Goal: Task Accomplishment & Management: Manage account settings

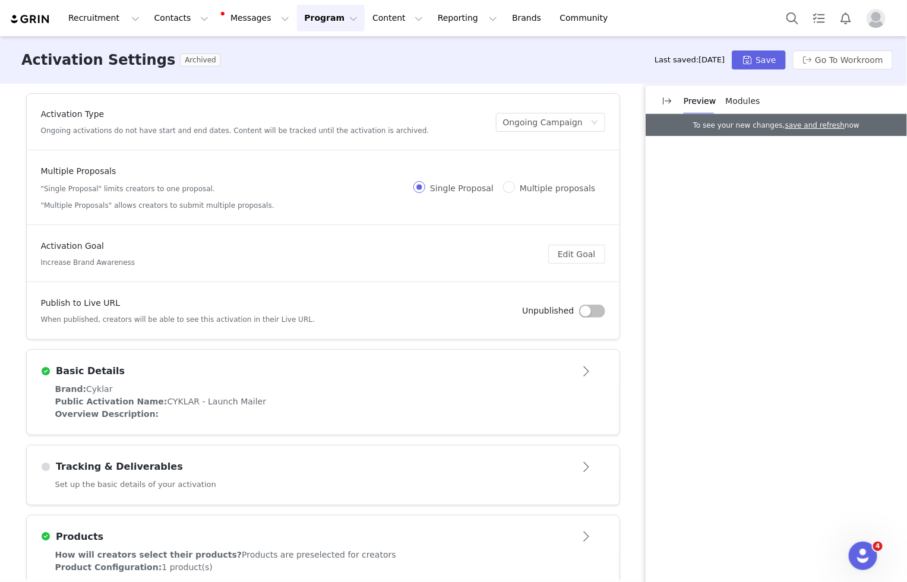
click at [307, 15] on button "Program Program" at bounding box center [331, 18] width 68 height 27
click at [316, 58] on p "Activations" at bounding box center [311, 52] width 46 height 12
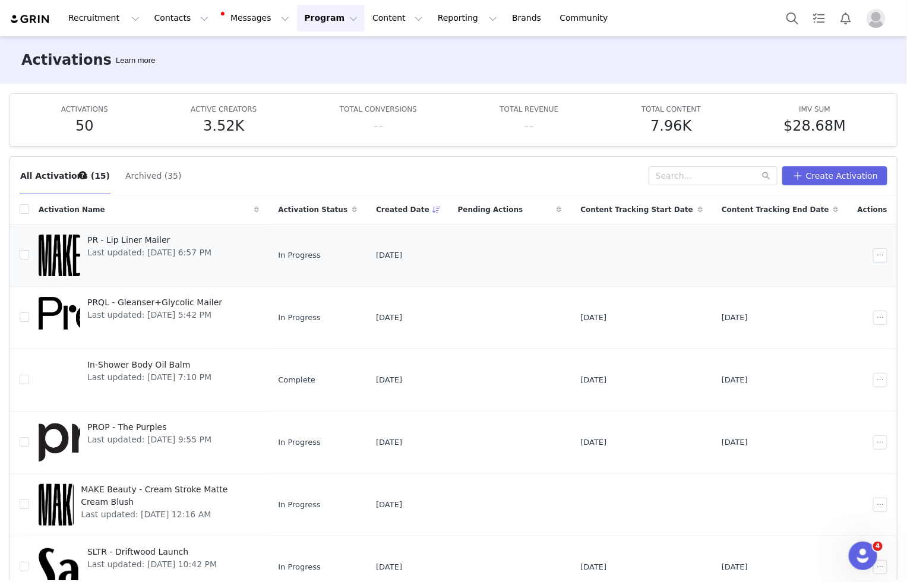
click at [151, 239] on span "PR - Lip Liner Mailer" at bounding box center [149, 240] width 124 height 12
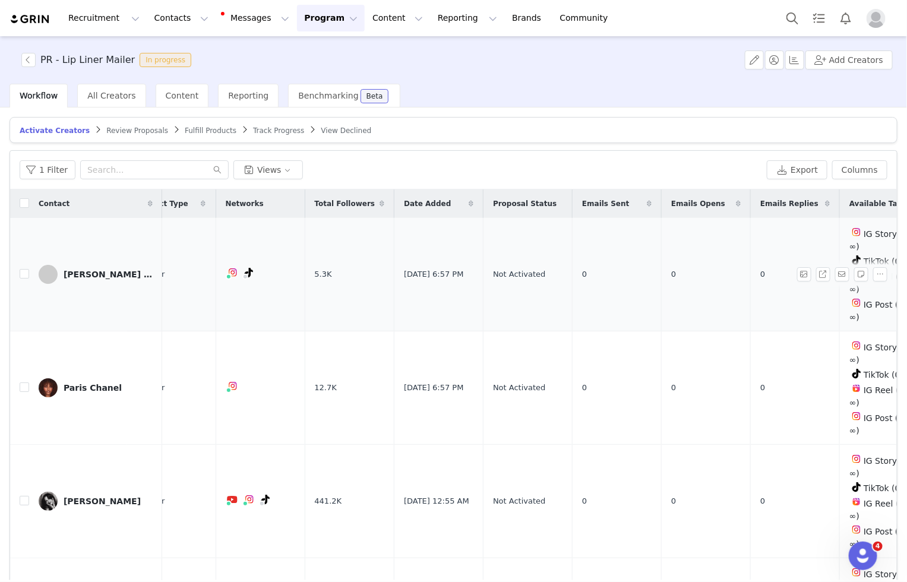
scroll to position [0, 66]
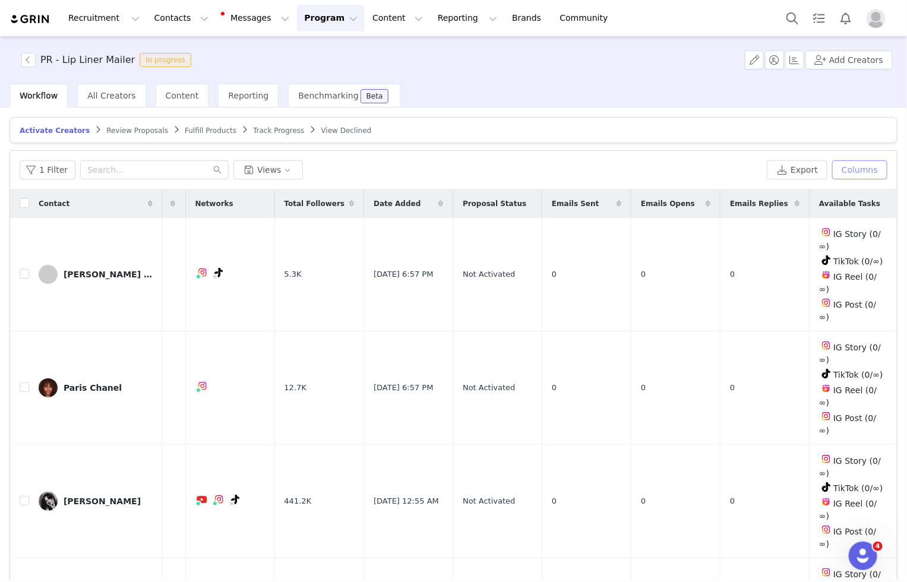
click at [873, 172] on button "Columns" at bounding box center [859, 169] width 55 height 19
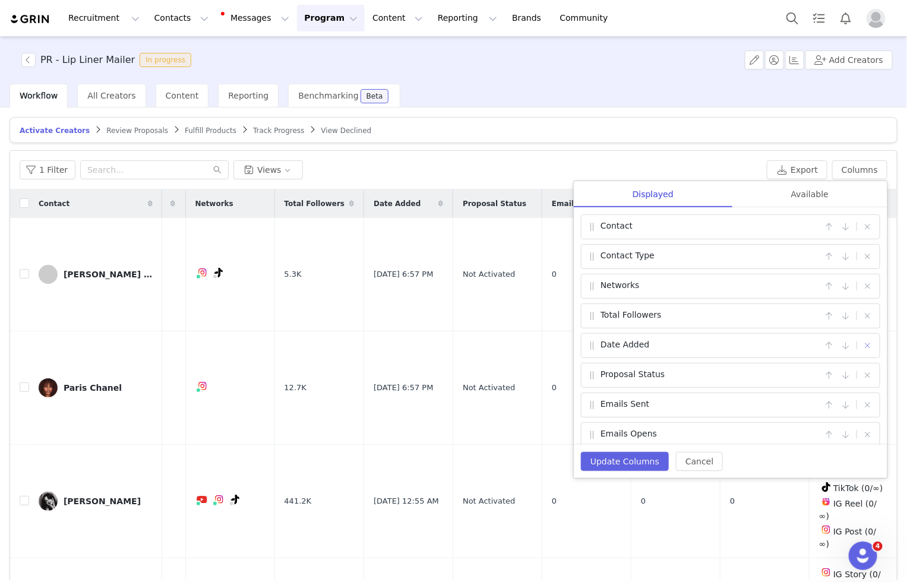
click at [869, 343] on button "button" at bounding box center [868, 346] width 14 height 14
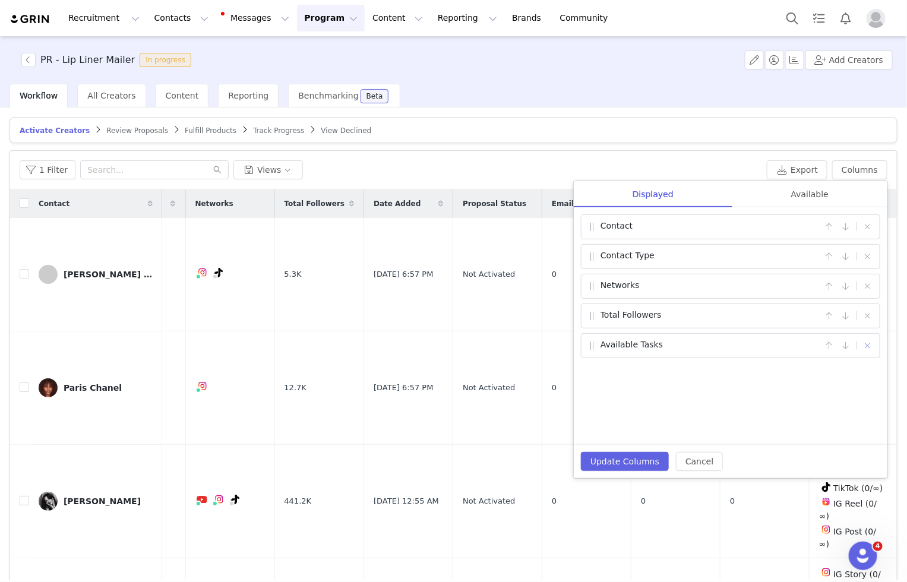
click at [869, 343] on button "button" at bounding box center [868, 346] width 14 height 14
click at [844, 198] on div "Available" at bounding box center [810, 194] width 155 height 27
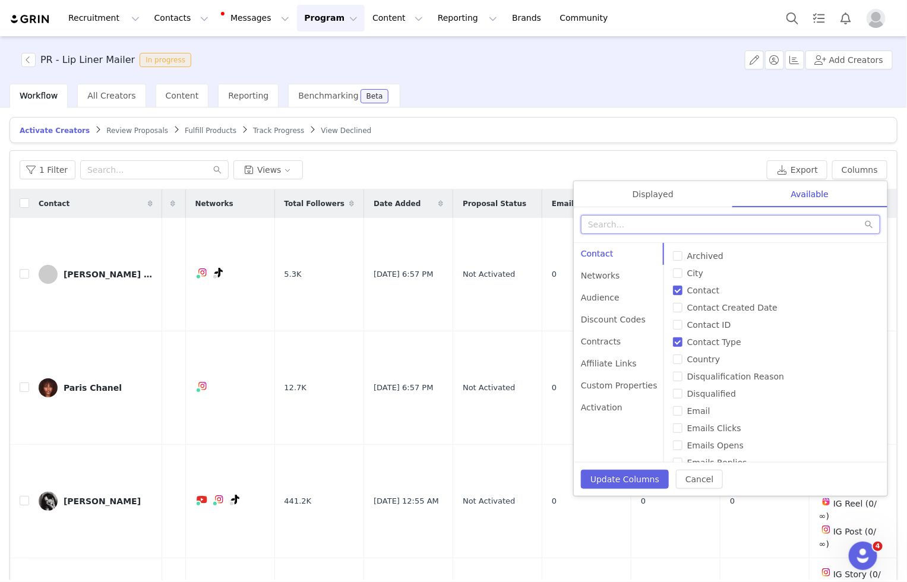
click at [662, 228] on input "text" at bounding box center [730, 224] width 299 height 19
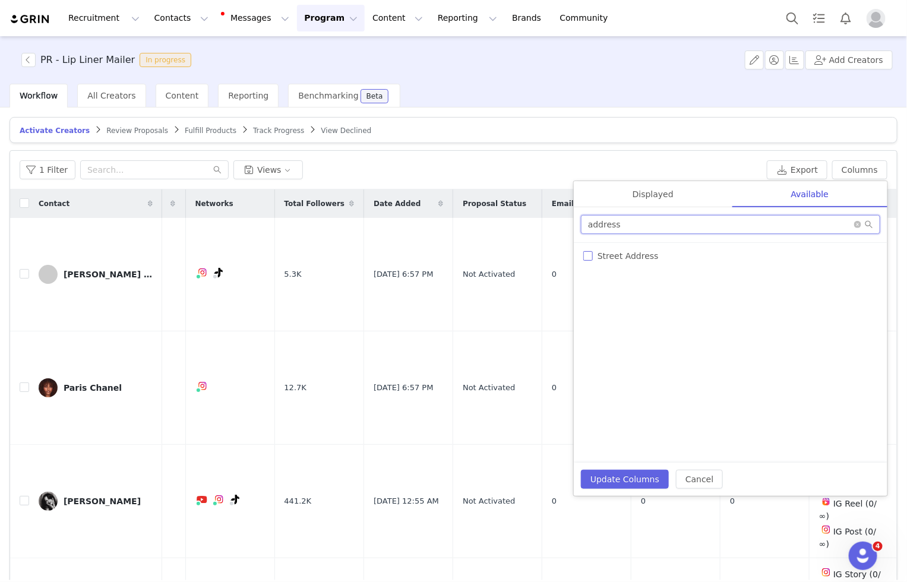
type input "address"
click at [585, 253] on input "Street Address" at bounding box center [588, 256] width 10 height 10
checkbox input "true"
click at [630, 484] on button "Update Columns" at bounding box center [625, 479] width 88 height 19
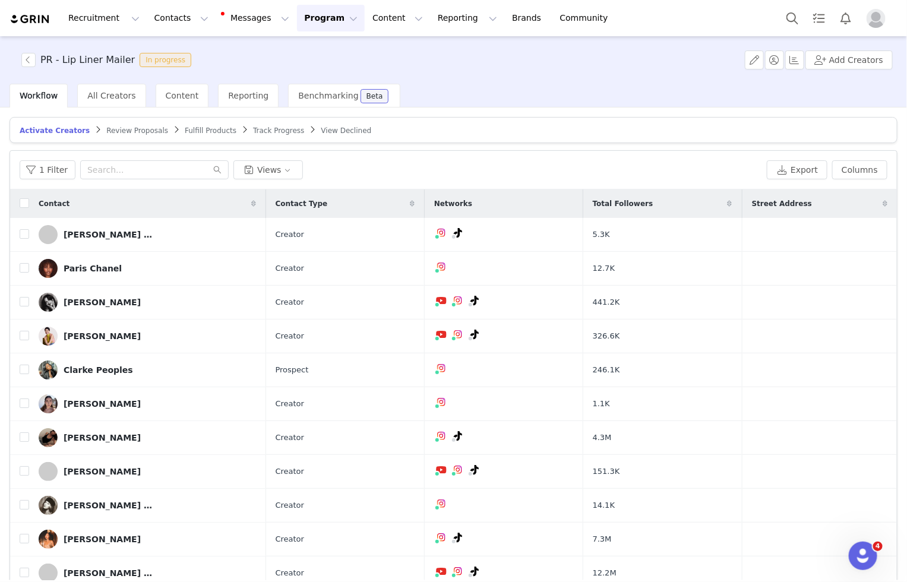
scroll to position [0, 0]
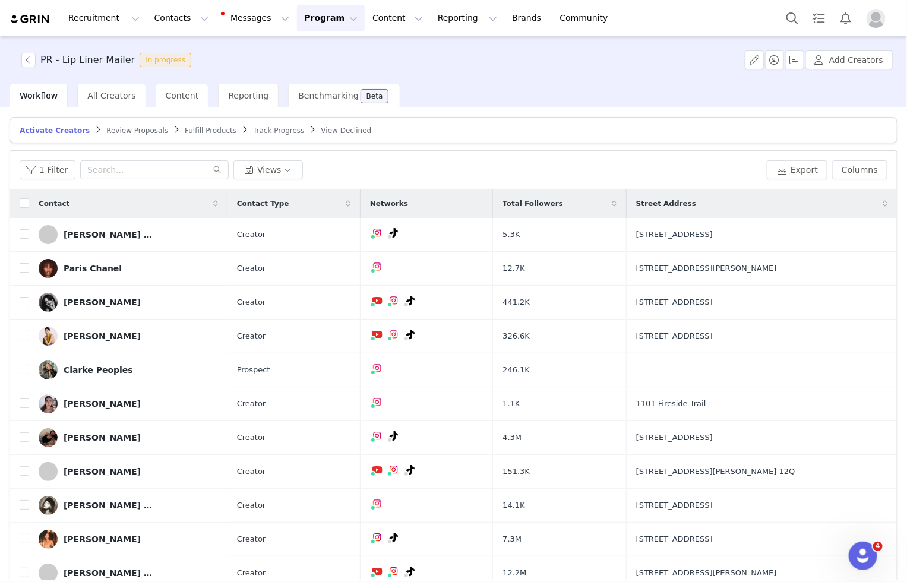
click at [888, 201] on span at bounding box center [885, 204] width 14 height 14
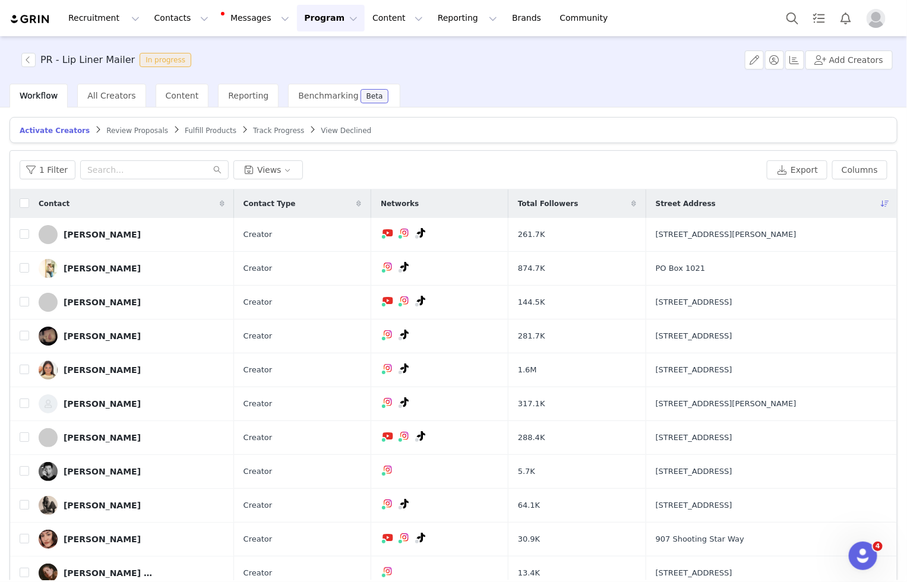
click at [888, 201] on icon at bounding box center [885, 203] width 8 height 7
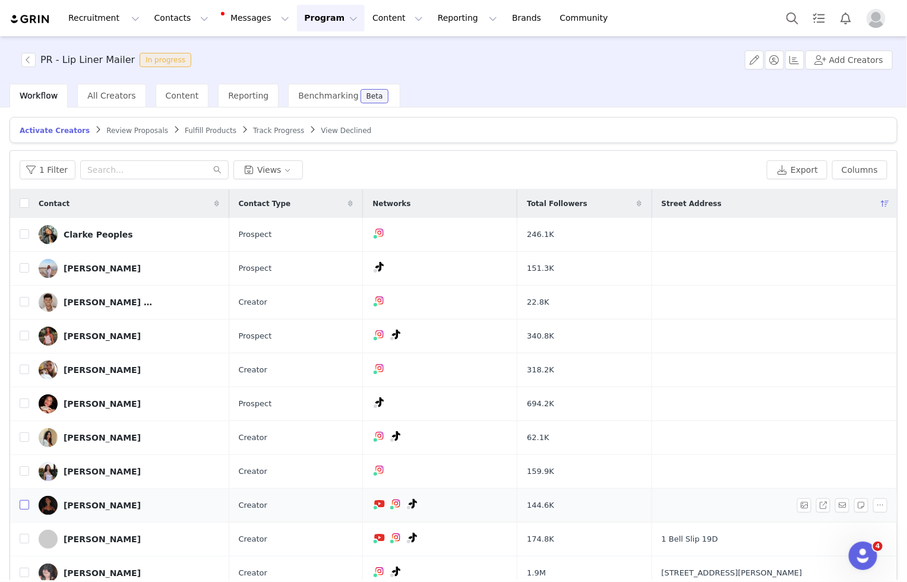
click at [22, 501] on input "checkbox" at bounding box center [25, 505] width 10 height 10
checkbox input "true"
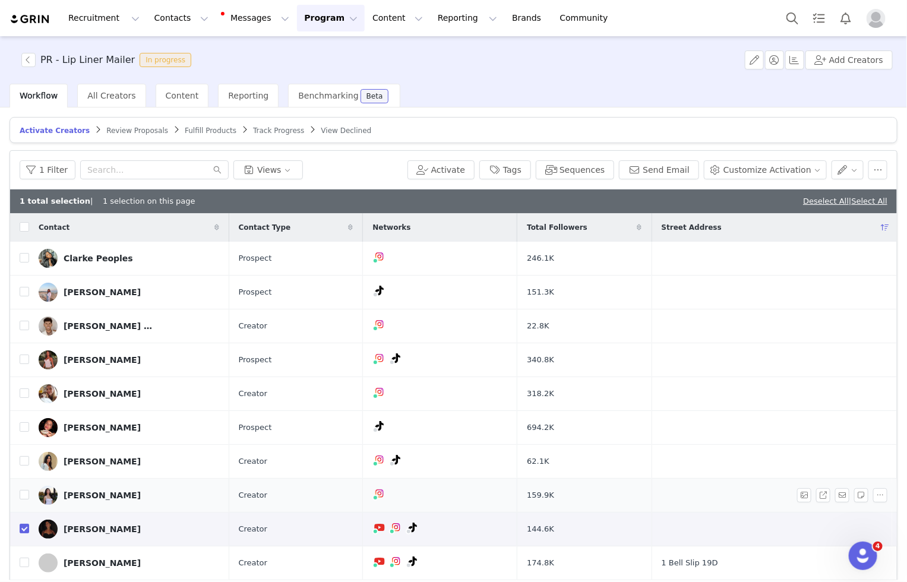
click at [18, 491] on td at bounding box center [19, 496] width 19 height 34
click at [18, 494] on td at bounding box center [19, 496] width 19 height 34
click at [21, 495] on input "checkbox" at bounding box center [25, 495] width 10 height 10
checkbox input "true"
click at [24, 457] on input "checkbox" at bounding box center [25, 461] width 10 height 10
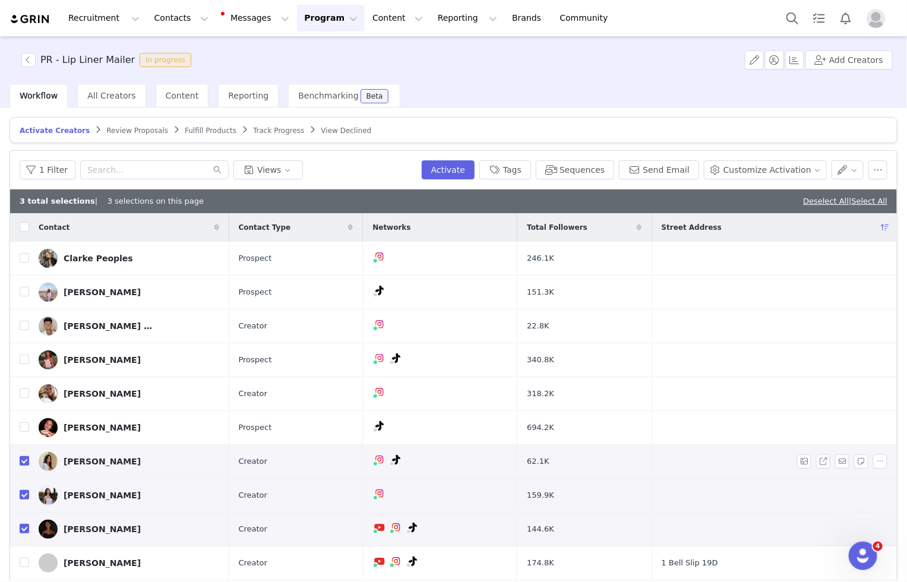
click at [25, 461] on input "checkbox" at bounding box center [25, 461] width 10 height 10
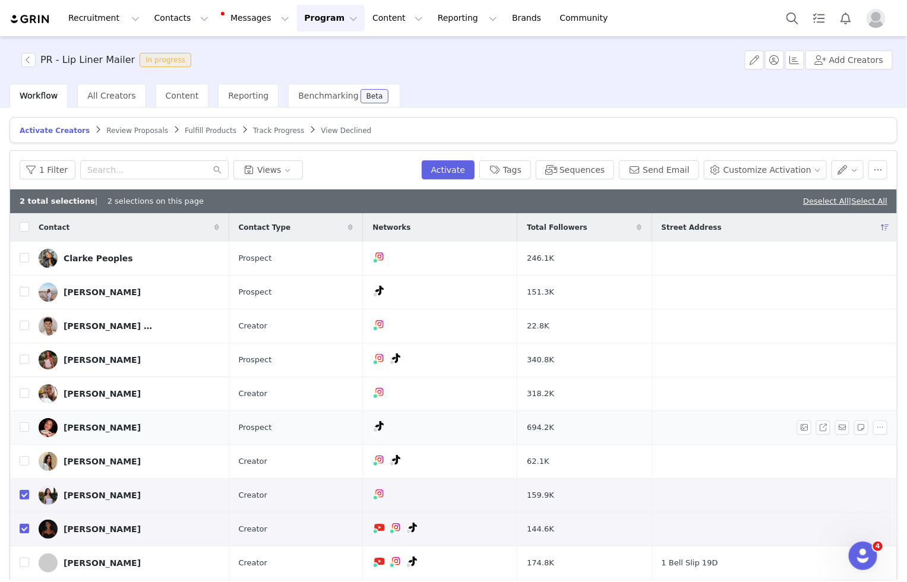
click at [18, 438] on td at bounding box center [19, 428] width 19 height 34
click at [21, 459] on input "checkbox" at bounding box center [25, 461] width 10 height 10
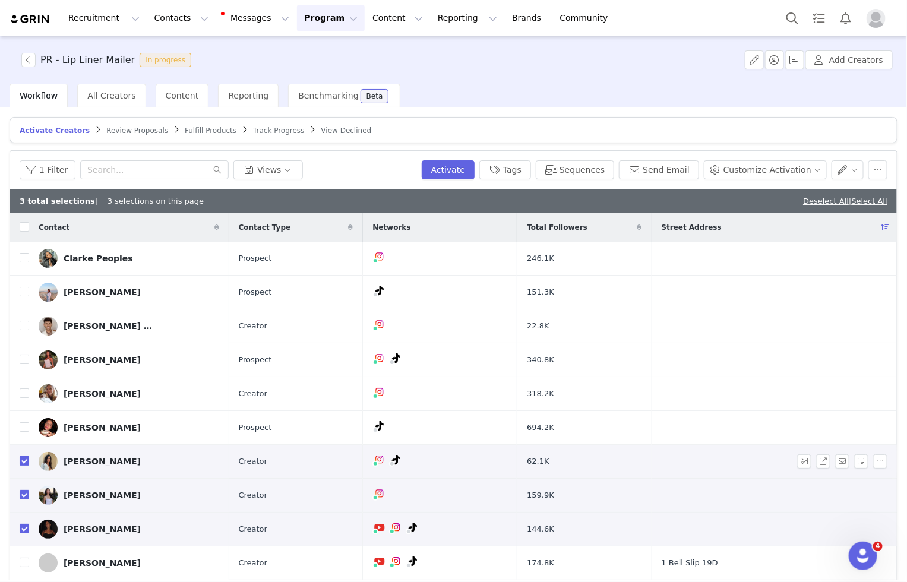
click at [21, 456] on input "checkbox" at bounding box center [25, 461] width 10 height 10
checkbox input "false"
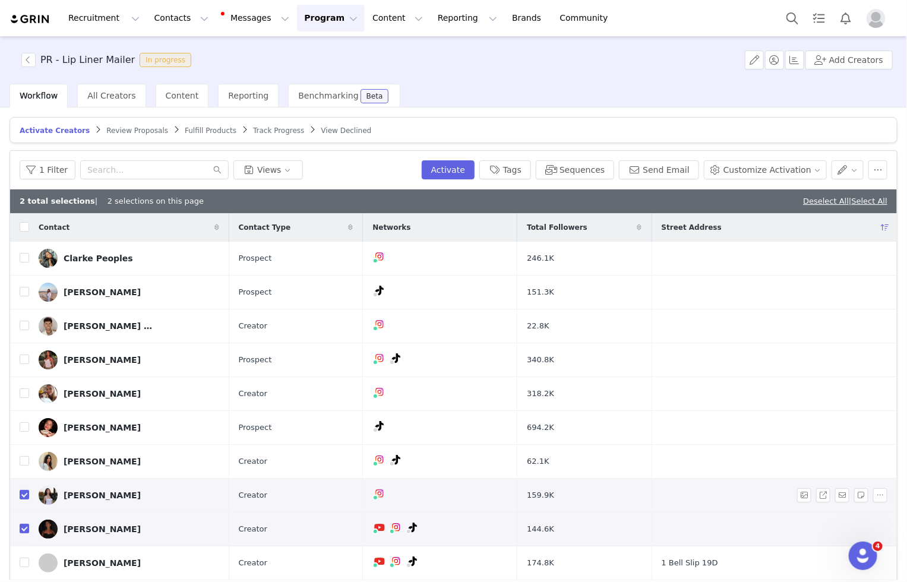
click at [21, 483] on td at bounding box center [19, 496] width 19 height 34
click at [21, 491] on input "checkbox" at bounding box center [25, 495] width 10 height 10
checkbox input "false"
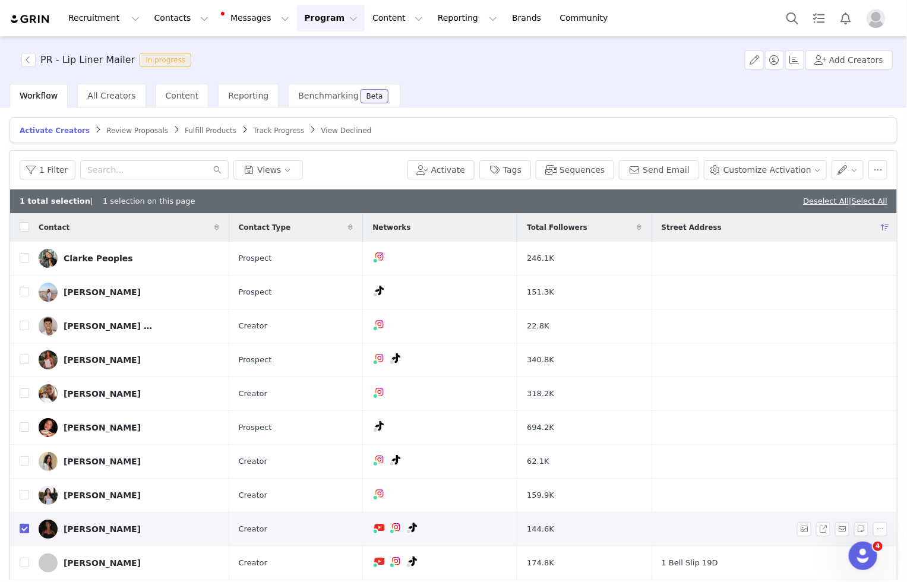
click at [23, 531] on input "checkbox" at bounding box center [25, 529] width 10 height 10
checkbox input "false"
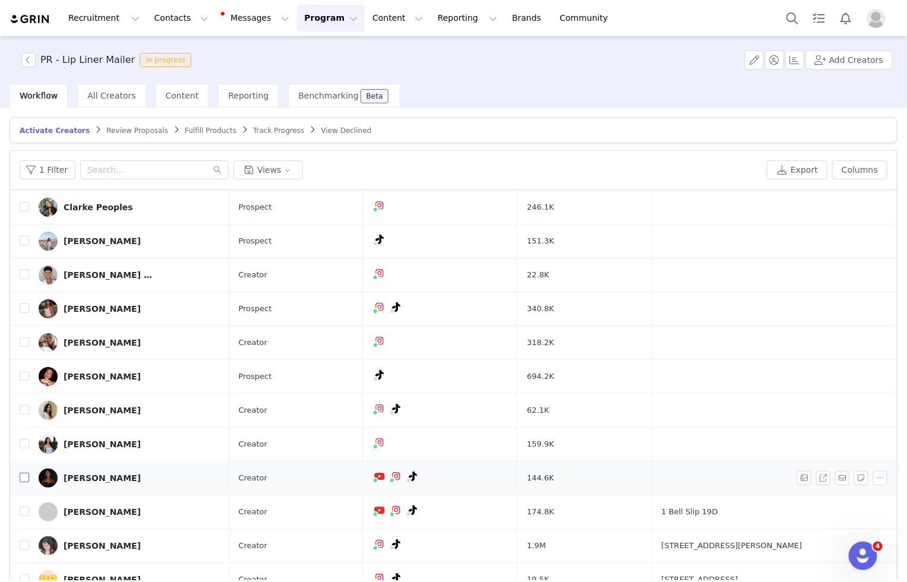
scroll to position [31, 0]
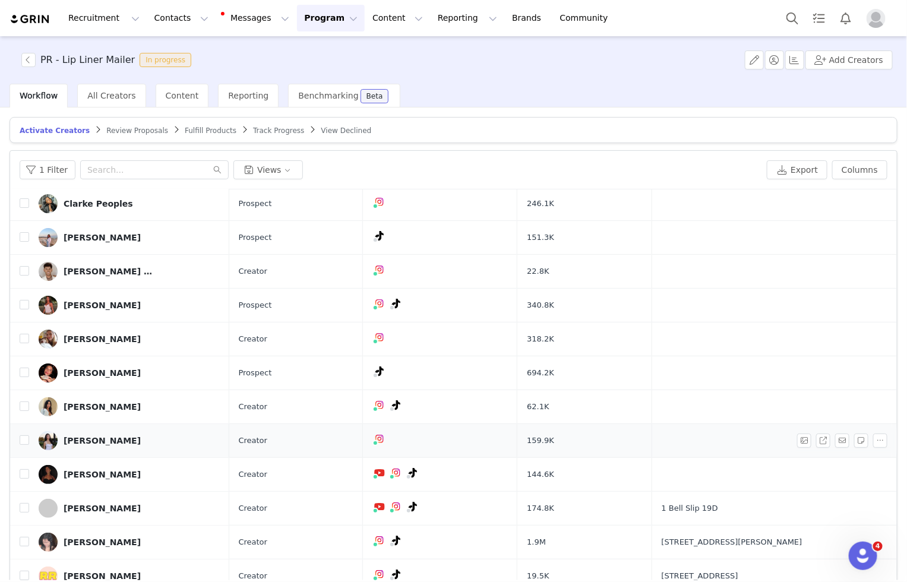
click at [73, 440] on div "[PERSON_NAME]" at bounding box center [102, 441] width 77 height 10
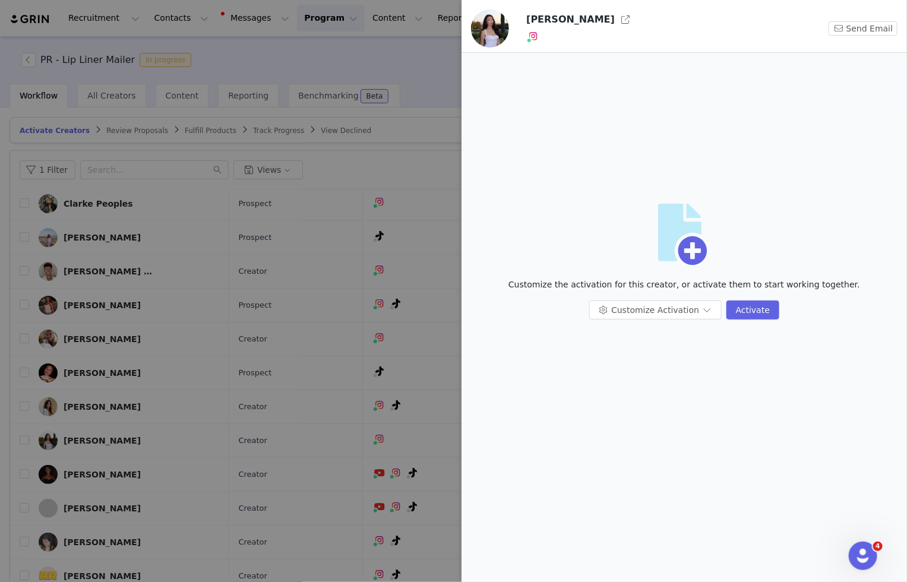
click at [443, 125] on div at bounding box center [453, 291] width 907 height 582
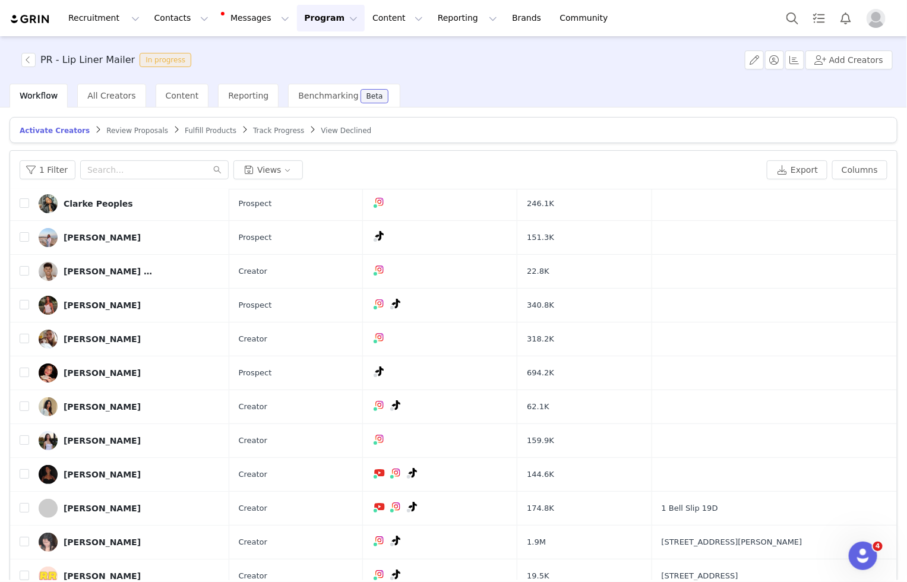
scroll to position [0, 0]
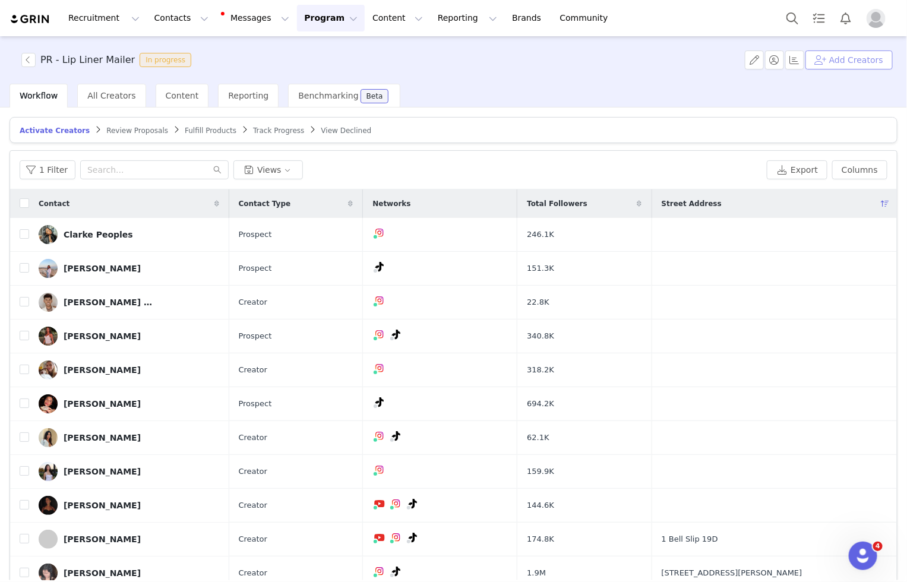
click at [862, 59] on button "Add Creators" at bounding box center [849, 60] width 87 height 19
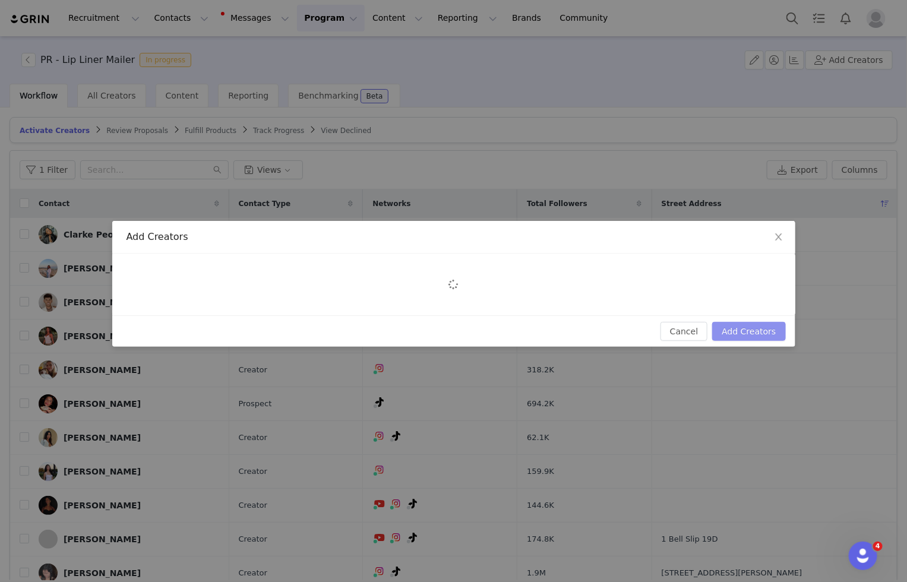
click at [751, 334] on button "Add Creators" at bounding box center [748, 331] width 73 height 19
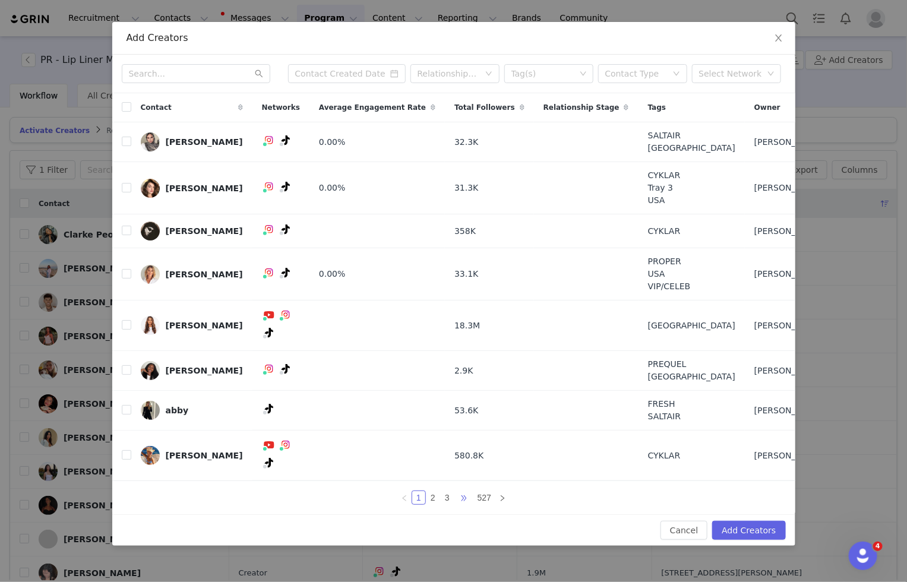
click at [466, 491] on span "•••" at bounding box center [464, 498] width 19 height 14
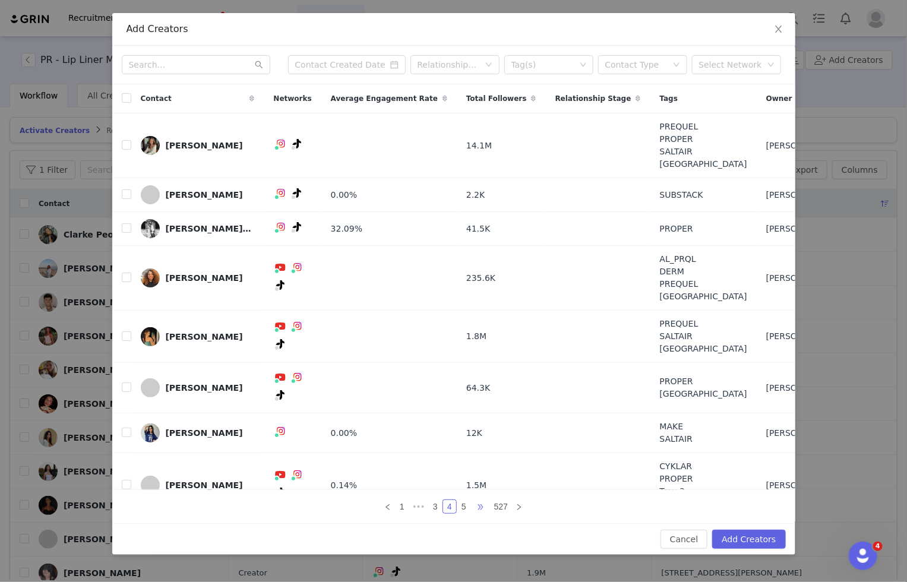
click at [484, 507] on span "•••" at bounding box center [480, 507] width 19 height 14
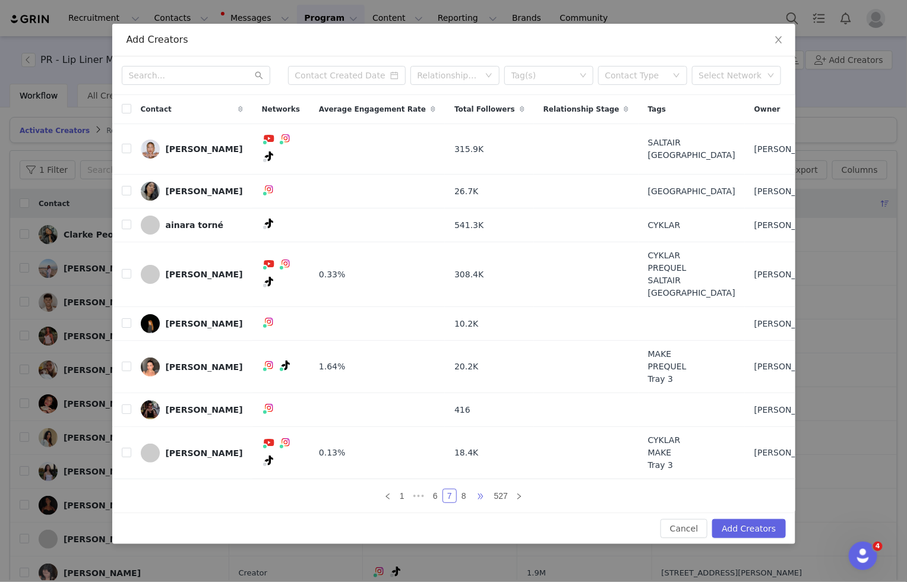
click at [480, 491] on span "•••" at bounding box center [480, 496] width 19 height 14
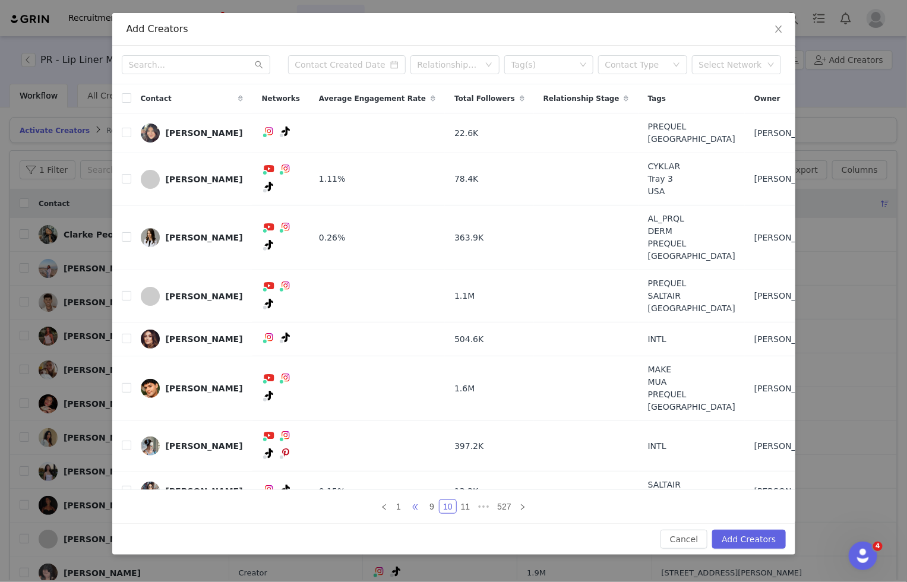
click at [424, 506] on span "•••" at bounding box center [415, 507] width 19 height 14
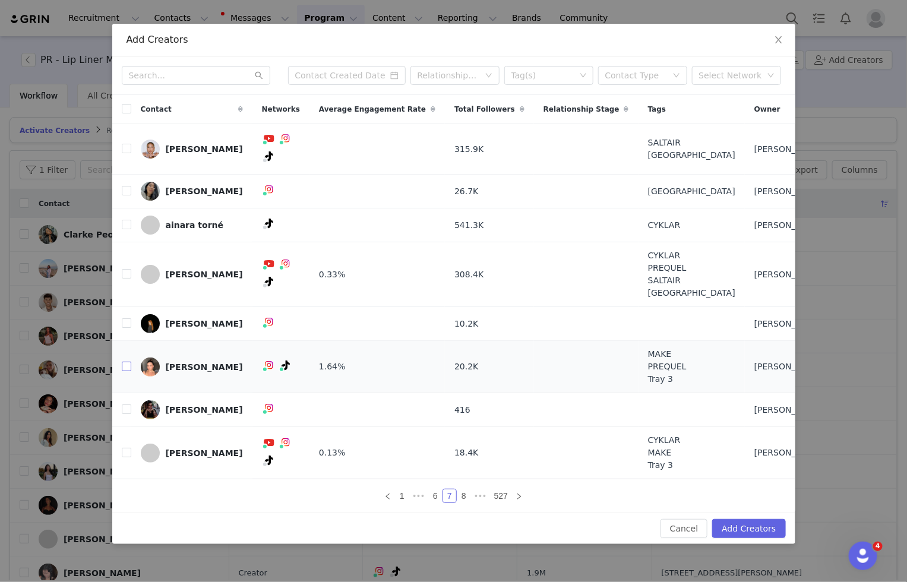
click at [130, 362] on input "checkbox" at bounding box center [127, 367] width 10 height 10
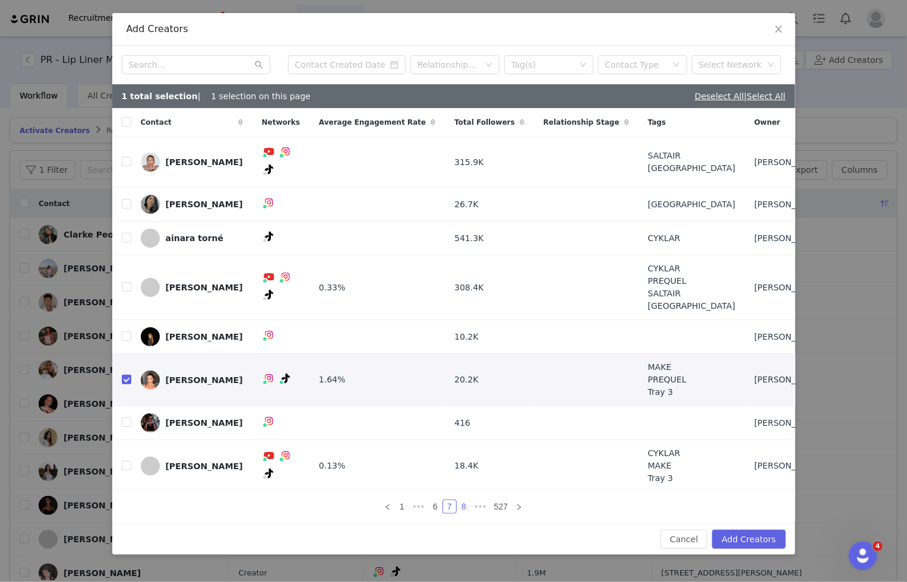
click at [465, 503] on link "8" at bounding box center [464, 506] width 13 height 13
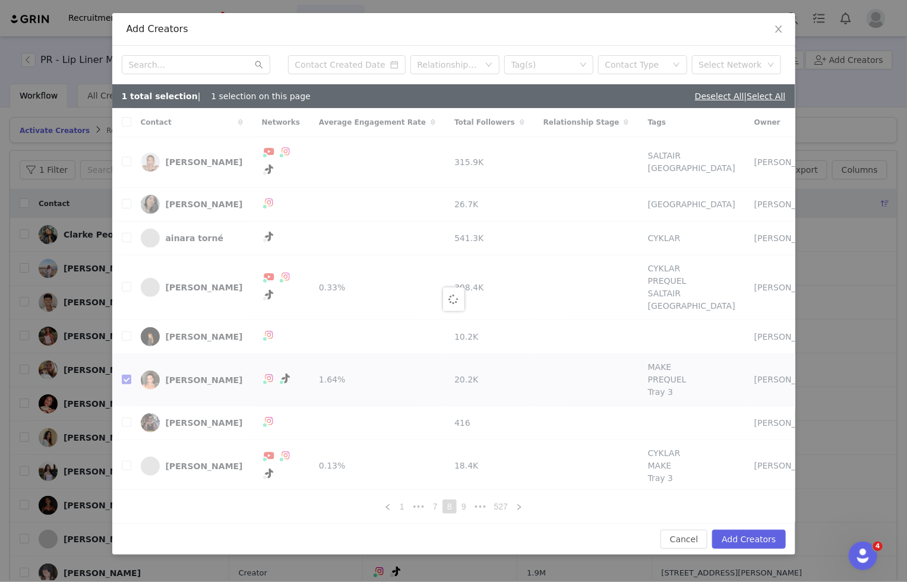
checkbox input "false"
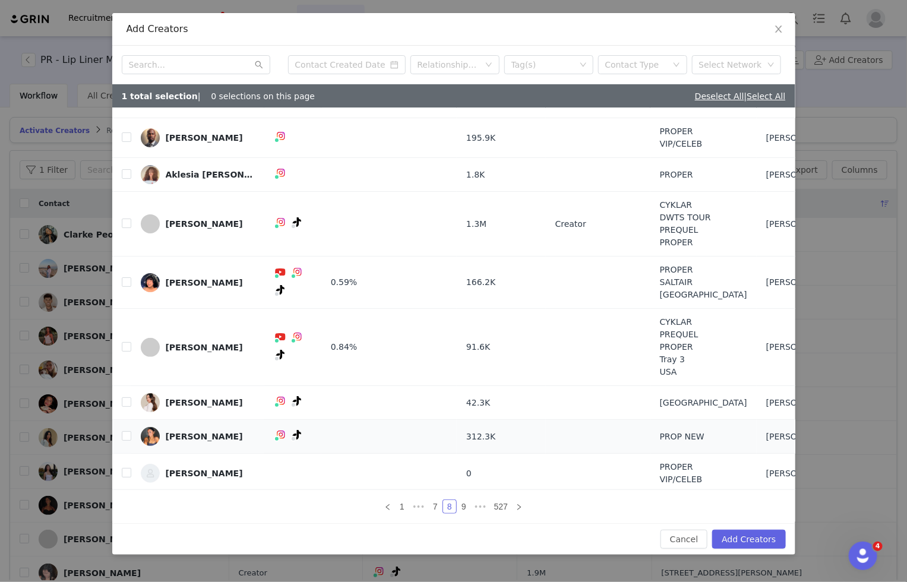
scroll to position [20, 0]
click at [466, 506] on link "9" at bounding box center [464, 506] width 13 height 13
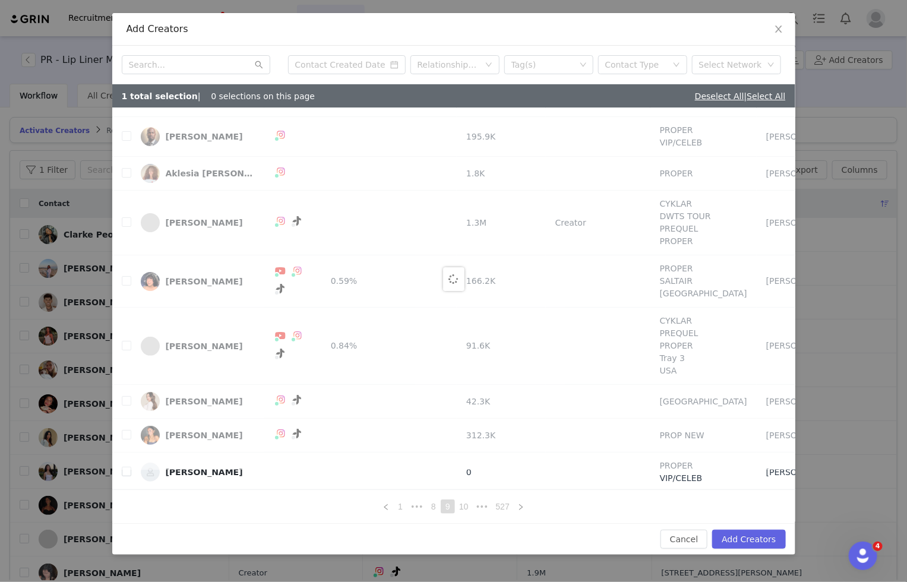
scroll to position [0, 0]
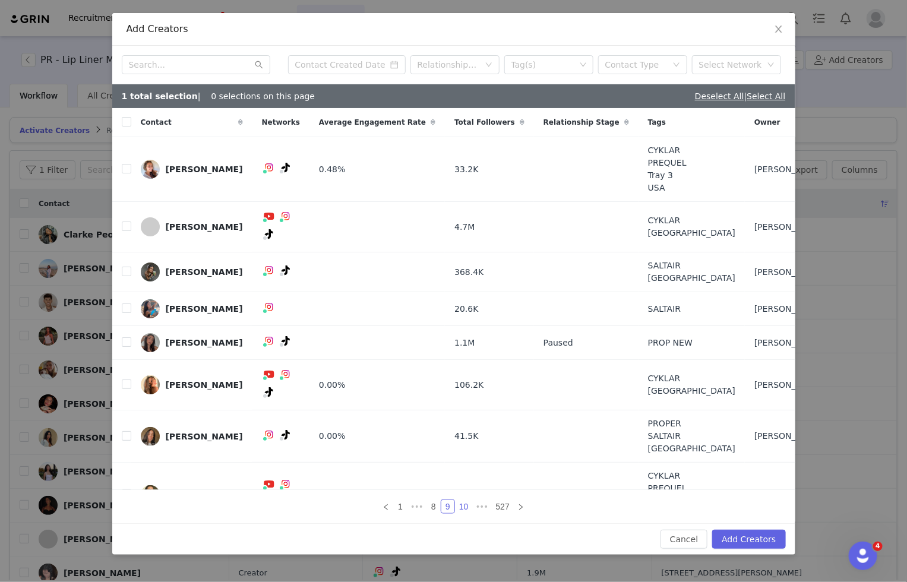
click at [466, 510] on link "10" at bounding box center [464, 506] width 17 height 13
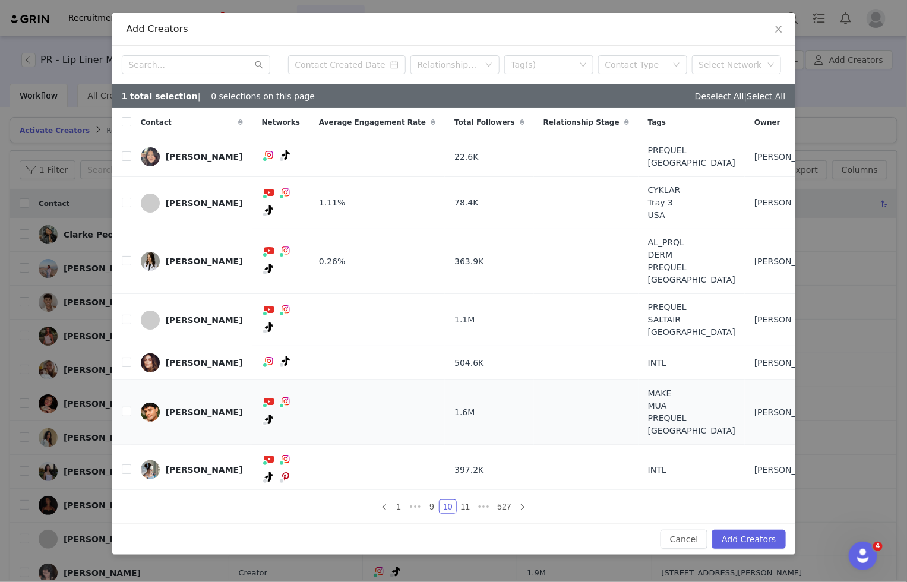
scroll to position [26, 0]
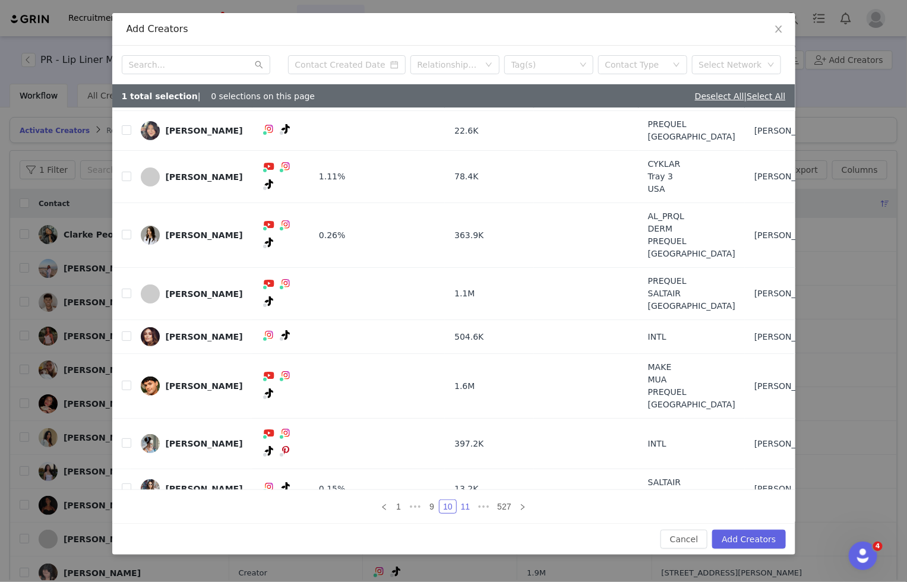
click at [462, 509] on link "11" at bounding box center [466, 506] width 17 height 13
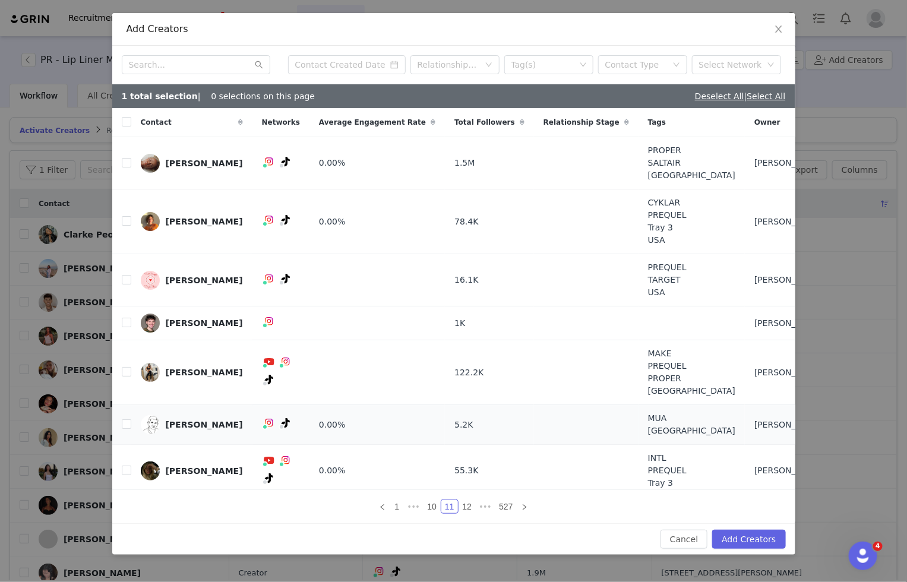
scroll to position [57, 0]
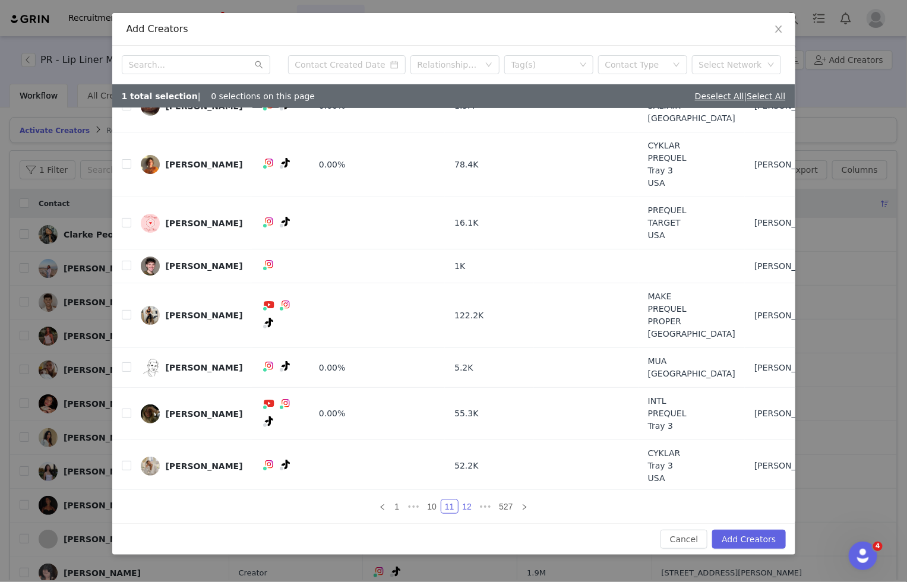
click at [468, 504] on link "12" at bounding box center [467, 506] width 17 height 13
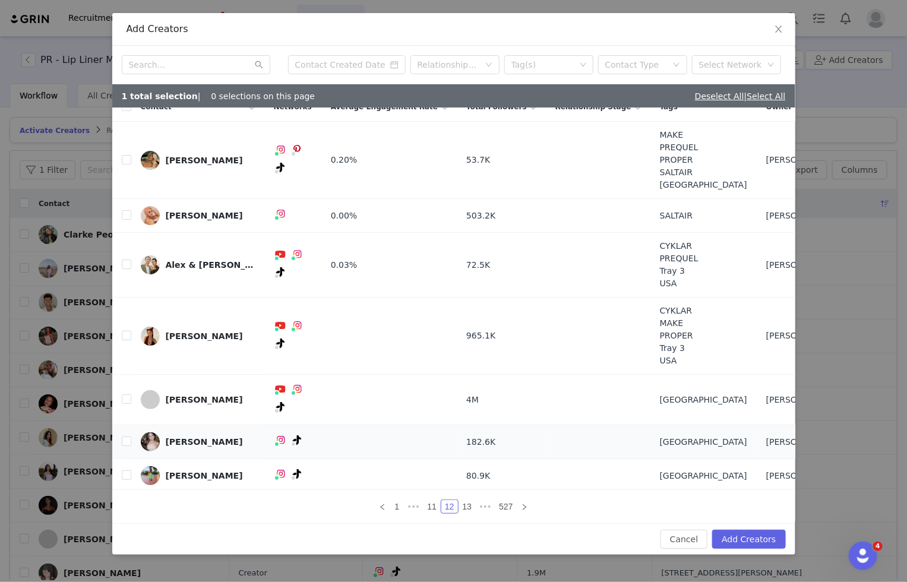
scroll to position [39, 0]
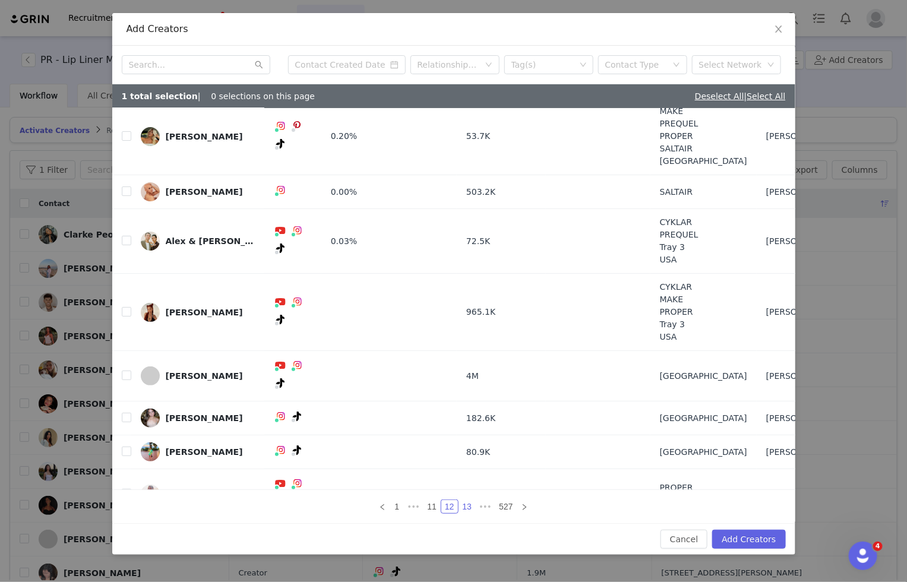
click at [467, 503] on link "13" at bounding box center [467, 506] width 17 height 13
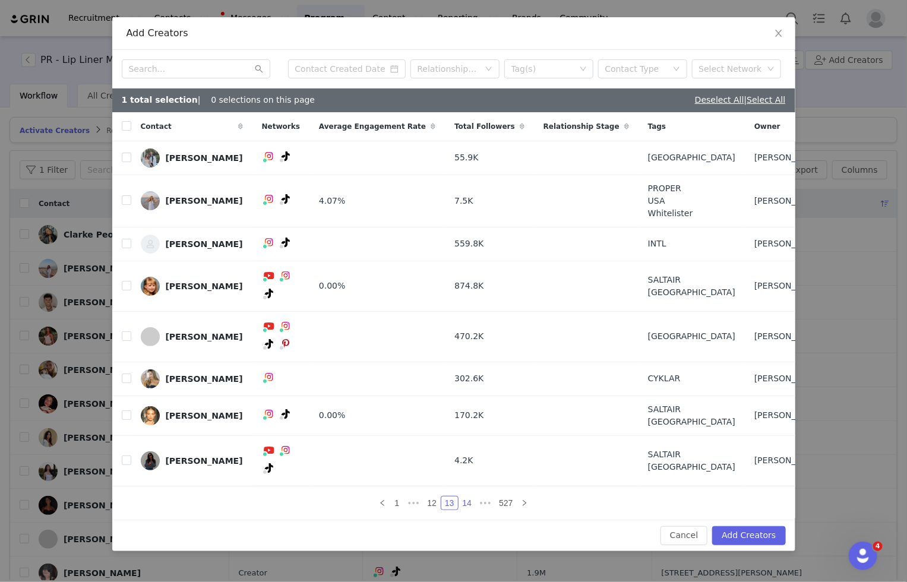
click at [468, 497] on link "14" at bounding box center [467, 503] width 17 height 13
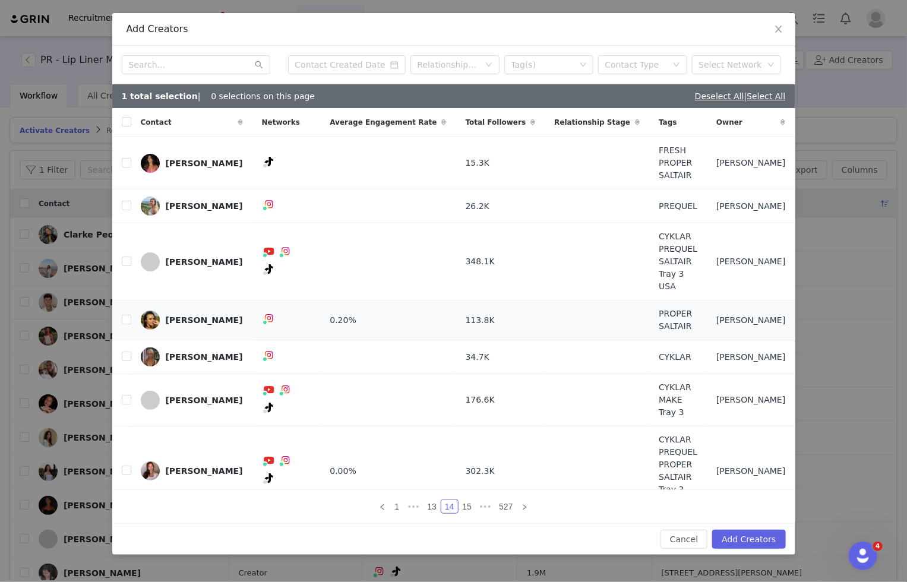
scroll to position [57, 0]
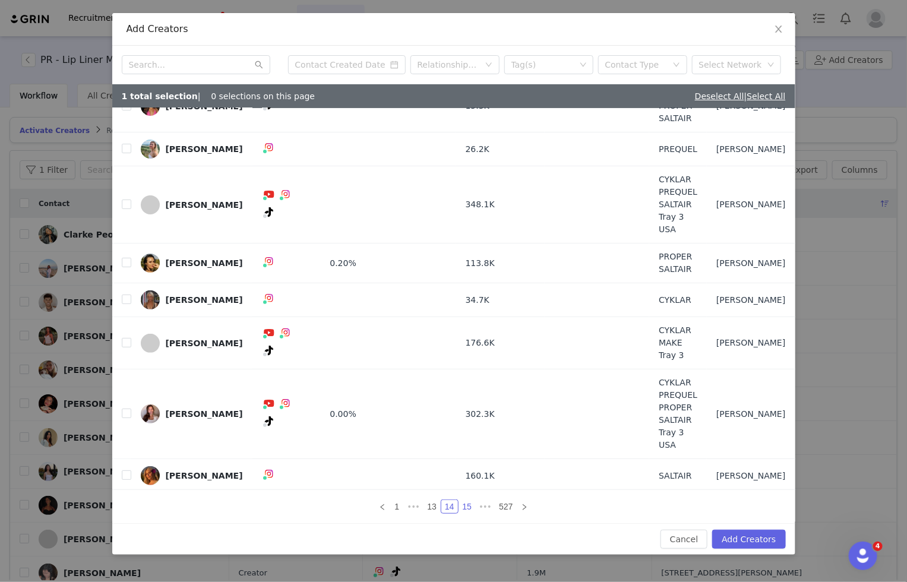
click at [464, 509] on link "15" at bounding box center [467, 506] width 17 height 13
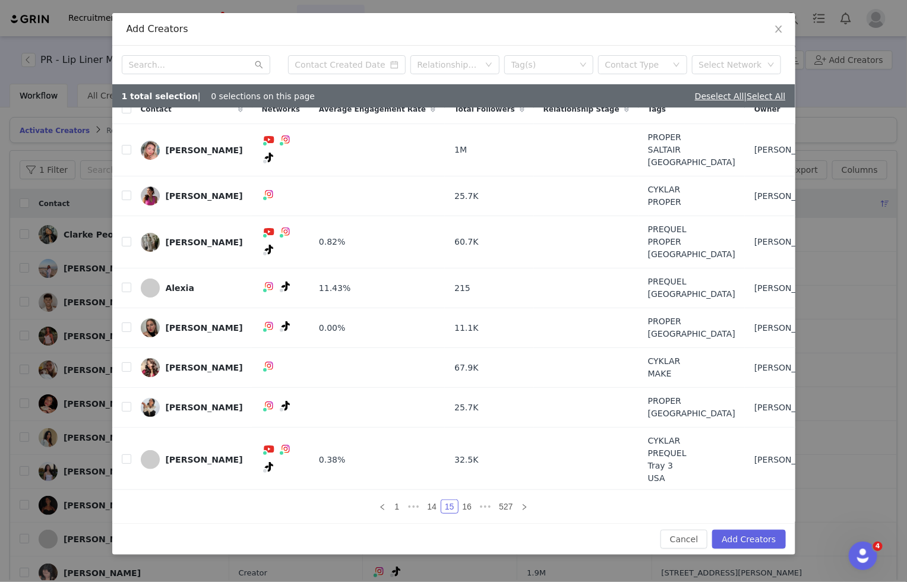
scroll to position [0, 0]
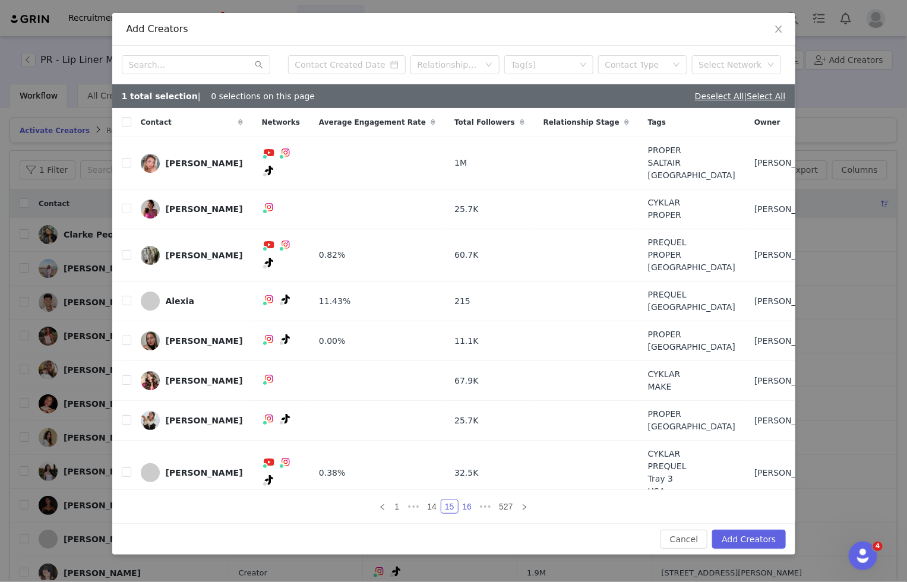
click at [475, 507] on link "16" at bounding box center [467, 506] width 17 height 13
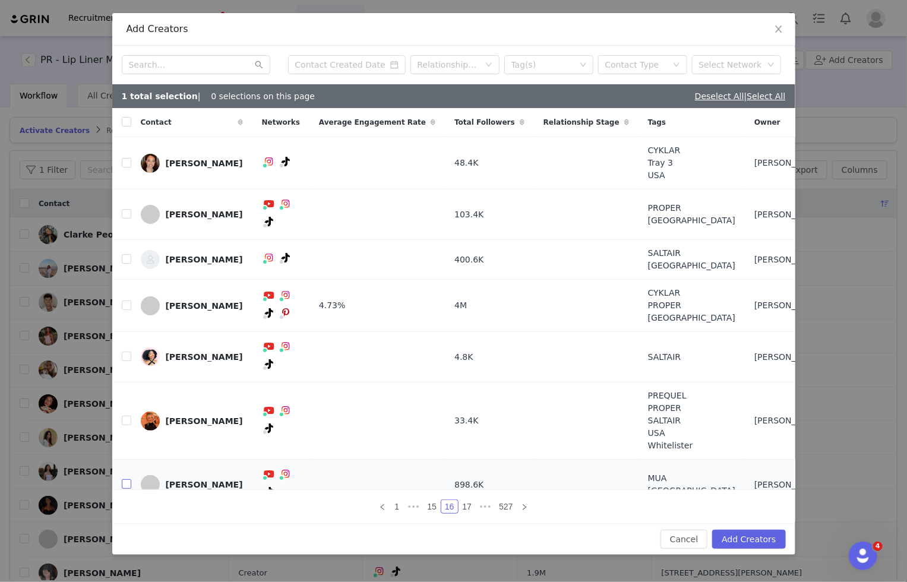
click at [127, 479] on input "checkbox" at bounding box center [127, 484] width 10 height 10
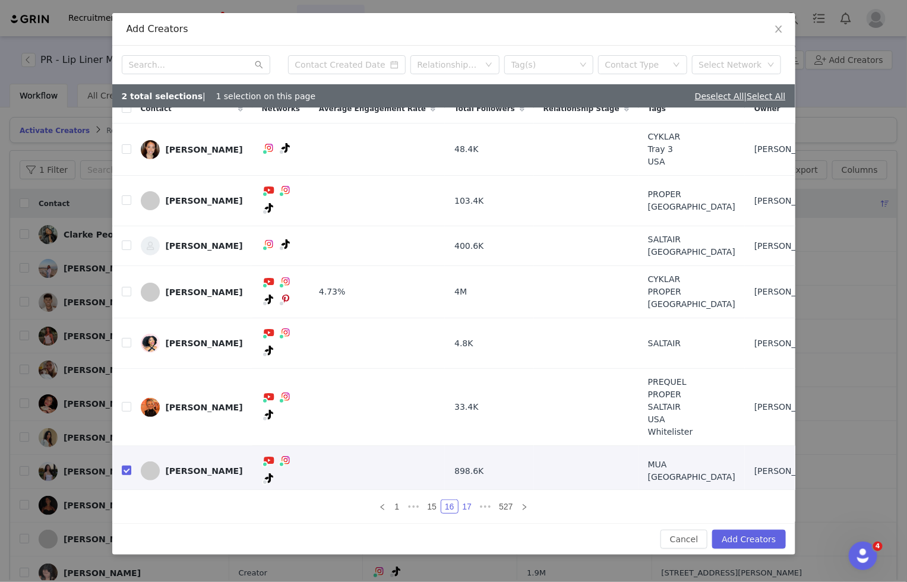
click at [465, 508] on link "17" at bounding box center [467, 506] width 17 height 13
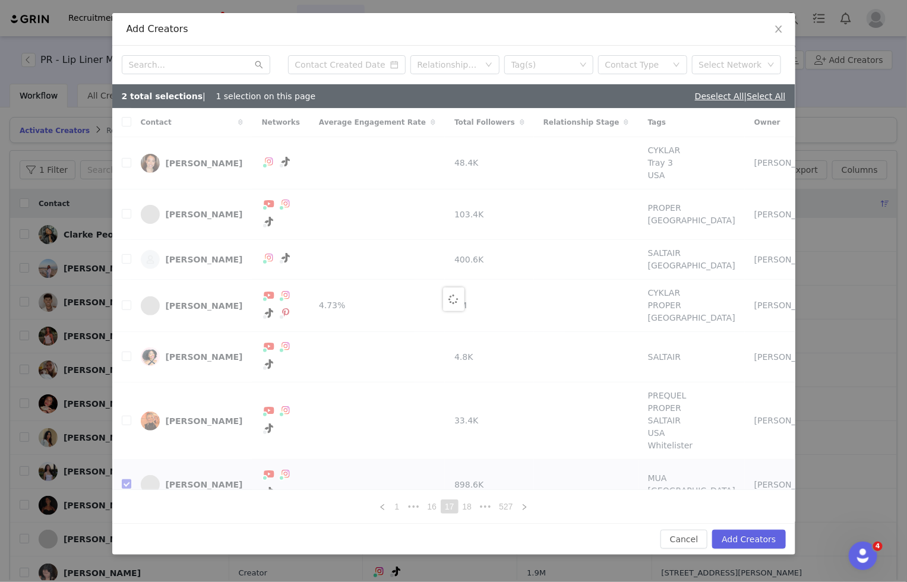
checkbox input "false"
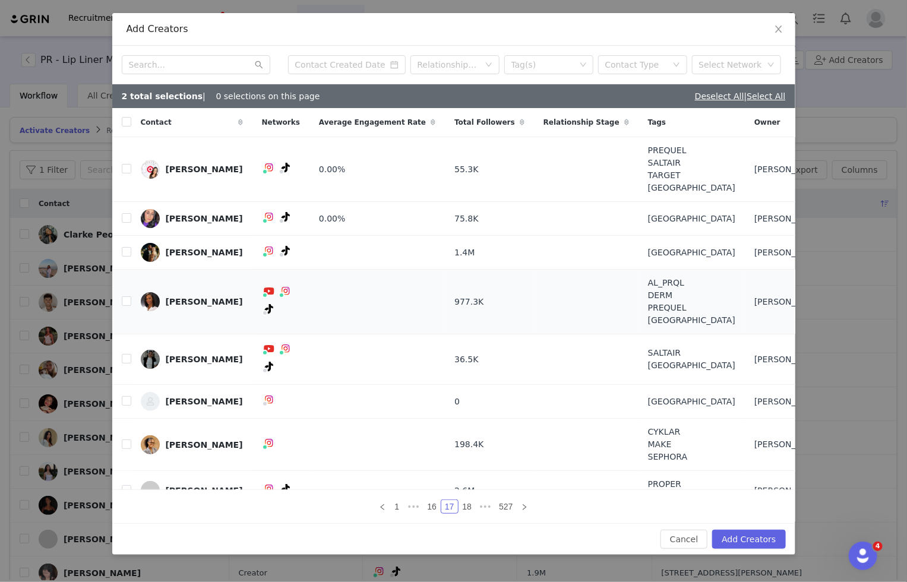
scroll to position [8, 0]
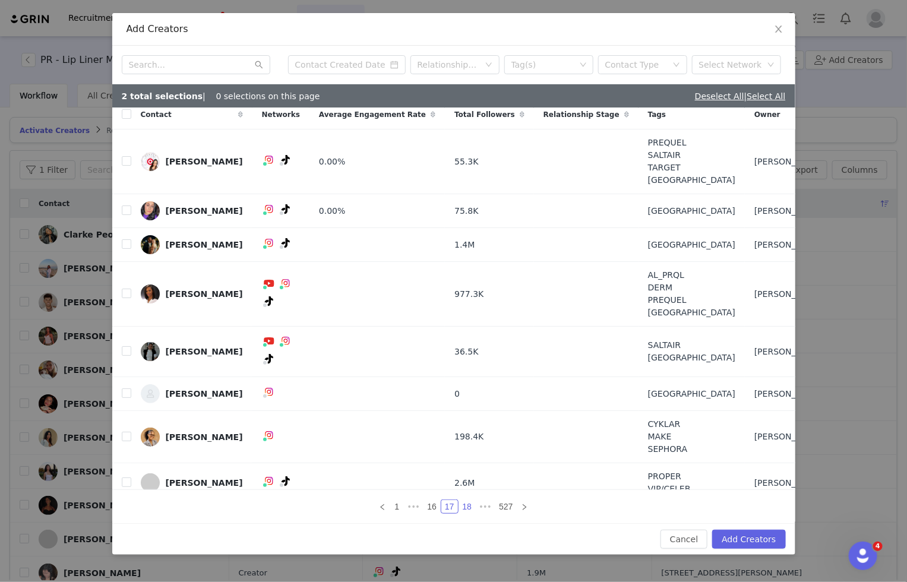
click at [470, 507] on link "18" at bounding box center [467, 506] width 17 height 13
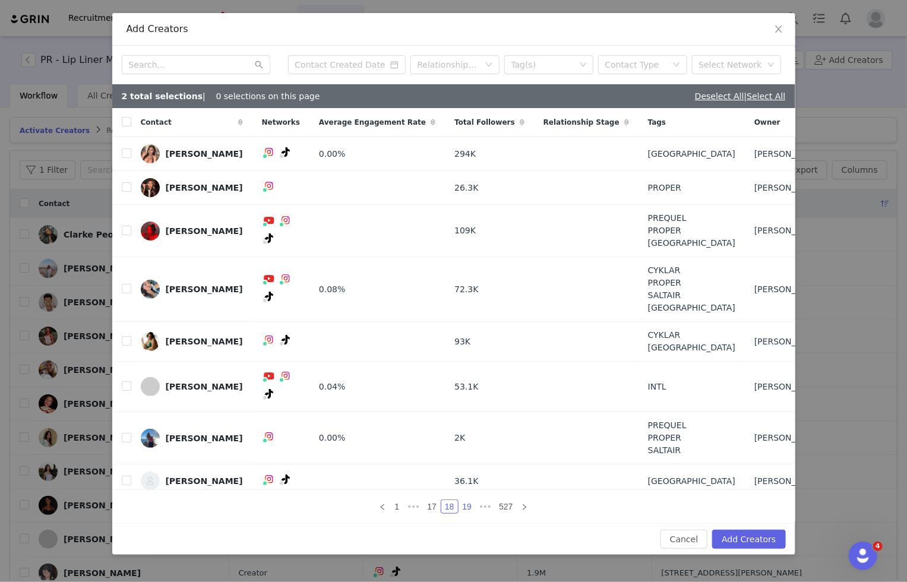
click at [469, 504] on link "19" at bounding box center [467, 506] width 17 height 13
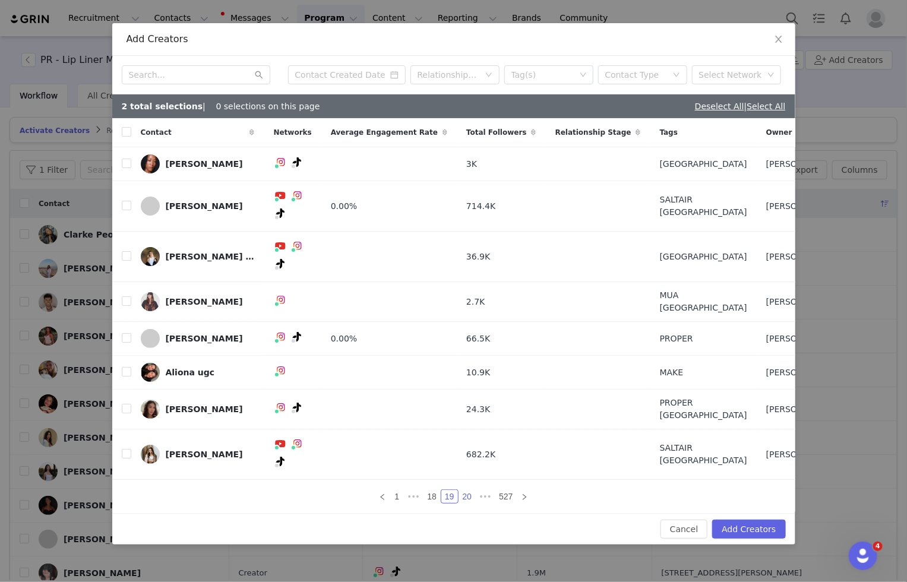
click at [465, 490] on link "20" at bounding box center [467, 496] width 17 height 13
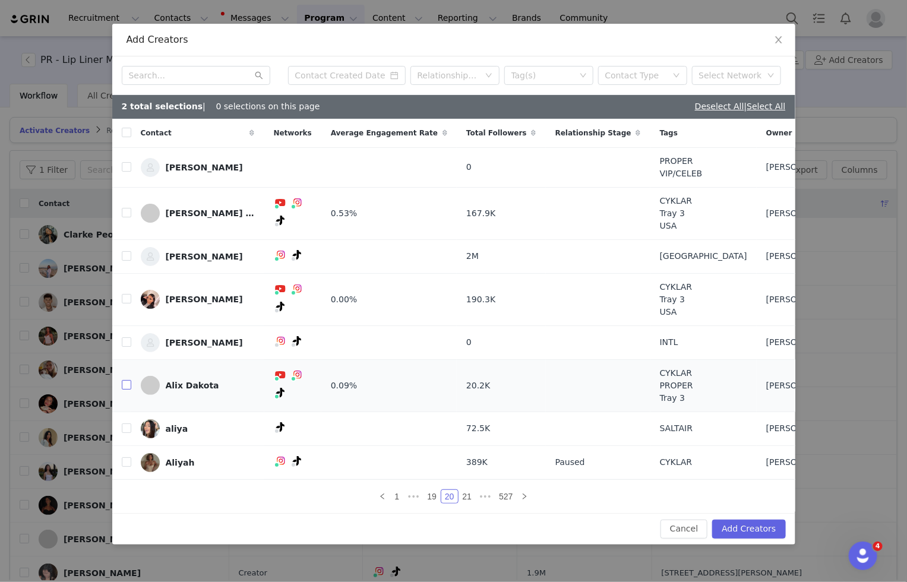
click at [129, 383] on input "checkbox" at bounding box center [127, 385] width 10 height 10
click at [127, 383] on input "checkbox" at bounding box center [127, 385] width 10 height 10
checkbox input "false"
click at [463, 494] on link "21" at bounding box center [467, 496] width 17 height 13
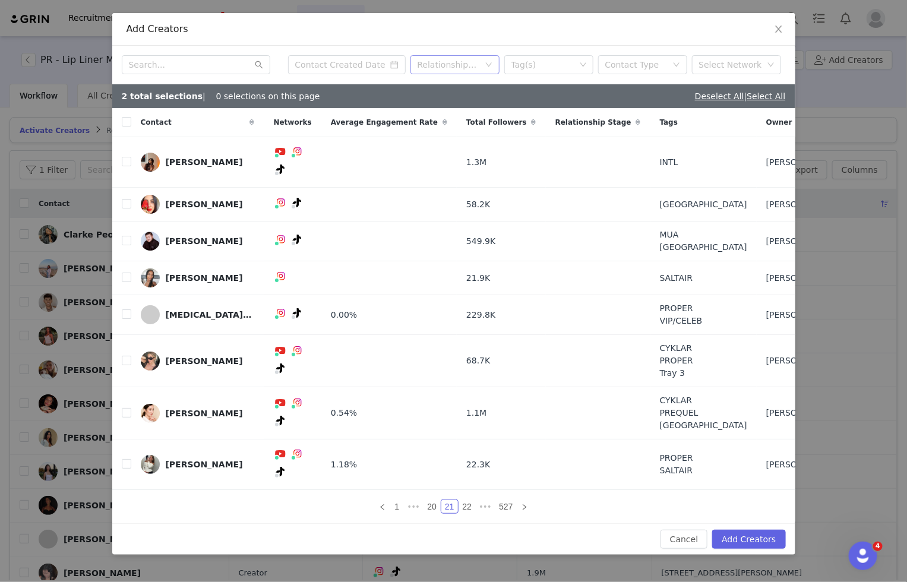
click at [458, 71] on div "Relationship Stage" at bounding box center [449, 65] width 62 height 12
click at [462, 71] on div "Relationship Stage" at bounding box center [449, 65] width 62 height 12
click at [632, 74] on div "Contact Type" at bounding box center [638, 65] width 67 height 18
click at [628, 106] on li "Creator" at bounding box center [642, 103] width 89 height 19
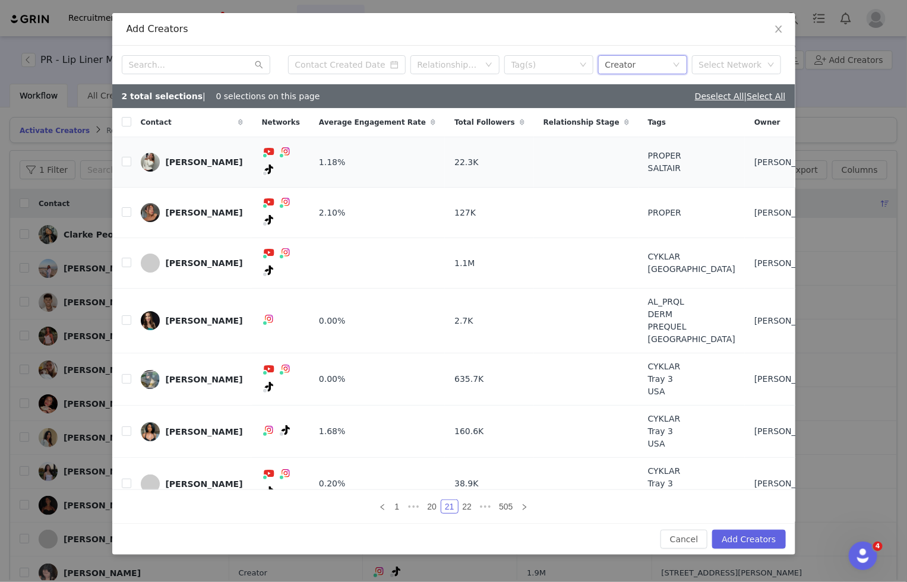
click at [136, 150] on td "[PERSON_NAME]" at bounding box center [191, 162] width 121 height 51
click at [129, 157] on input "checkbox" at bounding box center [127, 162] width 10 height 10
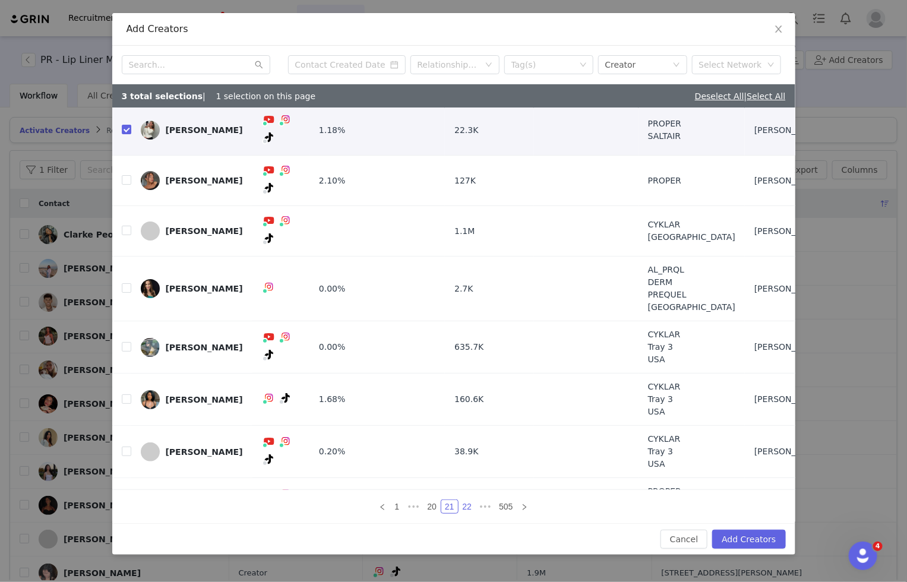
click at [466, 509] on link "22" at bounding box center [467, 506] width 17 height 13
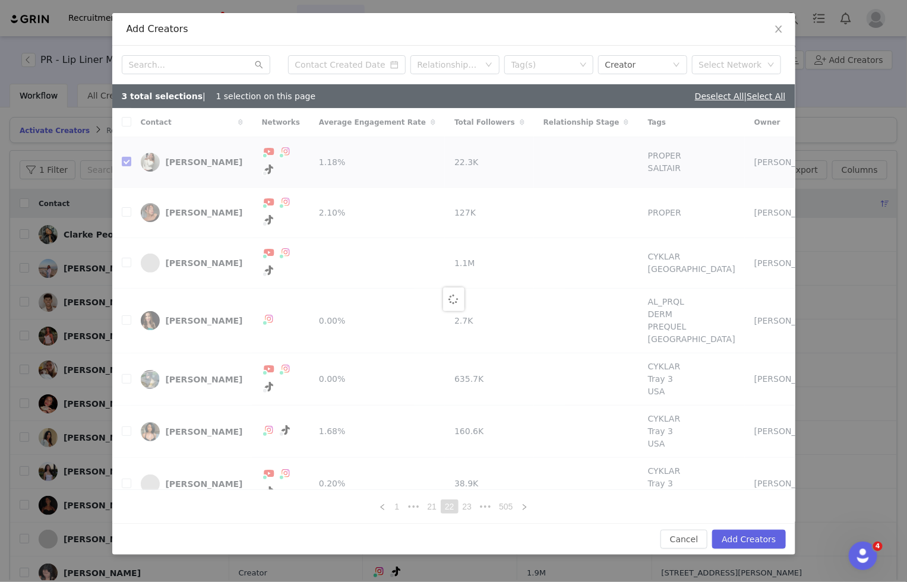
checkbox input "false"
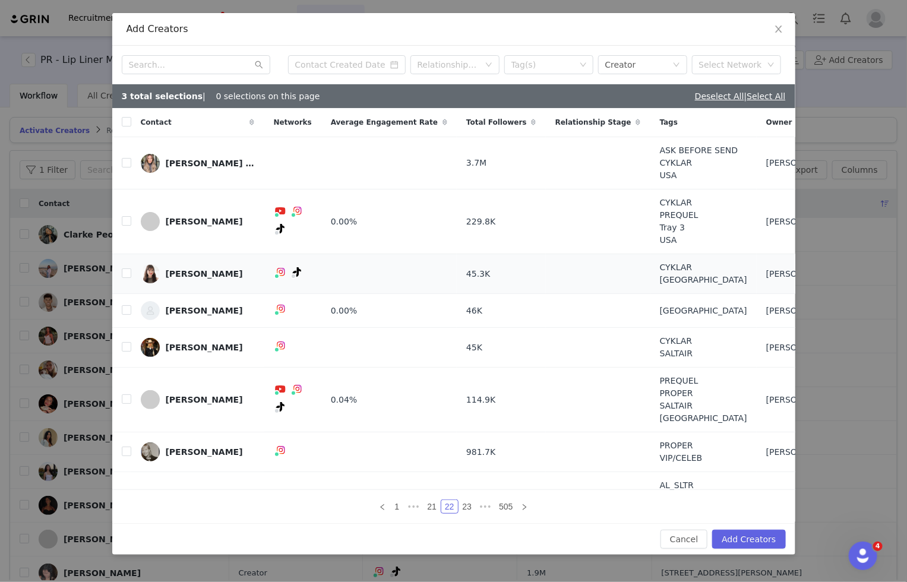
scroll to position [57, 0]
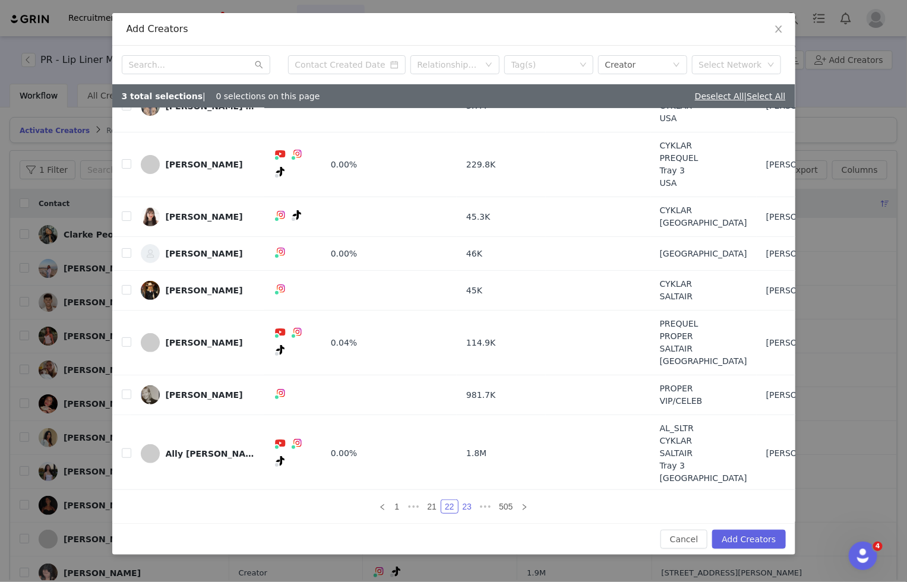
click at [469, 508] on link "23" at bounding box center [467, 506] width 17 height 13
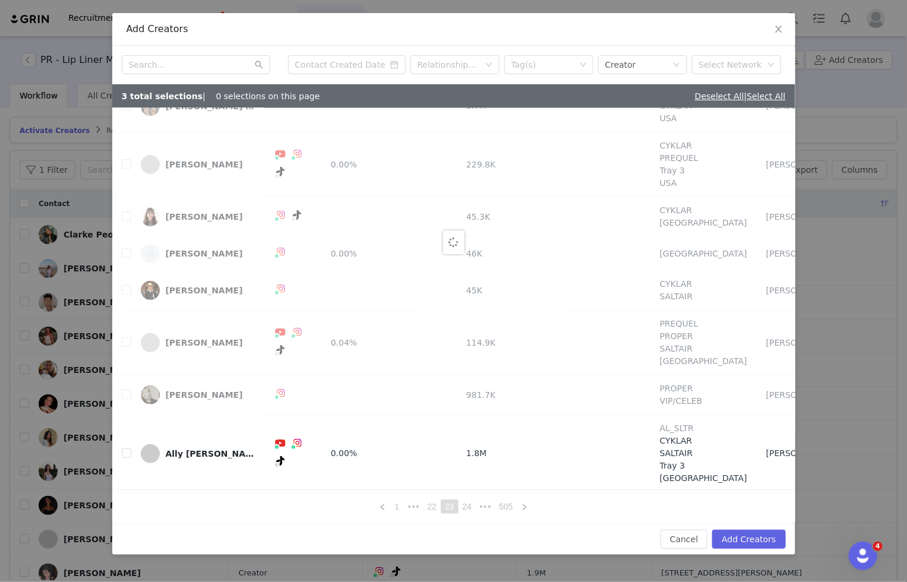
scroll to position [0, 0]
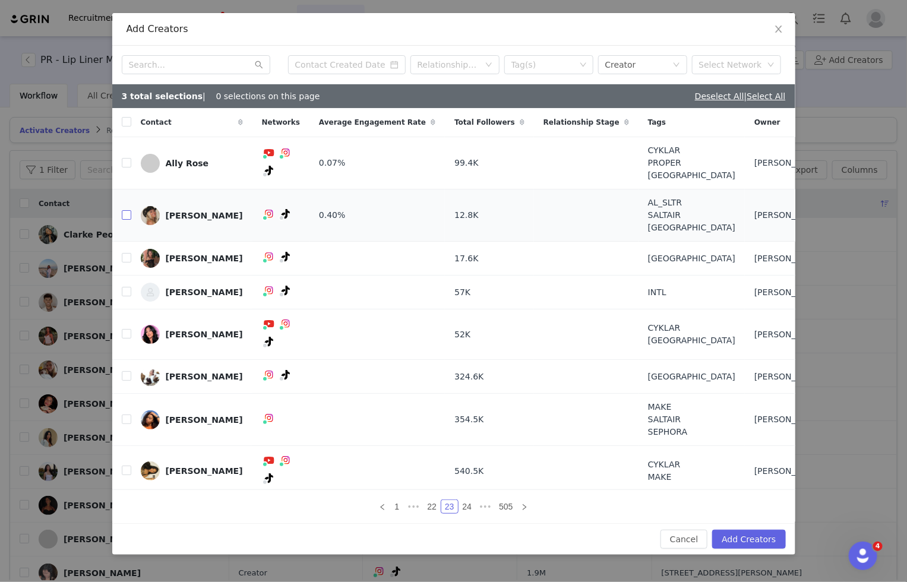
click at [126, 220] on input "checkbox" at bounding box center [127, 215] width 10 height 10
click at [466, 501] on link "24" at bounding box center [467, 506] width 17 height 13
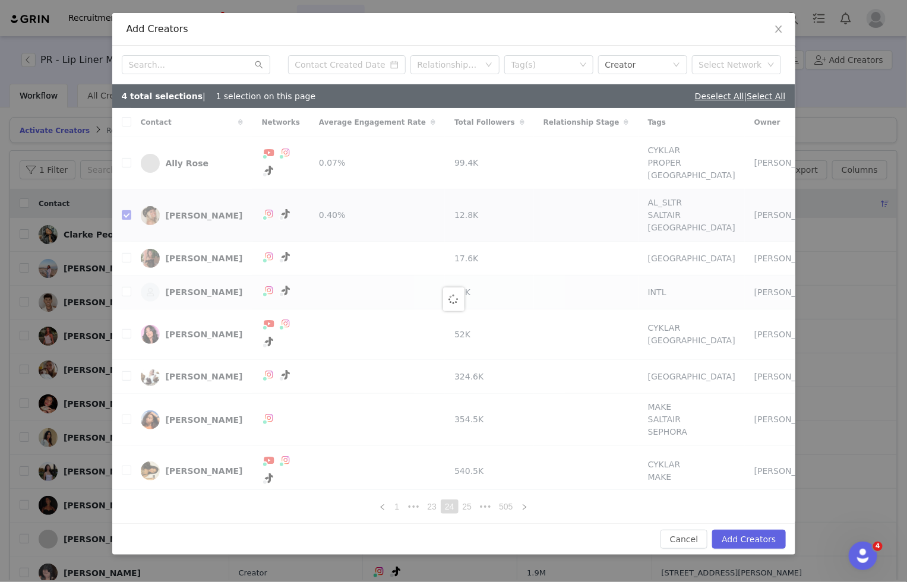
checkbox input "false"
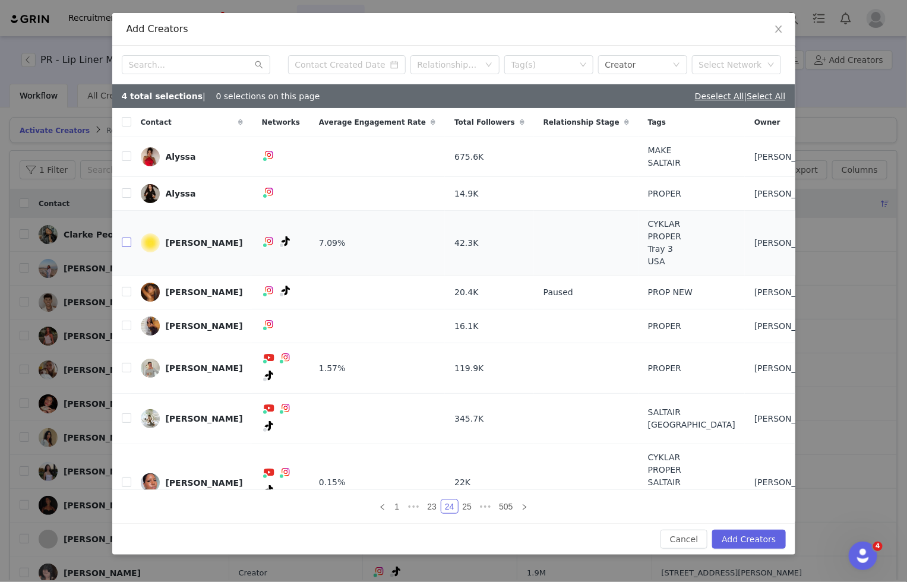
click at [125, 242] on input "checkbox" at bounding box center [127, 243] width 10 height 10
click at [469, 509] on link "25" at bounding box center [467, 506] width 17 height 13
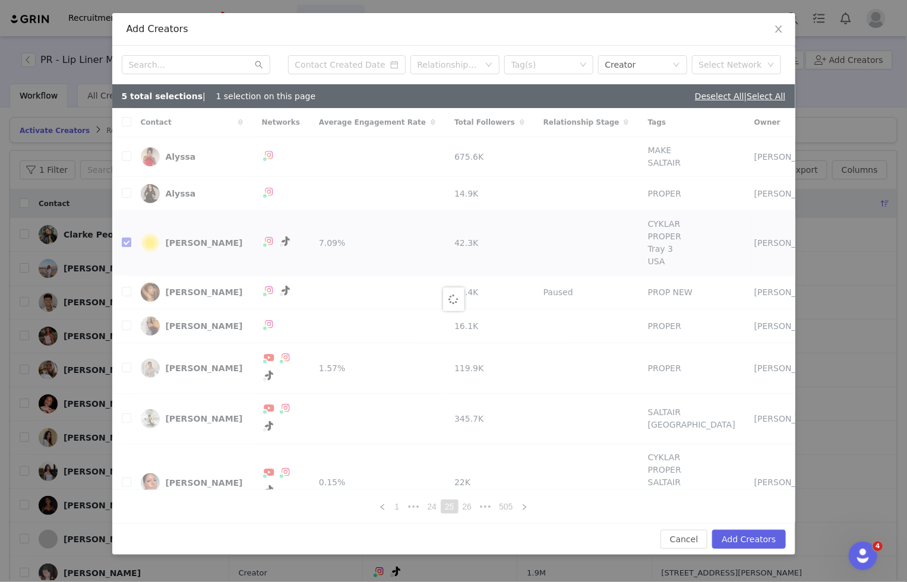
checkbox input "false"
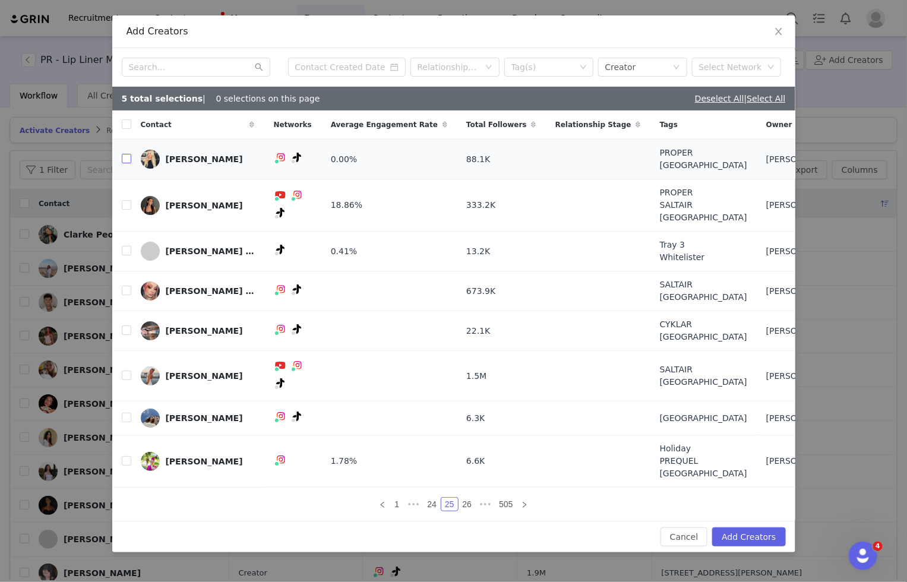
click at [124, 163] on input "checkbox" at bounding box center [127, 159] width 10 height 10
click at [471, 499] on link "26" at bounding box center [467, 504] width 17 height 13
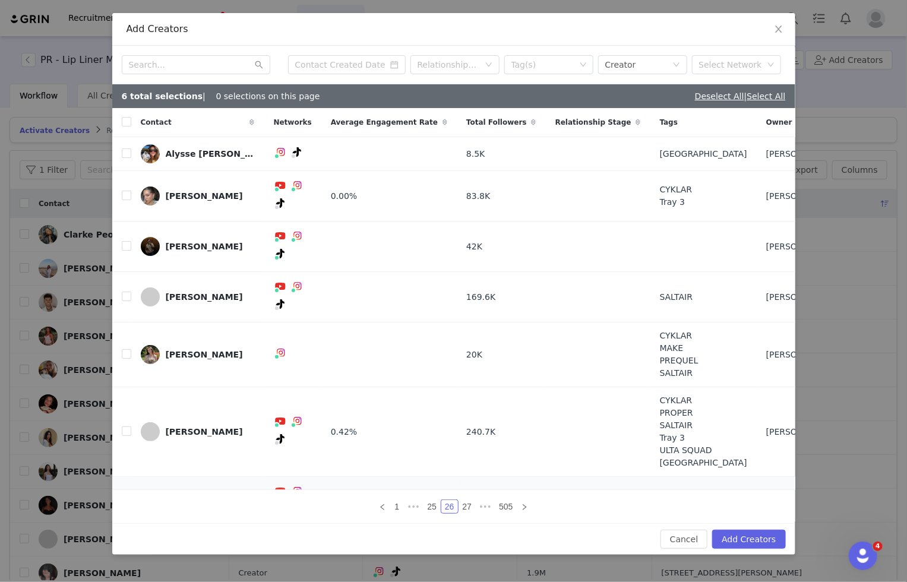
scroll to position [8, 0]
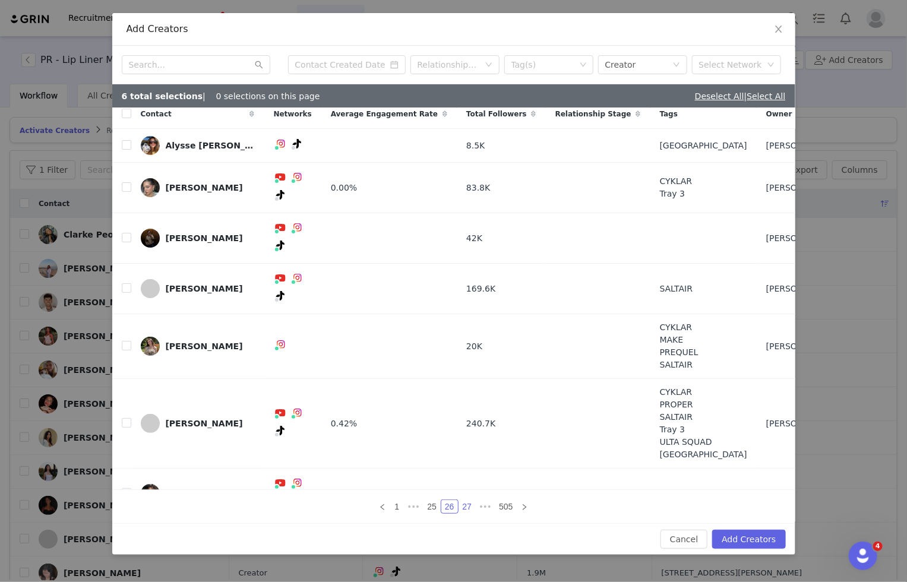
click at [466, 504] on link "27" at bounding box center [467, 506] width 17 height 13
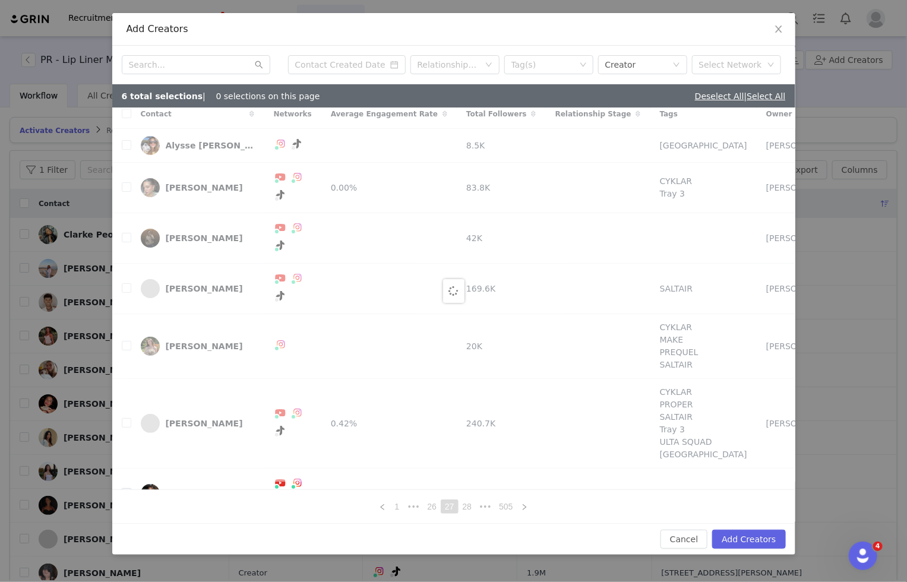
scroll to position [0, 0]
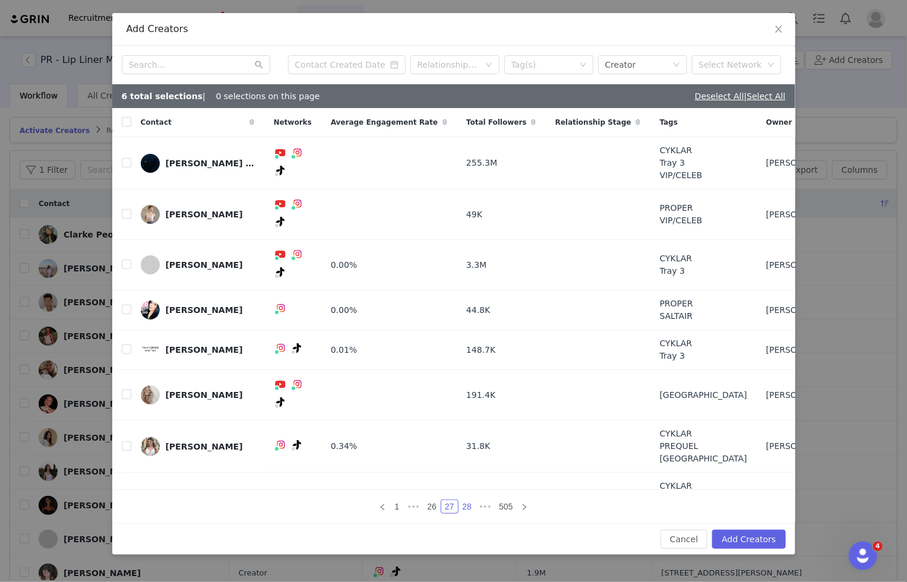
click at [465, 507] on link "28" at bounding box center [467, 506] width 17 height 13
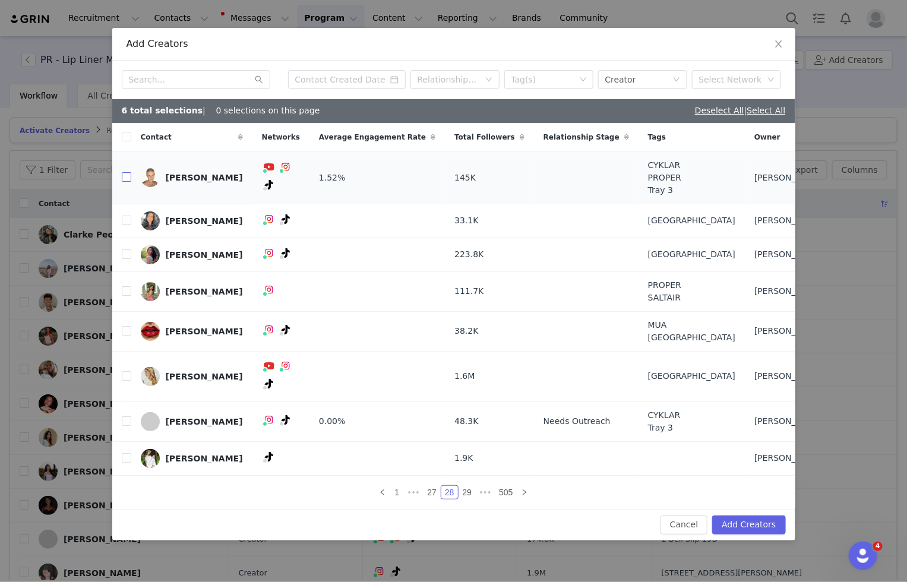
click at [128, 182] on input "checkbox" at bounding box center [127, 177] width 10 height 10
click at [466, 486] on link "29" at bounding box center [467, 492] width 17 height 13
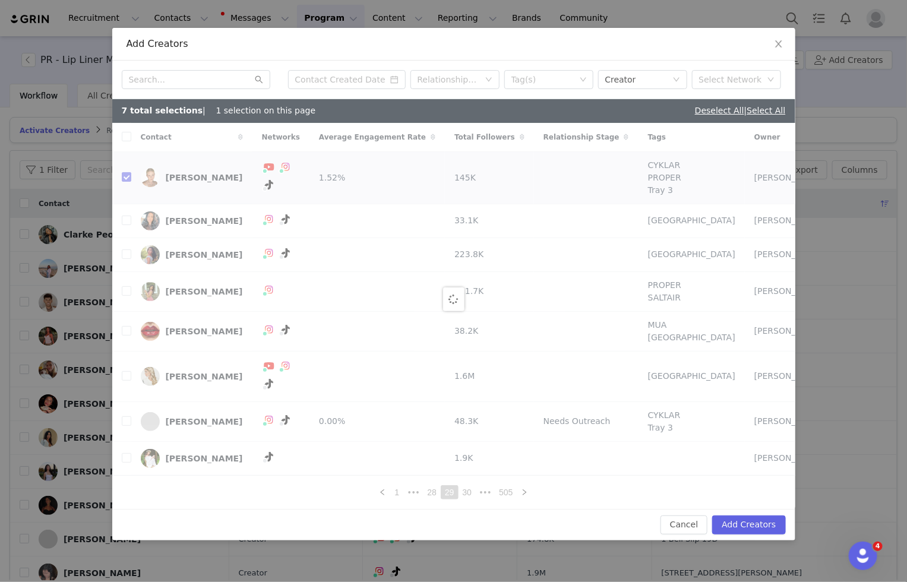
checkbox input "false"
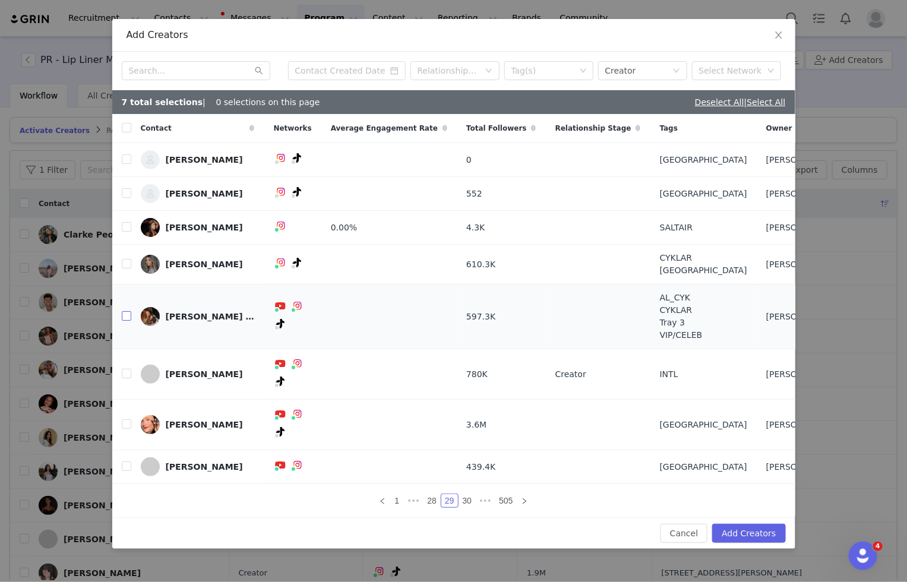
click at [125, 321] on input "checkbox" at bounding box center [127, 316] width 10 height 10
click at [124, 321] on input "checkbox" at bounding box center [127, 316] width 10 height 10
checkbox input "false"
click at [465, 494] on link "30" at bounding box center [467, 500] width 17 height 13
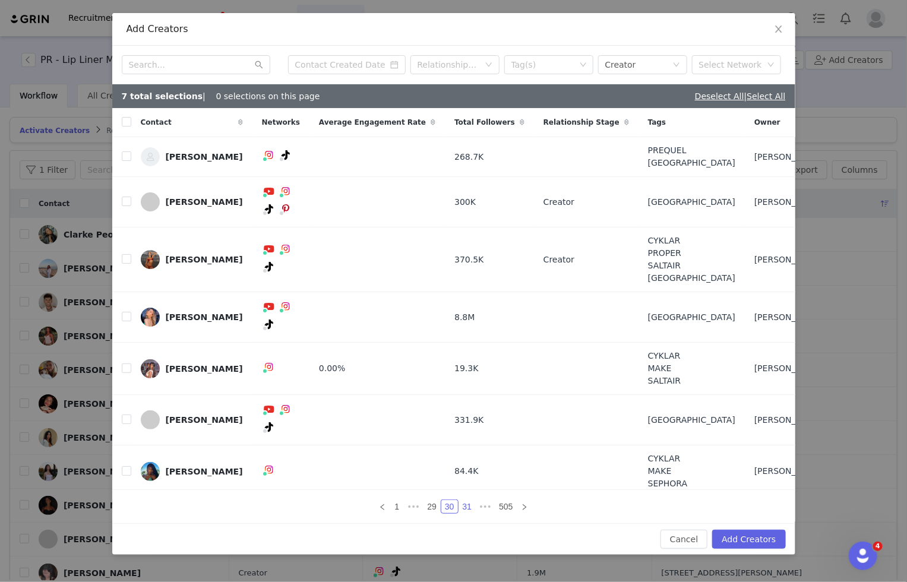
click at [468, 500] on link "31" at bounding box center [467, 506] width 17 height 13
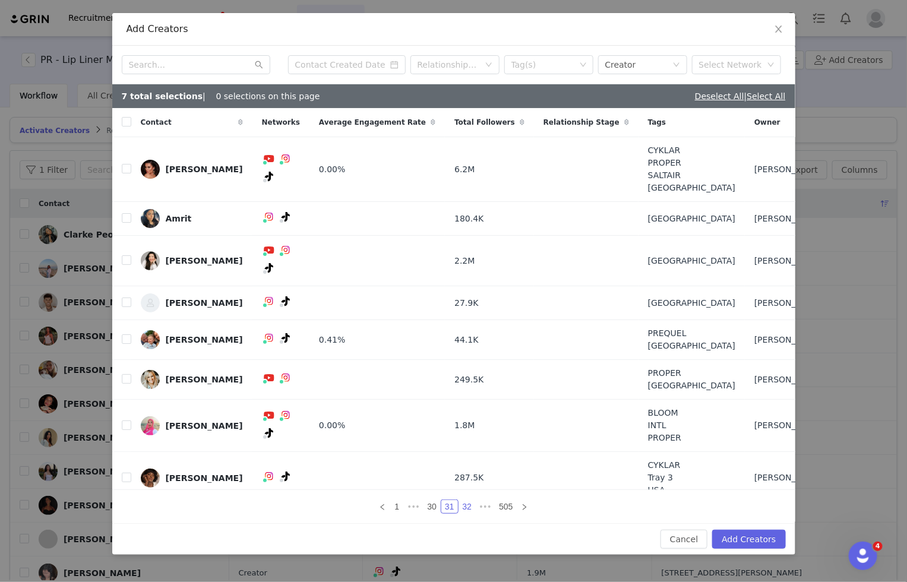
click at [470, 503] on link "32" at bounding box center [467, 506] width 17 height 13
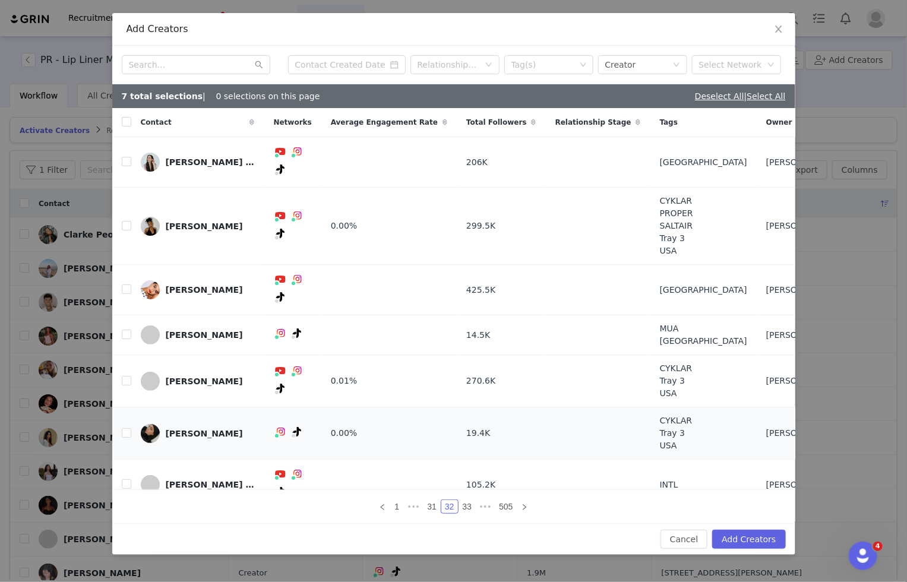
scroll to position [2, 0]
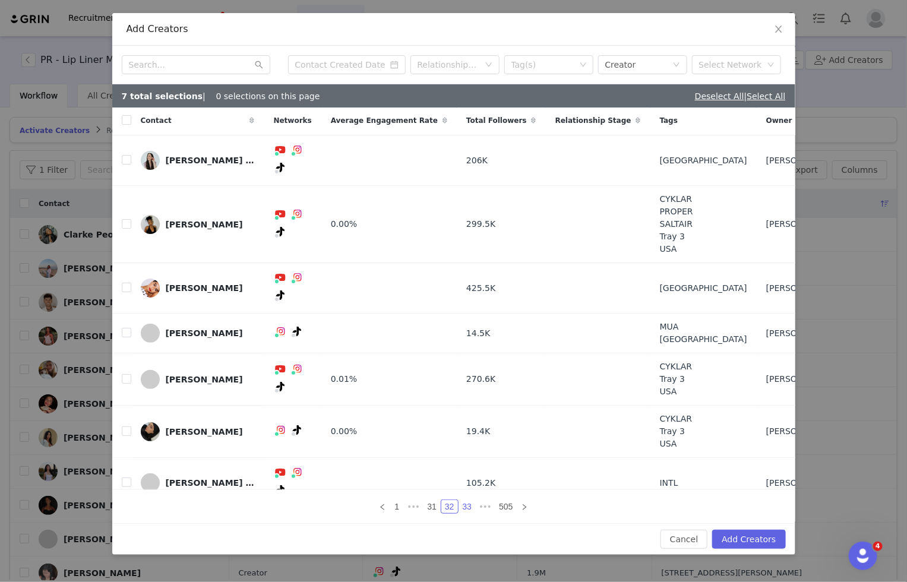
click at [470, 503] on link "33" at bounding box center [467, 506] width 17 height 13
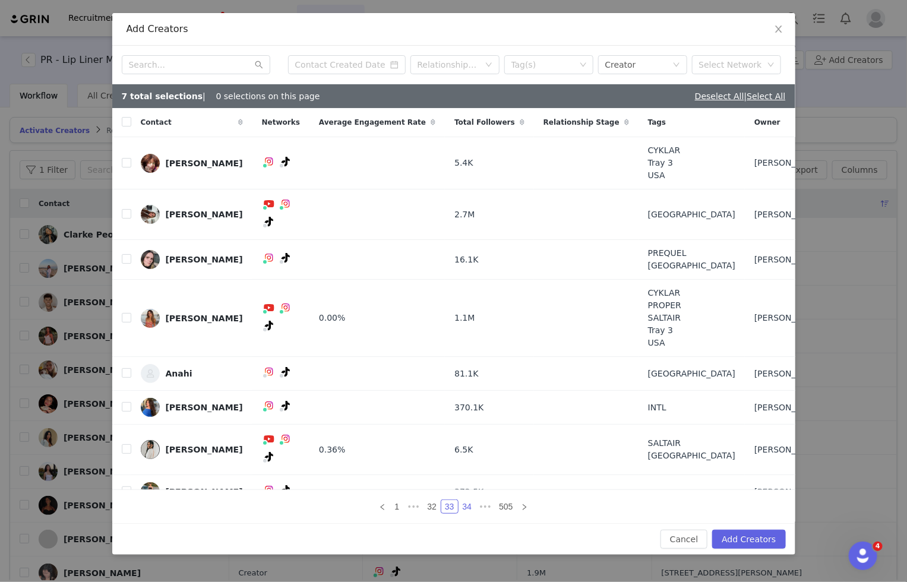
click at [463, 500] on link "34" at bounding box center [467, 506] width 17 height 13
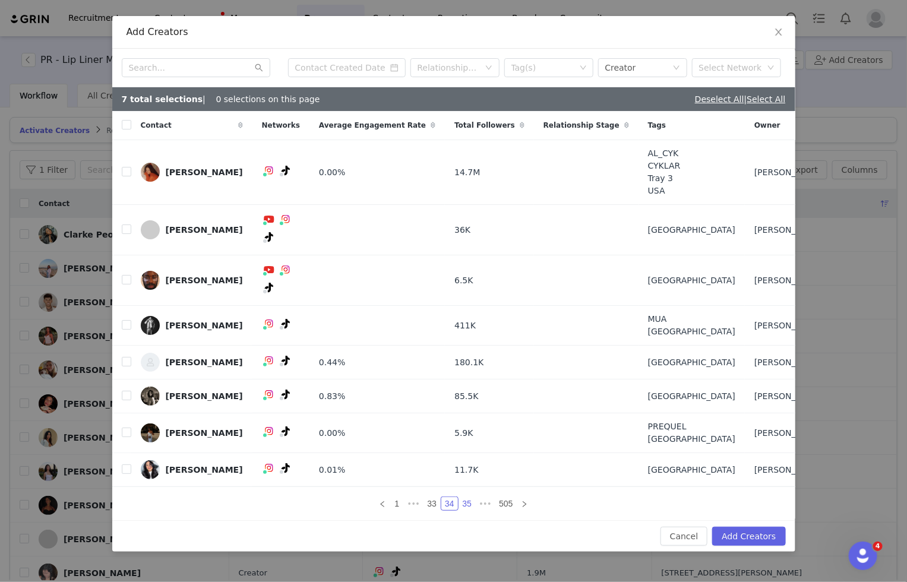
click at [466, 497] on link "35" at bounding box center [467, 503] width 17 height 13
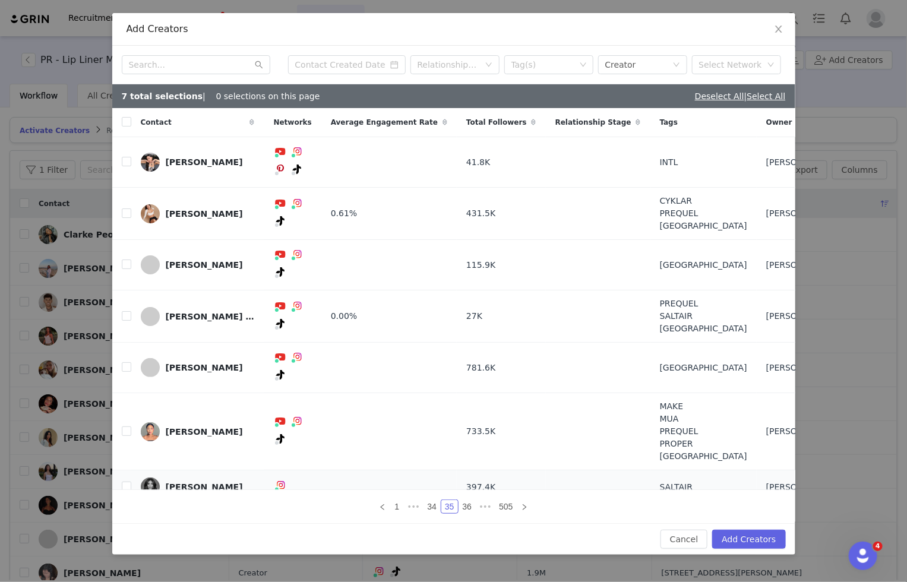
scroll to position [14, 0]
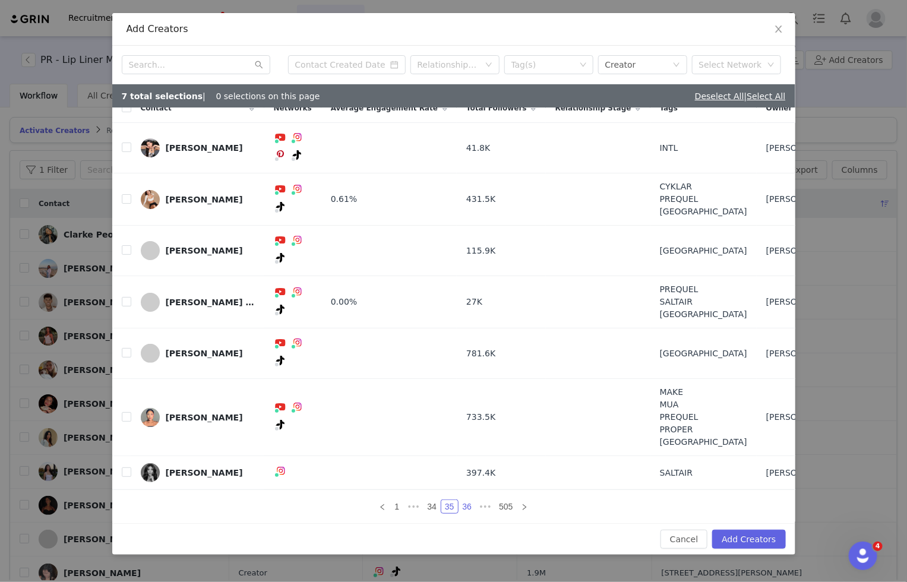
click at [467, 509] on link "36" at bounding box center [467, 506] width 17 height 13
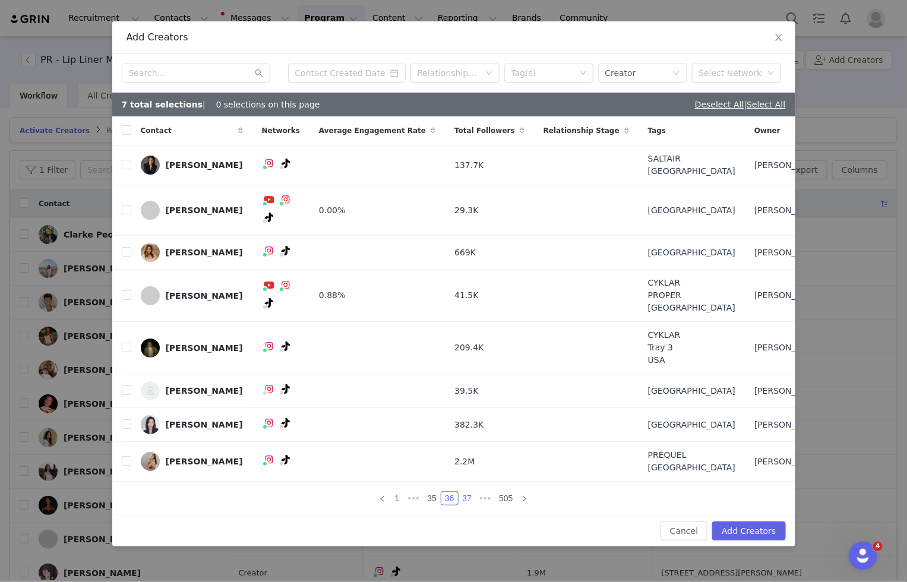
click at [465, 492] on link "37" at bounding box center [467, 498] width 17 height 13
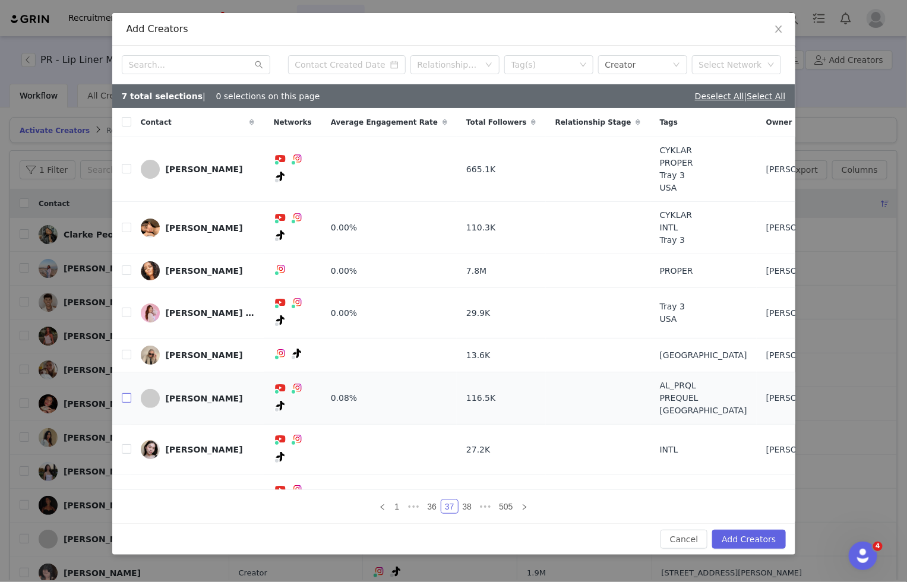
click at [122, 395] on input "checkbox" at bounding box center [127, 398] width 10 height 10
click at [122, 393] on input "checkbox" at bounding box center [127, 398] width 10 height 10
checkbox input "false"
click at [127, 173] on input "checkbox" at bounding box center [127, 169] width 10 height 10
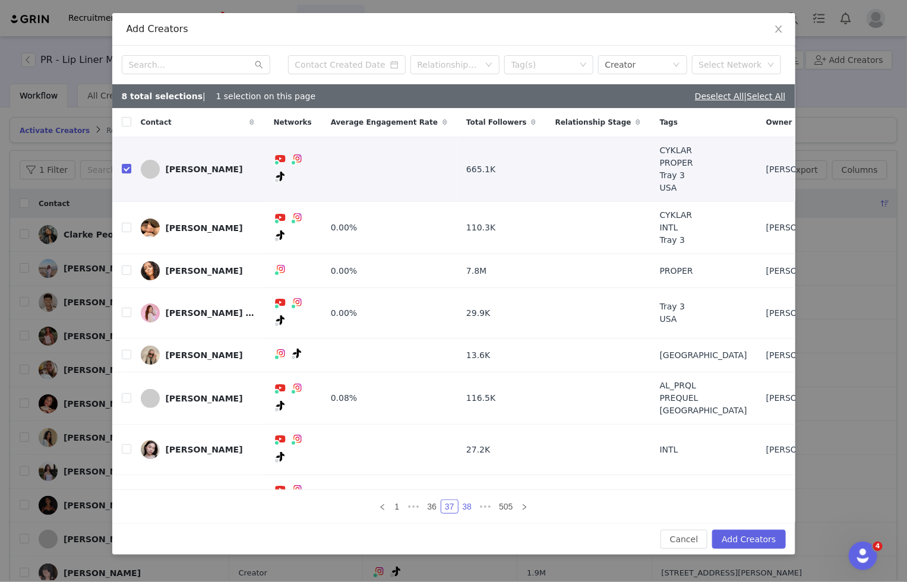
click at [466, 502] on link "38" at bounding box center [467, 506] width 17 height 13
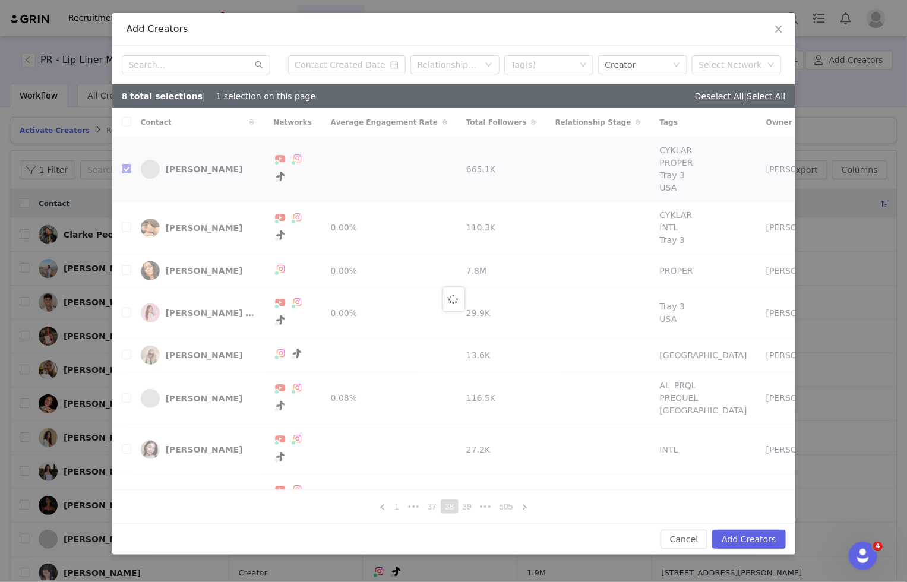
checkbox input "false"
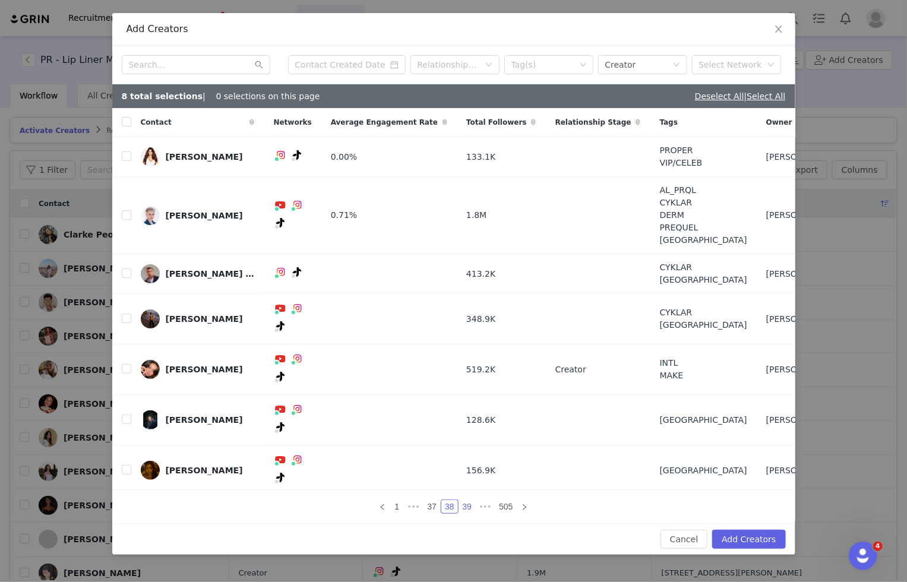
click at [465, 503] on link "39" at bounding box center [467, 506] width 17 height 13
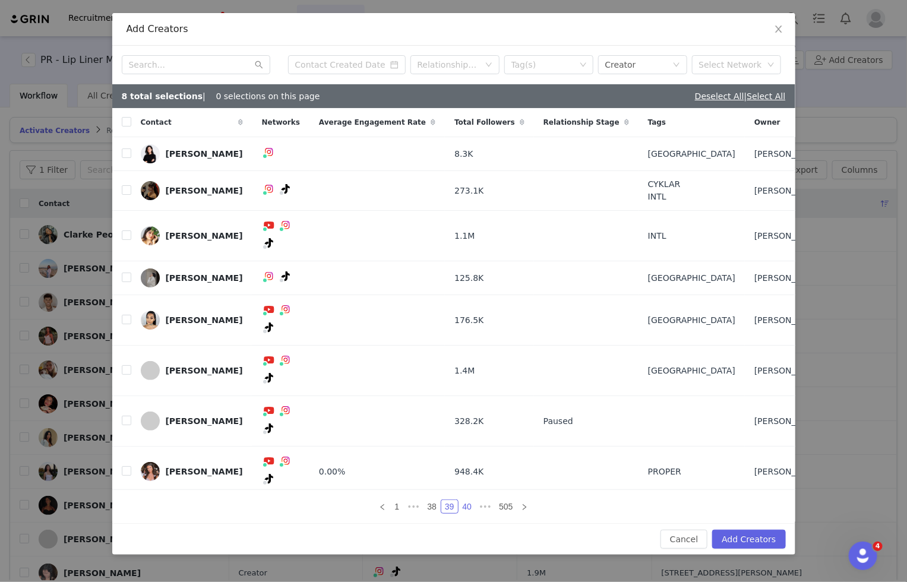
click at [468, 500] on link "40" at bounding box center [467, 506] width 17 height 13
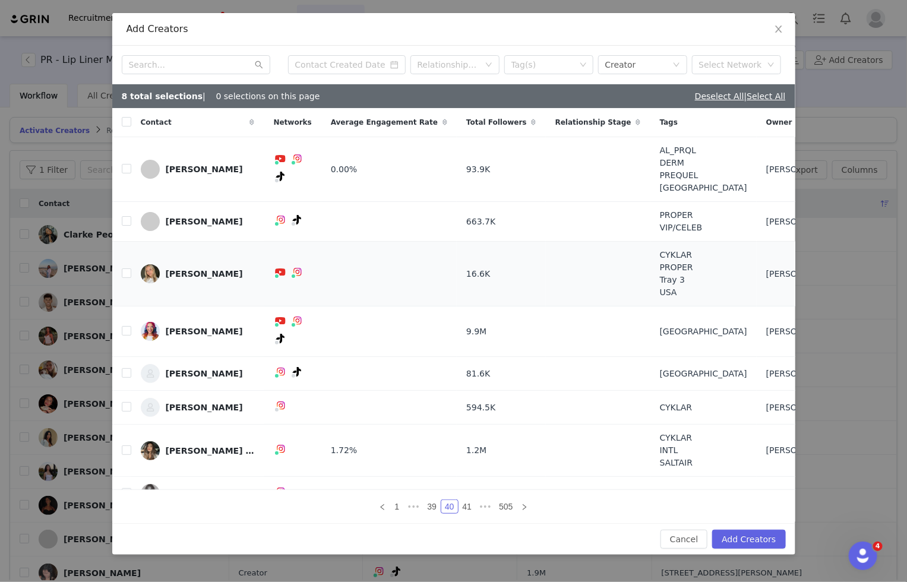
scroll to position [2, 0]
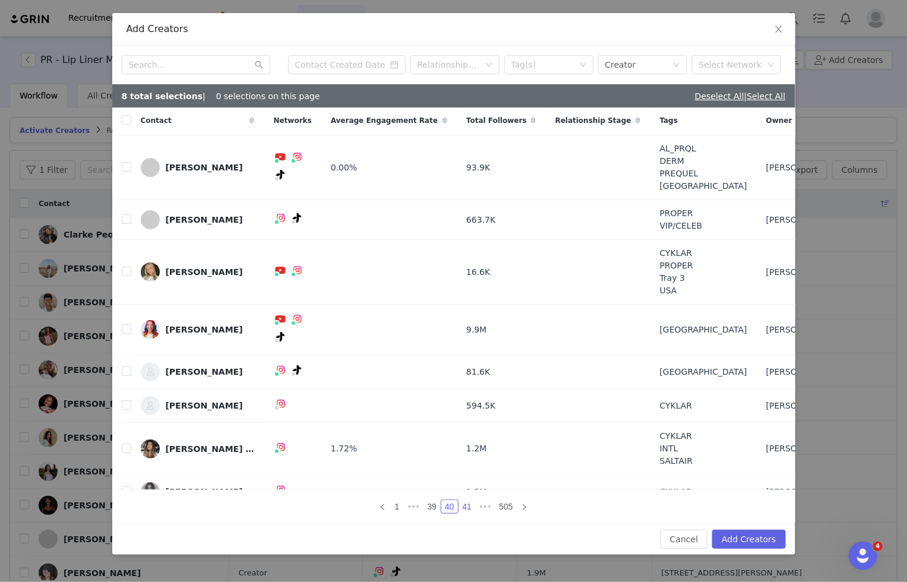
click at [468, 508] on link "41" at bounding box center [467, 506] width 17 height 13
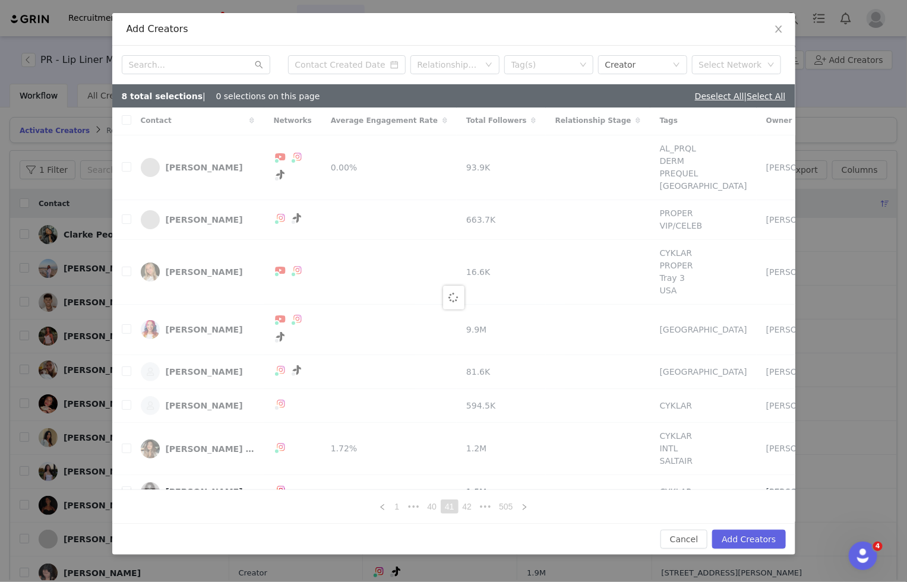
scroll to position [0, 0]
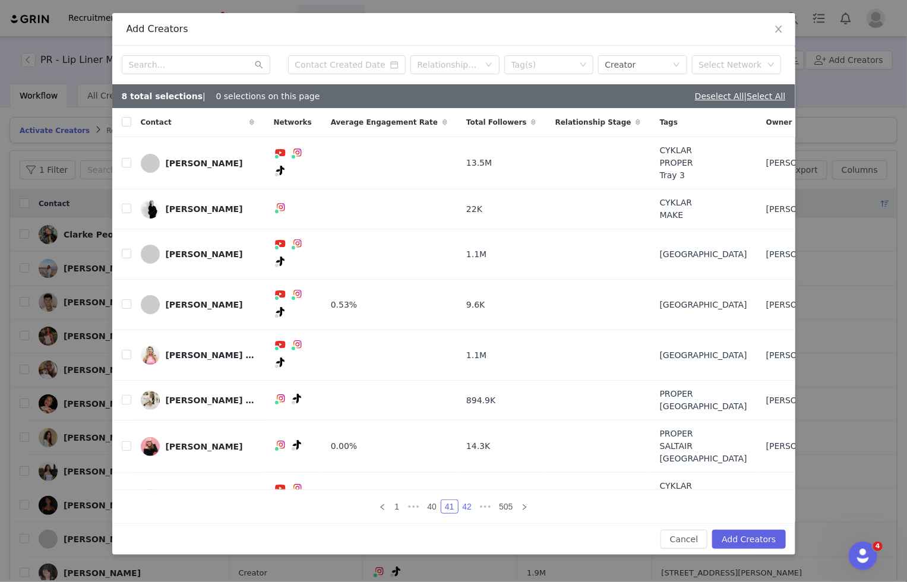
click at [467, 501] on link "42" at bounding box center [467, 506] width 17 height 13
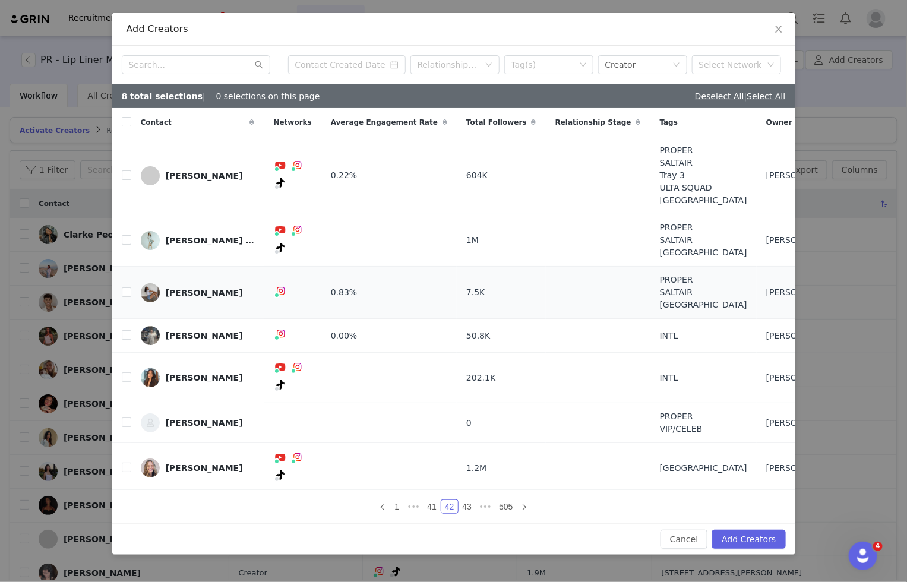
scroll to position [2, 0]
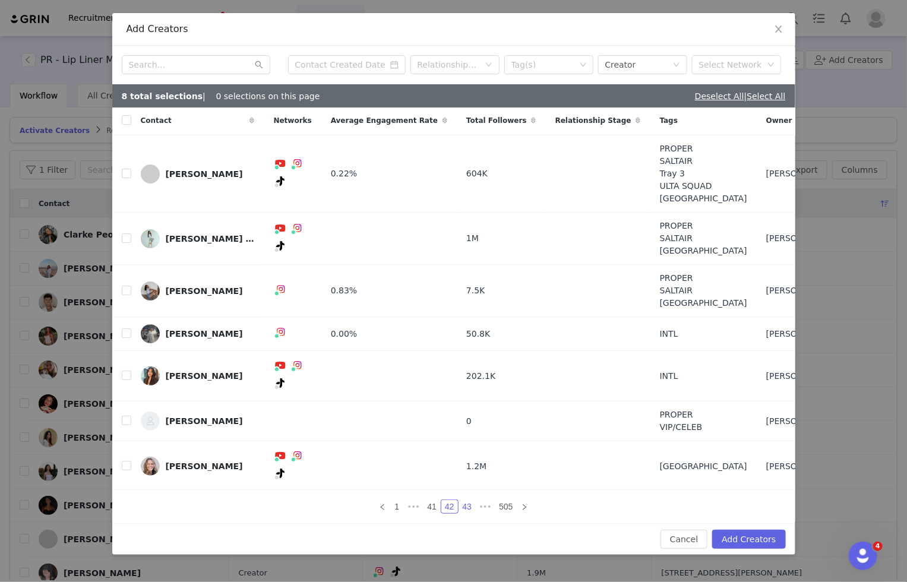
click at [468, 506] on link "43" at bounding box center [467, 506] width 17 height 13
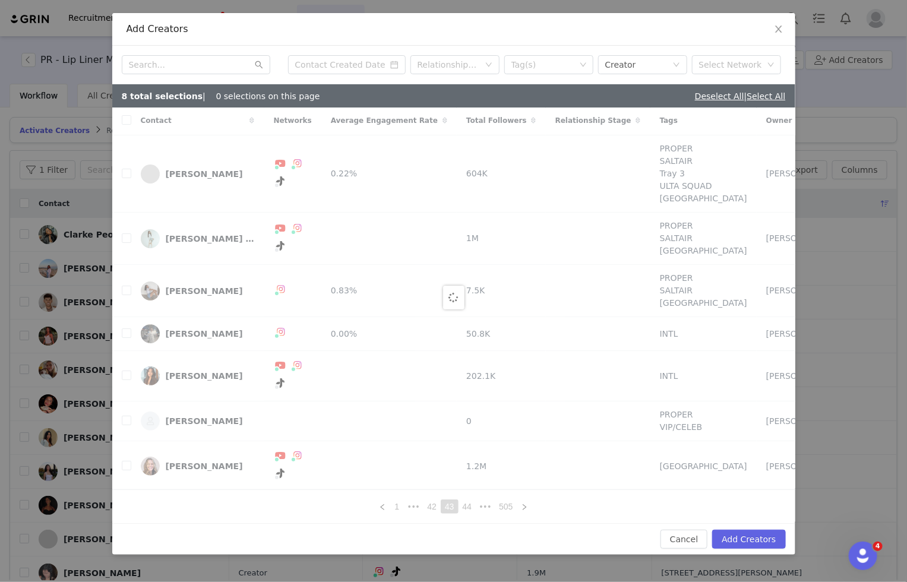
scroll to position [0, 0]
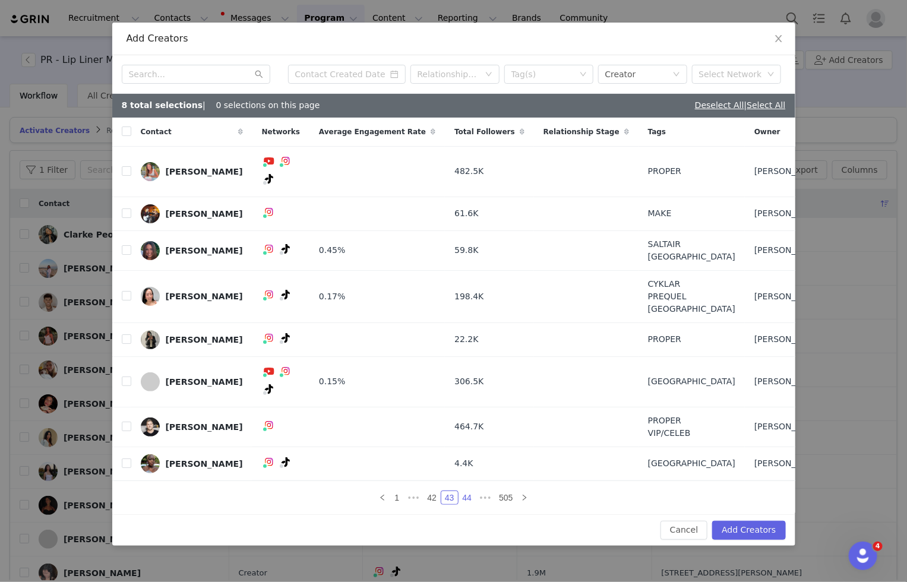
click at [471, 491] on link "44" at bounding box center [467, 497] width 17 height 13
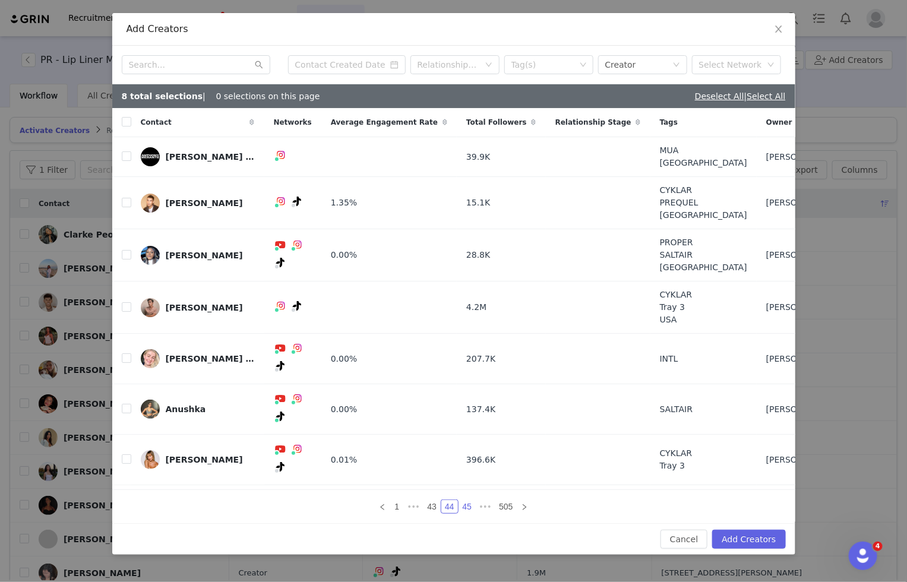
click at [466, 500] on link "45" at bounding box center [467, 506] width 17 height 13
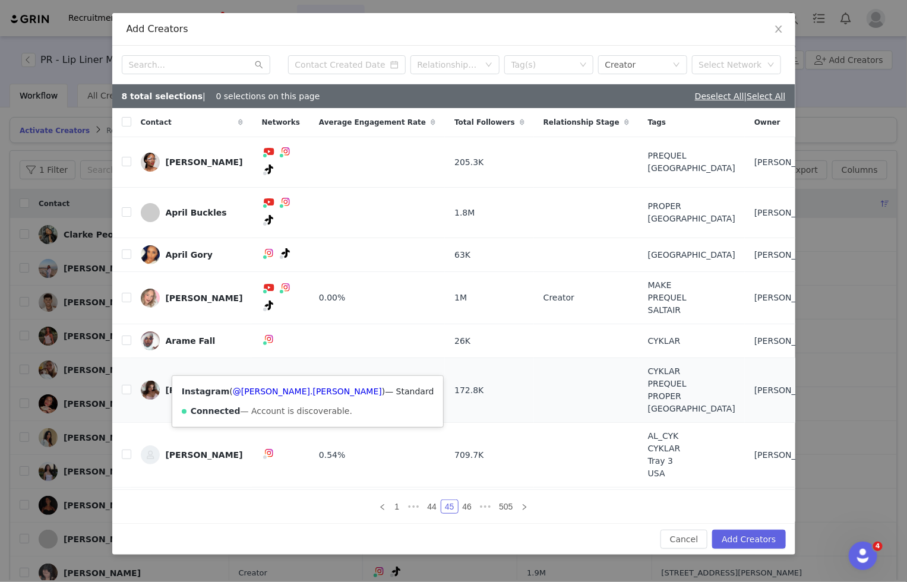
scroll to position [8, 0]
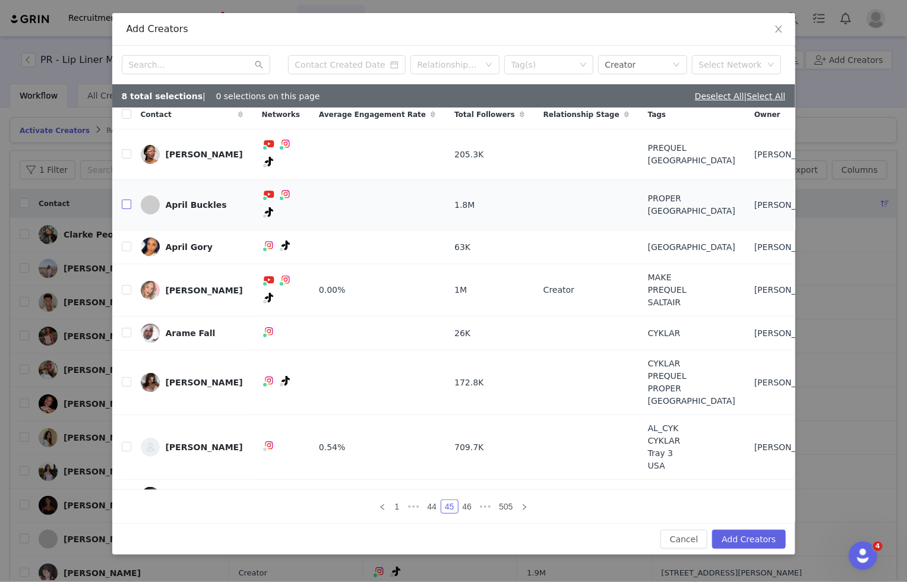
click at [122, 200] on input "checkbox" at bounding box center [127, 205] width 10 height 10
click at [467, 510] on link "46" at bounding box center [467, 506] width 17 height 13
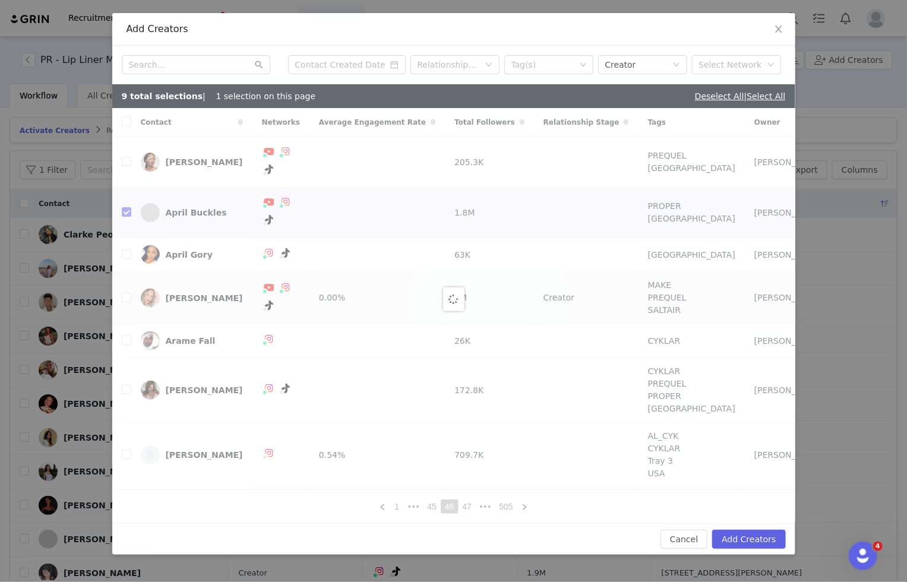
checkbox input "false"
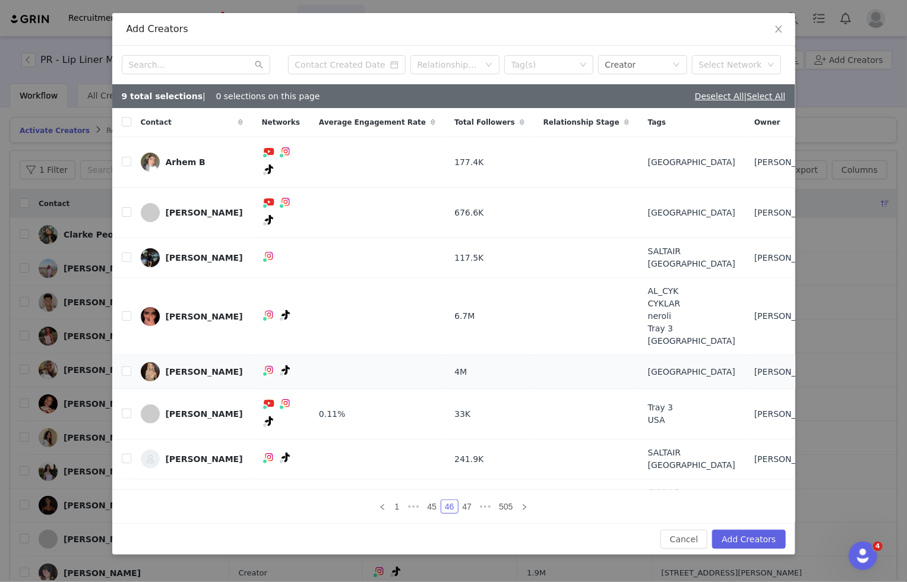
scroll to position [8, 0]
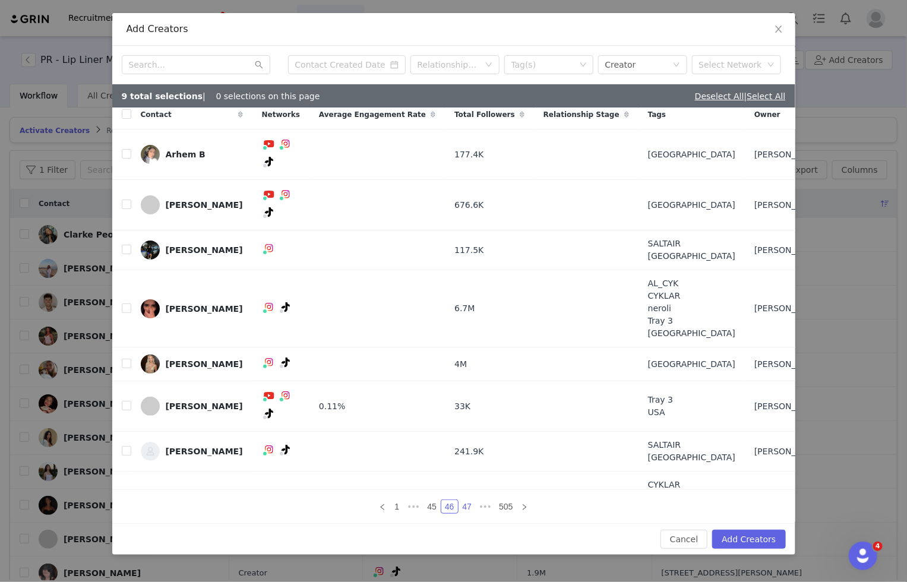
click at [467, 509] on link "47" at bounding box center [467, 506] width 17 height 13
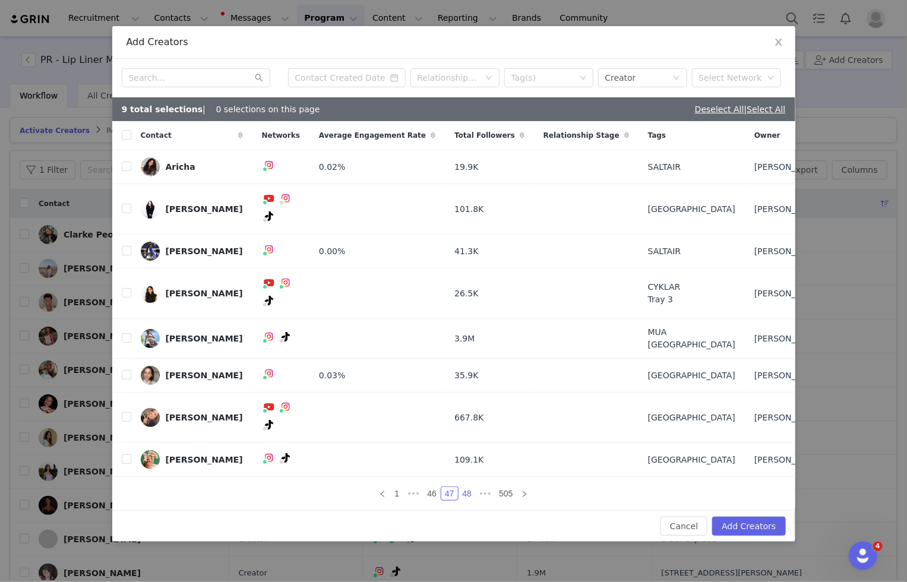
click at [469, 487] on link "48" at bounding box center [467, 493] width 17 height 13
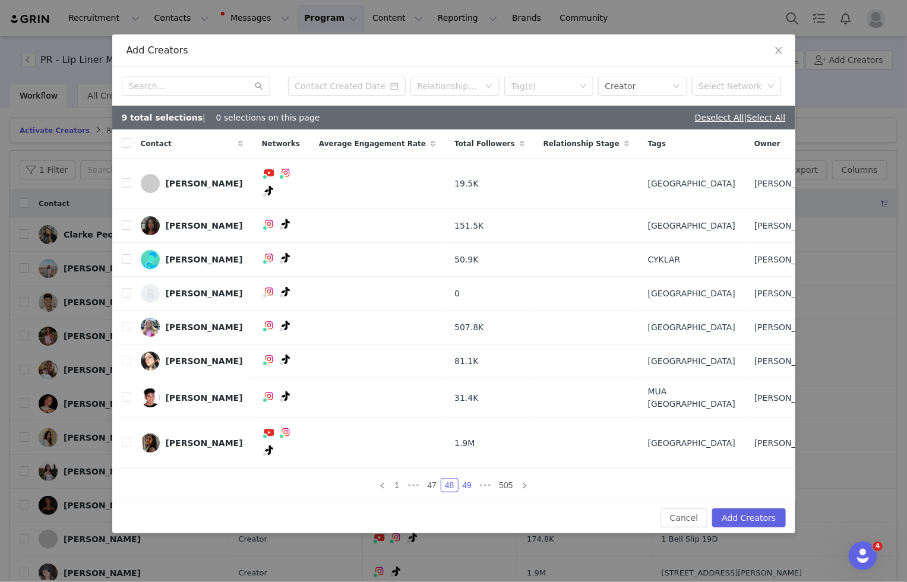
click at [471, 479] on link "49" at bounding box center [467, 485] width 17 height 13
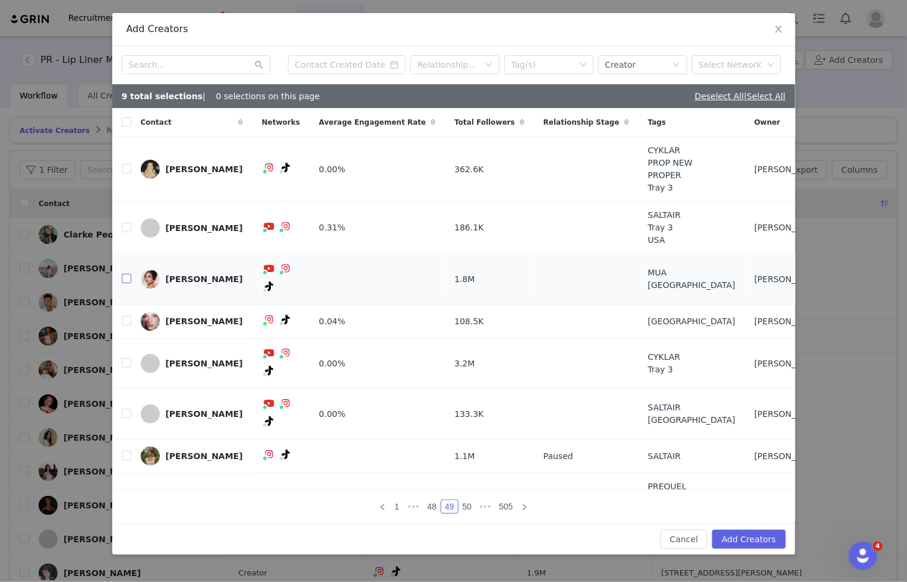
click at [125, 274] on input "checkbox" at bounding box center [127, 279] width 10 height 10
checkbox input "true"
click at [128, 316] on input "checkbox" at bounding box center [127, 321] width 10 height 10
checkbox input "true"
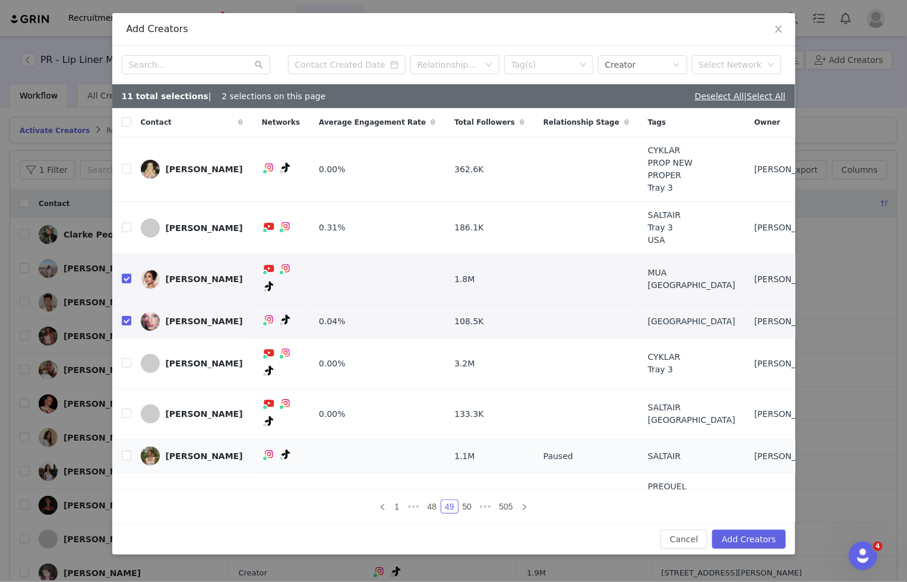
scroll to position [1, 0]
click at [465, 508] on link "50" at bounding box center [467, 506] width 17 height 13
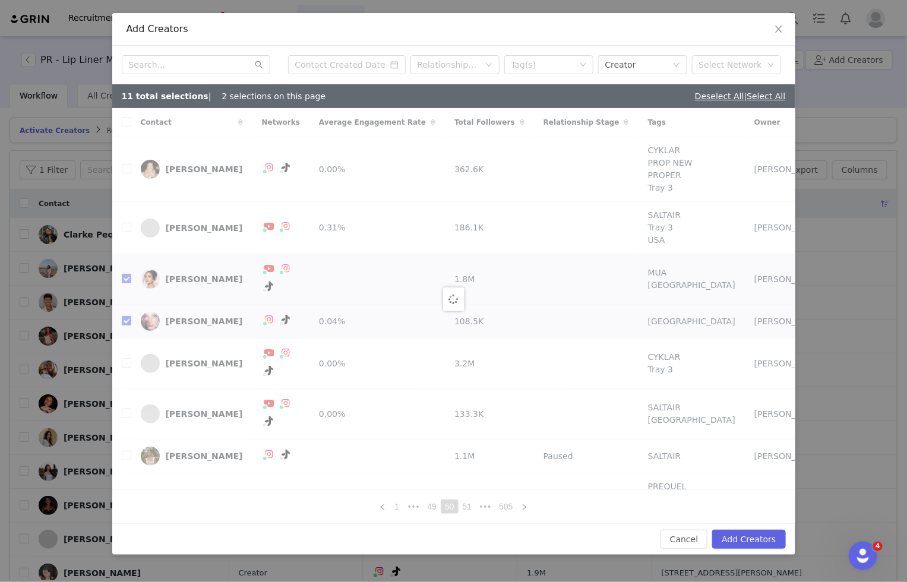
checkbox input "false"
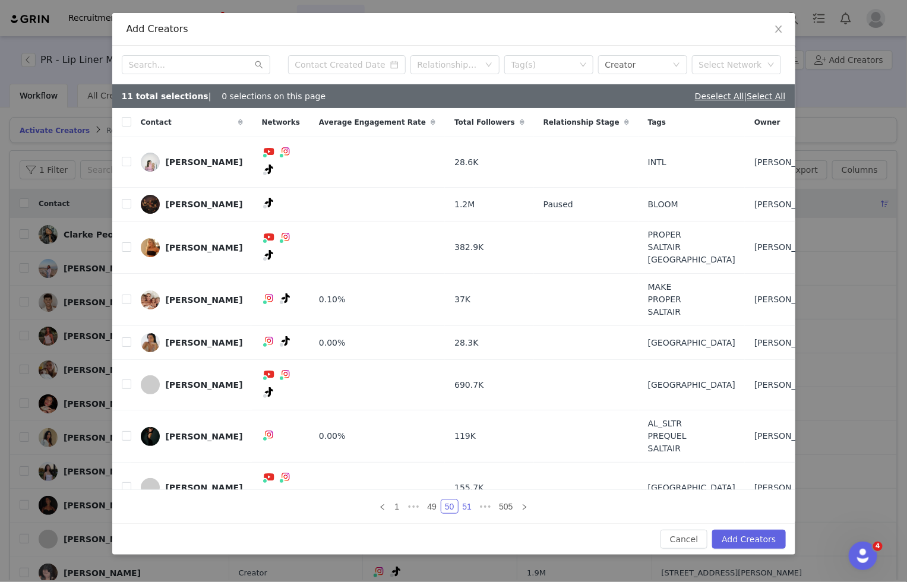
click at [466, 500] on link "51" at bounding box center [467, 506] width 17 height 13
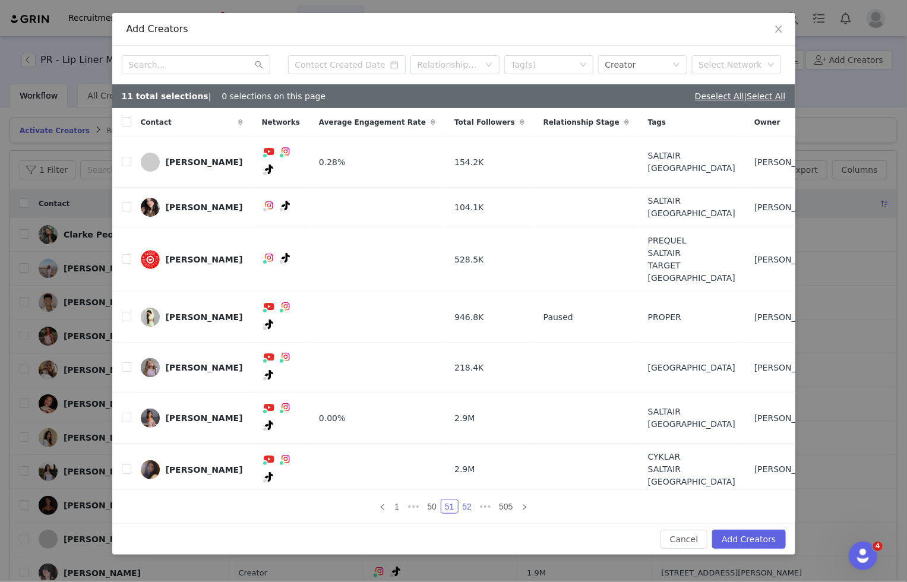
click at [469, 500] on link "52" at bounding box center [467, 506] width 17 height 13
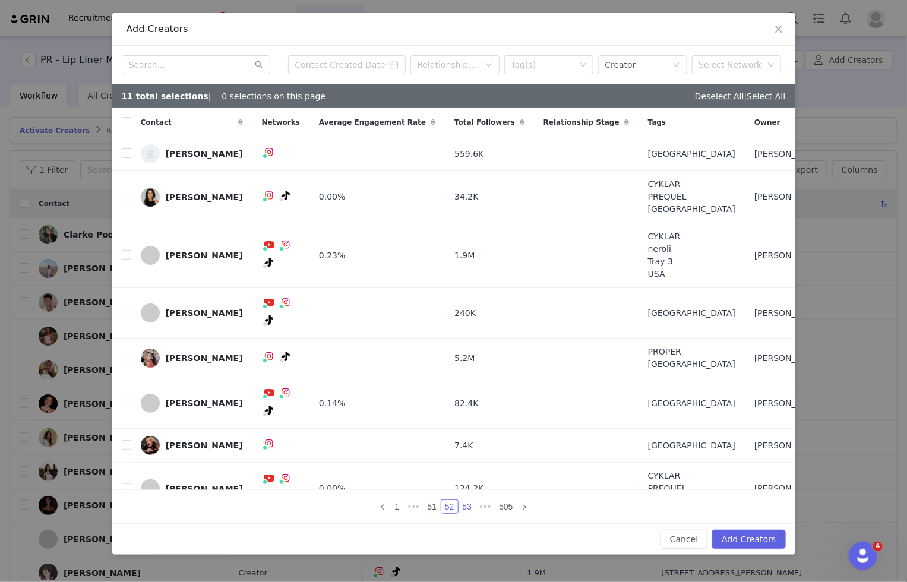
click at [467, 500] on link "53" at bounding box center [467, 506] width 17 height 13
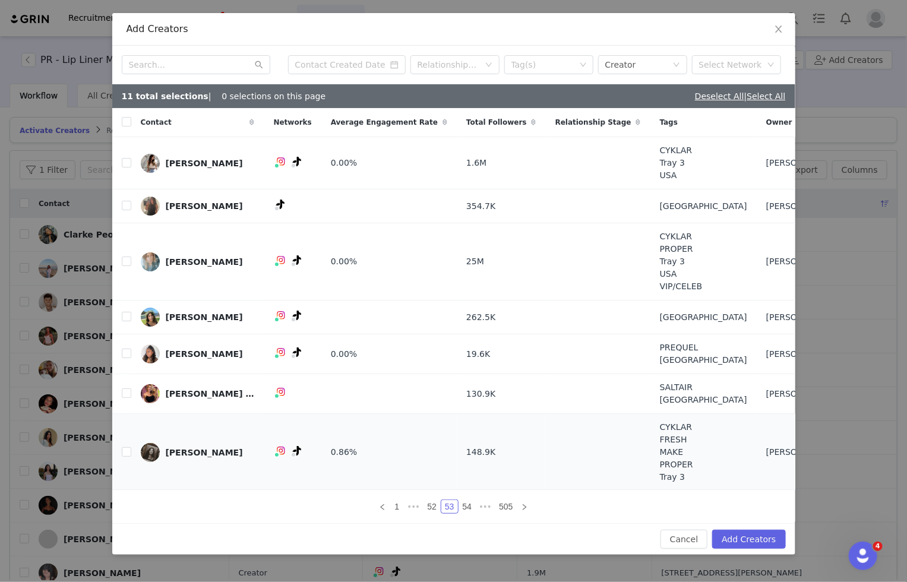
scroll to position [39, 0]
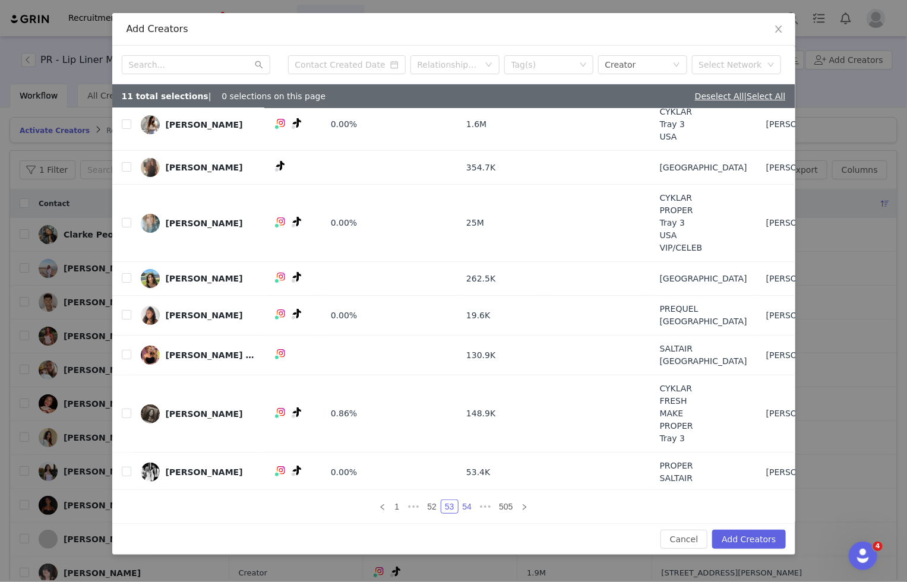
click at [471, 506] on link "54" at bounding box center [467, 506] width 17 height 13
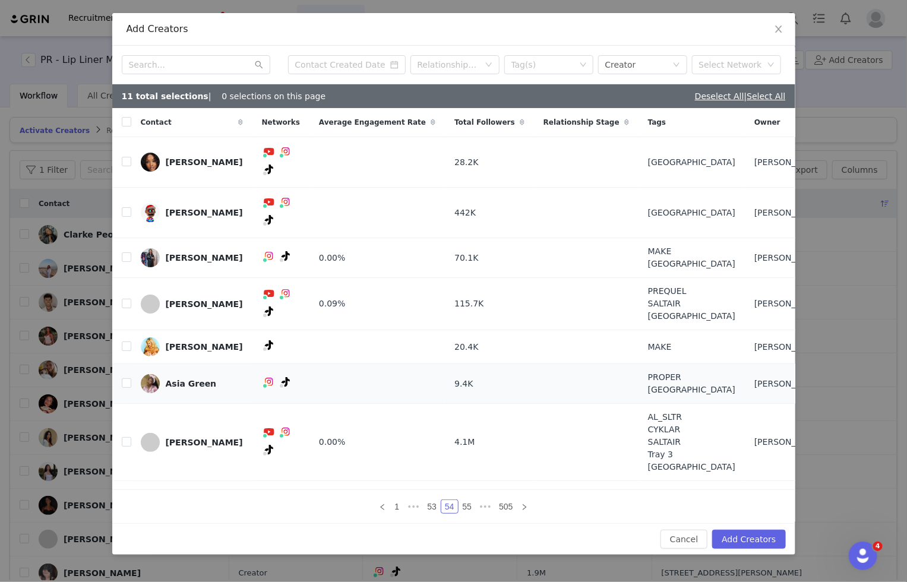
scroll to position [8, 0]
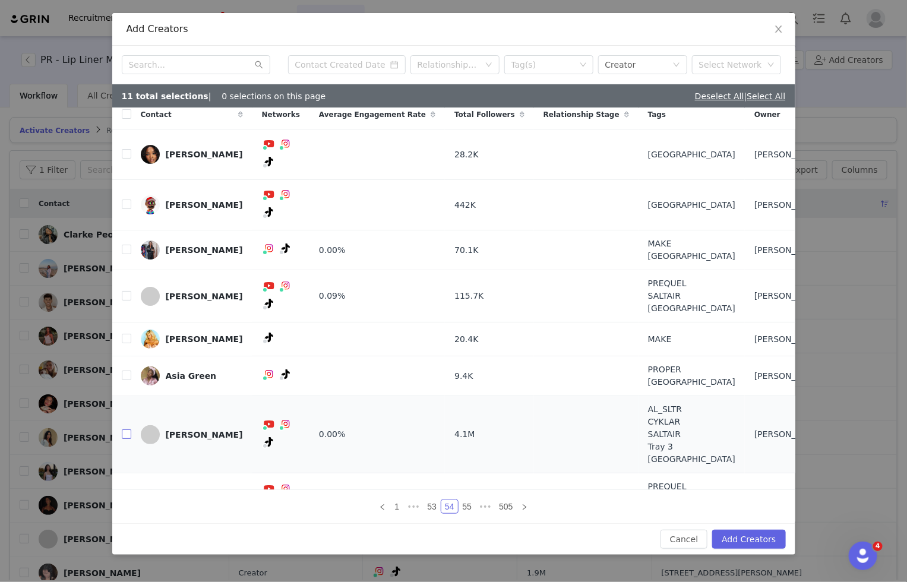
click at [127, 430] on input "checkbox" at bounding box center [127, 435] width 10 height 10
click at [463, 509] on link "55" at bounding box center [467, 506] width 17 height 13
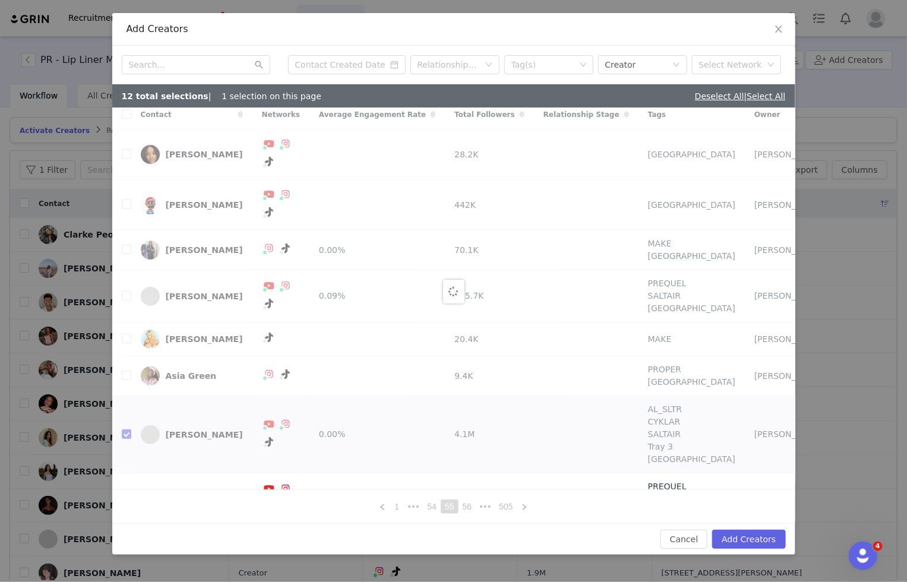
scroll to position [0, 0]
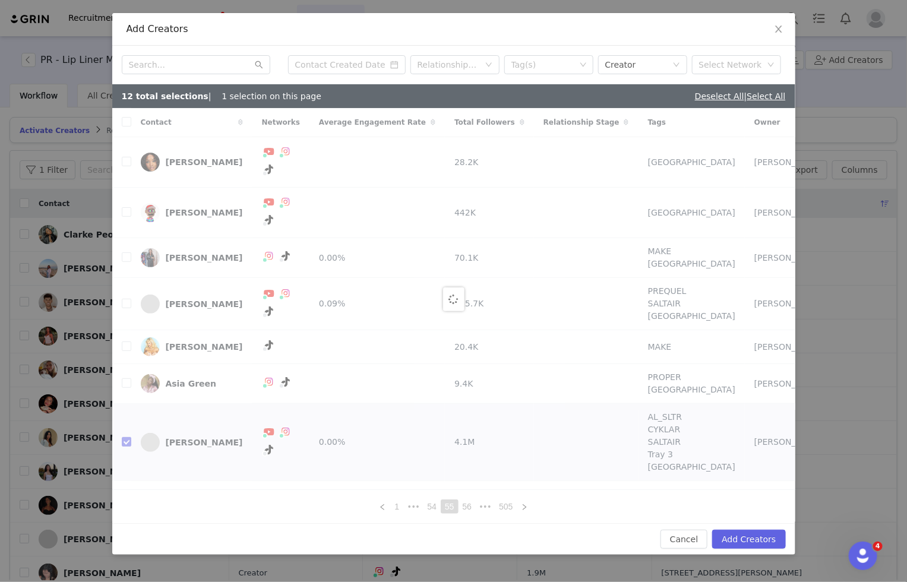
checkbox input "false"
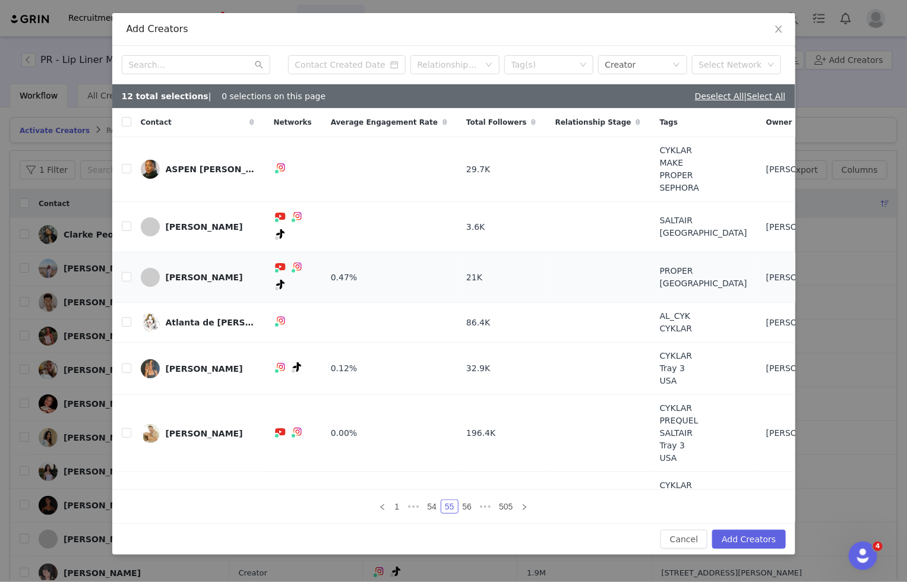
scroll to position [70, 0]
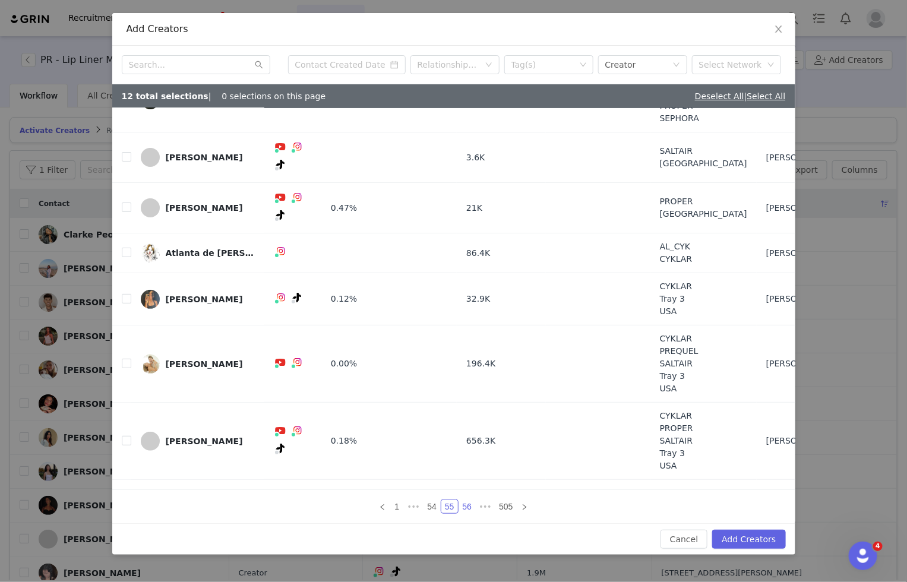
click at [466, 511] on link "56" at bounding box center [467, 506] width 17 height 13
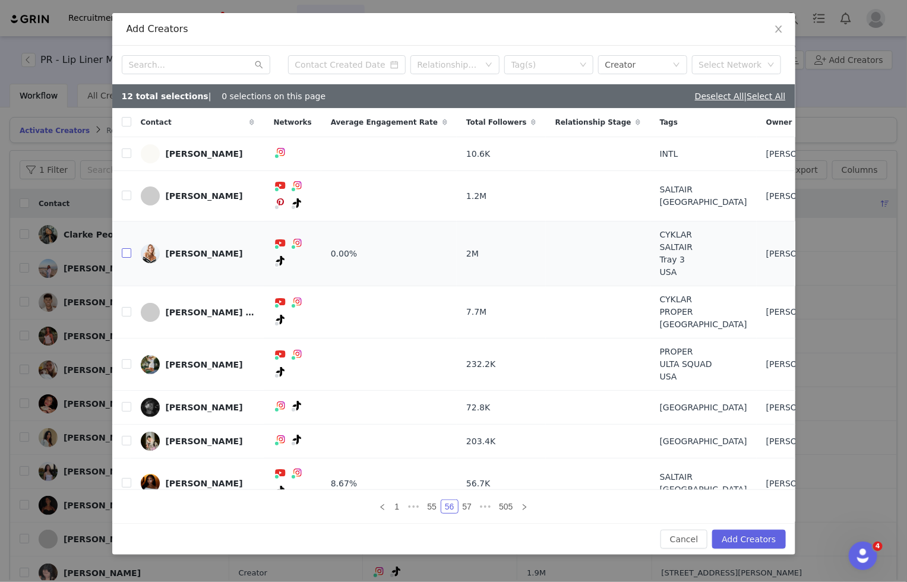
click at [125, 248] on input "checkbox" at bounding box center [127, 253] width 10 height 10
click at [463, 504] on link "57" at bounding box center [467, 506] width 17 height 13
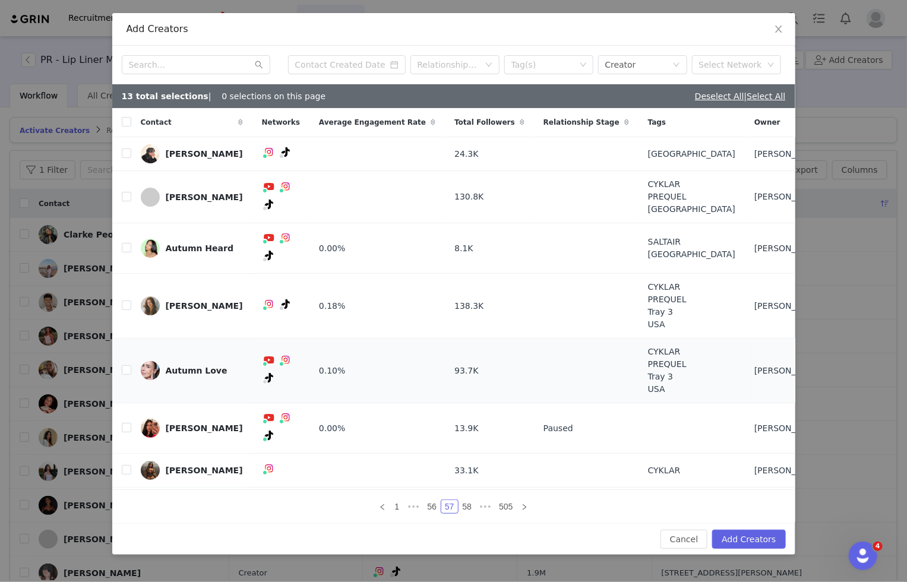
scroll to position [20, 0]
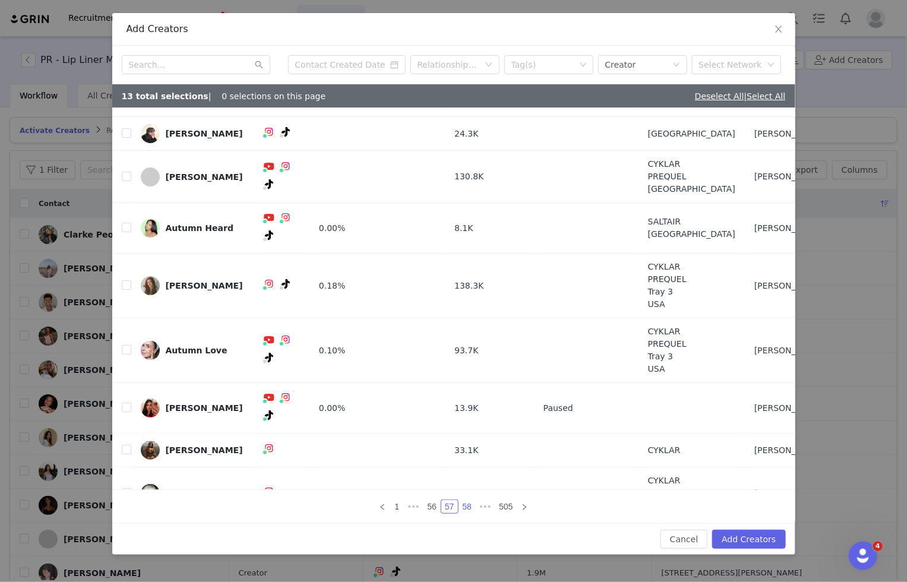
click at [463, 510] on link "58" at bounding box center [467, 506] width 17 height 13
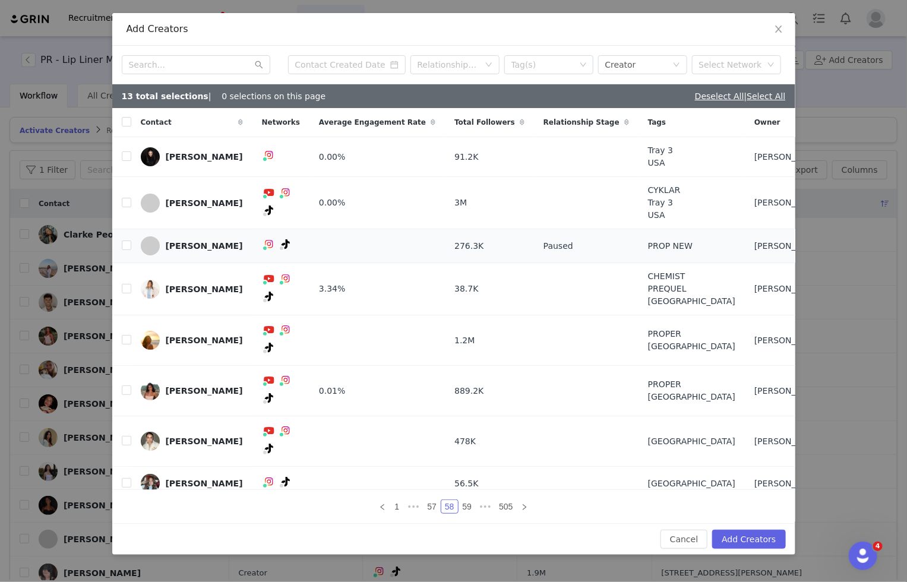
click at [132, 259] on td "[PERSON_NAME]" at bounding box center [191, 246] width 121 height 34
click at [123, 250] on input "checkbox" at bounding box center [127, 246] width 10 height 10
click at [122, 250] on input "checkbox" at bounding box center [127, 246] width 10 height 10
checkbox input "false"
click at [124, 478] on input "checkbox" at bounding box center [127, 483] width 10 height 10
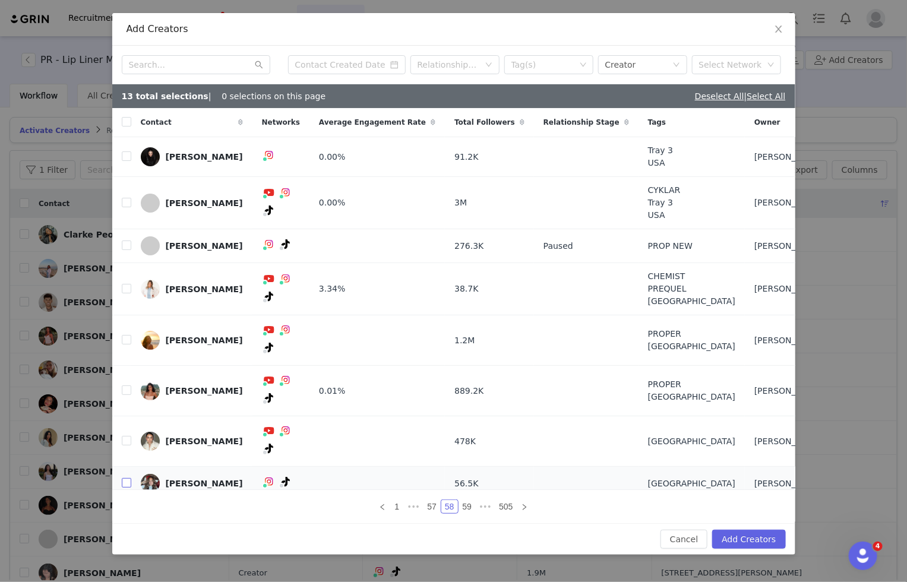
checkbox input "true"
click at [120, 421] on td at bounding box center [121, 442] width 19 height 51
click at [128, 436] on label at bounding box center [127, 442] width 10 height 12
click at [128, 436] on input "checkbox" at bounding box center [127, 441] width 10 height 10
checkbox input "true"
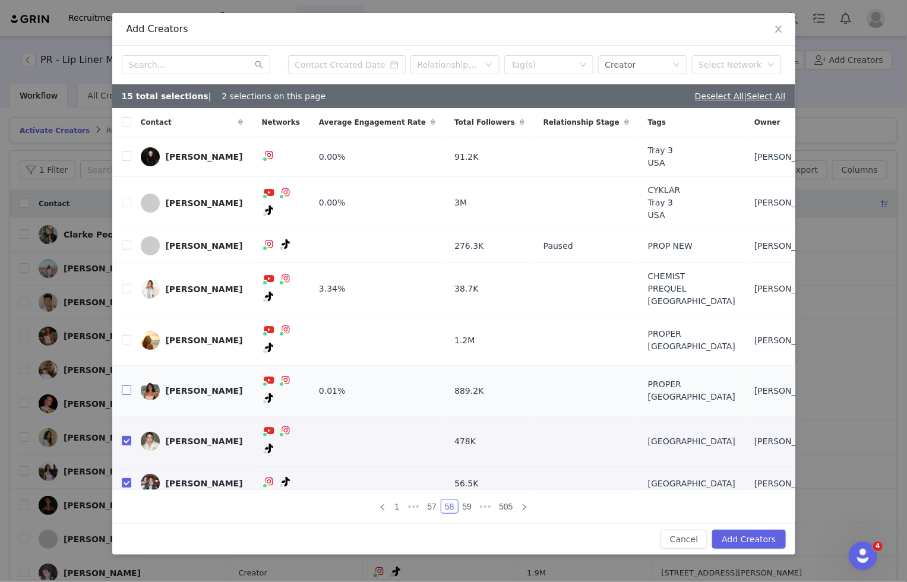
click at [127, 388] on input "checkbox" at bounding box center [127, 391] width 10 height 10
click at [466, 500] on link "59" at bounding box center [467, 506] width 17 height 13
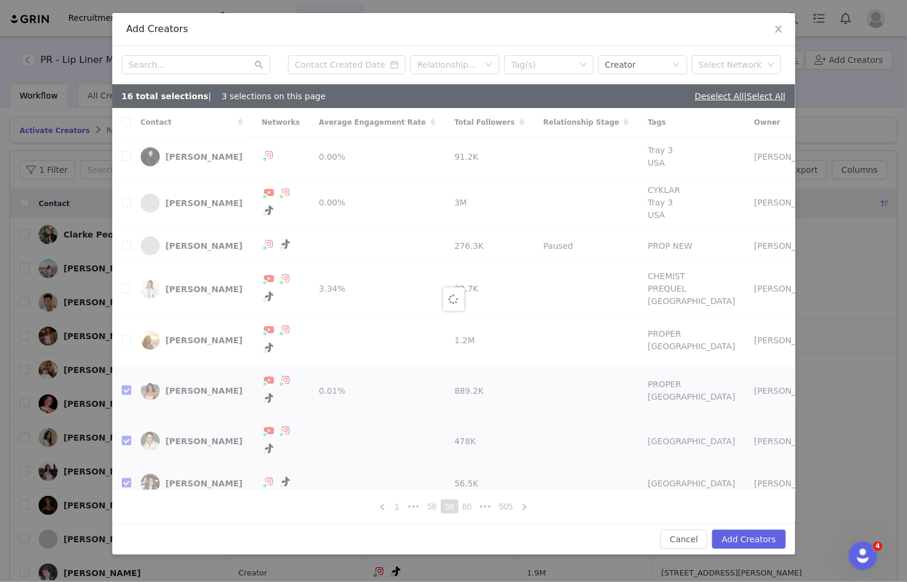
checkbox input "false"
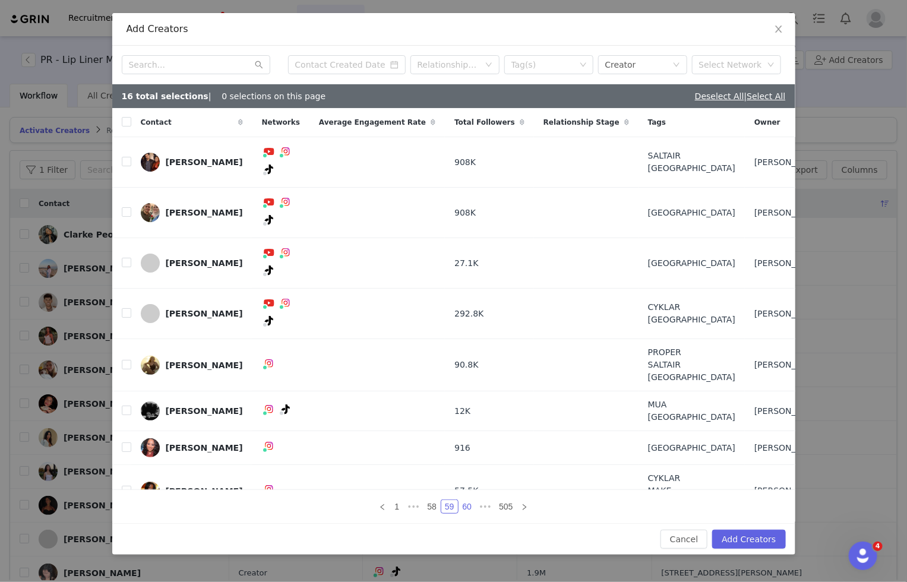
click at [463, 500] on link "60" at bounding box center [467, 506] width 17 height 13
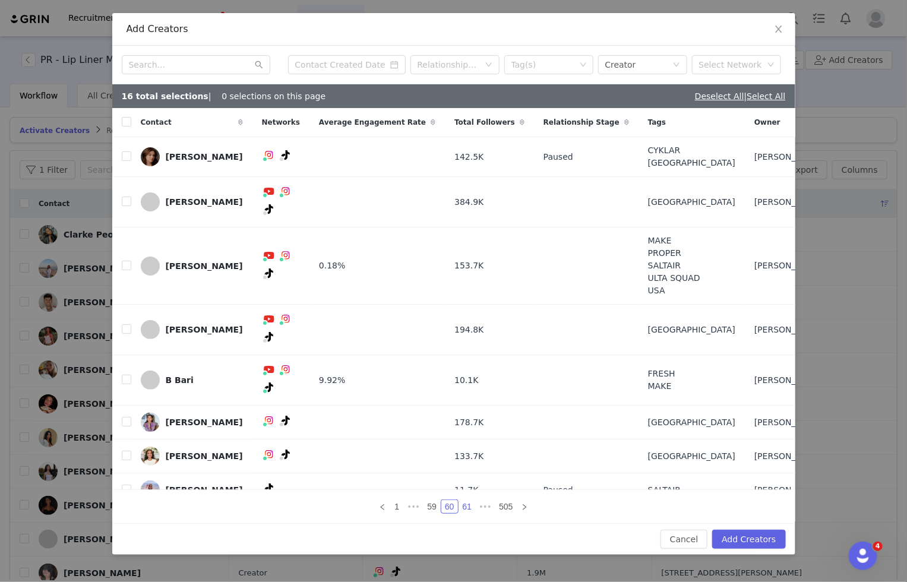
click at [465, 500] on link "61" at bounding box center [467, 506] width 17 height 13
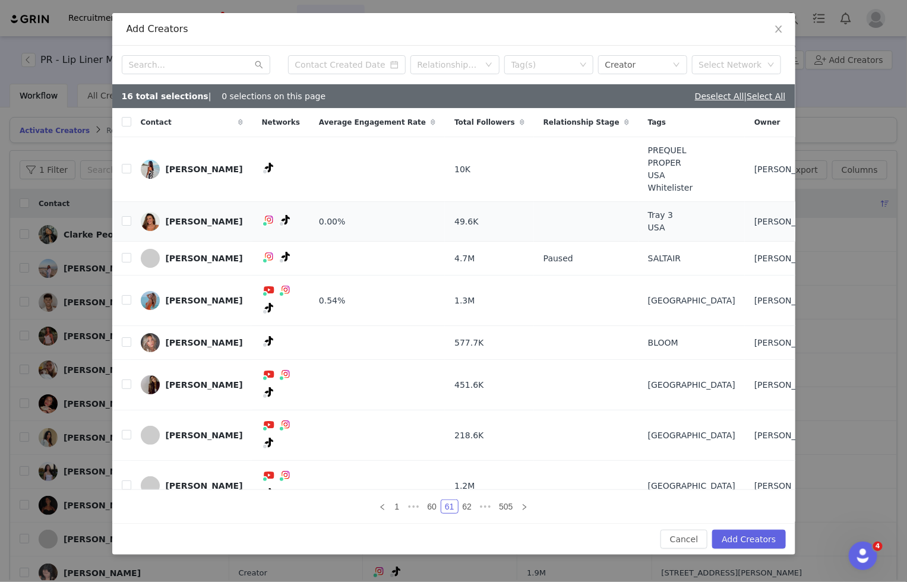
click at [121, 242] on td at bounding box center [121, 222] width 19 height 40
click at [129, 226] on input "checkbox" at bounding box center [127, 221] width 10 height 10
checkbox input "true"
click at [120, 352] on td at bounding box center [121, 343] width 19 height 34
click at [125, 349] on label at bounding box center [127, 343] width 10 height 12
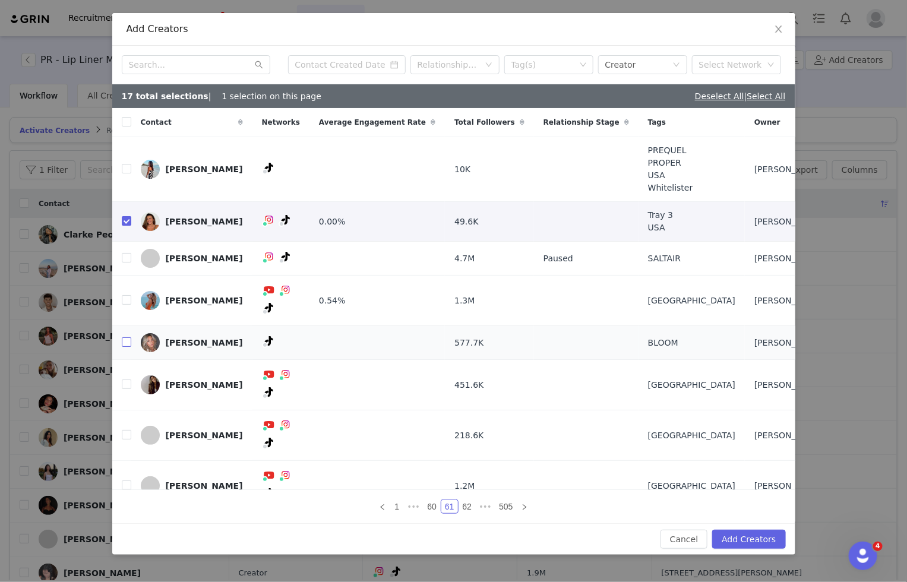
click at [125, 347] on input "checkbox" at bounding box center [127, 342] width 10 height 10
checkbox input "true"
click at [465, 500] on link "62" at bounding box center [467, 506] width 17 height 13
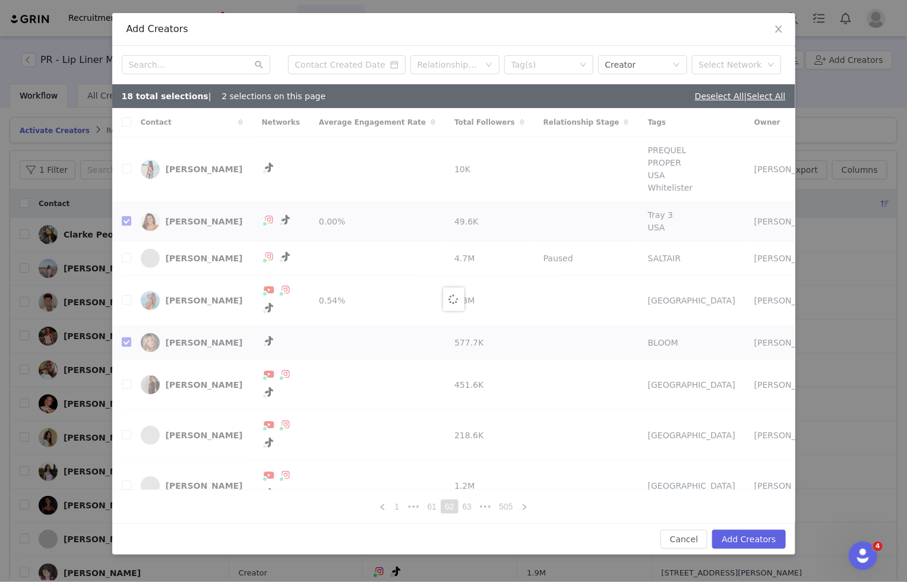
checkbox input "false"
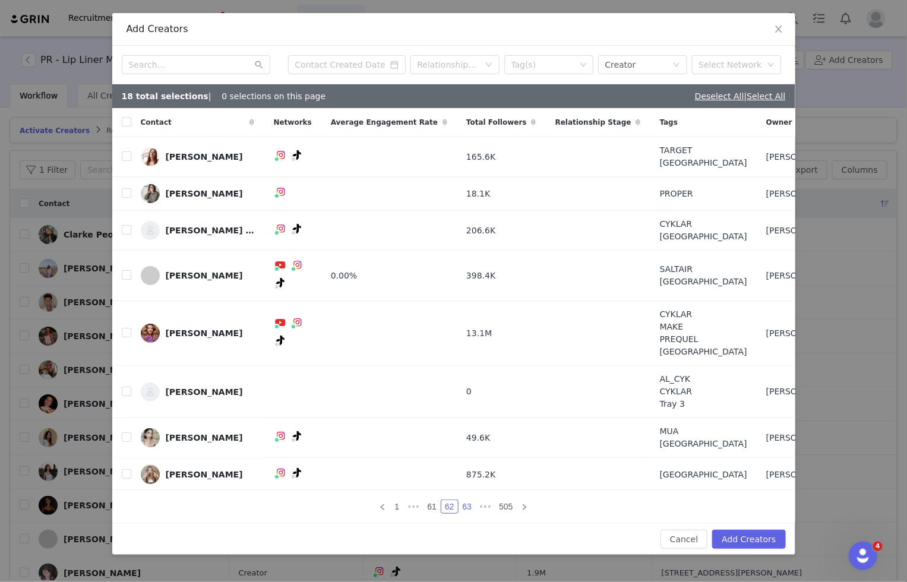
click at [465, 504] on link "63" at bounding box center [467, 506] width 17 height 13
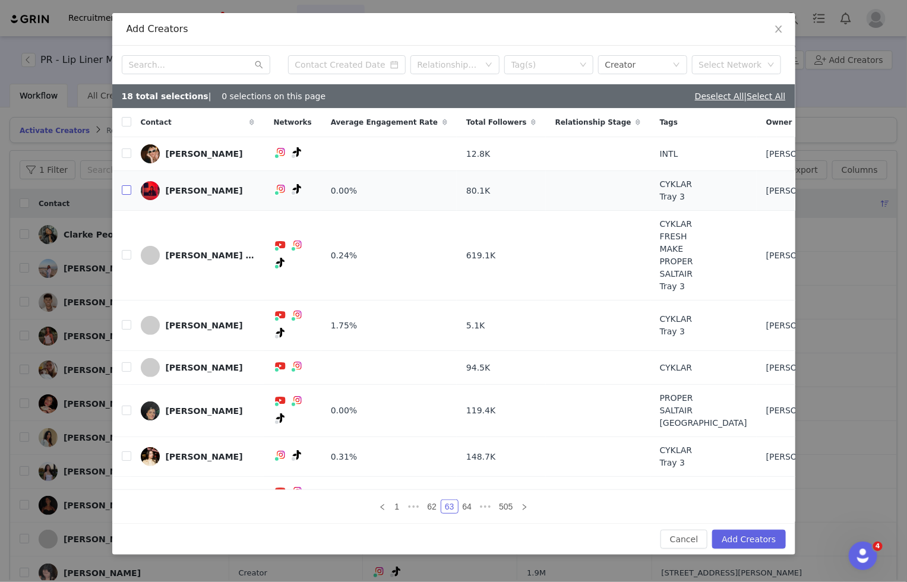
click at [125, 190] on input "checkbox" at bounding box center [127, 190] width 10 height 10
checkbox input "true"
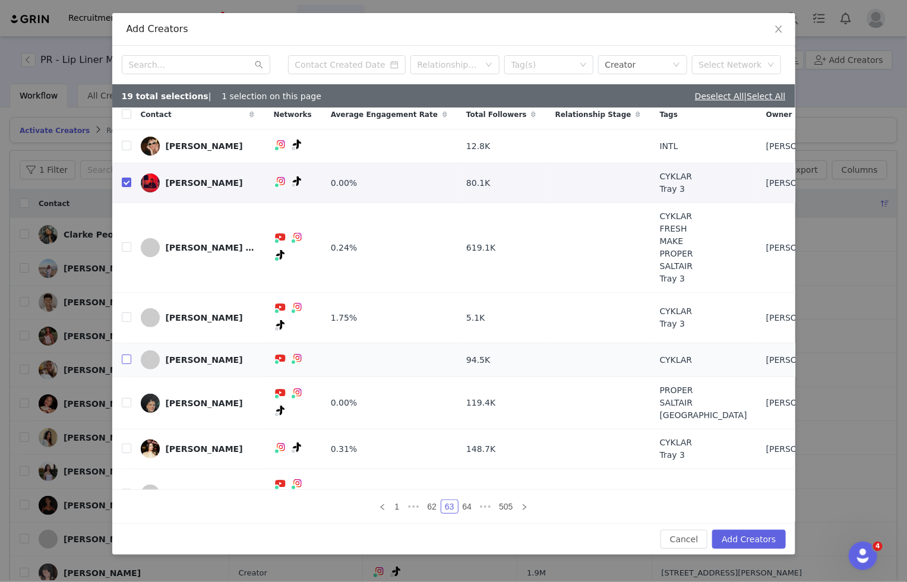
click at [123, 355] on input "checkbox" at bounding box center [127, 360] width 10 height 10
checkbox input "true"
click at [467, 509] on link "64" at bounding box center [467, 506] width 17 height 13
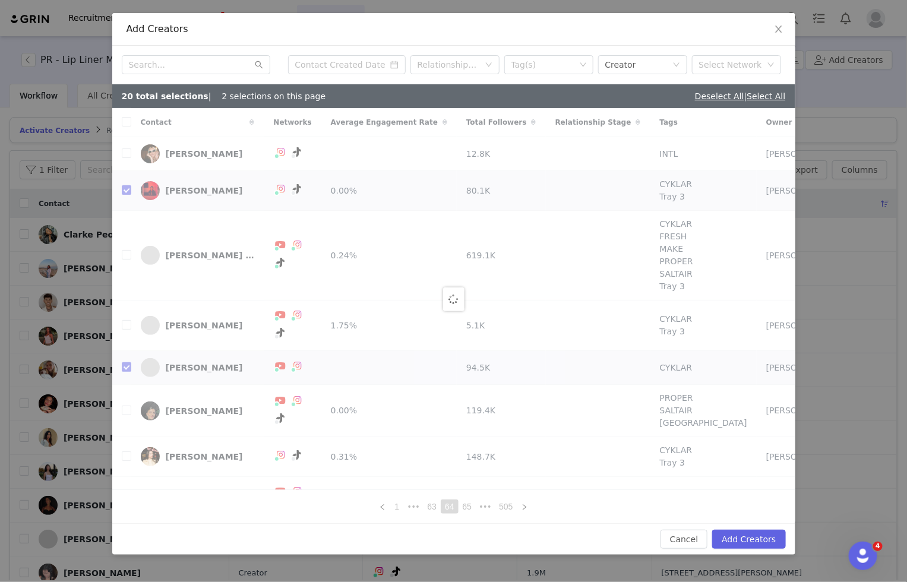
checkbox input "false"
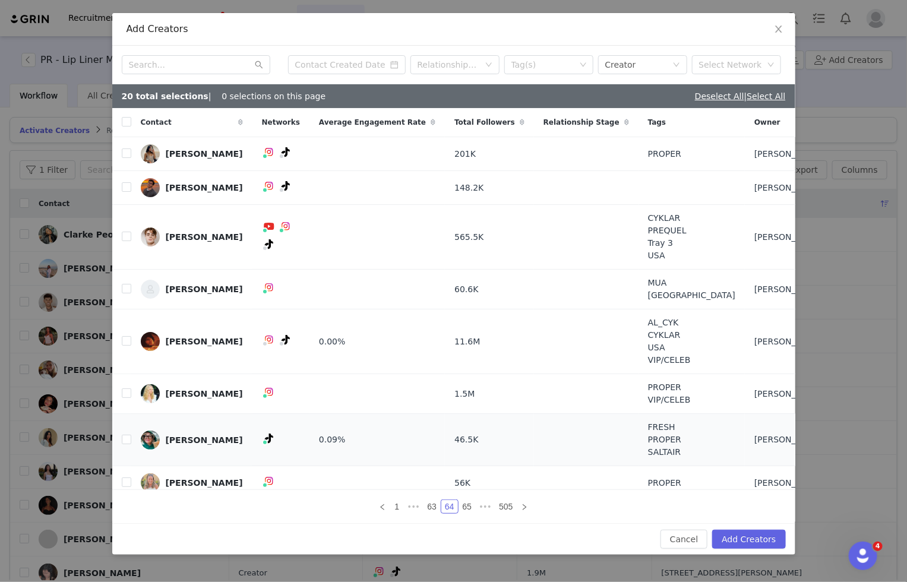
scroll to position [8, 0]
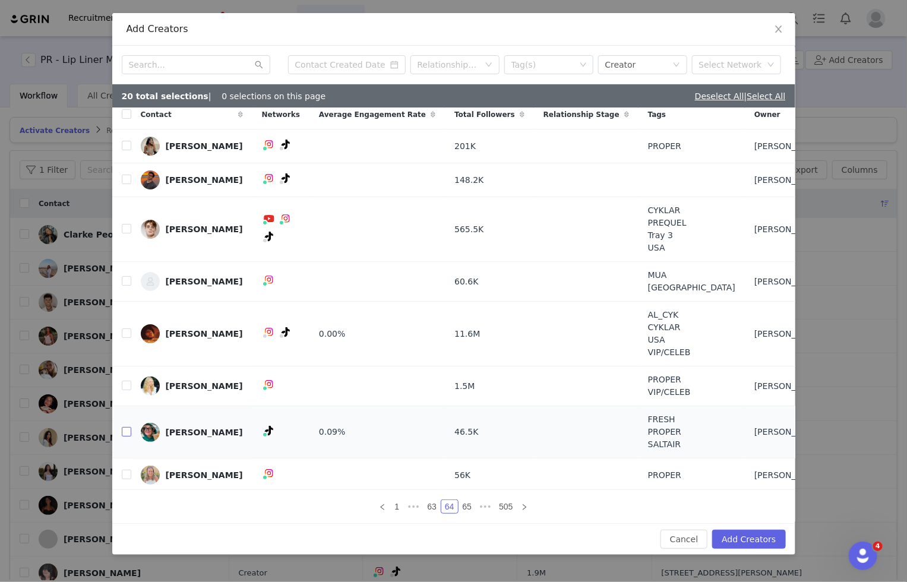
click at [128, 430] on input "checkbox" at bounding box center [127, 432] width 10 height 10
click at [468, 504] on link "65" at bounding box center [467, 506] width 17 height 13
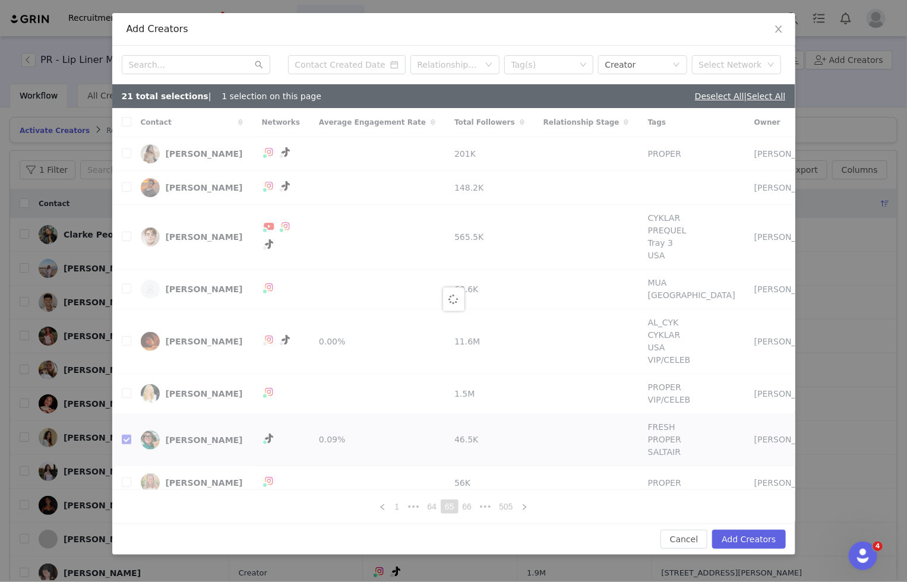
checkbox input "false"
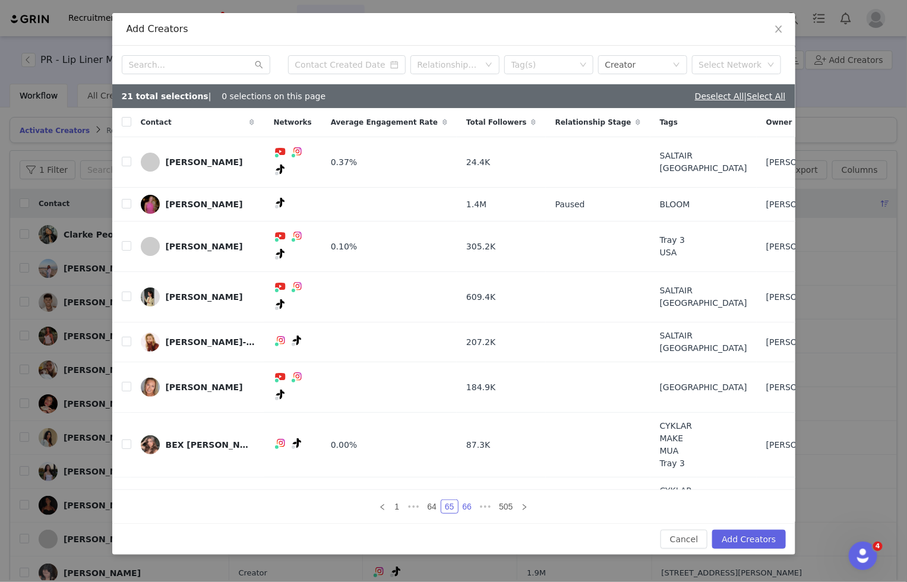
click at [469, 500] on link "66" at bounding box center [467, 506] width 17 height 13
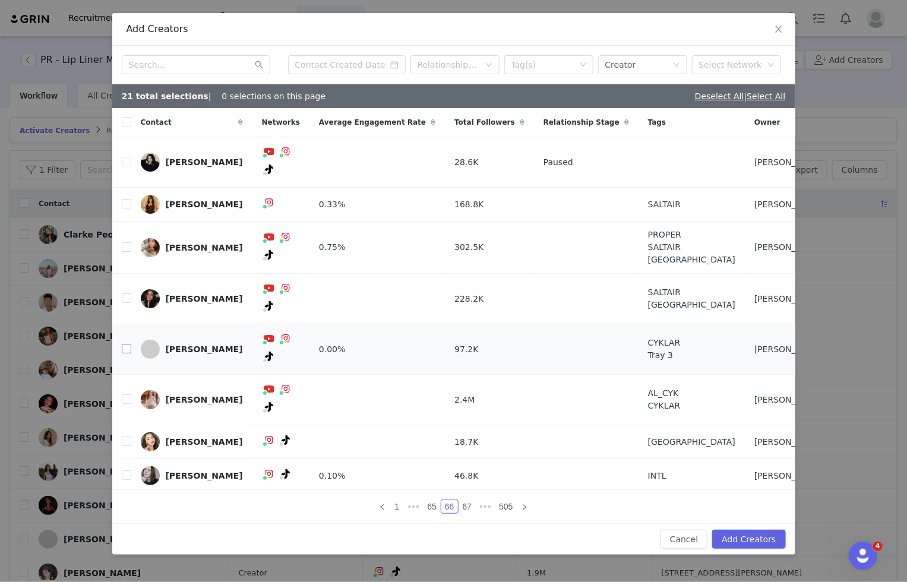
click at [126, 344] on input "checkbox" at bounding box center [127, 349] width 10 height 10
checkbox input "true"
click at [124, 252] on input "checkbox" at bounding box center [127, 247] width 10 height 10
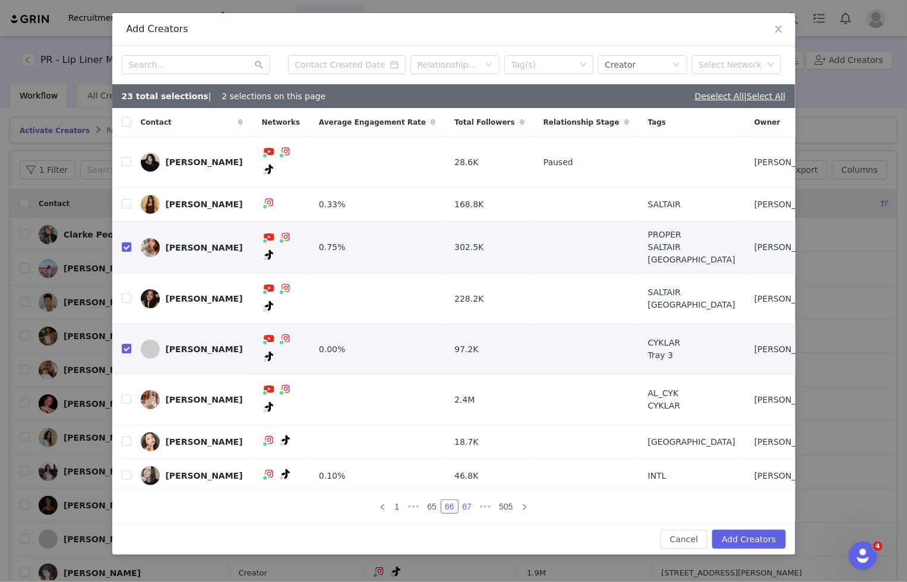
click at [468, 500] on link "67" at bounding box center [467, 506] width 17 height 13
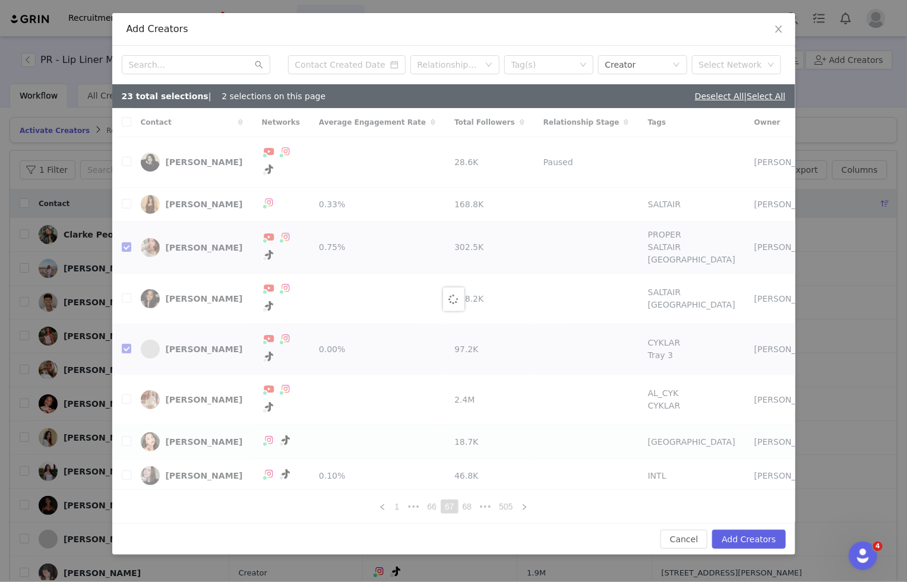
checkbox input "false"
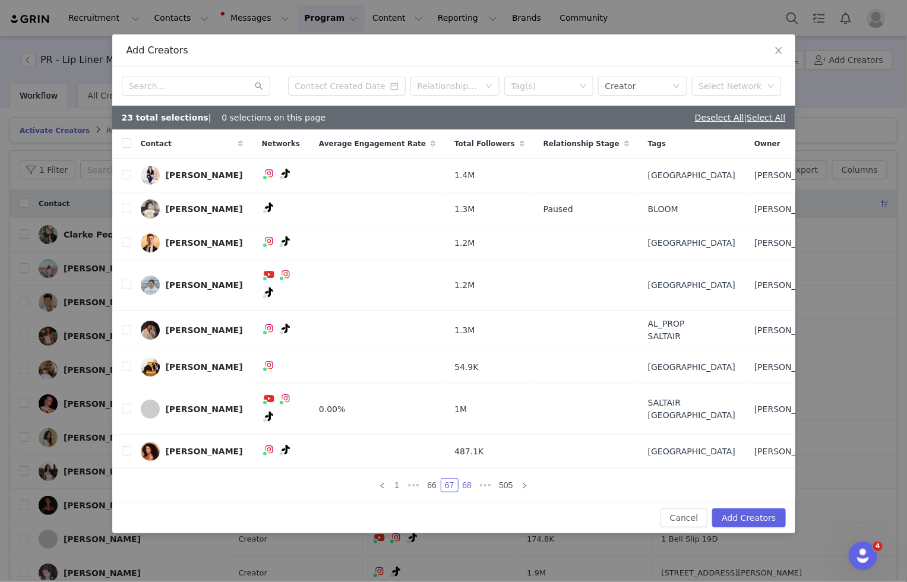
click at [469, 479] on link "68" at bounding box center [467, 485] width 17 height 13
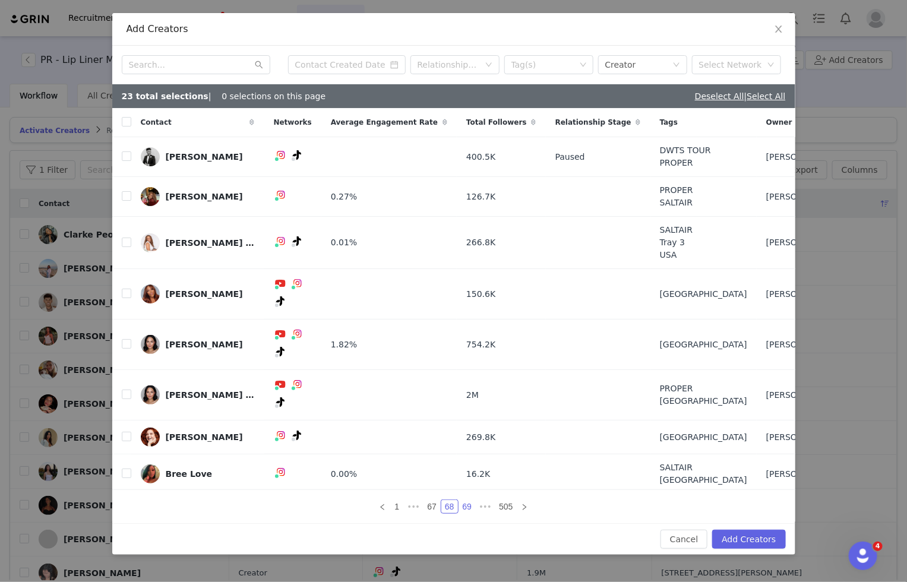
click at [465, 500] on link "69" at bounding box center [467, 506] width 17 height 13
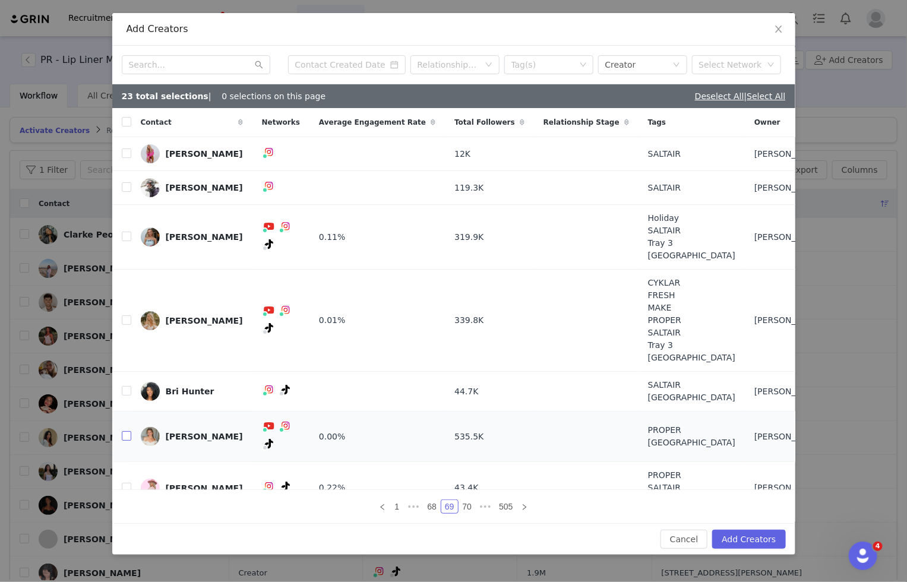
click at [127, 431] on input "checkbox" at bounding box center [127, 436] width 10 height 10
checkbox input "true"
click at [124, 234] on input "checkbox" at bounding box center [127, 237] width 10 height 10
checkbox input "true"
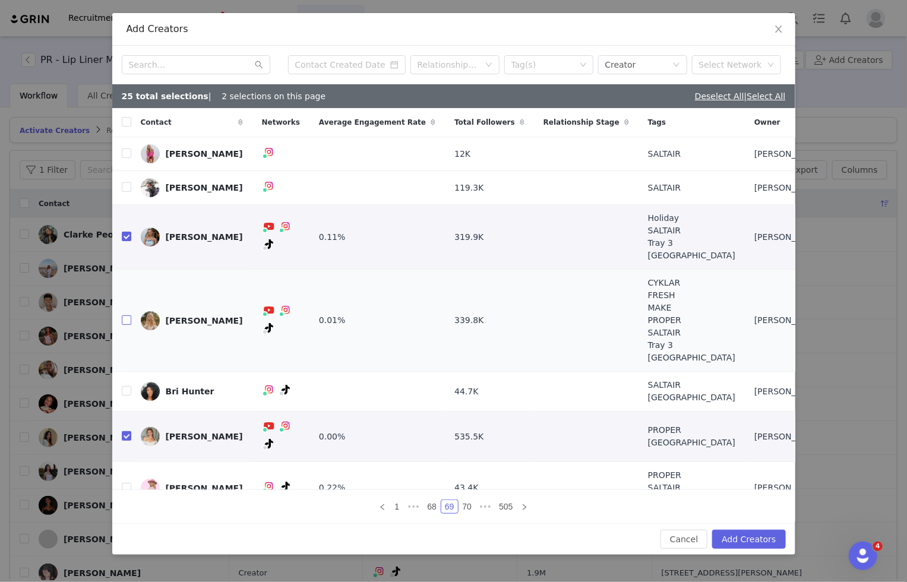
click at [129, 322] on input "checkbox" at bounding box center [127, 321] width 10 height 10
checkbox input "true"
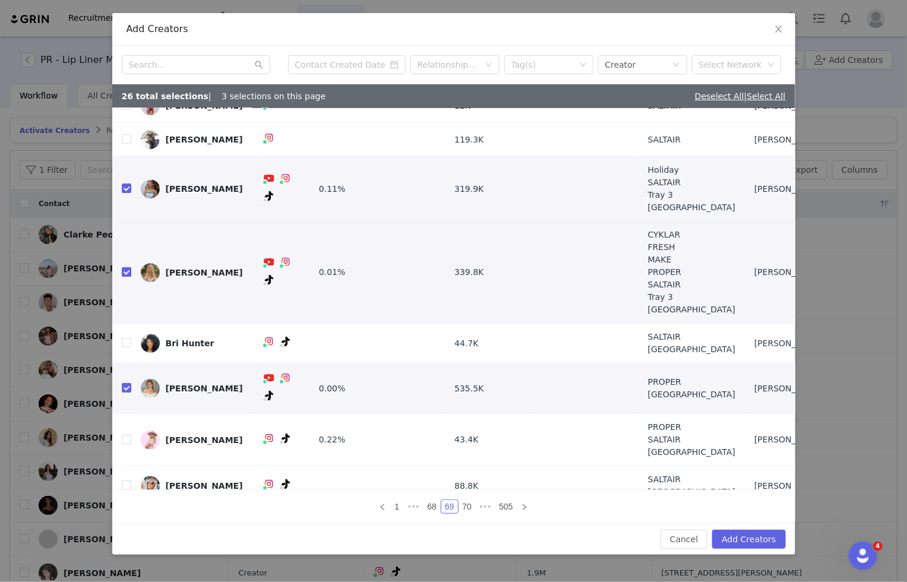
scroll to position [51, 0]
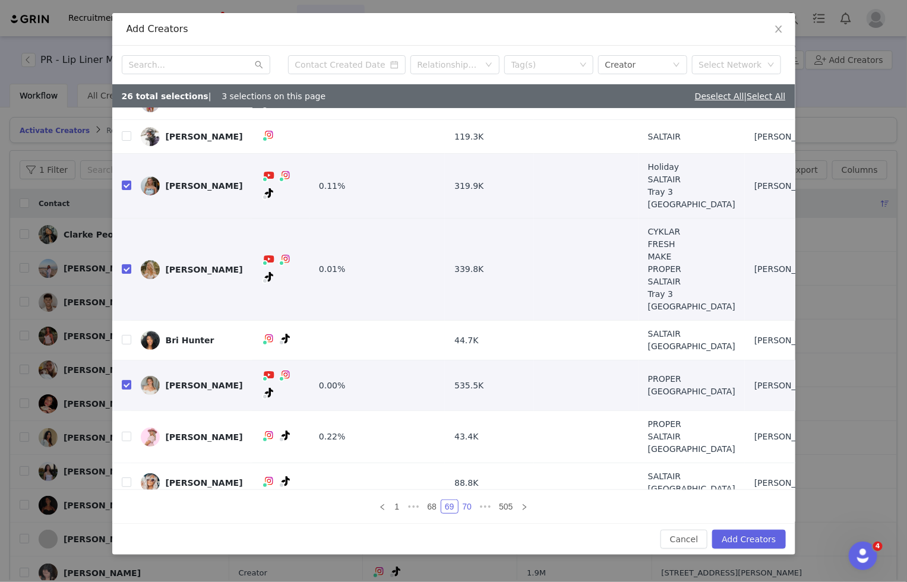
click at [462, 510] on link "70" at bounding box center [467, 506] width 17 height 13
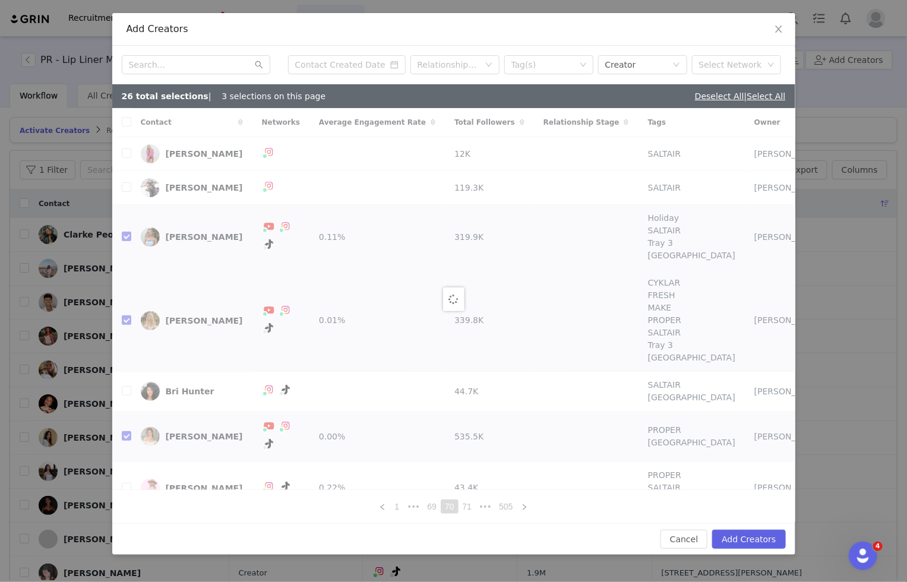
checkbox input "false"
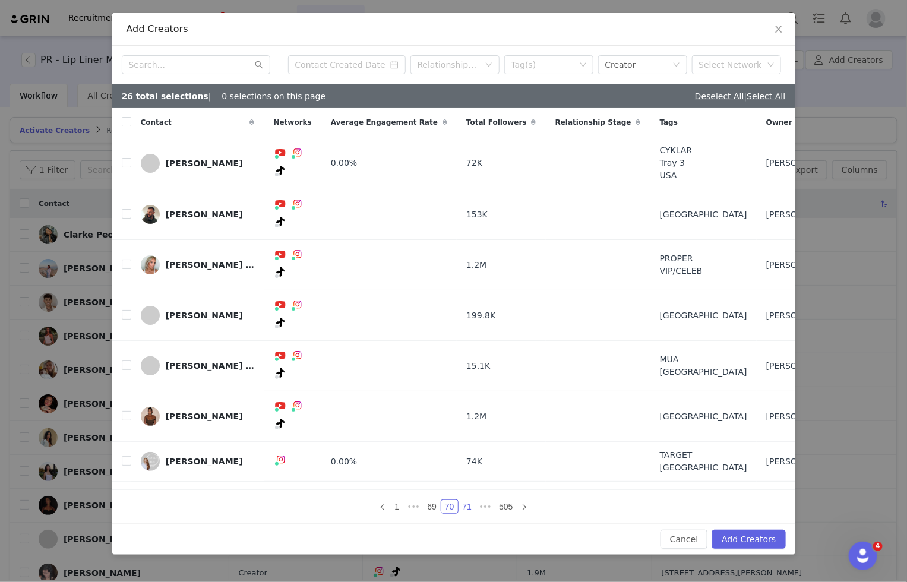
click at [466, 500] on link "71" at bounding box center [467, 506] width 17 height 13
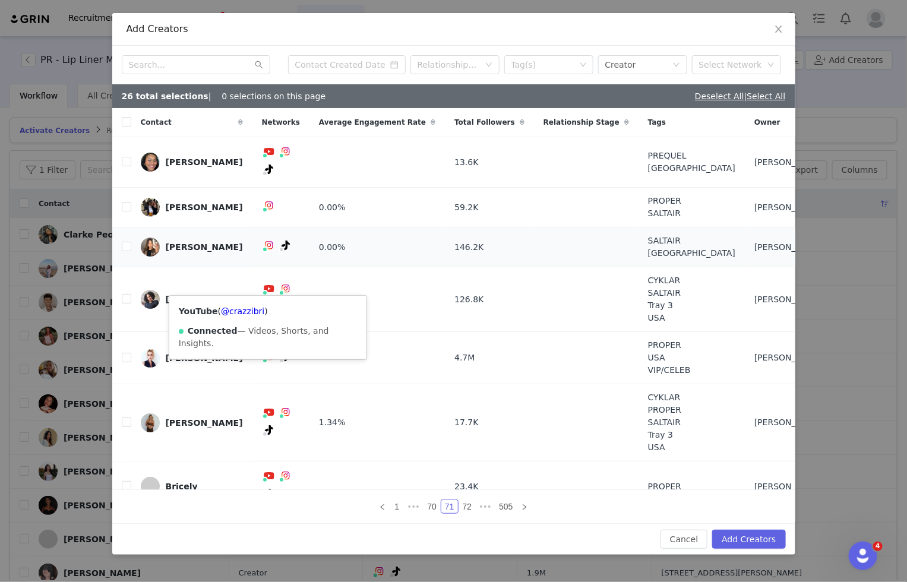
scroll to position [26, 0]
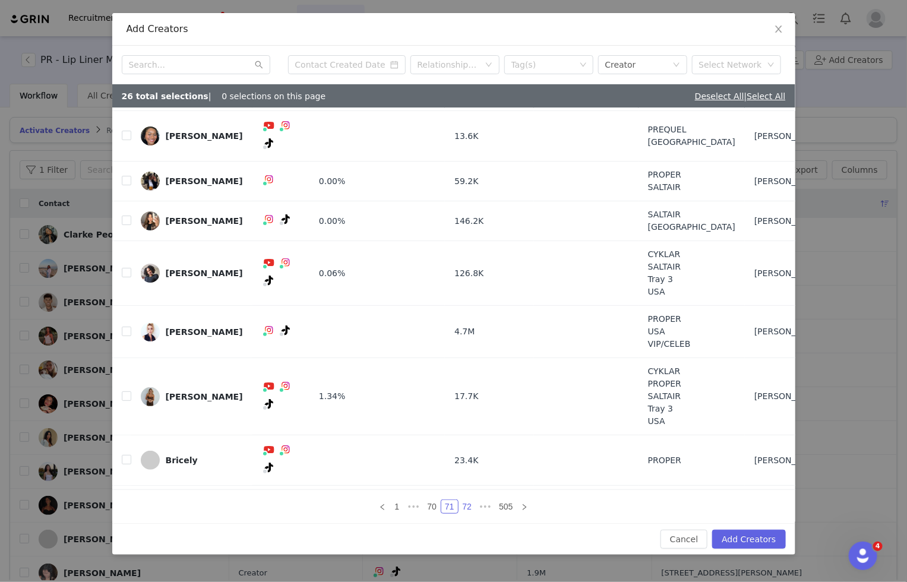
click at [465, 509] on link "72" at bounding box center [467, 506] width 17 height 13
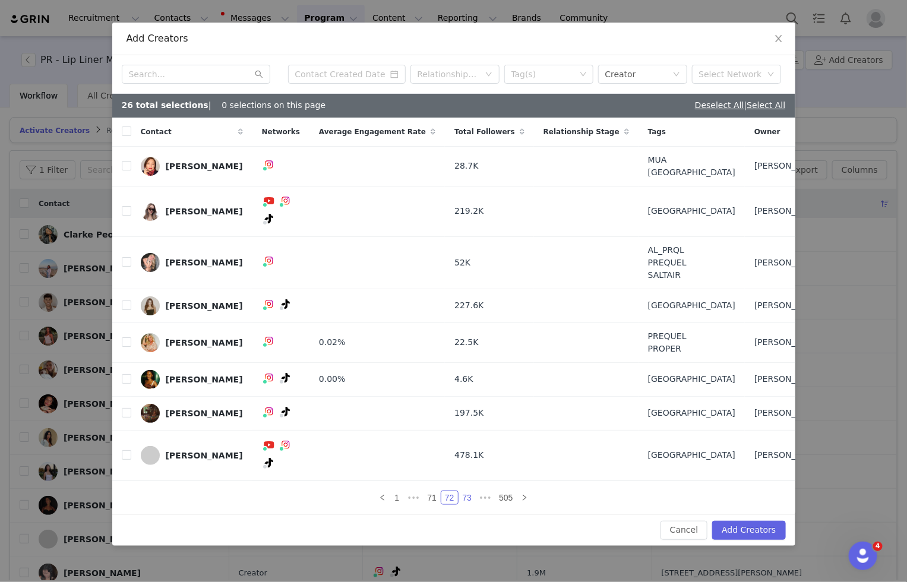
click at [466, 491] on link "73" at bounding box center [467, 497] width 17 height 13
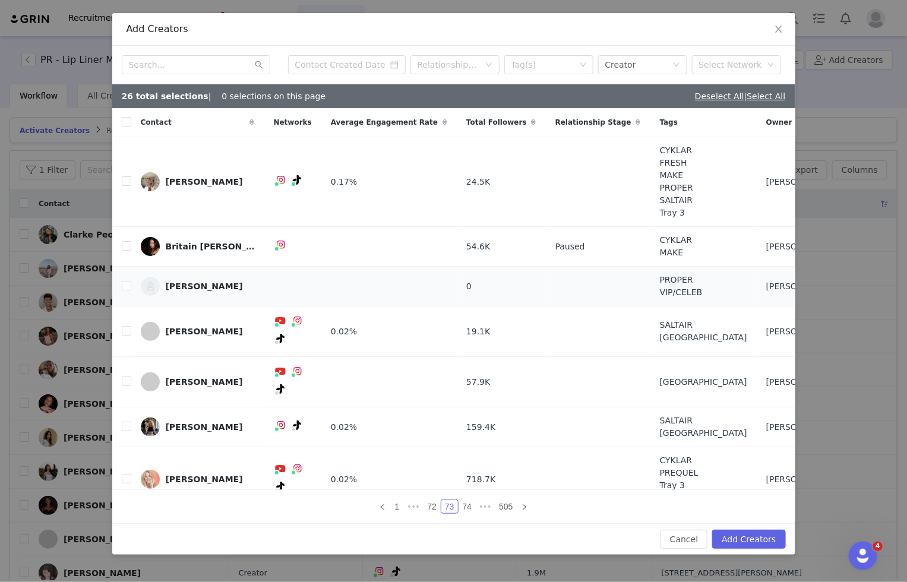
scroll to position [26, 0]
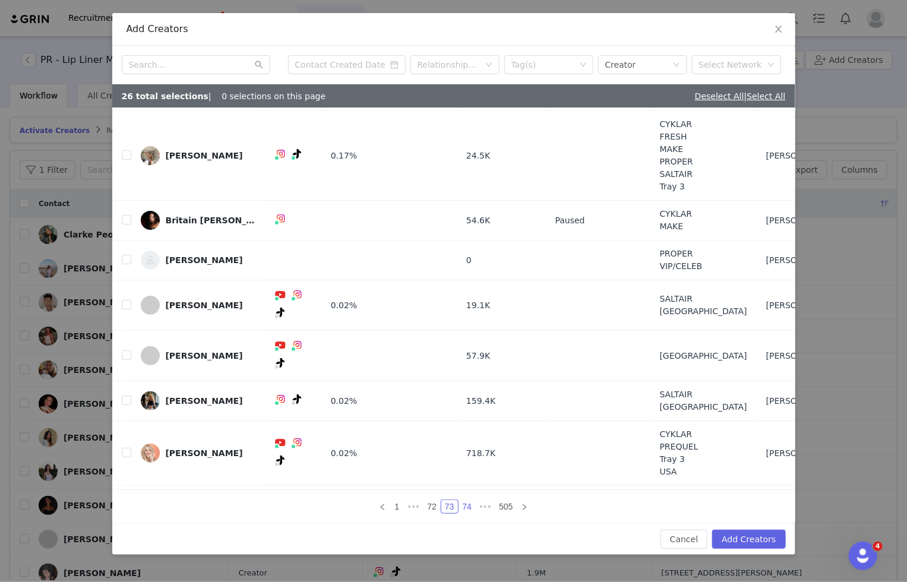
click at [466, 507] on link "74" at bounding box center [467, 506] width 17 height 13
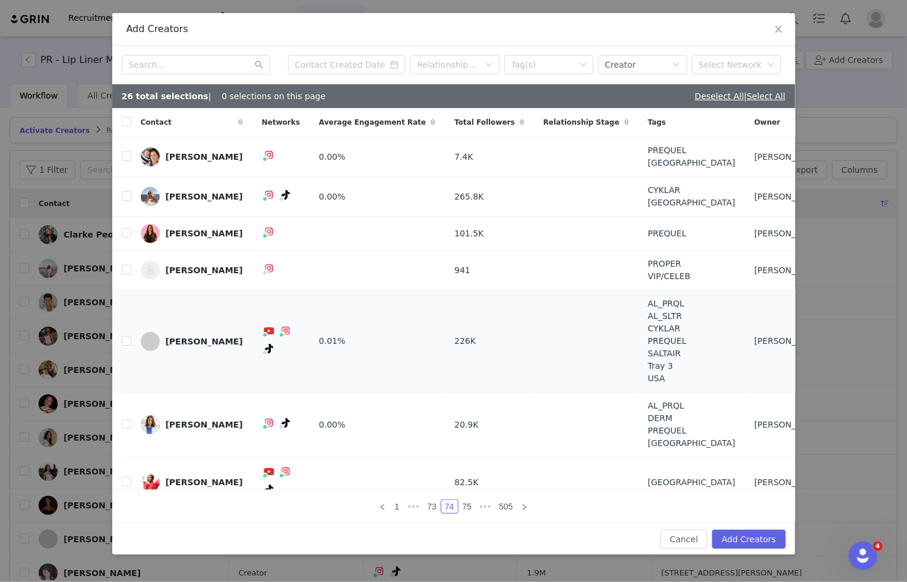
scroll to position [33, 0]
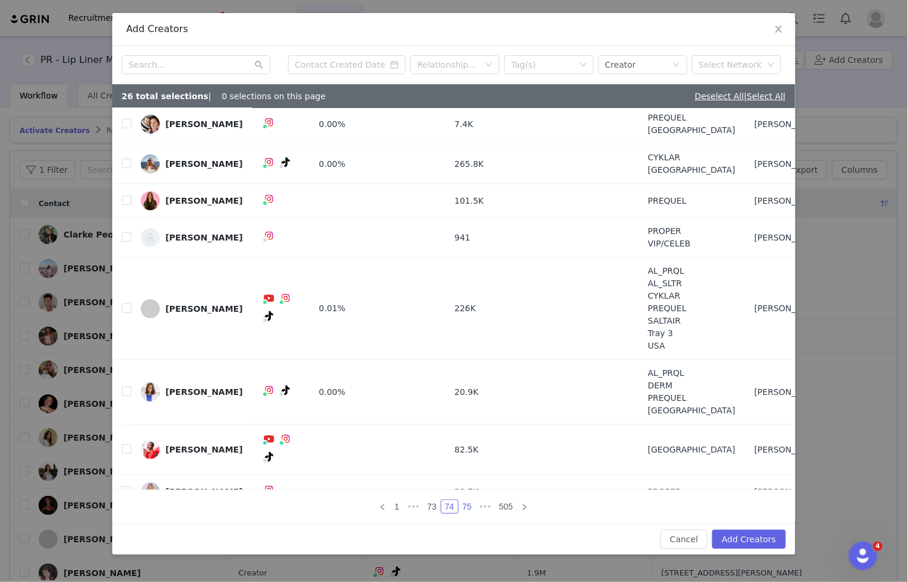
click at [468, 506] on link "75" at bounding box center [467, 506] width 17 height 13
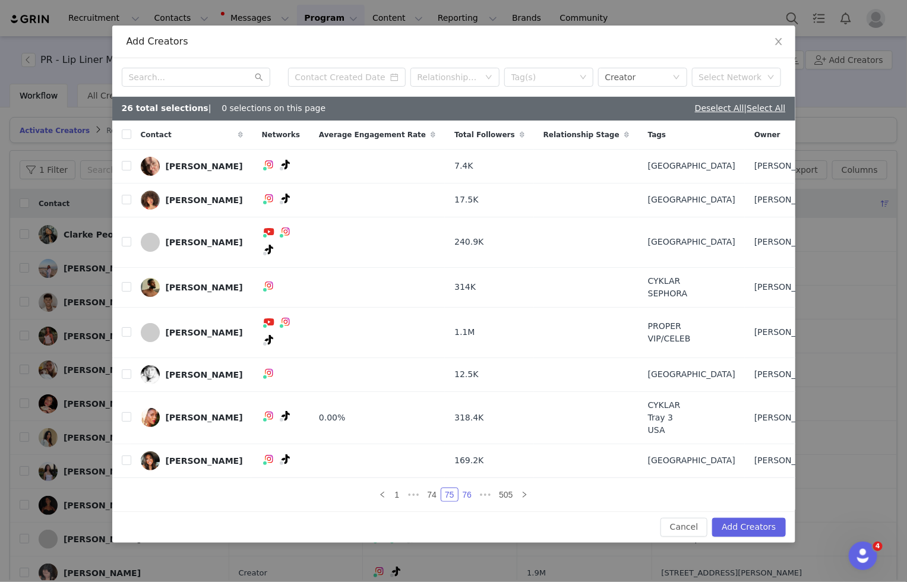
click at [466, 488] on link "76" at bounding box center [467, 494] width 17 height 13
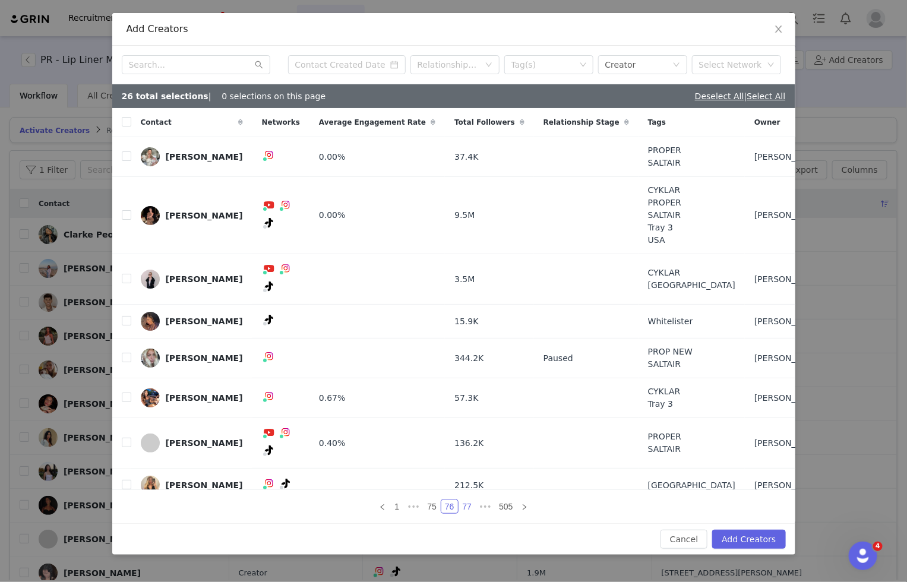
click at [464, 503] on link "77" at bounding box center [467, 506] width 17 height 13
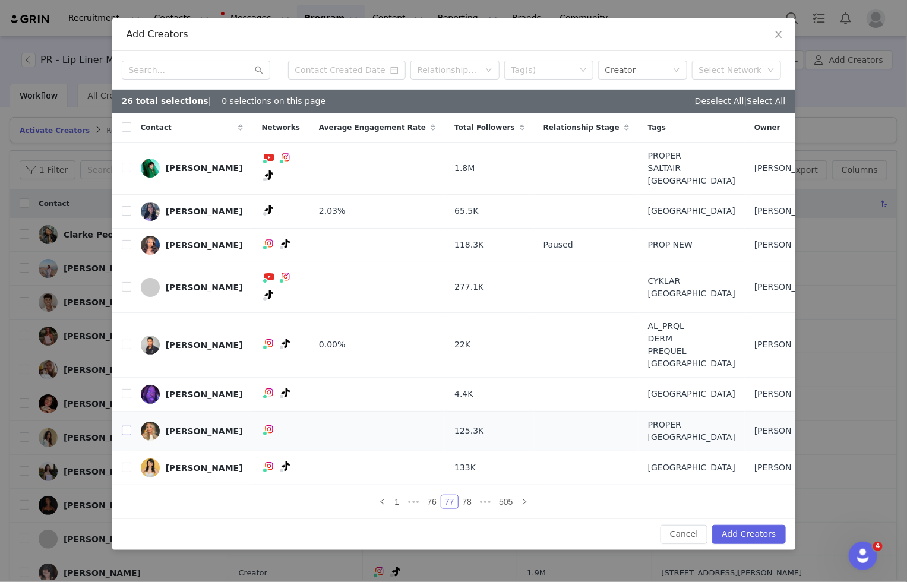
click at [127, 426] on input "checkbox" at bounding box center [127, 431] width 10 height 10
click at [467, 501] on link "78" at bounding box center [467, 502] width 17 height 13
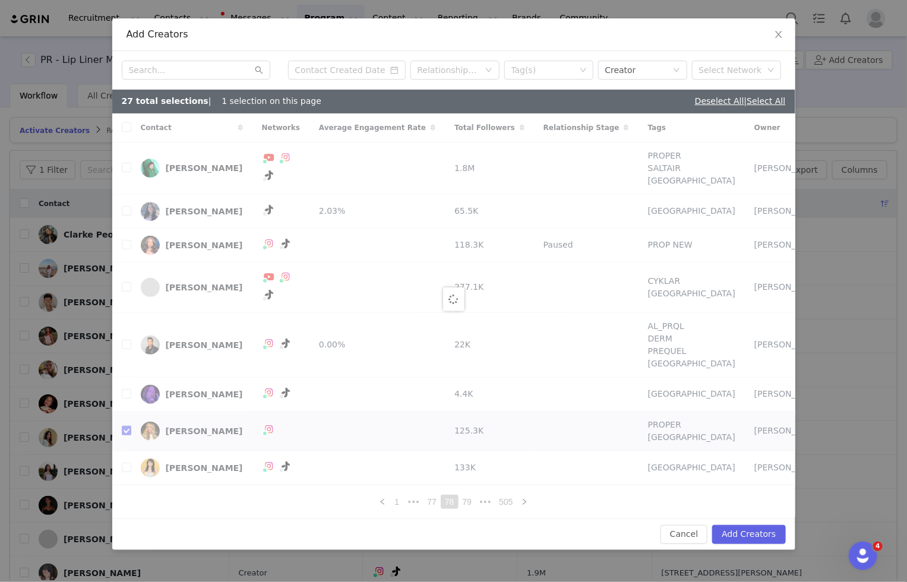
checkbox input "false"
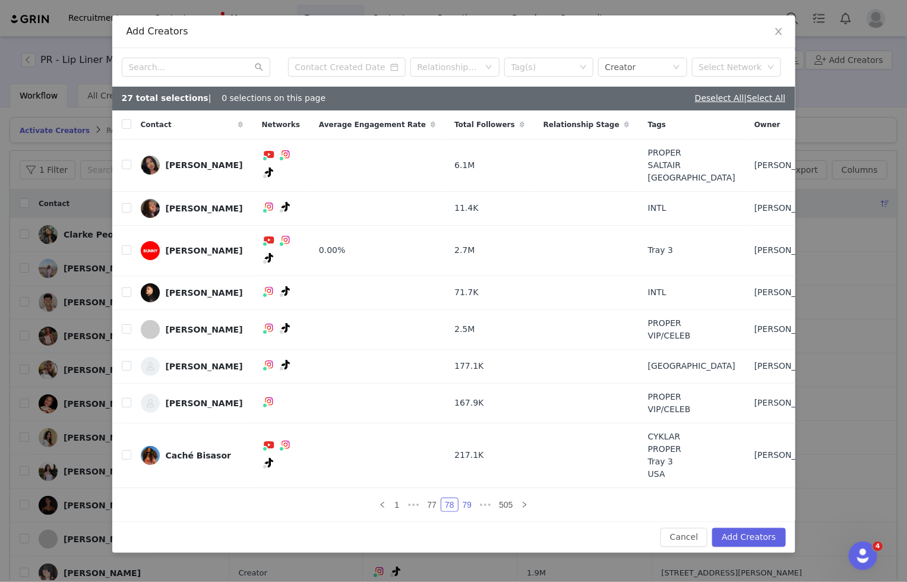
click at [469, 499] on link "79" at bounding box center [467, 505] width 17 height 13
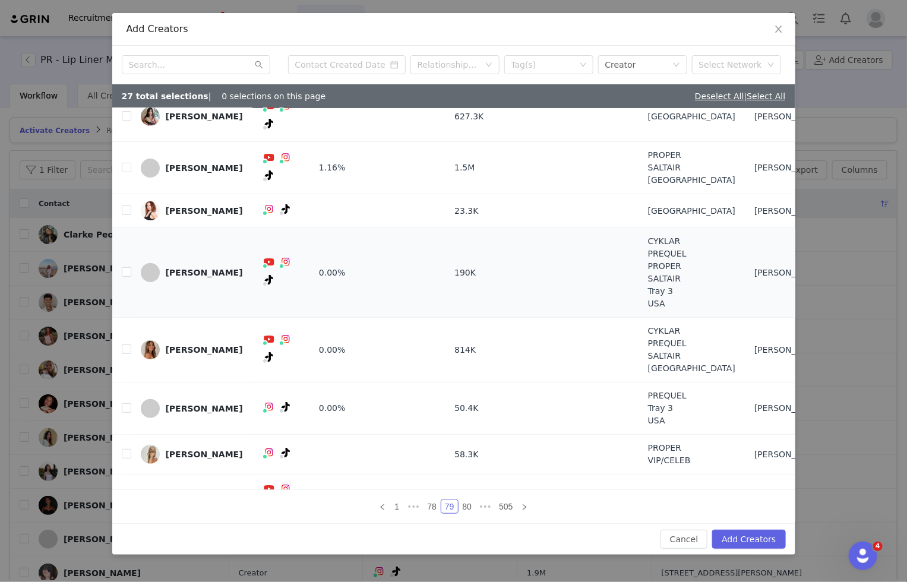
scroll to position [51, 0]
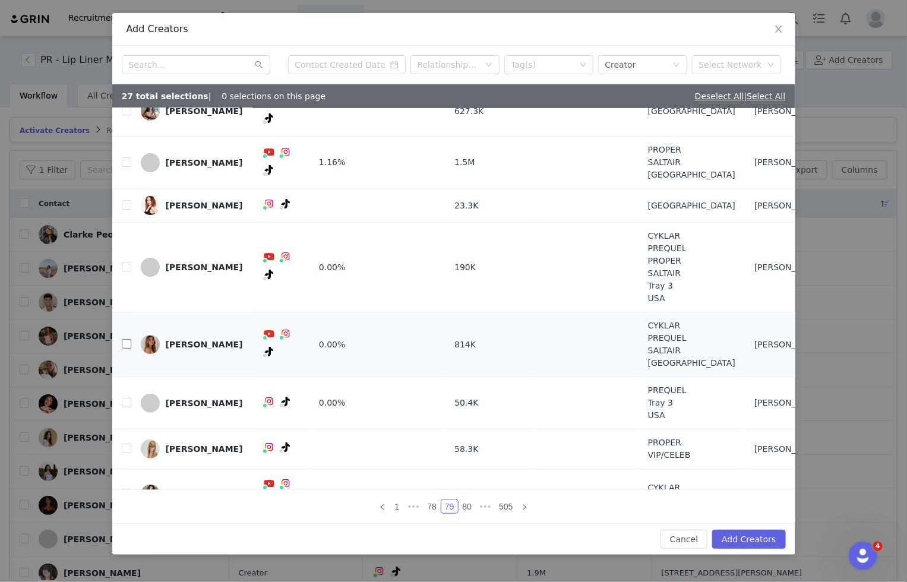
click at [128, 339] on input "checkbox" at bounding box center [127, 344] width 10 height 10
checkbox input "true"
click at [131, 383] on td "[PERSON_NAME]" at bounding box center [191, 403] width 121 height 52
click at [125, 398] on input "checkbox" at bounding box center [127, 403] width 10 height 10
checkbox input "true"
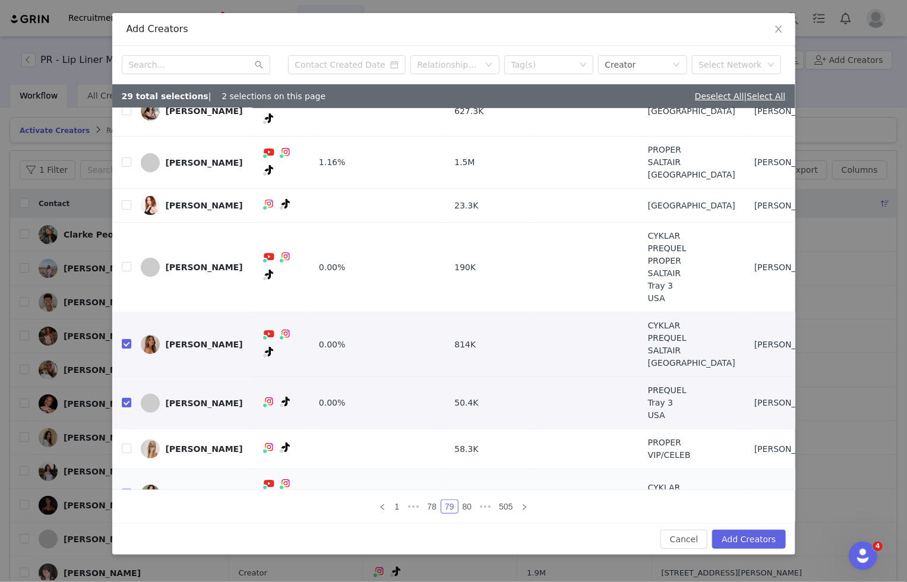
click at [127, 489] on input "checkbox" at bounding box center [127, 494] width 10 height 10
checkbox input "true"
click at [464, 509] on link "80" at bounding box center [467, 506] width 17 height 13
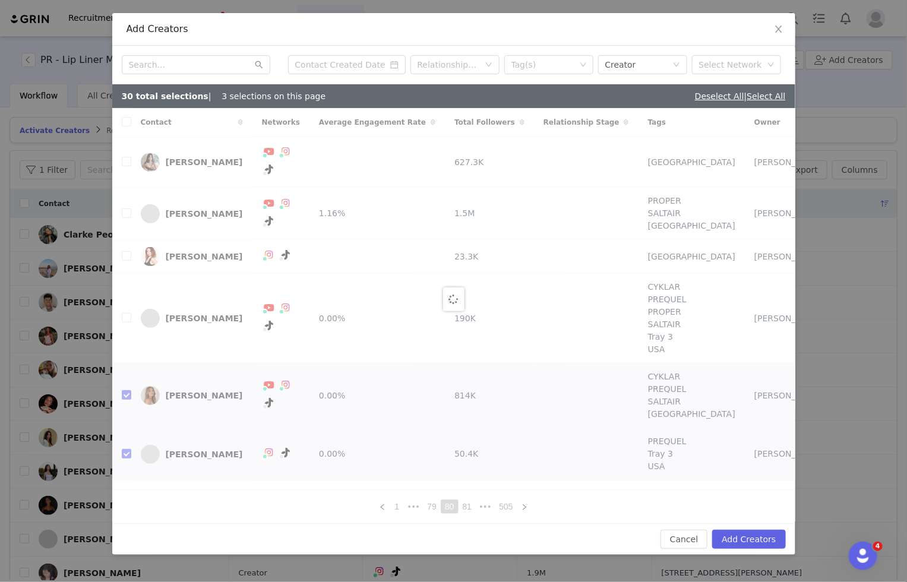
checkbox input "false"
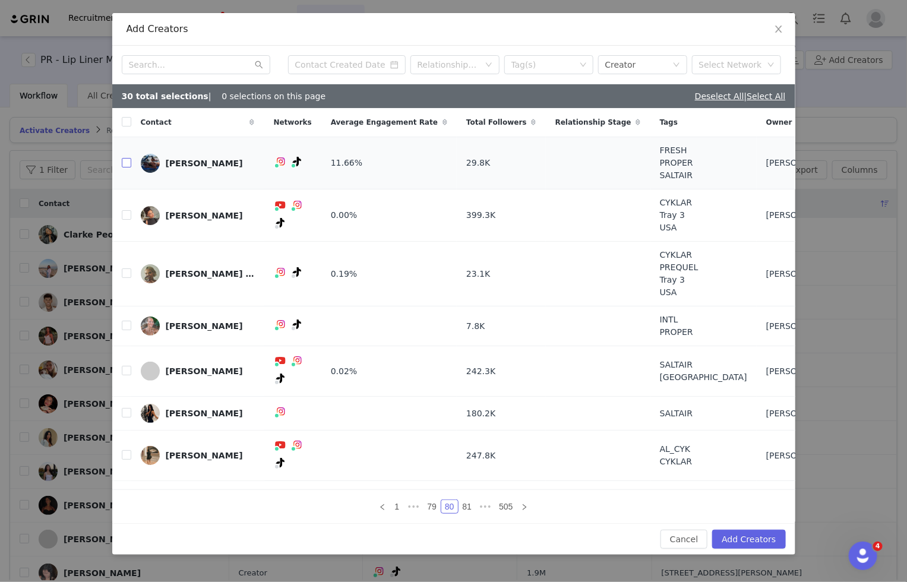
click at [128, 163] on input "checkbox" at bounding box center [127, 163] width 10 height 10
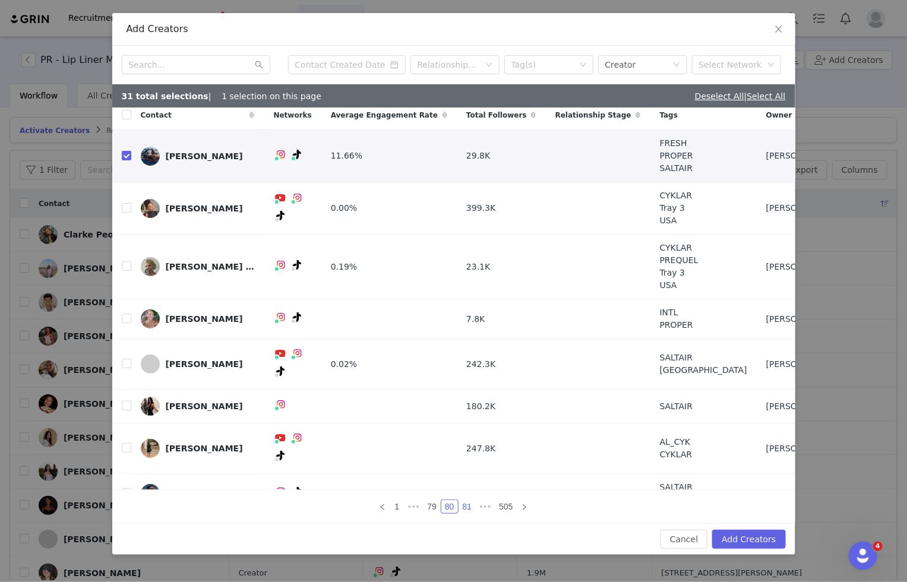
click at [469, 509] on link "81" at bounding box center [467, 506] width 17 height 13
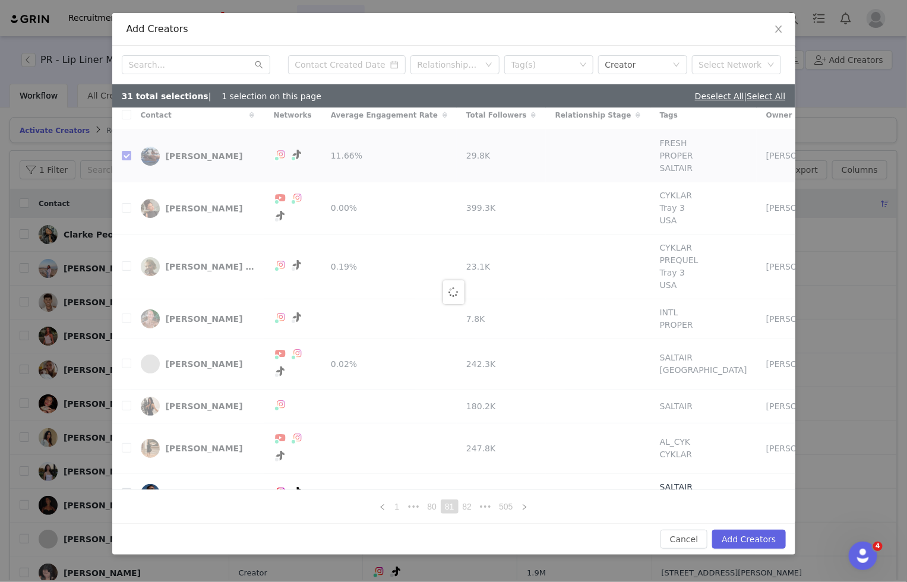
scroll to position [0, 0]
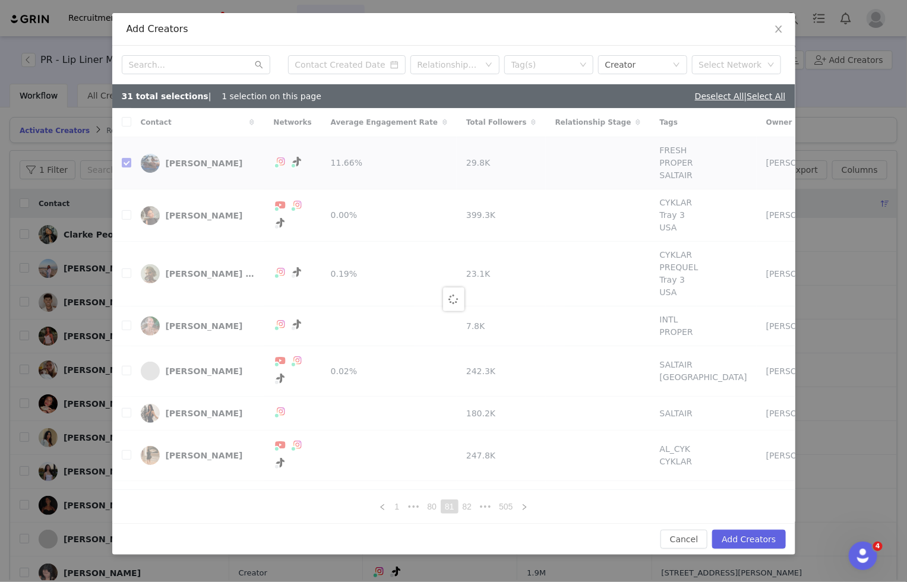
checkbox input "false"
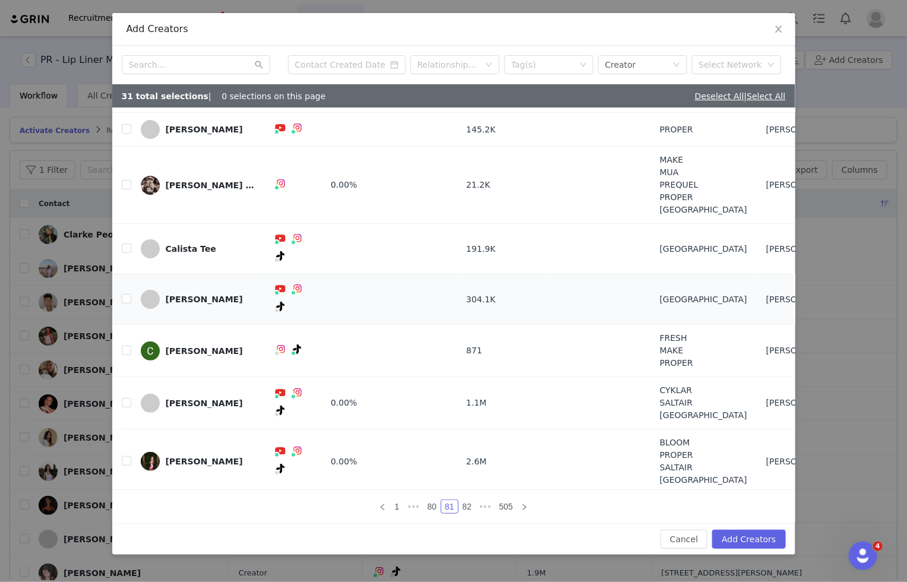
scroll to position [27, 0]
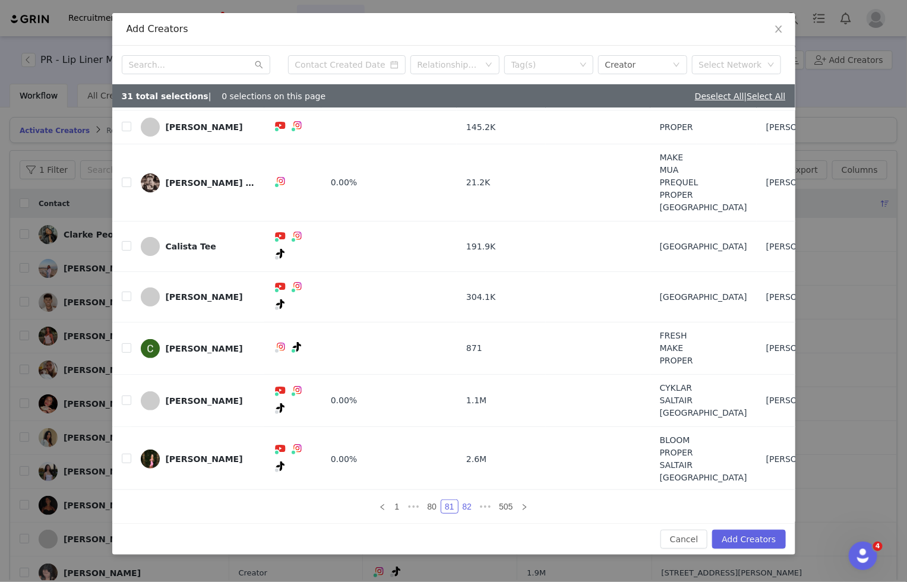
click at [466, 504] on link "82" at bounding box center [467, 506] width 17 height 13
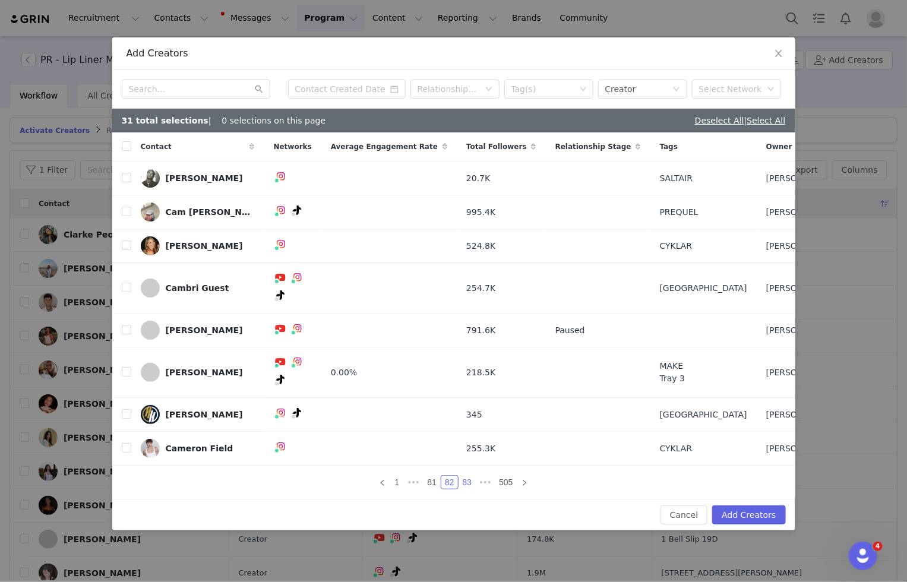
click at [471, 476] on link "83" at bounding box center [467, 482] width 17 height 13
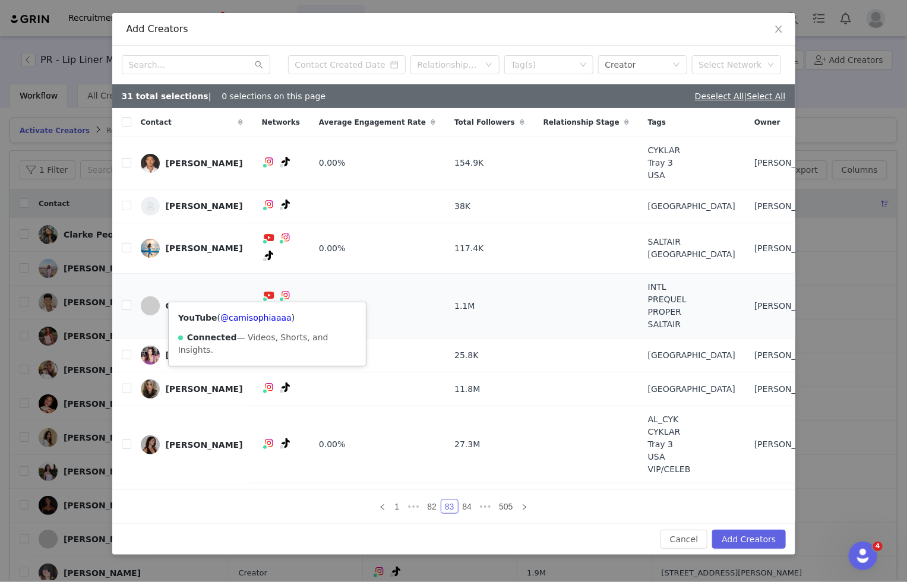
scroll to position [14, 0]
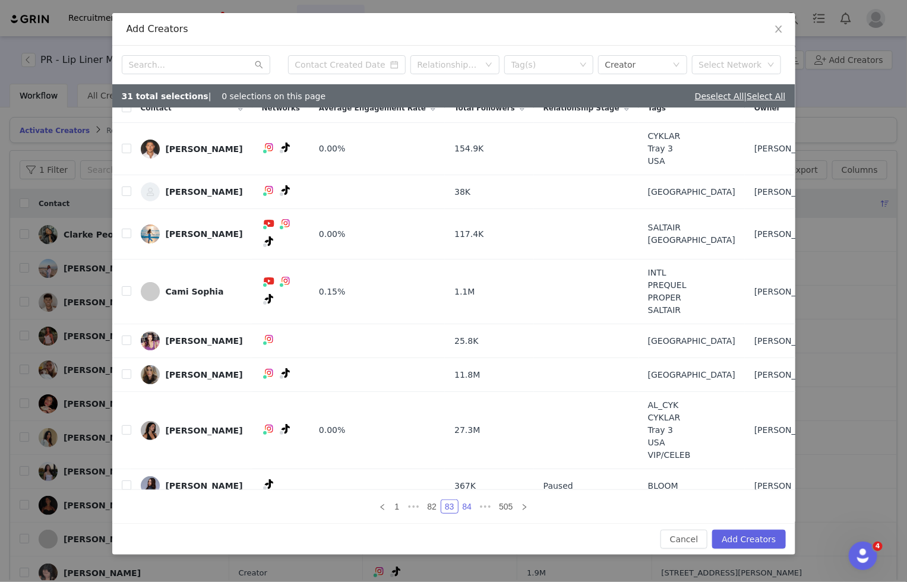
click at [466, 509] on link "84" at bounding box center [467, 506] width 17 height 13
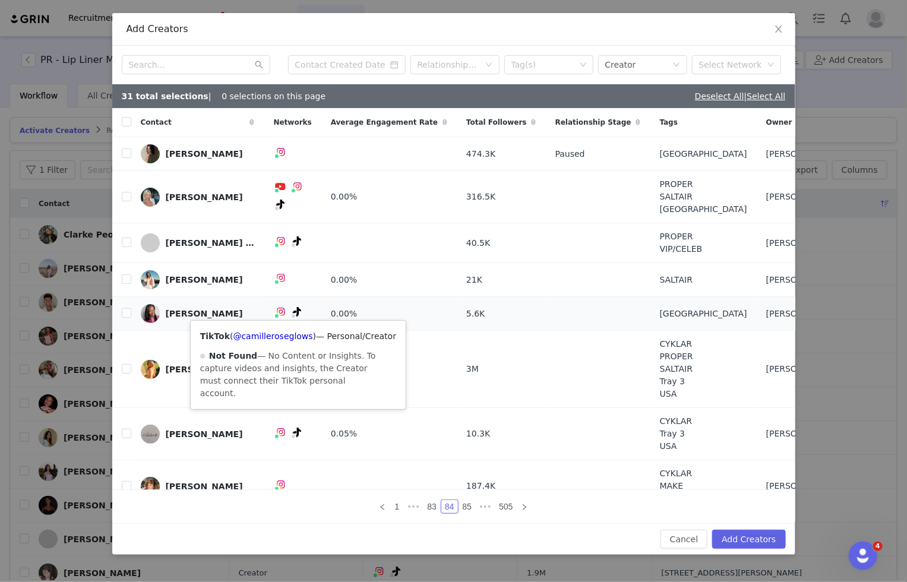
scroll to position [20, 0]
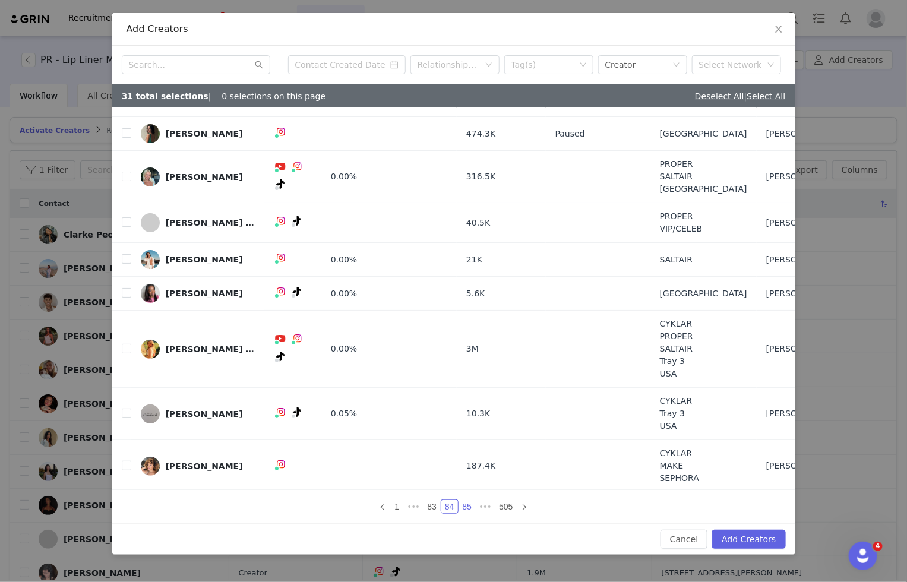
click at [465, 506] on link "85" at bounding box center [467, 506] width 17 height 13
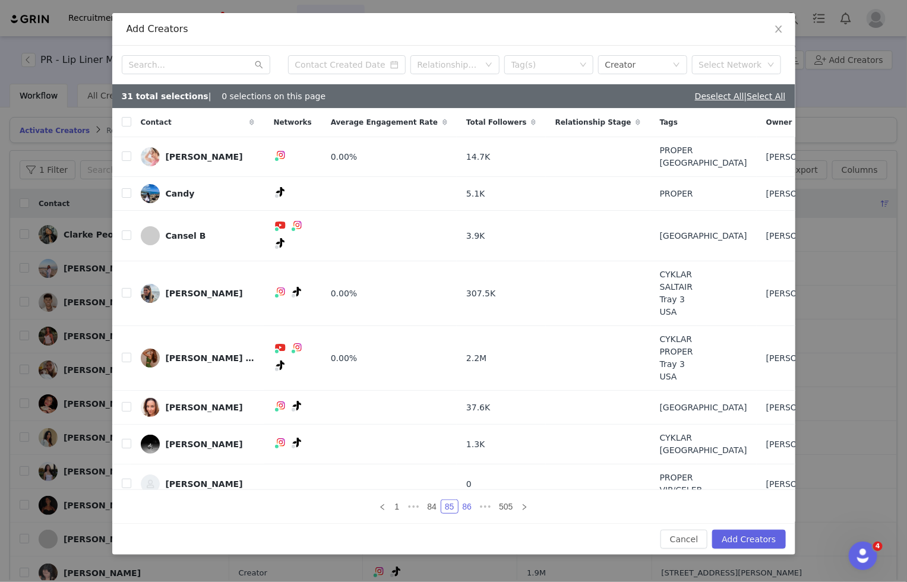
click at [468, 510] on link "86" at bounding box center [467, 506] width 17 height 13
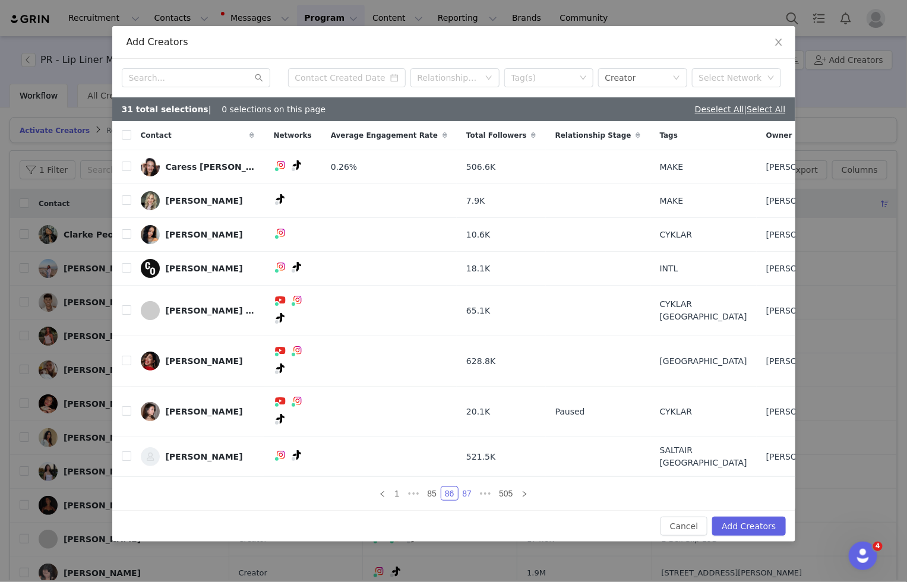
click at [465, 487] on link "87" at bounding box center [467, 493] width 17 height 13
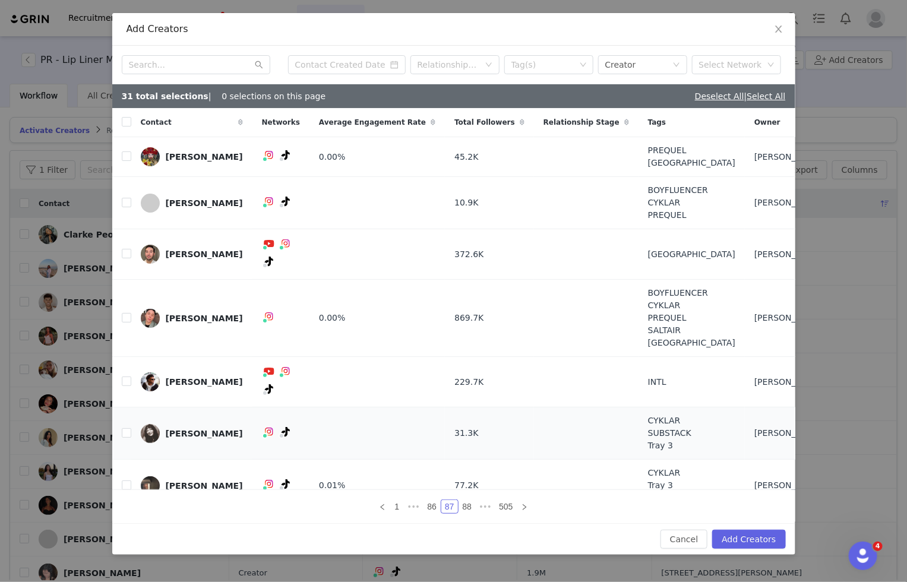
scroll to position [20, 0]
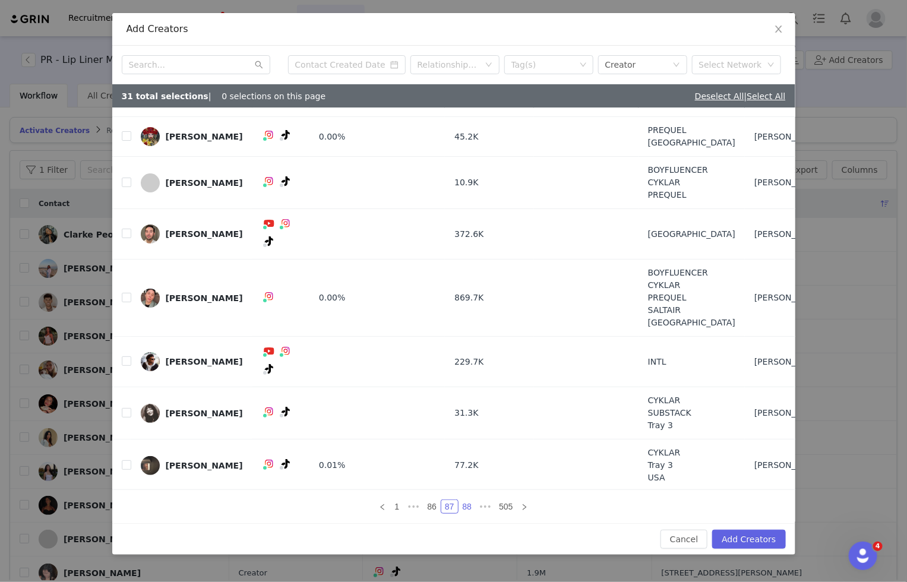
click at [472, 507] on link "88" at bounding box center [467, 506] width 17 height 13
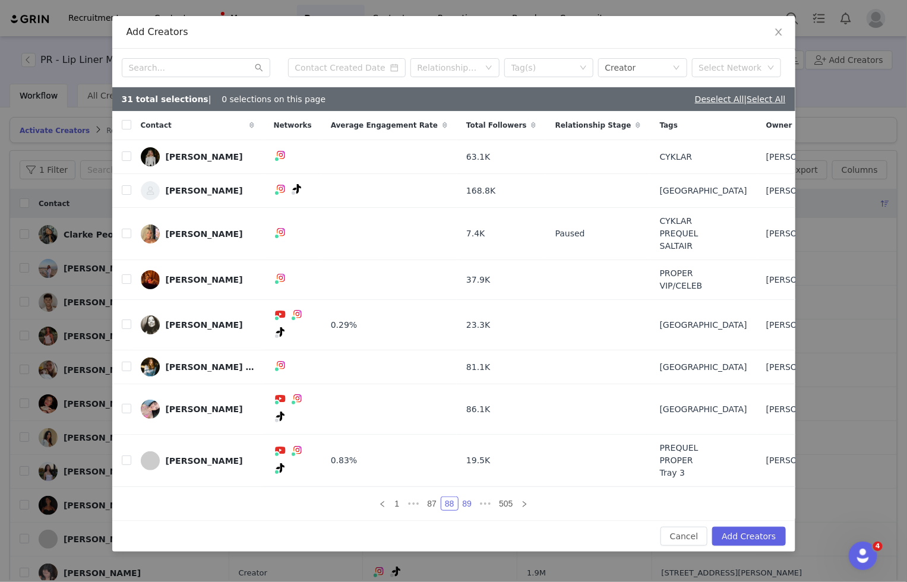
click at [466, 497] on link "89" at bounding box center [467, 503] width 17 height 13
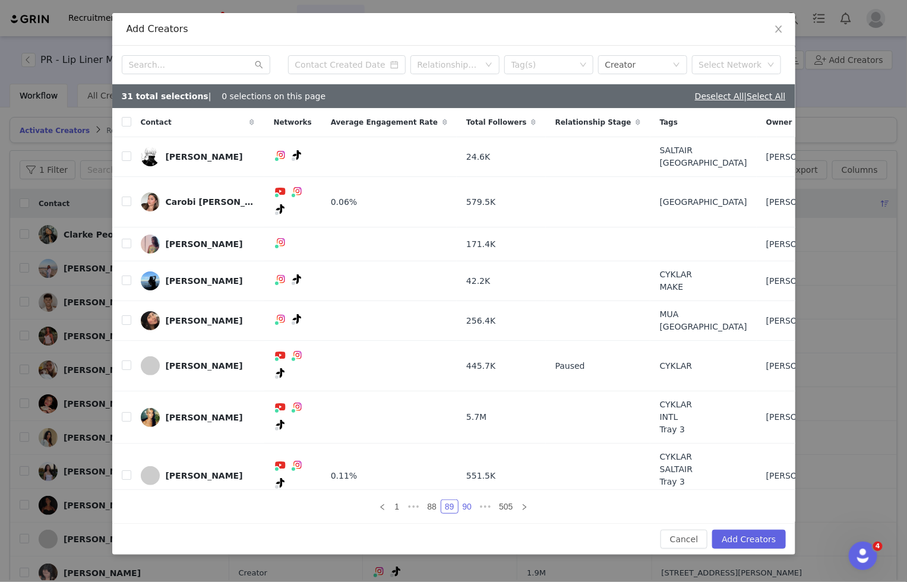
click at [468, 501] on link "90" at bounding box center [467, 506] width 17 height 13
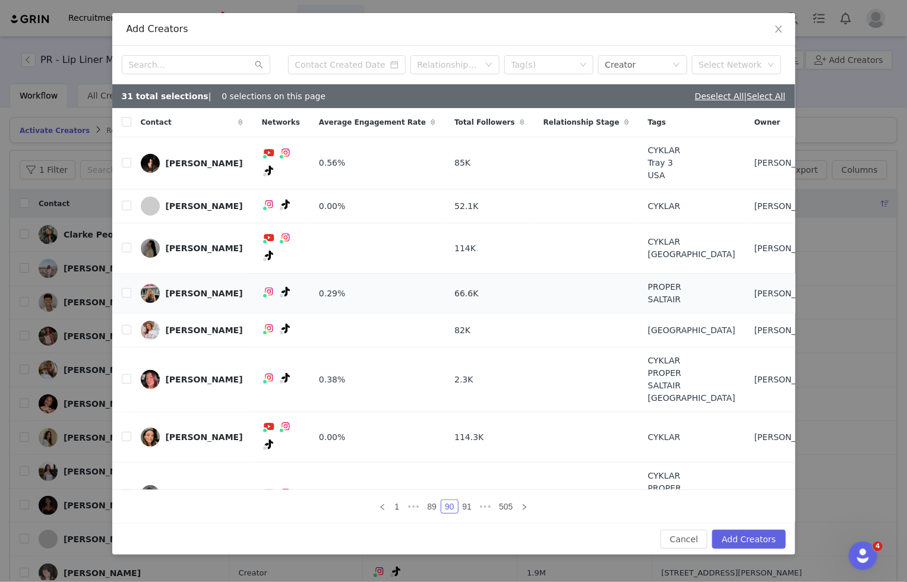
scroll to position [8, 0]
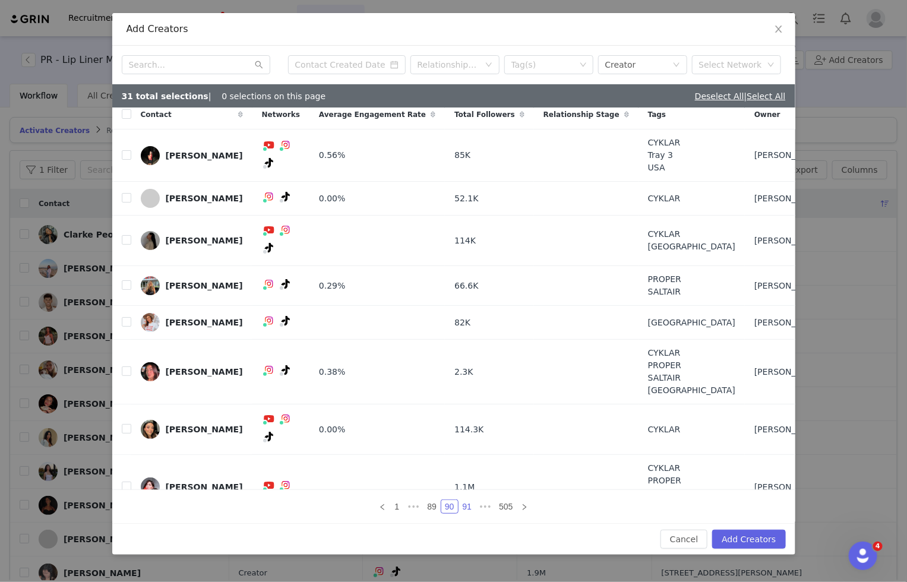
click at [466, 502] on link "91" at bounding box center [467, 506] width 17 height 13
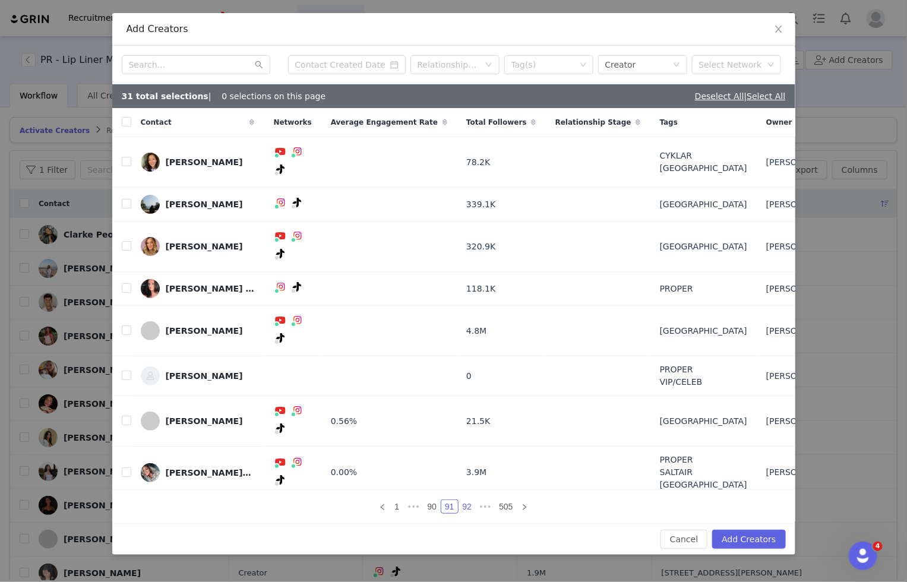
click at [468, 500] on link "92" at bounding box center [467, 506] width 17 height 13
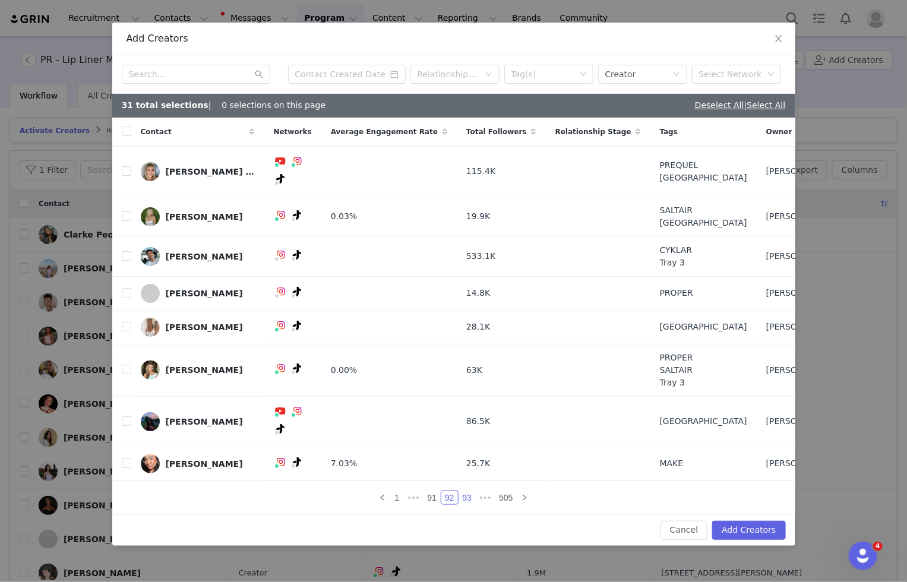
click at [467, 491] on link "93" at bounding box center [467, 497] width 17 height 13
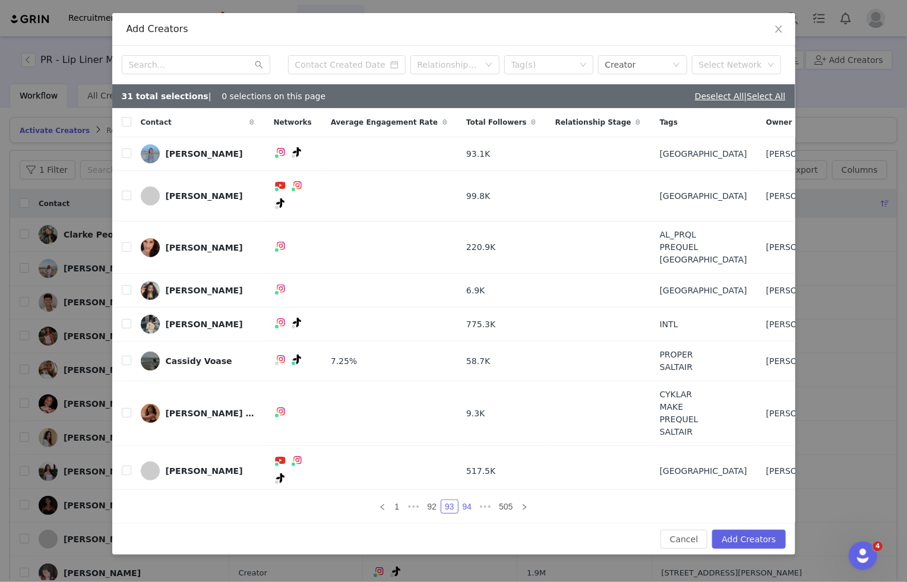
click at [469, 500] on link "94" at bounding box center [467, 506] width 17 height 13
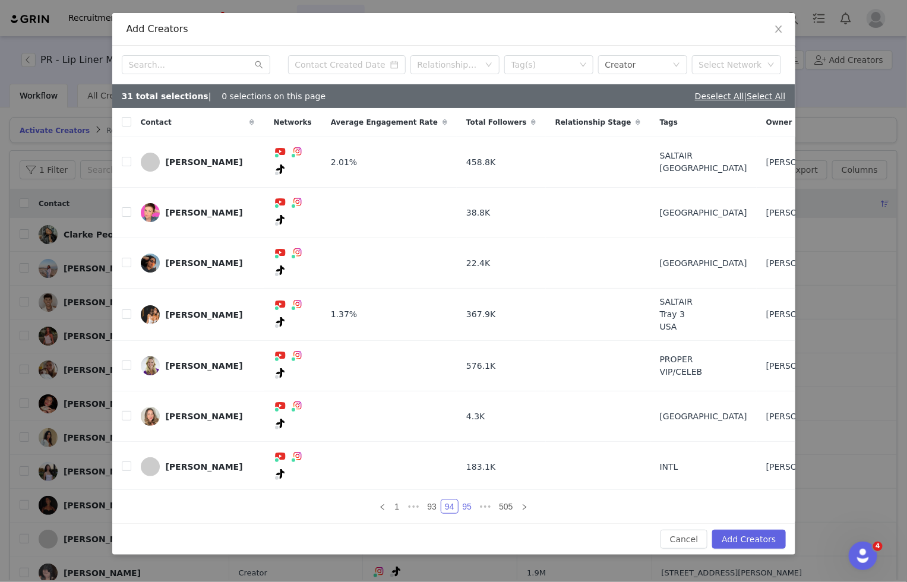
click at [467, 500] on link "95" at bounding box center [467, 506] width 17 height 13
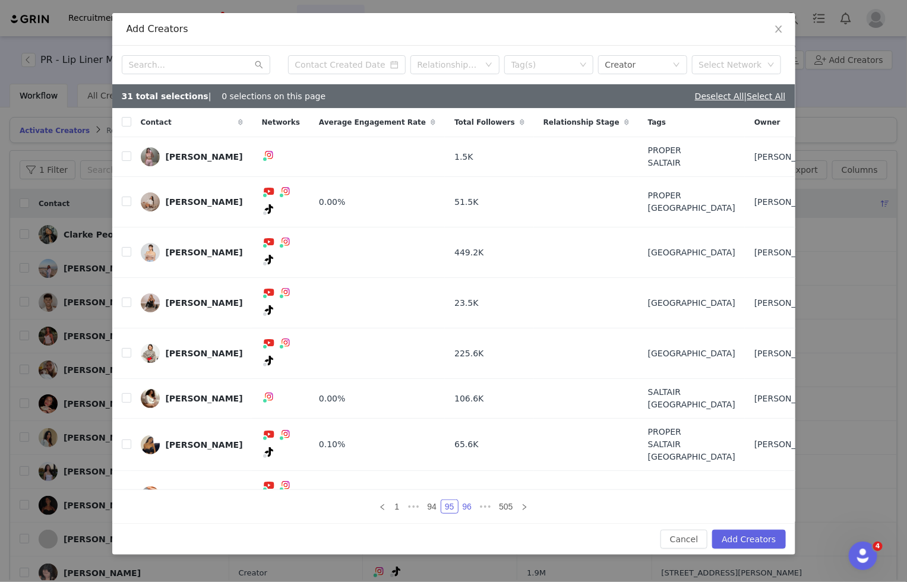
click at [465, 500] on link "96" at bounding box center [467, 506] width 17 height 13
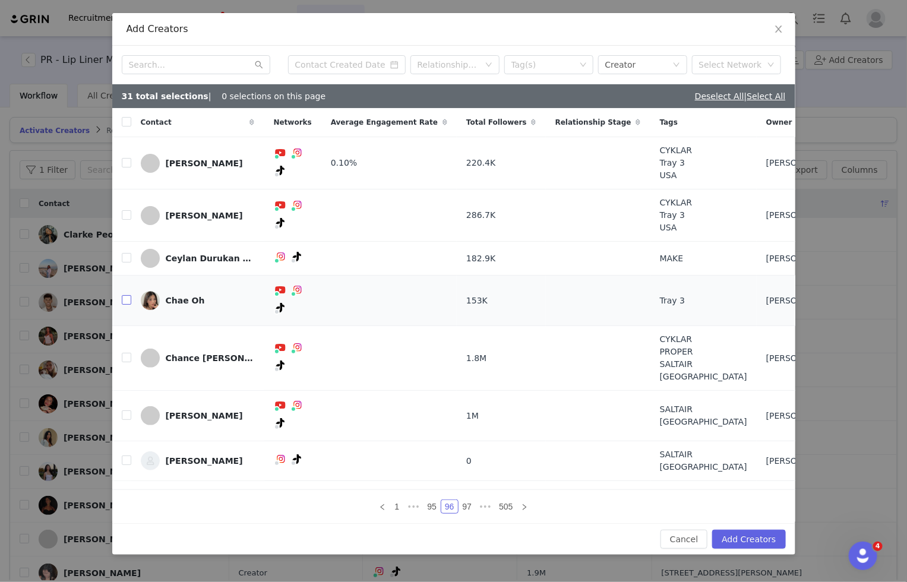
click at [127, 295] on input "checkbox" at bounding box center [127, 300] width 10 height 10
checkbox input "true"
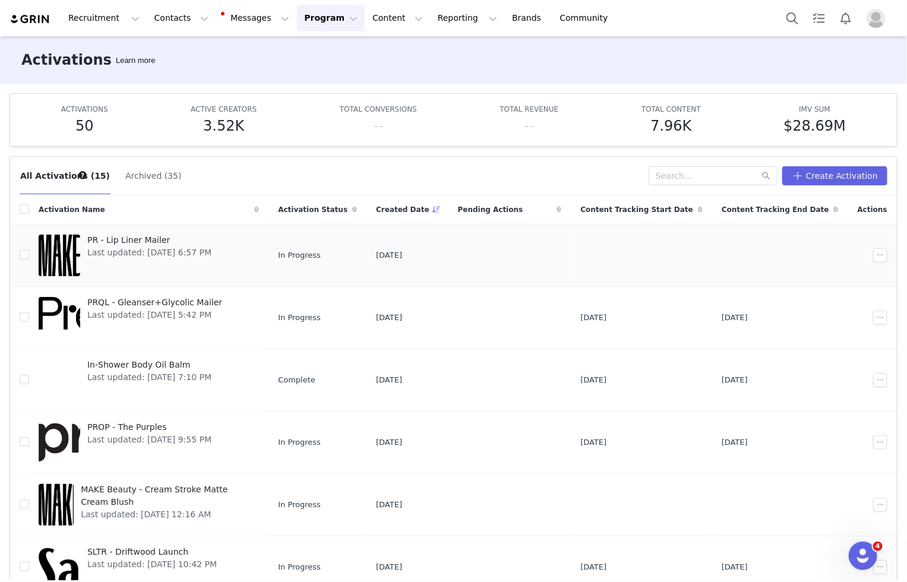
click at [146, 238] on span "PR - Lip Liner Mailer" at bounding box center [149, 240] width 124 height 12
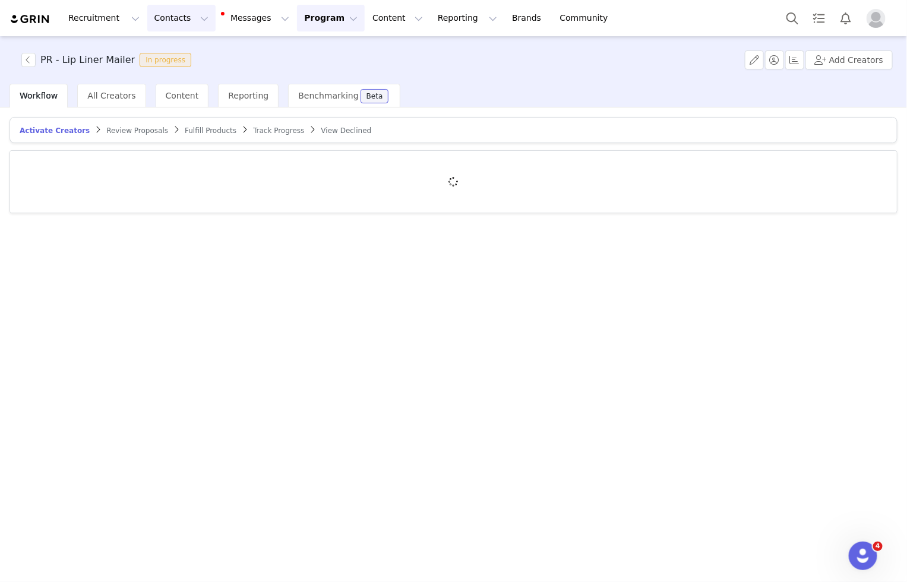
click at [198, 15] on button "Contacts Contacts" at bounding box center [181, 18] width 68 height 27
click at [182, 53] on div "Creators" at bounding box center [186, 52] width 80 height 12
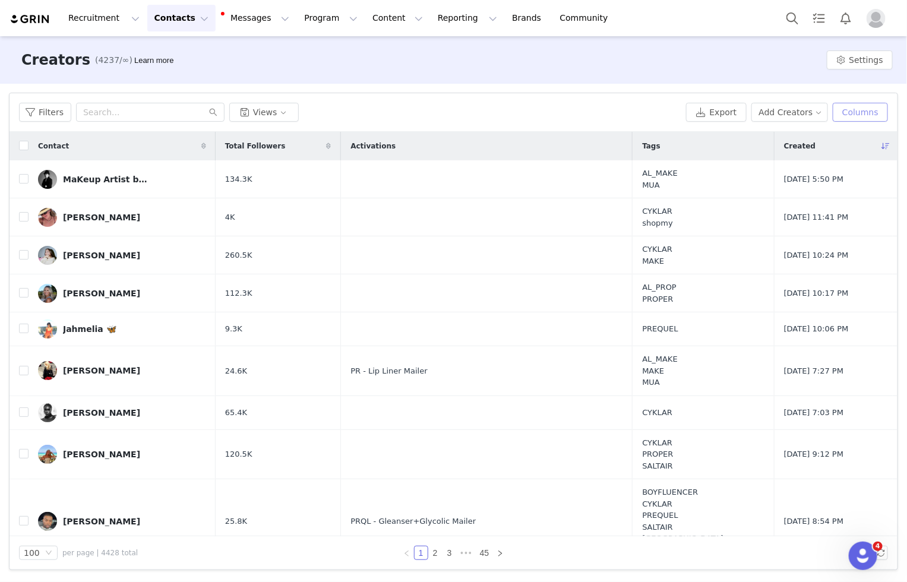
click at [867, 117] on button "Columns" at bounding box center [860, 112] width 55 height 19
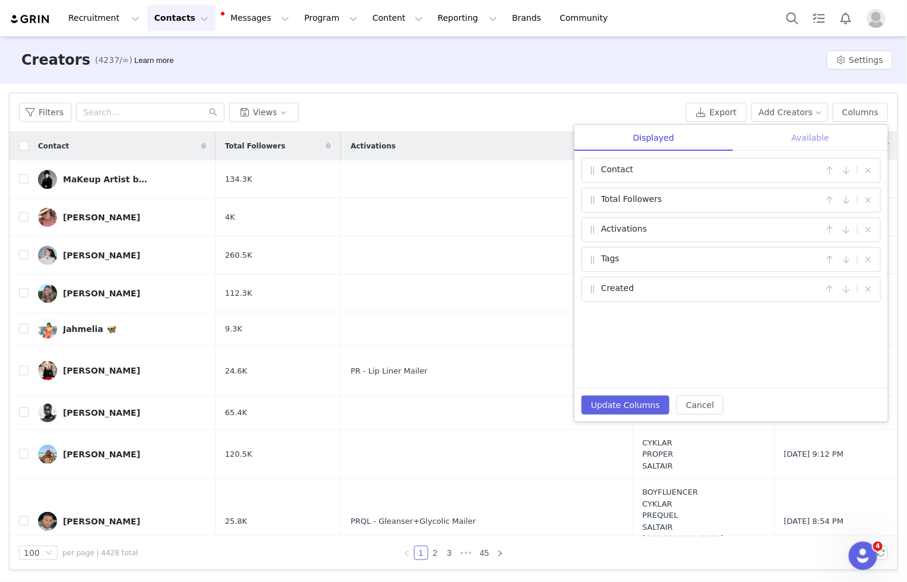
click at [842, 136] on div "Available" at bounding box center [810, 138] width 155 height 27
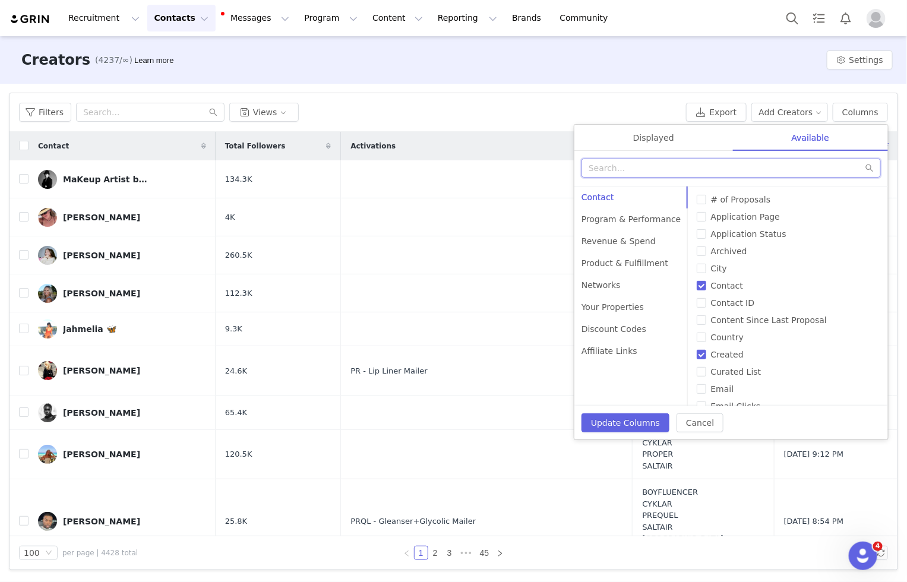
click at [761, 169] on input "text" at bounding box center [731, 168] width 299 height 19
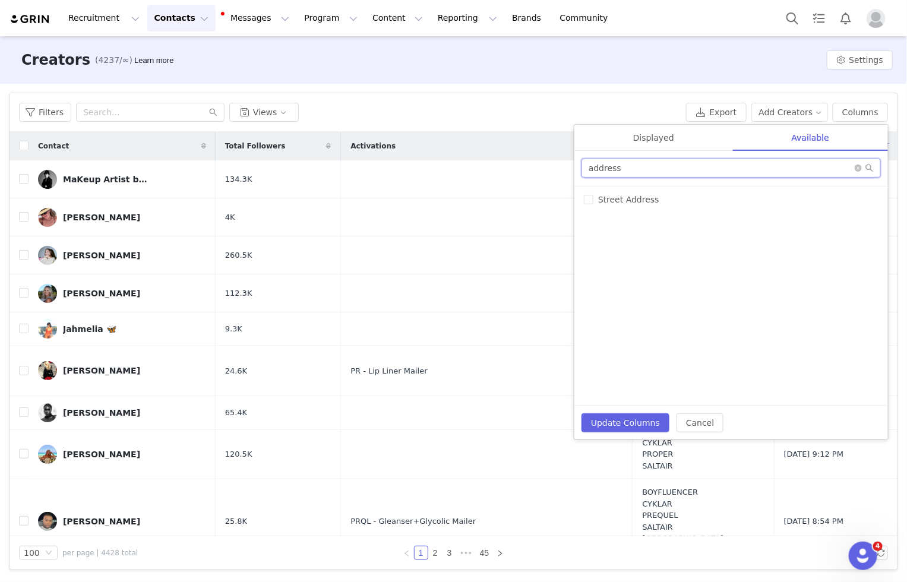
type input "address"
click at [588, 195] on input "Street Address" at bounding box center [589, 200] width 10 height 10
checkbox input "true"
click at [626, 422] on button "Update Columns" at bounding box center [626, 423] width 88 height 19
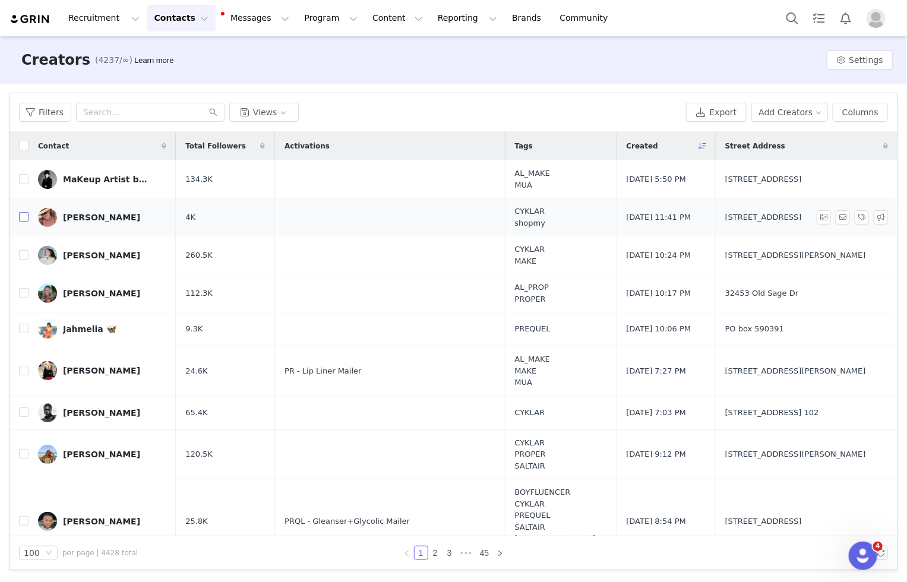
click at [19, 214] on input "checkbox" at bounding box center [24, 217] width 10 height 10
checkbox input "true"
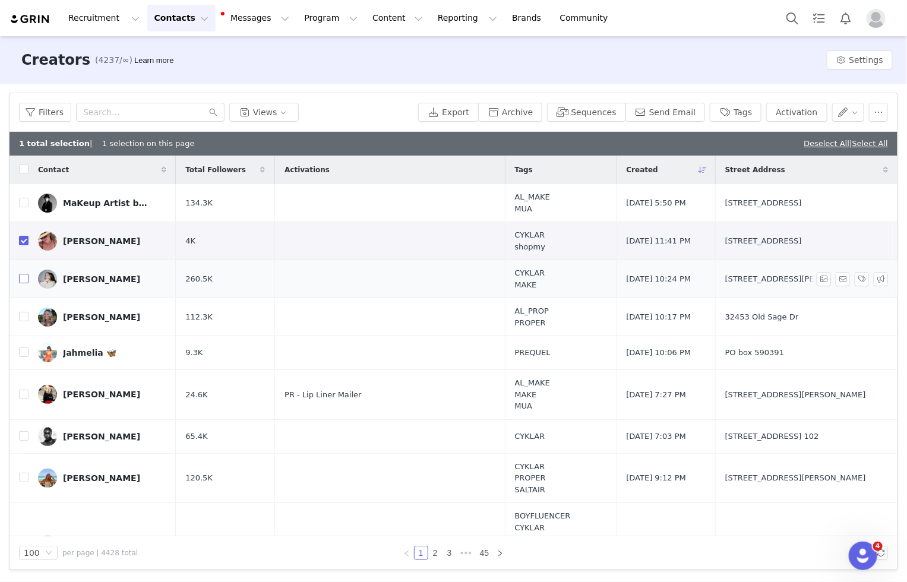
click at [26, 275] on input "checkbox" at bounding box center [24, 279] width 10 height 10
checkbox input "true"
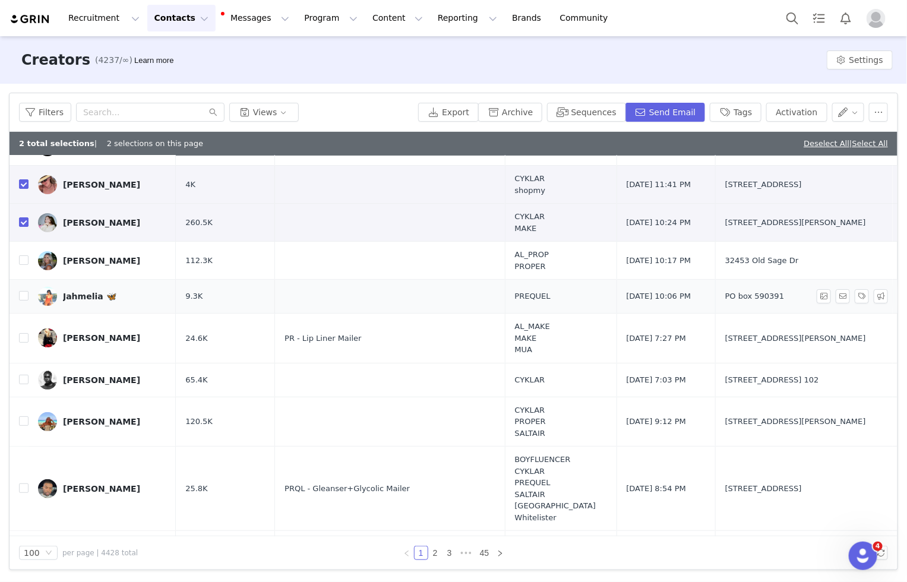
scroll to position [72, 0]
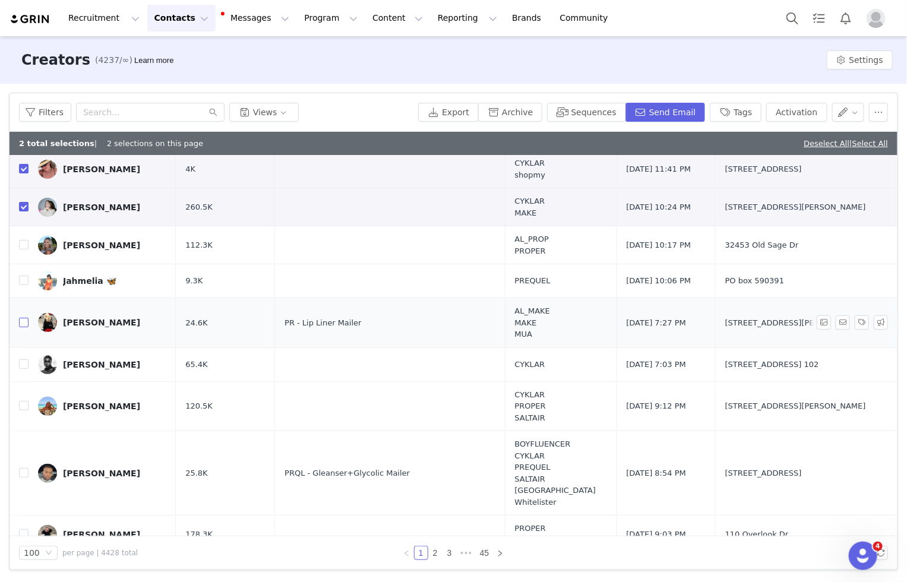
click at [24, 318] on input "checkbox" at bounding box center [24, 323] width 10 height 10
checkbox input "true"
click at [29, 354] on td "[PERSON_NAME]" at bounding box center [102, 365] width 147 height 34
click at [29, 363] on td "[PERSON_NAME]" at bounding box center [102, 365] width 147 height 34
click at [24, 365] on input "checkbox" at bounding box center [24, 364] width 10 height 10
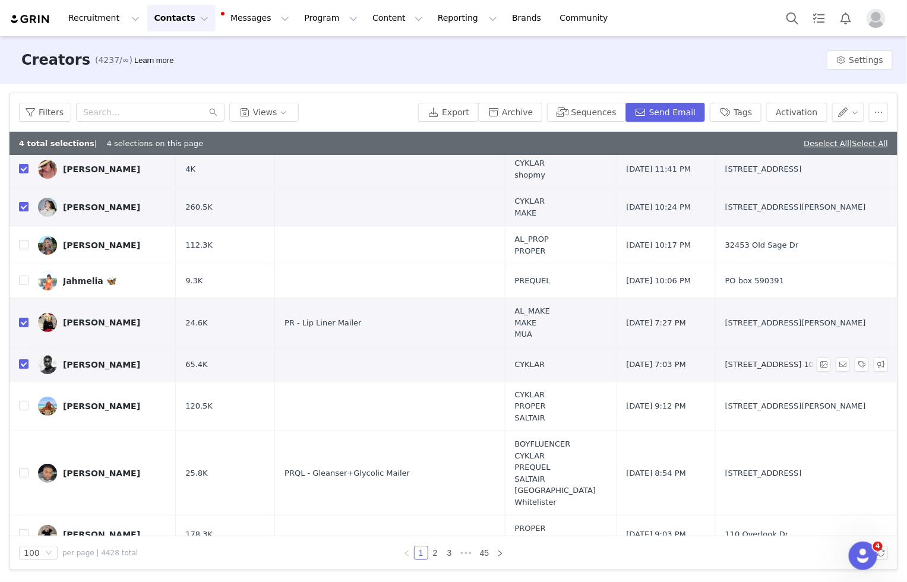
checkbox input "true"
click at [21, 402] on input "checkbox" at bounding box center [24, 406] width 10 height 10
checkbox input "true"
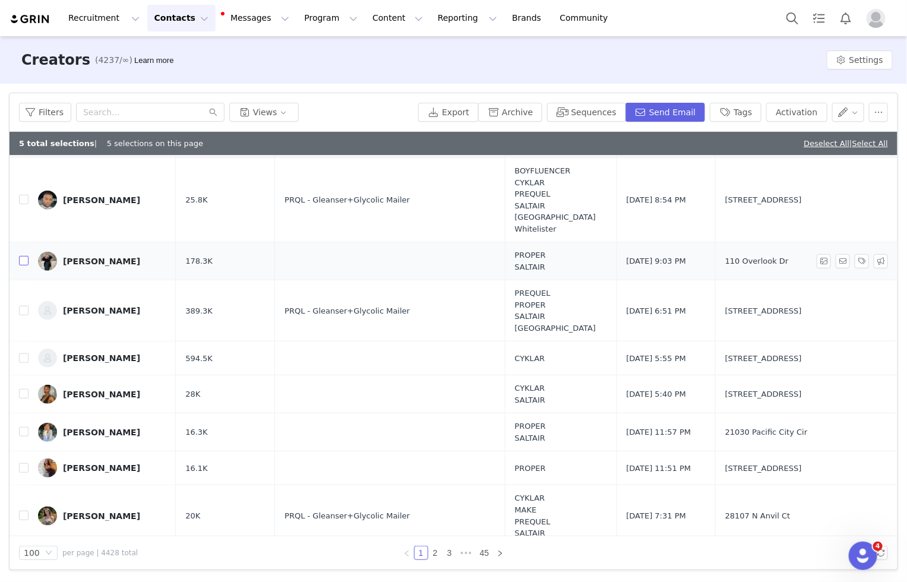
scroll to position [339, 0]
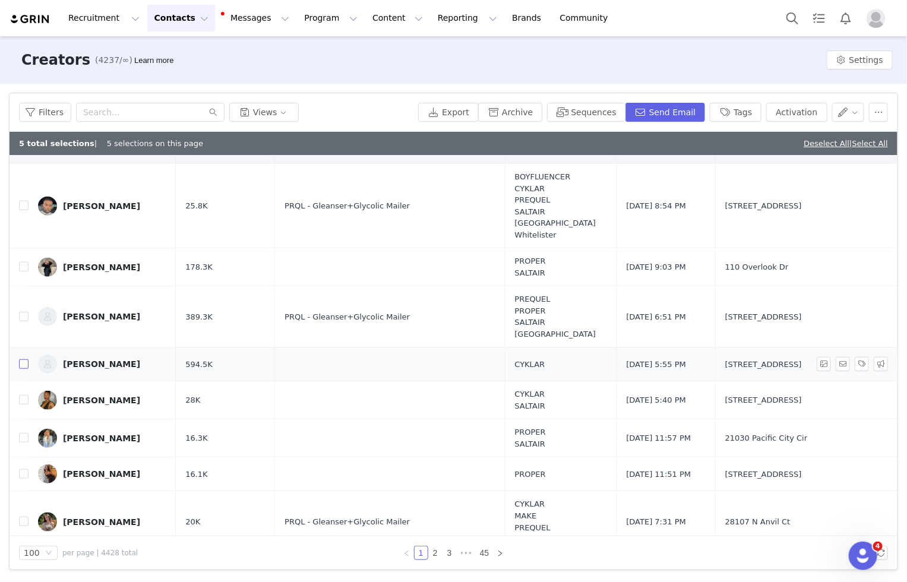
click at [24, 359] on input "checkbox" at bounding box center [24, 364] width 10 height 10
checkbox input "true"
click at [23, 395] on input "checkbox" at bounding box center [24, 400] width 10 height 10
checkbox input "true"
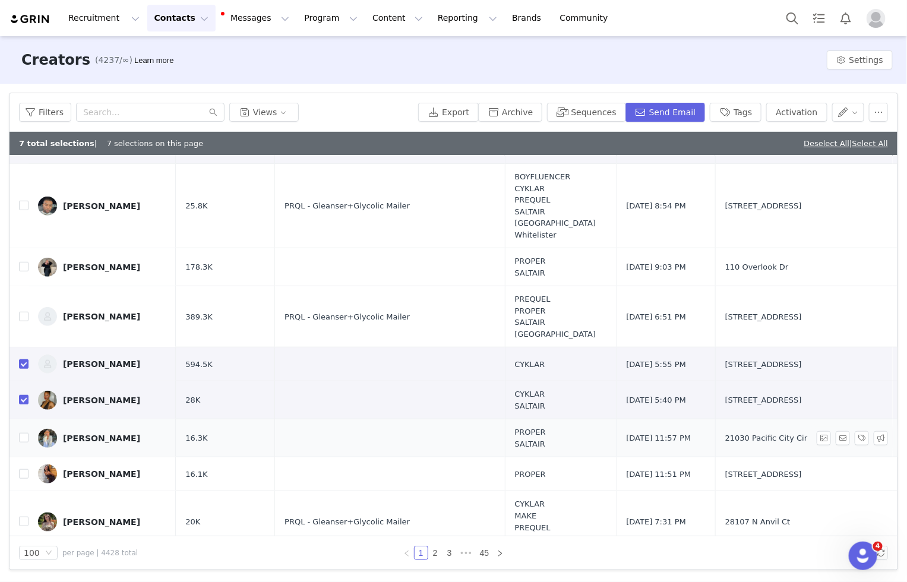
click at [29, 429] on td "[PERSON_NAME]" at bounding box center [102, 438] width 147 height 38
click at [24, 436] on input "checkbox" at bounding box center [24, 438] width 10 height 10
checkbox input "false"
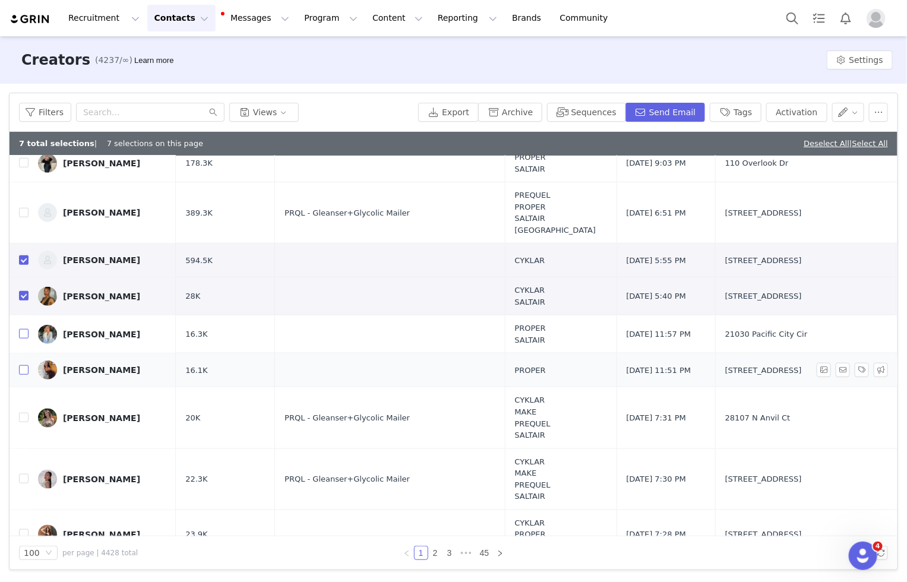
scroll to position [443, 0]
click at [21, 418] on input "checkbox" at bounding box center [24, 419] width 10 height 10
checkbox input "true"
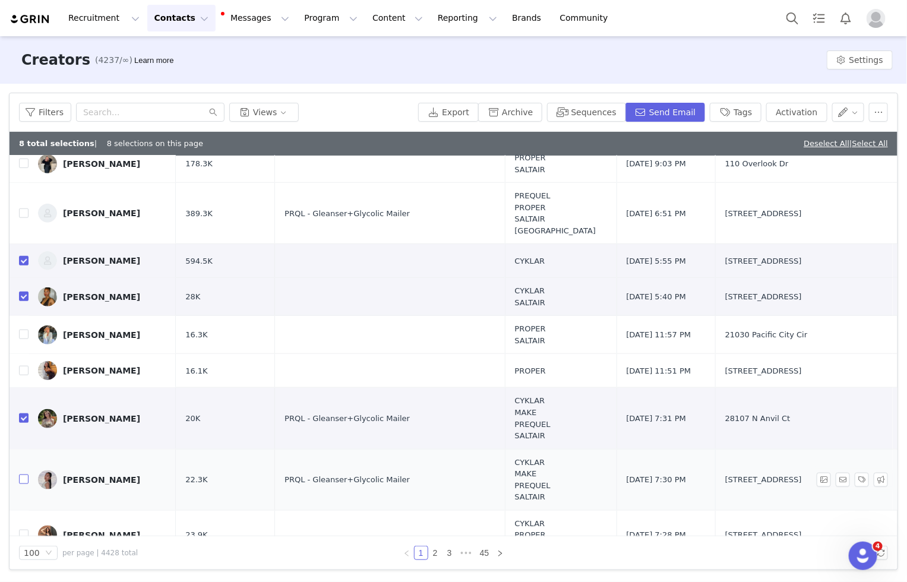
click at [23, 475] on input "checkbox" at bounding box center [24, 480] width 10 height 10
checkbox input "true"
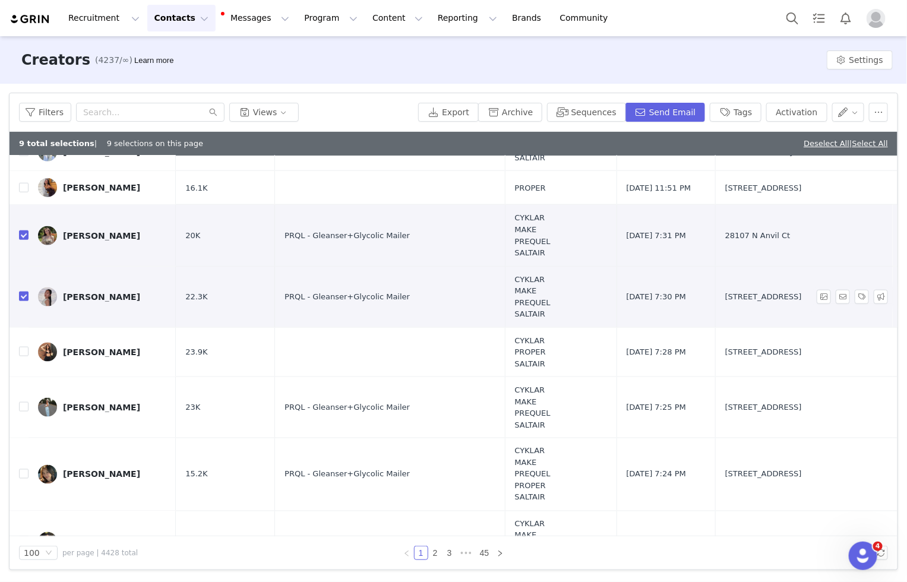
scroll to position [629, 0]
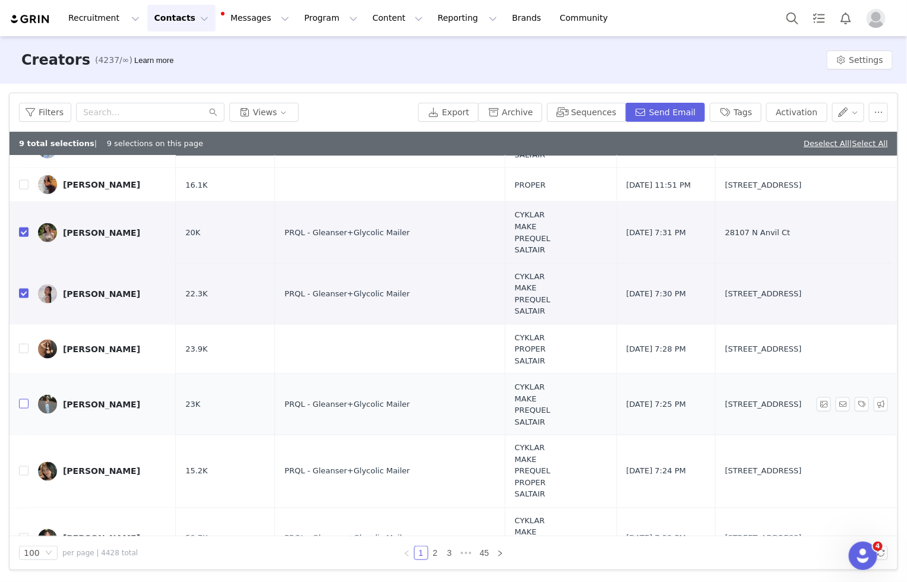
click at [23, 400] on input "checkbox" at bounding box center [24, 404] width 10 height 10
checkbox input "true"
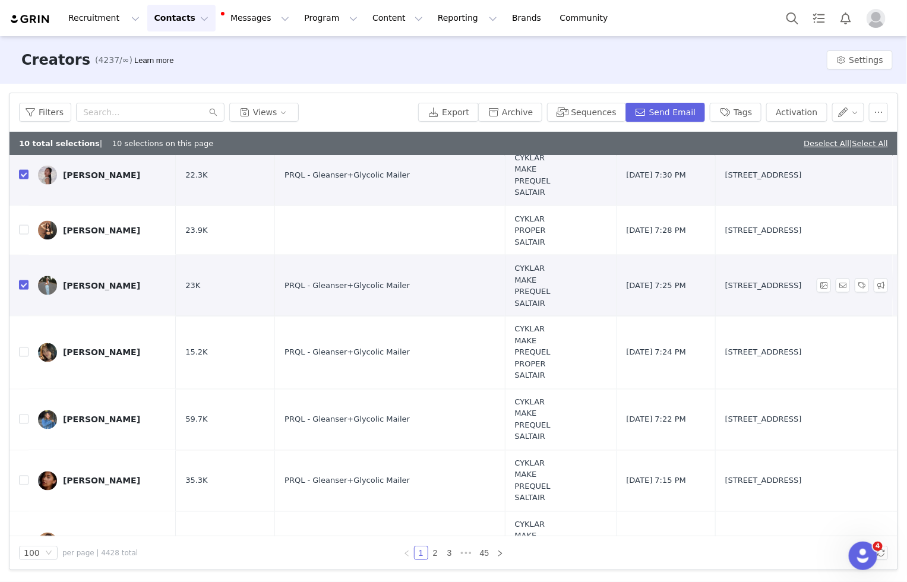
scroll to position [749, 0]
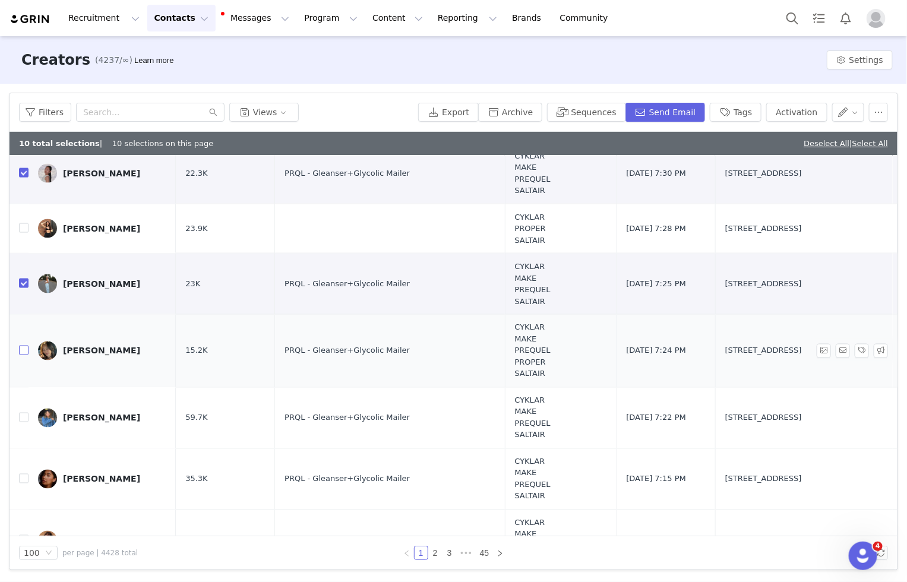
click at [25, 348] on input "checkbox" at bounding box center [24, 351] width 10 height 10
checkbox input "true"
click at [22, 413] on input "checkbox" at bounding box center [24, 418] width 10 height 10
checkbox input "true"
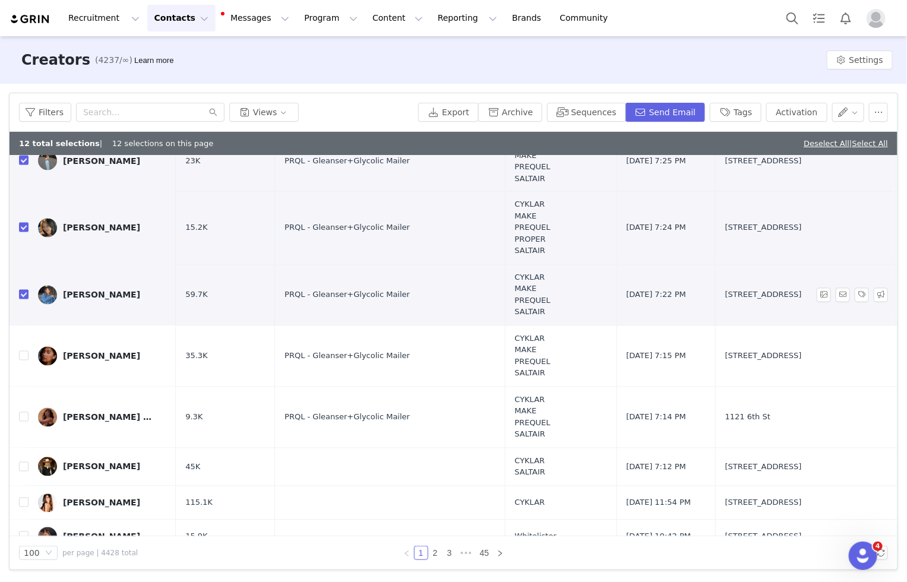
scroll to position [884, 0]
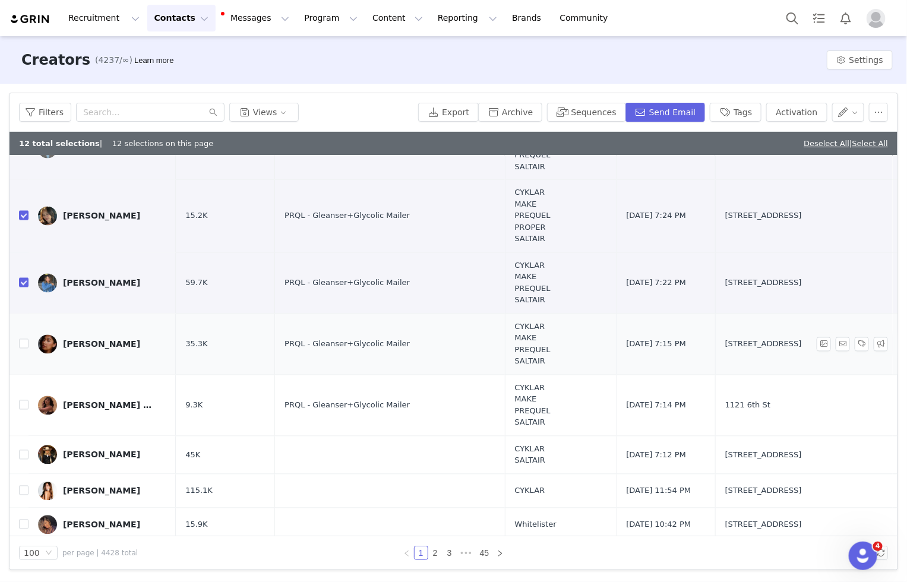
click at [21, 345] on td at bounding box center [19, 344] width 19 height 61
click at [25, 340] on input "checkbox" at bounding box center [24, 344] width 10 height 10
checkbox input "true"
click at [29, 399] on td "[PERSON_NAME] [PERSON_NAME]" at bounding box center [102, 405] width 147 height 61
click at [24, 400] on input "checkbox" at bounding box center [24, 405] width 10 height 10
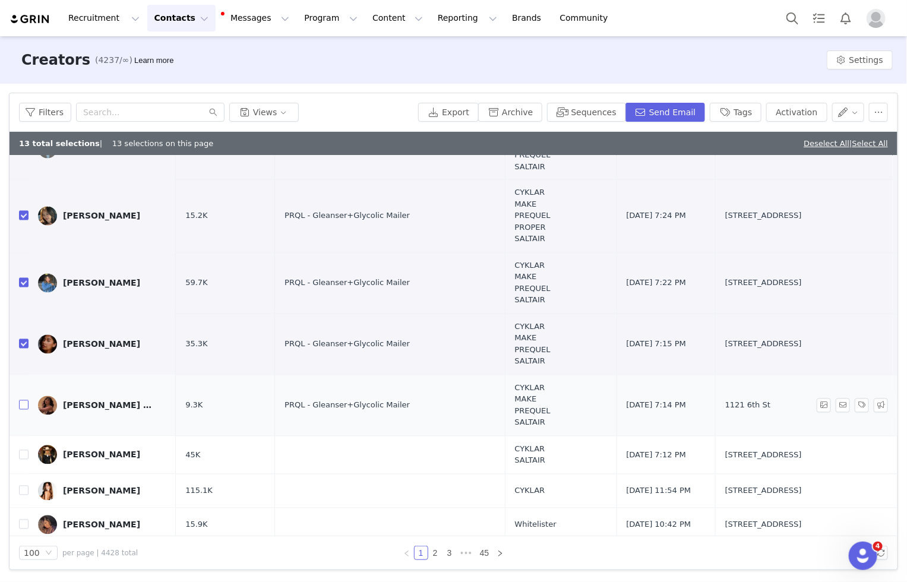
checkbox input "true"
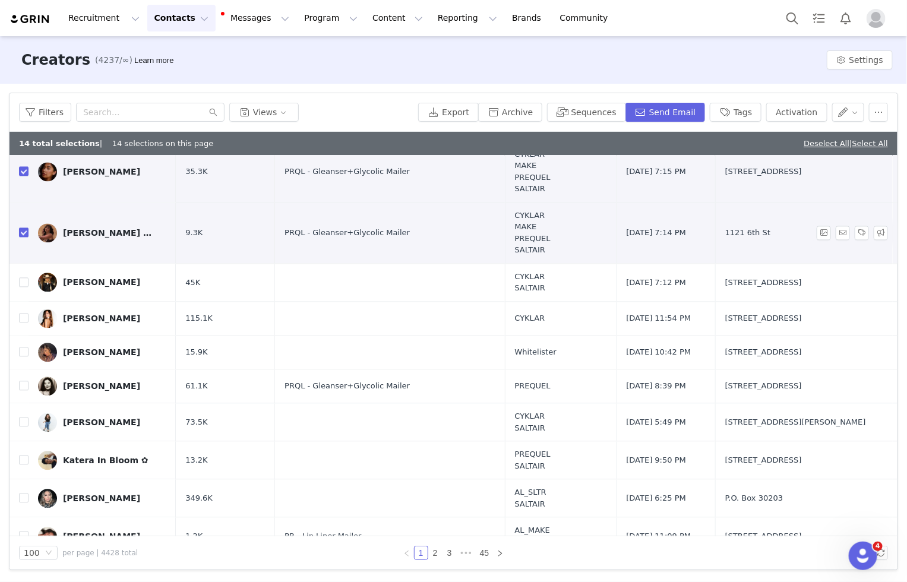
scroll to position [1070, 0]
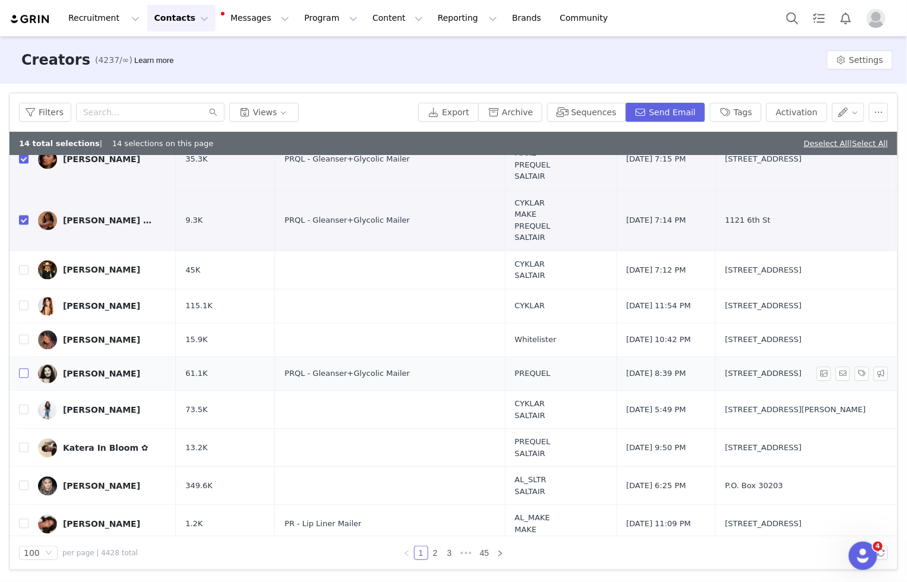
click at [21, 369] on input "checkbox" at bounding box center [24, 373] width 10 height 10
checkbox input "true"
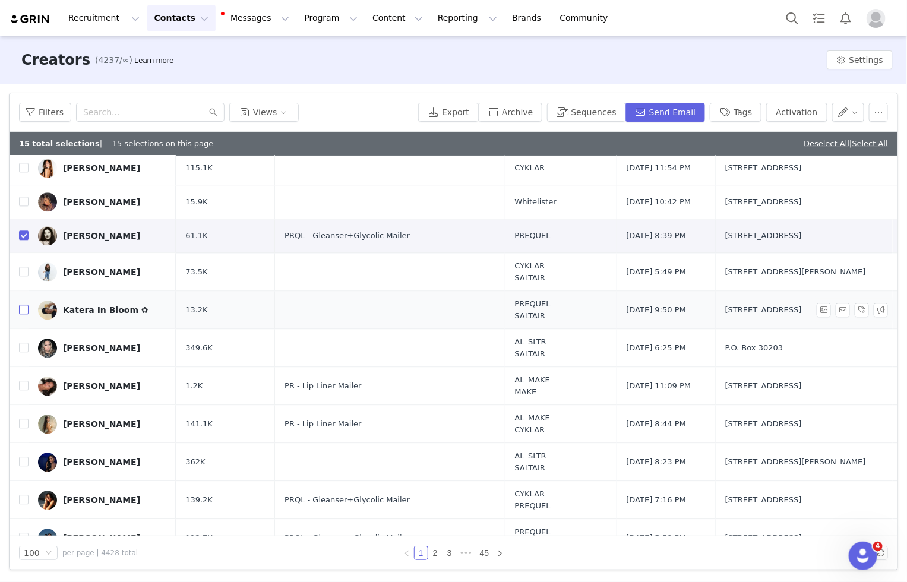
scroll to position [1209, 0]
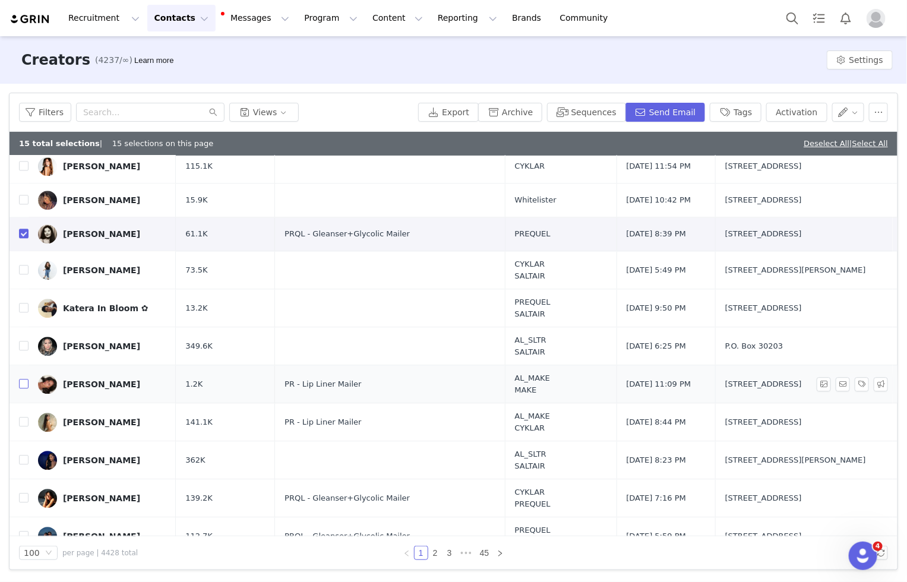
click at [21, 379] on input "checkbox" at bounding box center [24, 384] width 10 height 10
checkbox input "true"
click at [26, 417] on input "checkbox" at bounding box center [24, 422] width 10 height 10
checkbox input "true"
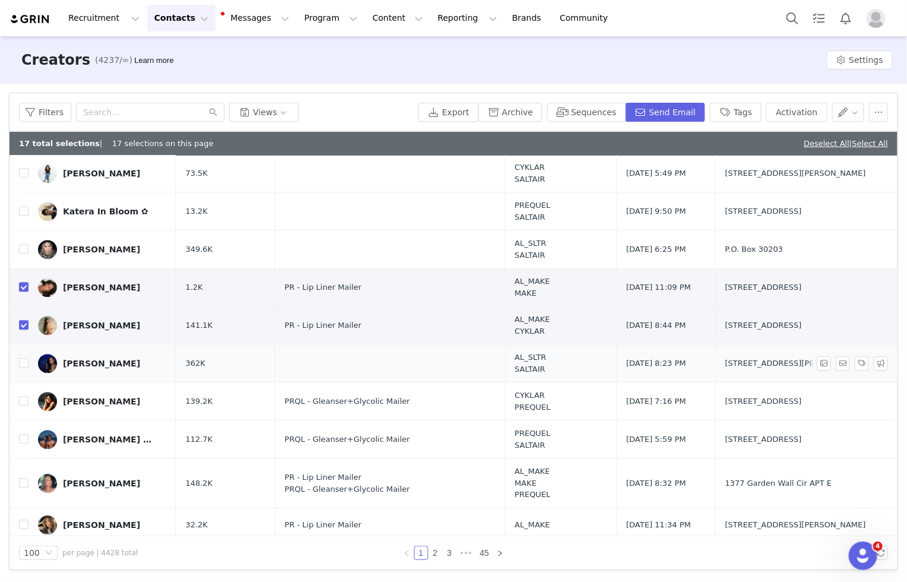
scroll to position [1324, 0]
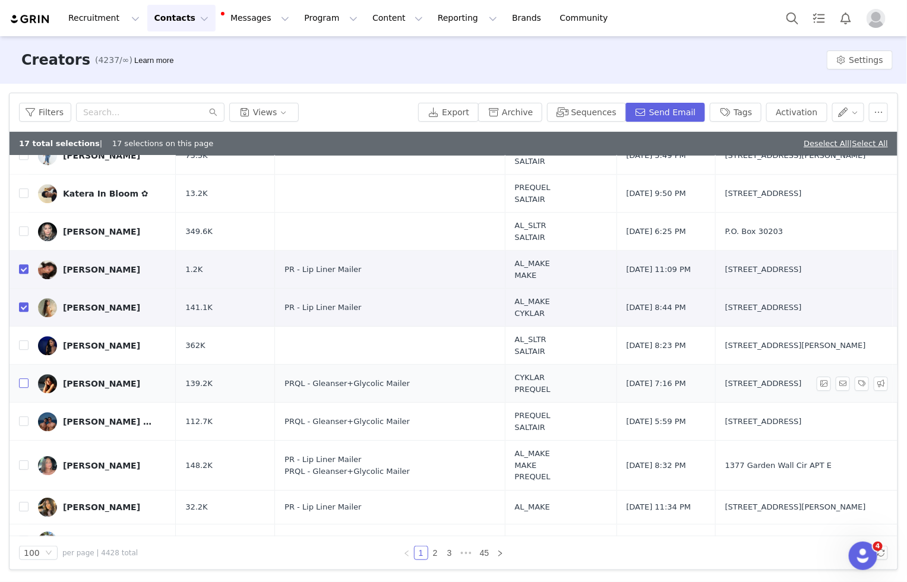
click at [25, 378] on input "checkbox" at bounding box center [24, 383] width 10 height 10
checkbox input "true"
click at [24, 460] on input "checkbox" at bounding box center [24, 465] width 10 height 10
checkbox input "true"
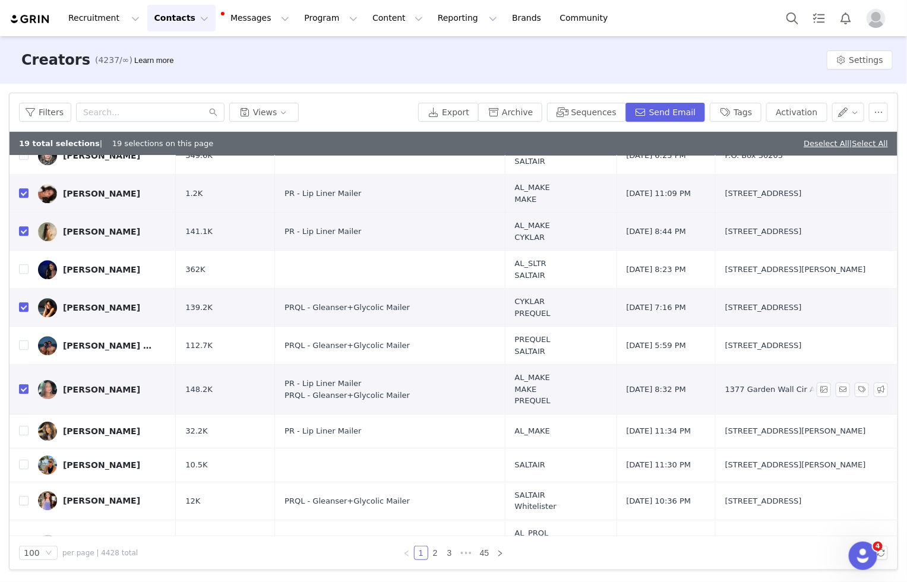
scroll to position [1407, 0]
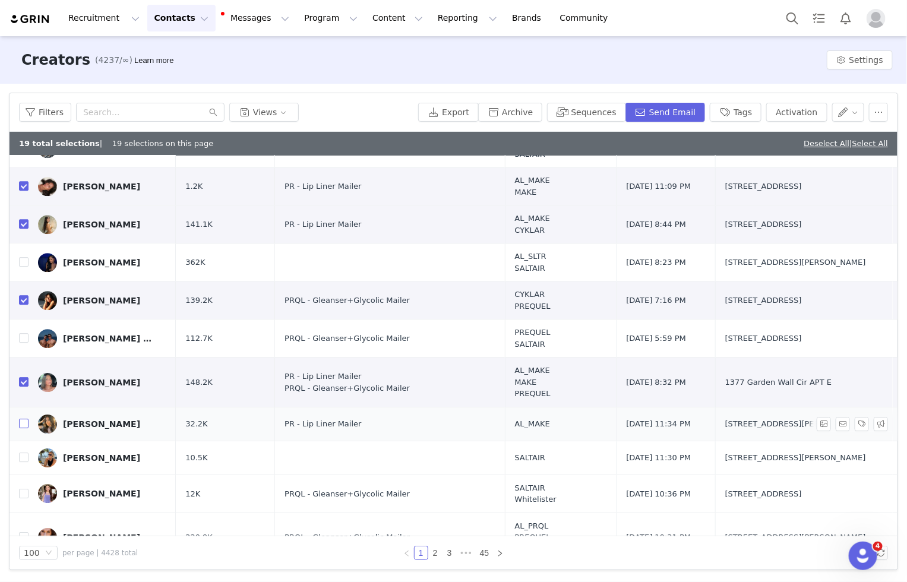
click at [23, 419] on input "checkbox" at bounding box center [24, 424] width 10 height 10
checkbox input "true"
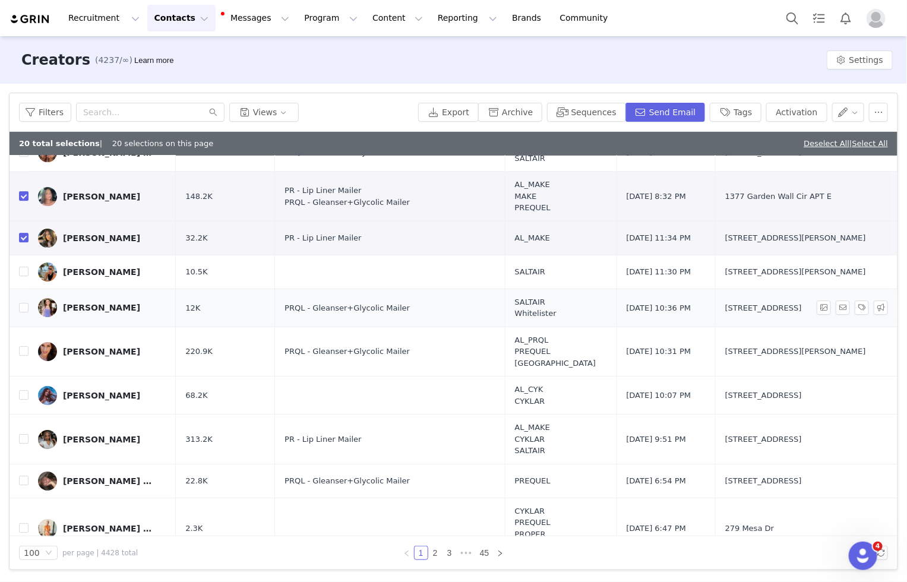
scroll to position [1600, 0]
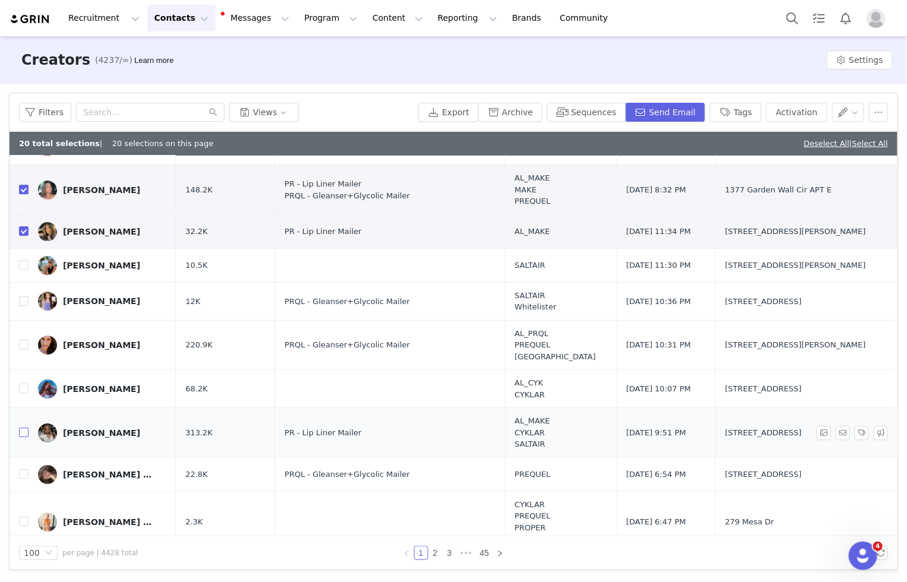
click at [25, 428] on input "checkbox" at bounding box center [24, 433] width 10 height 10
checkbox input "true"
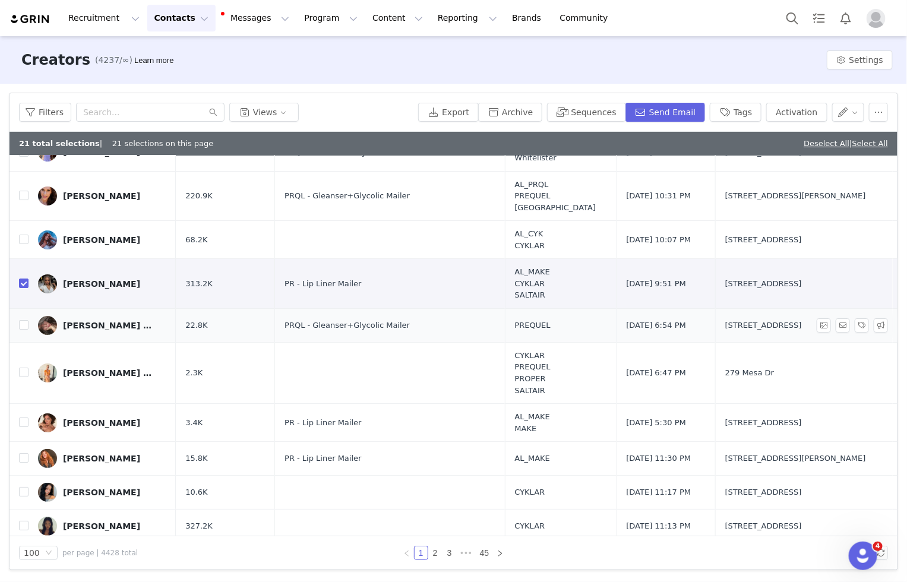
scroll to position [1758, 0]
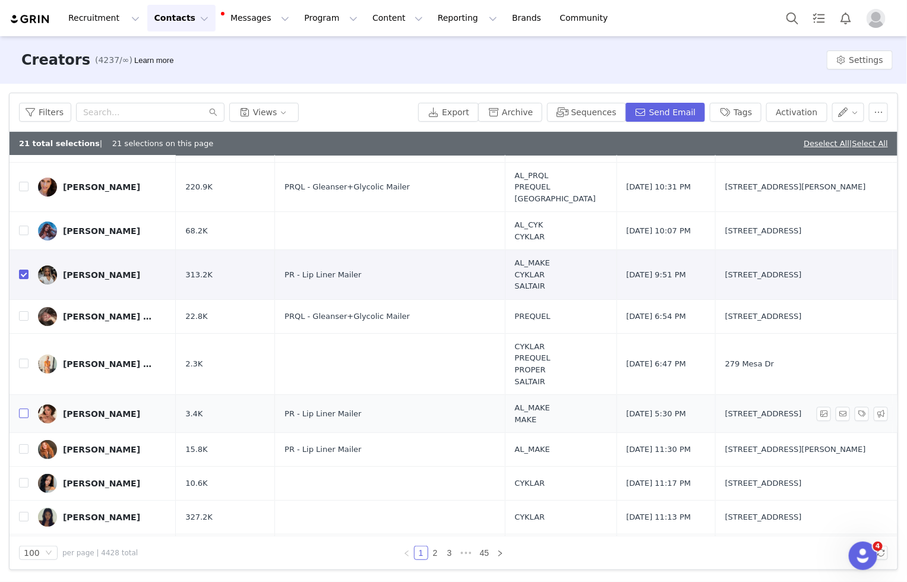
click at [25, 409] on input "checkbox" at bounding box center [24, 414] width 10 height 10
checkbox input "true"
click at [27, 444] on input "checkbox" at bounding box center [24, 449] width 10 height 10
checkbox input "true"
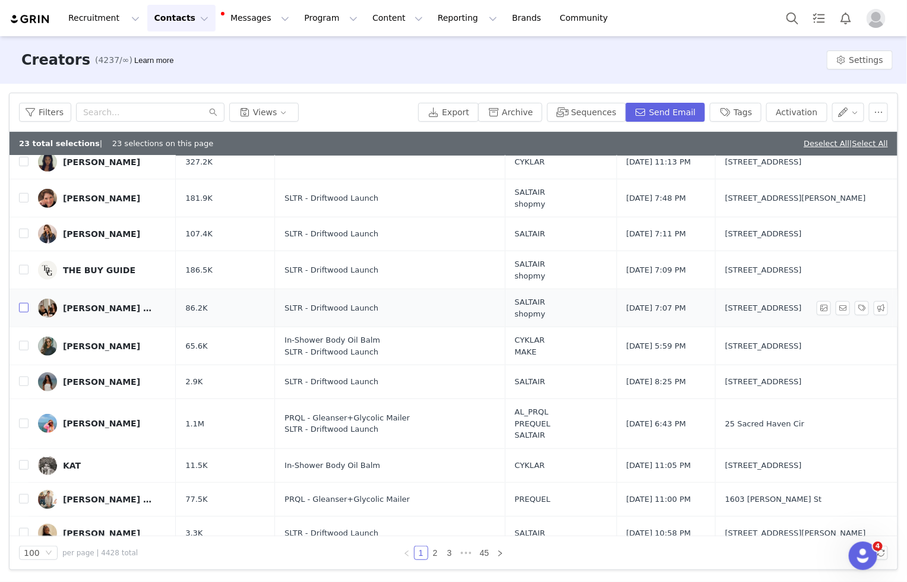
scroll to position [2114, 0]
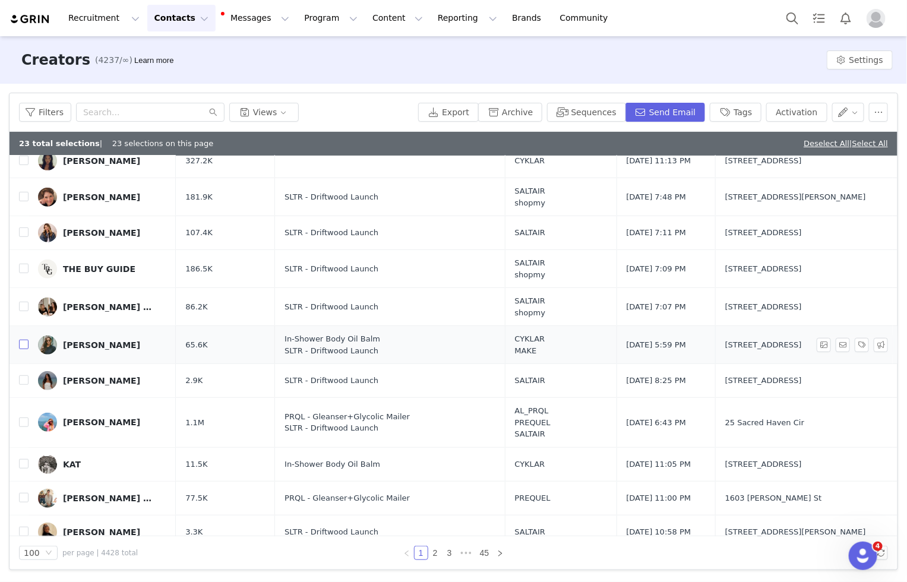
click at [24, 340] on input "checkbox" at bounding box center [24, 345] width 10 height 10
checkbox input "true"
click at [22, 302] on input "checkbox" at bounding box center [24, 307] width 10 height 10
checkbox input "true"
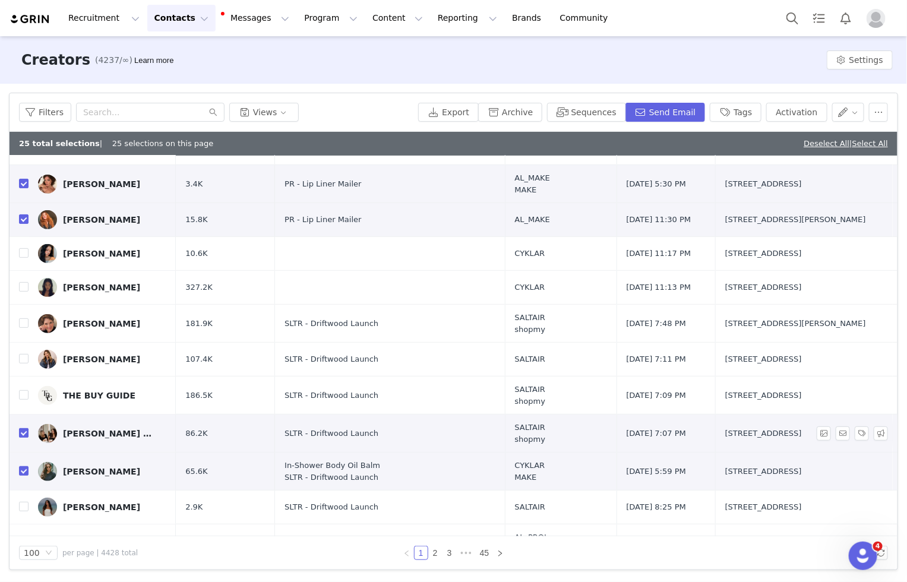
scroll to position [1958, 0]
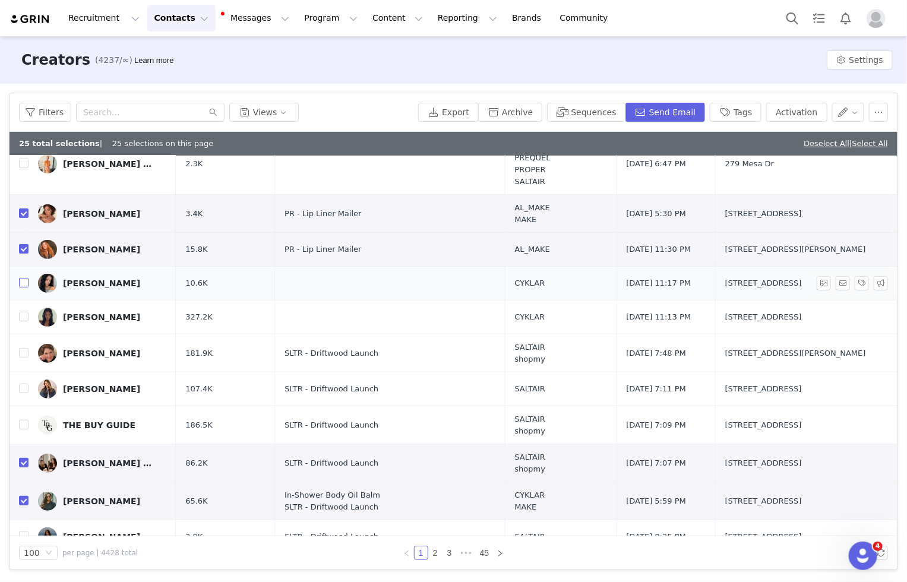
click at [26, 278] on input "checkbox" at bounding box center [24, 283] width 10 height 10
checkbox input "true"
click at [25, 312] on input "checkbox" at bounding box center [24, 317] width 10 height 10
checkbox input "true"
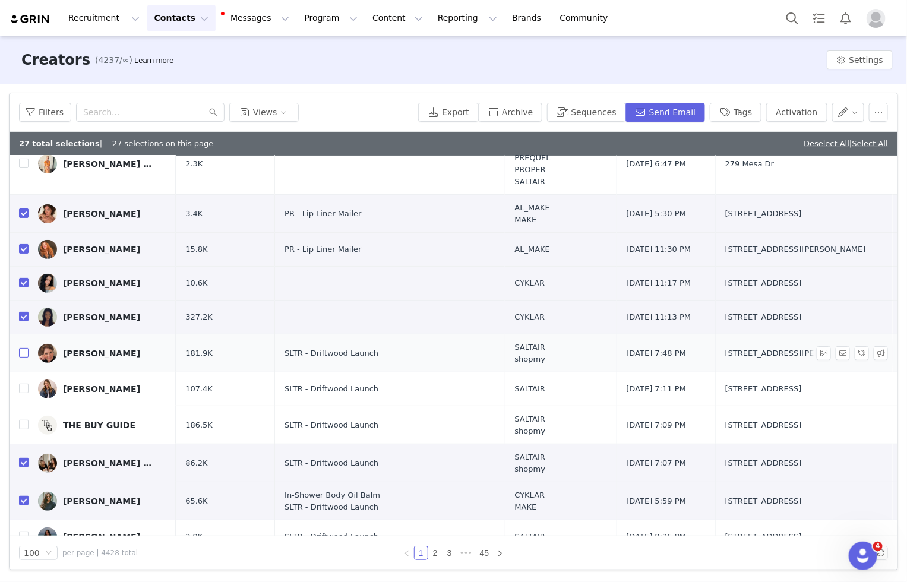
click at [21, 348] on input "checkbox" at bounding box center [24, 353] width 10 height 10
checkbox input "true"
click at [23, 384] on input "checkbox" at bounding box center [24, 389] width 10 height 10
checkbox input "true"
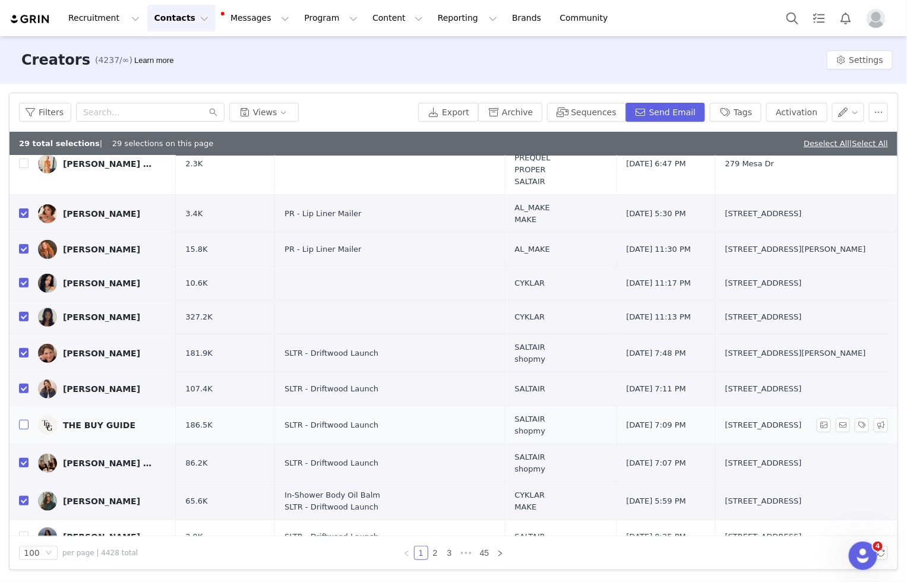
click at [23, 420] on input "checkbox" at bounding box center [24, 425] width 10 height 10
checkbox input "true"
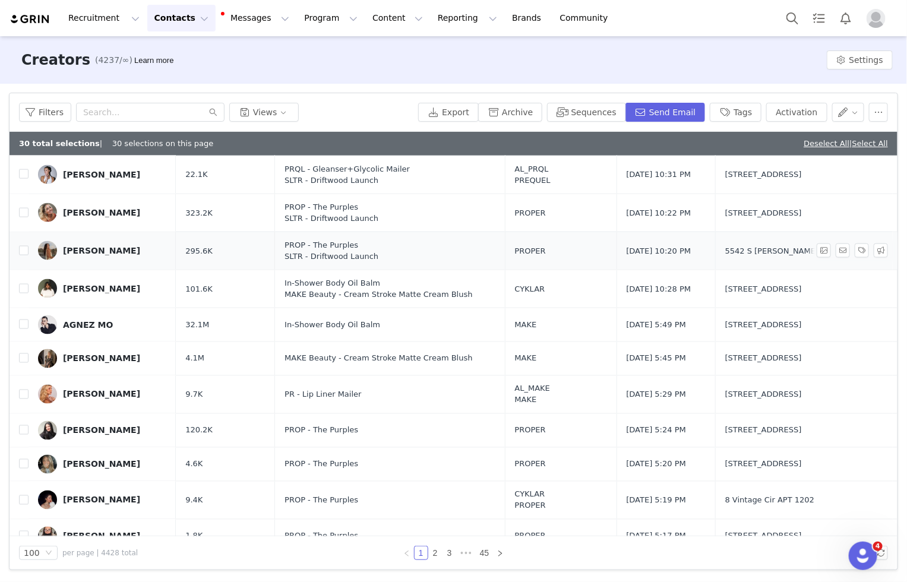
scroll to position [2547, 0]
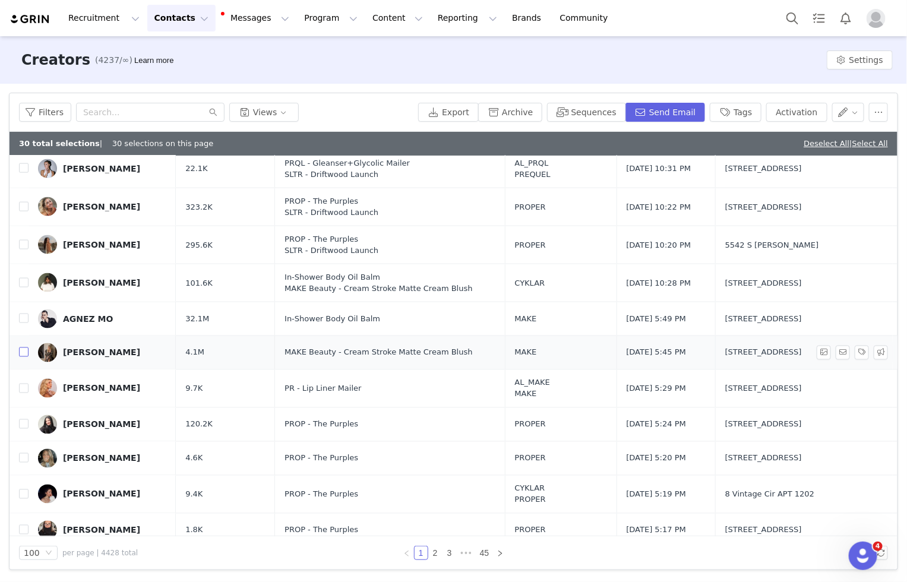
click at [23, 348] on input "checkbox" at bounding box center [24, 353] width 10 height 10
checkbox input "true"
click at [23, 380] on td at bounding box center [19, 389] width 19 height 38
click at [24, 311] on td at bounding box center [19, 319] width 19 height 34
click at [21, 278] on input "checkbox" at bounding box center [24, 283] width 10 height 10
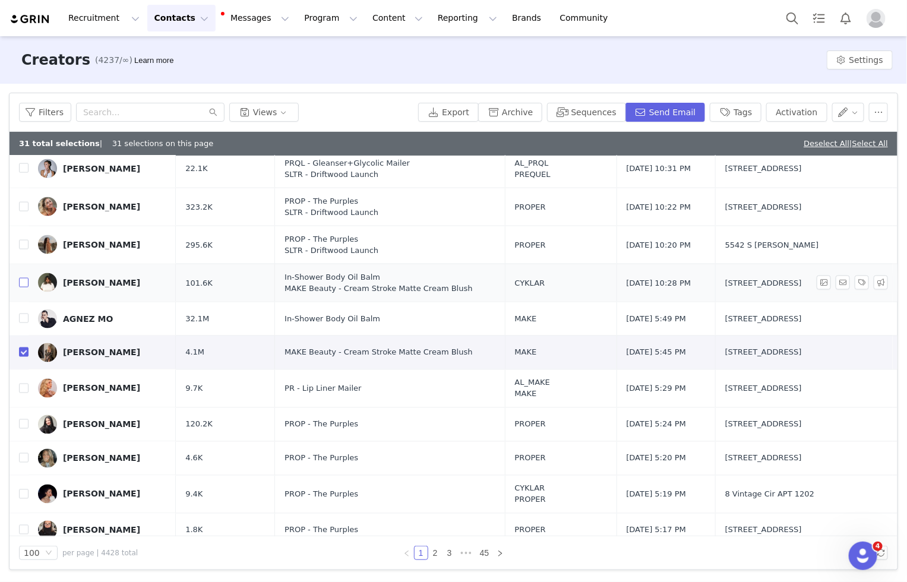
checkbox input "true"
click at [21, 314] on input "checkbox" at bounding box center [24, 319] width 10 height 10
checkbox input "true"
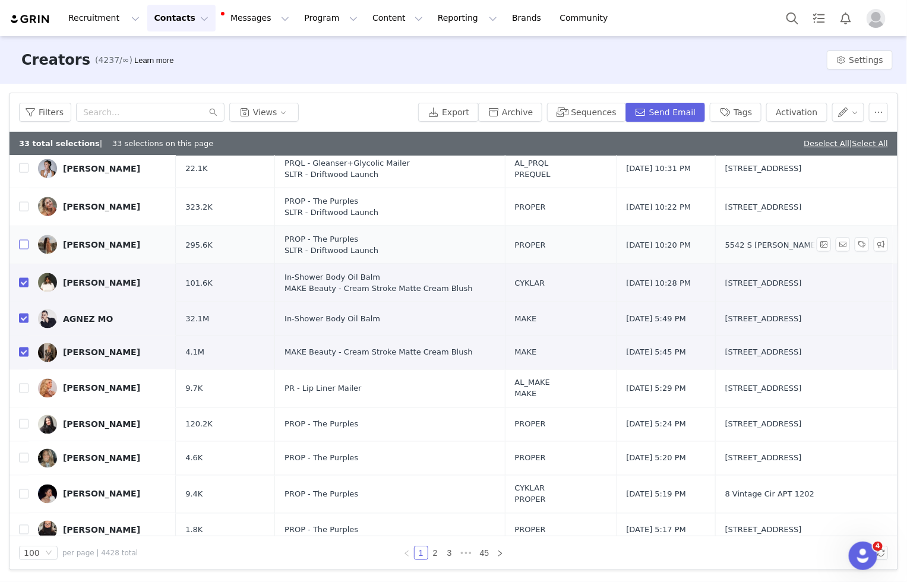
click at [25, 240] on input "checkbox" at bounding box center [24, 245] width 10 height 10
checkbox input "true"
click at [20, 384] on input "checkbox" at bounding box center [24, 389] width 10 height 10
checkbox input "true"
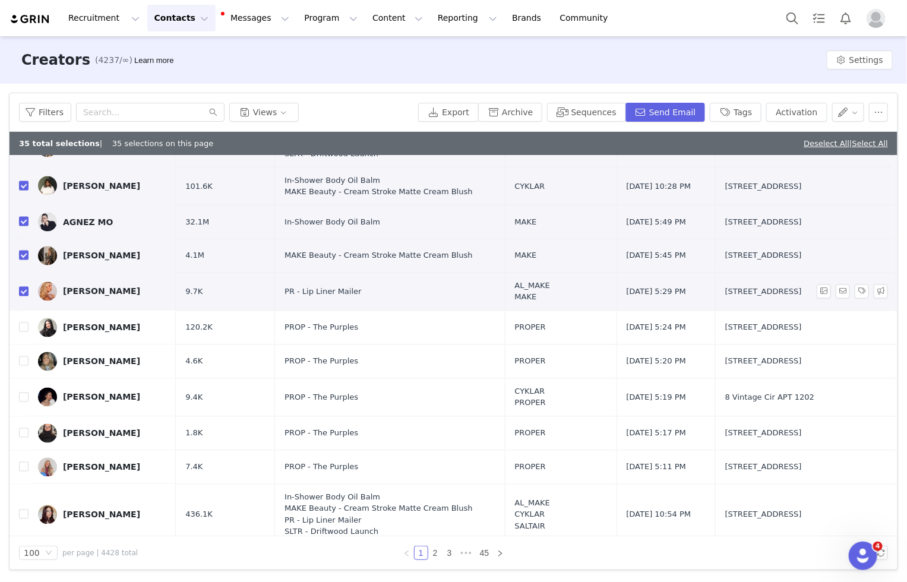
scroll to position [2651, 0]
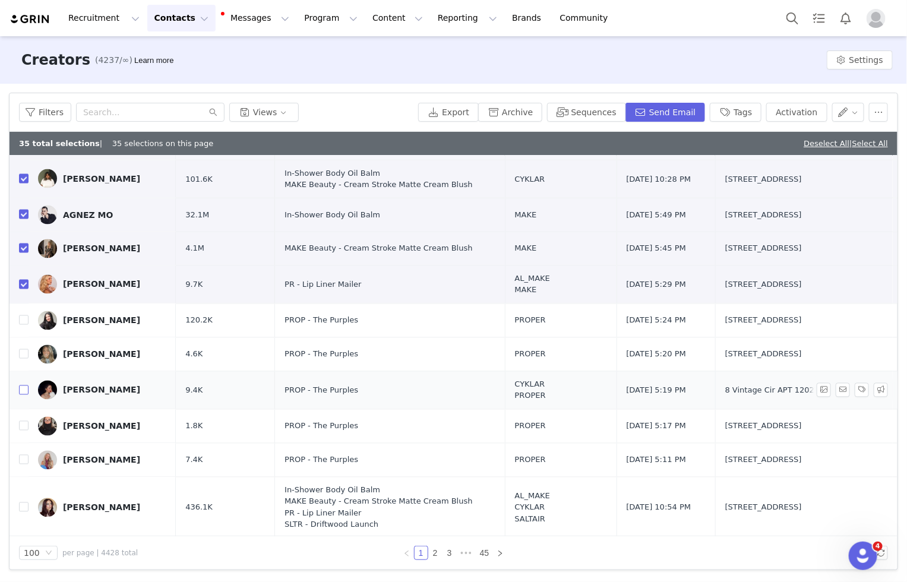
click at [22, 386] on input "checkbox" at bounding box center [24, 391] width 10 height 10
checkbox input "true"
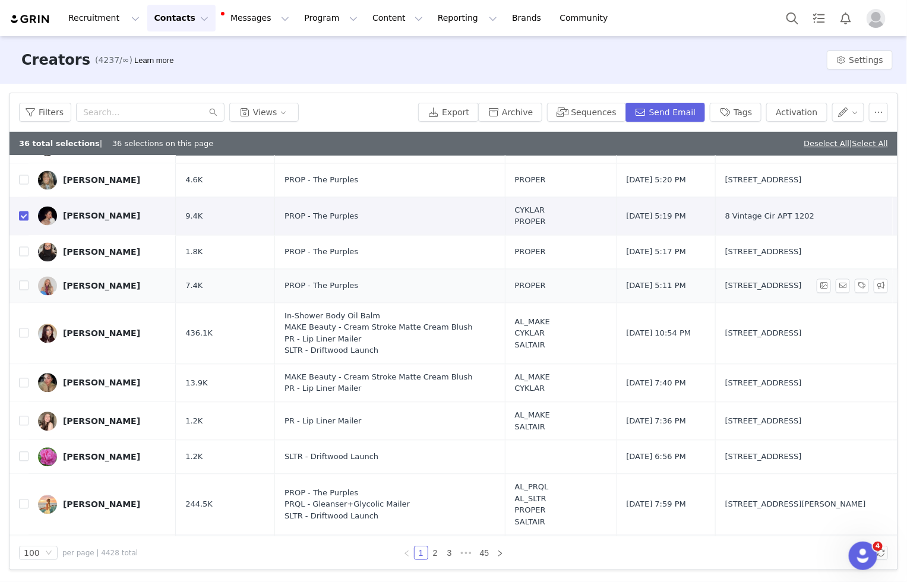
scroll to position [2832, 0]
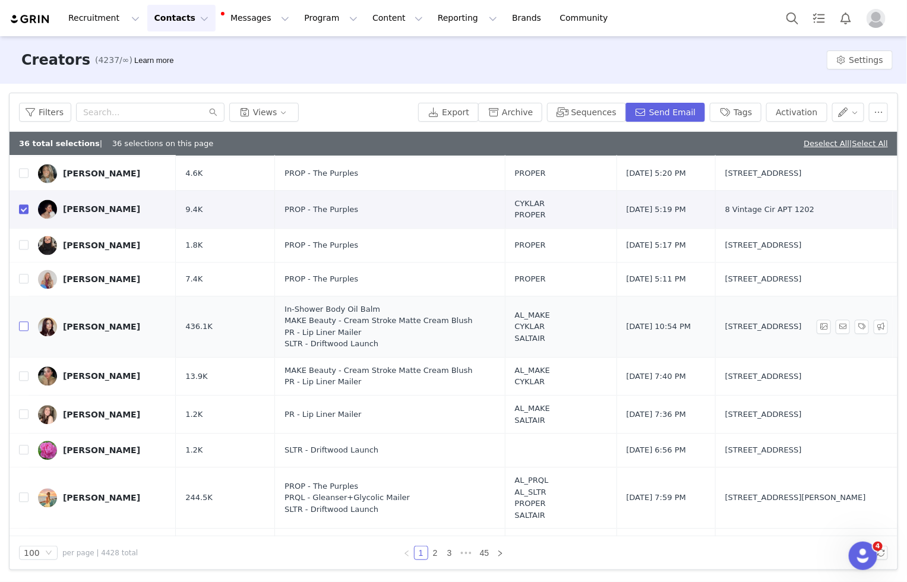
click at [25, 322] on input "checkbox" at bounding box center [24, 327] width 10 height 10
checkbox input "true"
click at [24, 372] on input "checkbox" at bounding box center [24, 377] width 10 height 10
checkbox input "true"
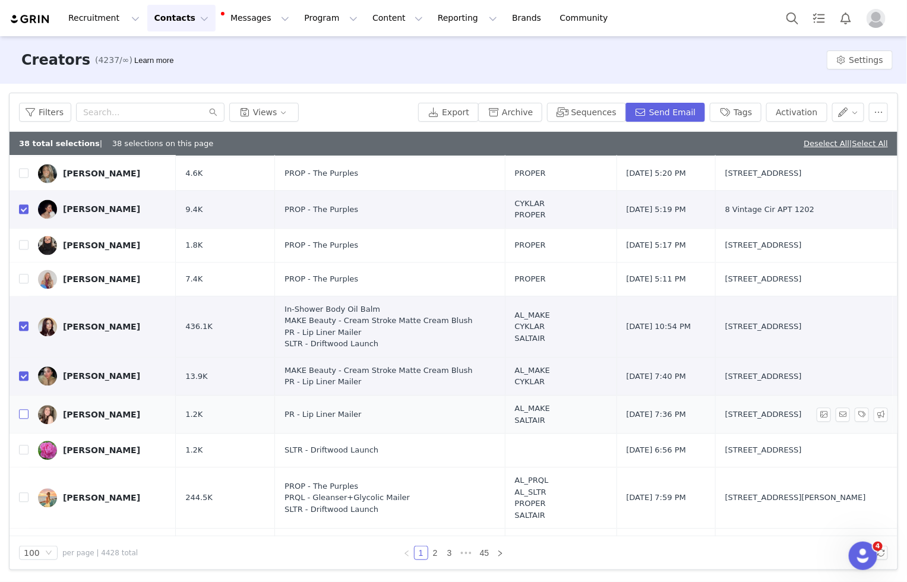
click at [23, 410] on input "checkbox" at bounding box center [24, 415] width 10 height 10
checkbox input "true"
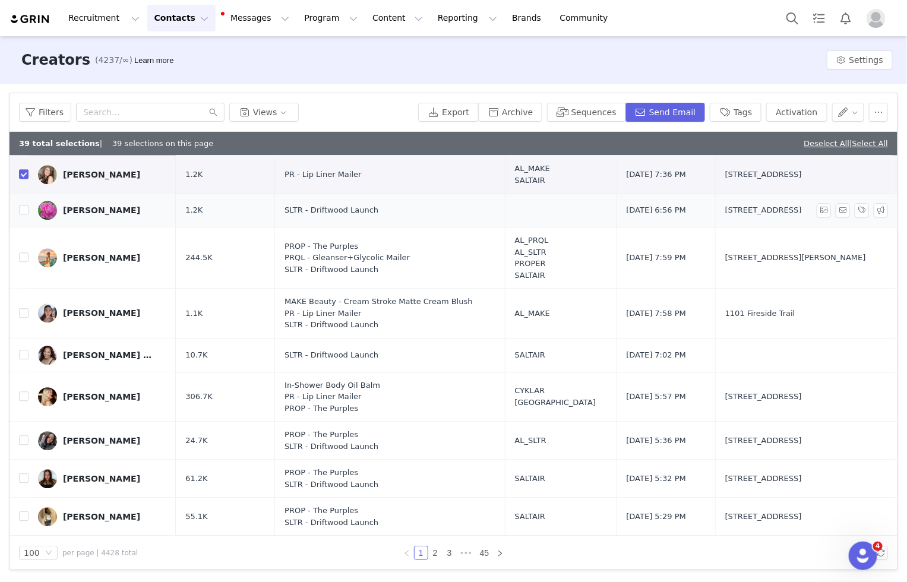
scroll to position [3075, 0]
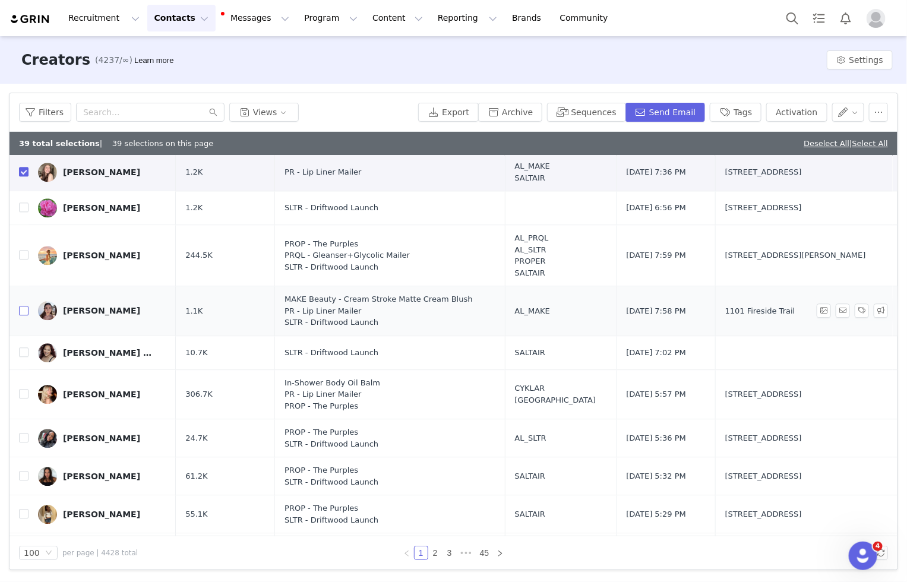
click at [23, 306] on input "checkbox" at bounding box center [24, 311] width 10 height 10
checkbox input "true"
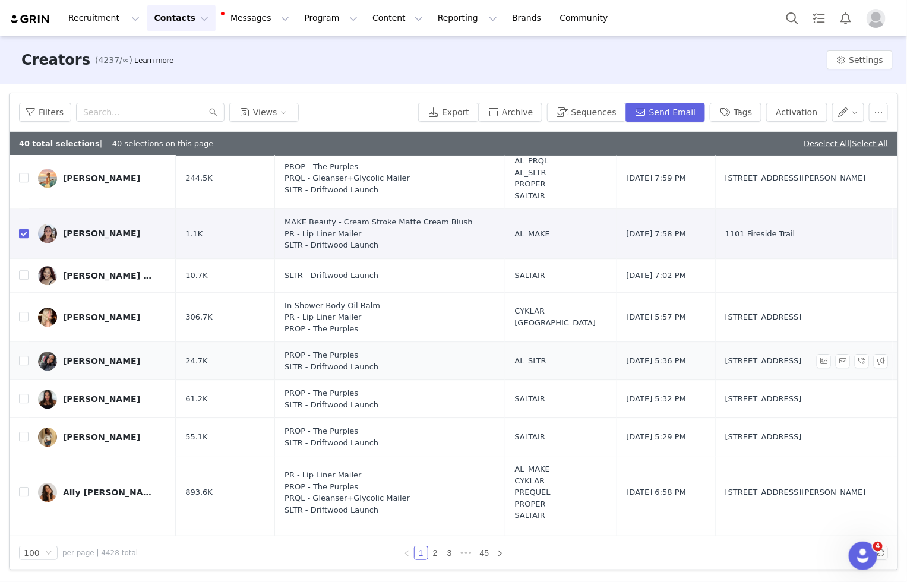
scroll to position [3171, 0]
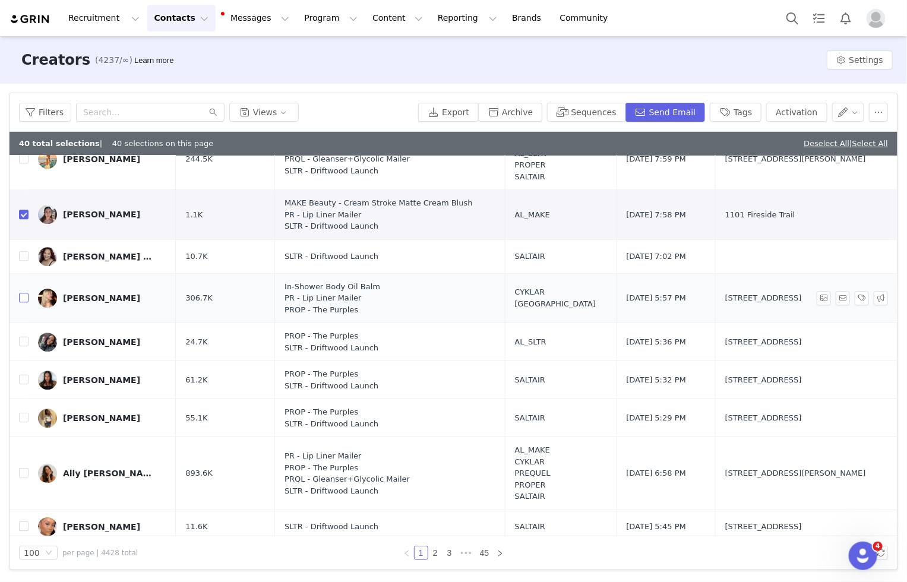
click at [23, 293] on input "checkbox" at bounding box center [24, 298] width 10 height 10
checkbox input "true"
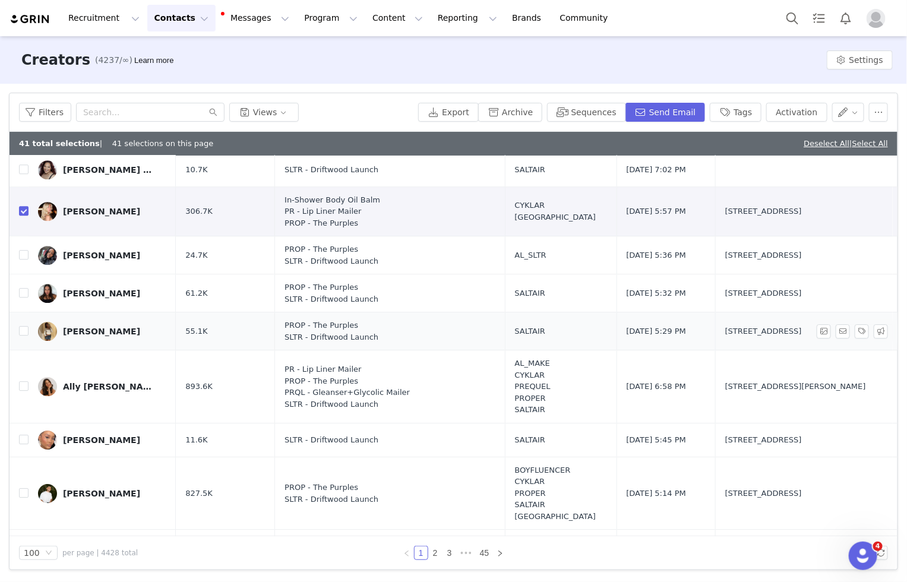
scroll to position [3274, 0]
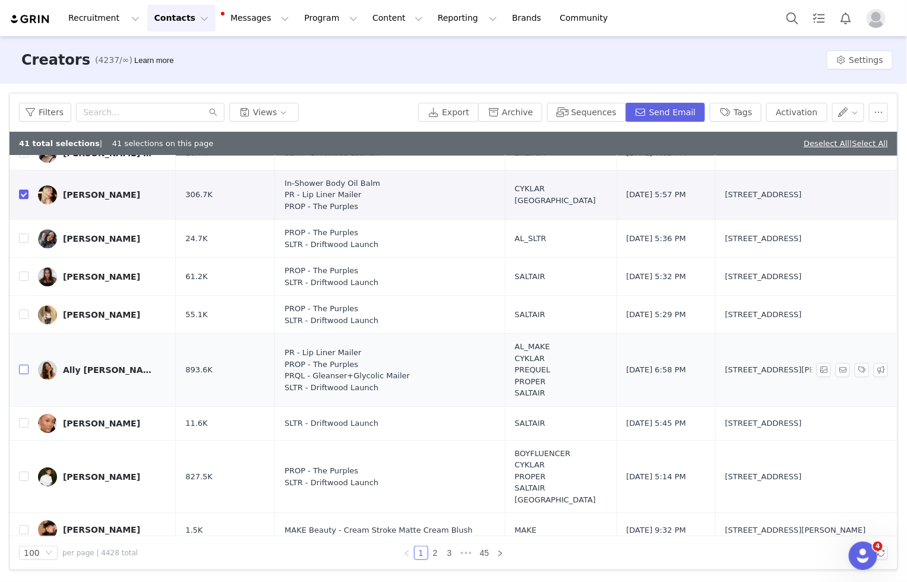
click at [20, 365] on input "checkbox" at bounding box center [24, 370] width 10 height 10
checkbox input "true"
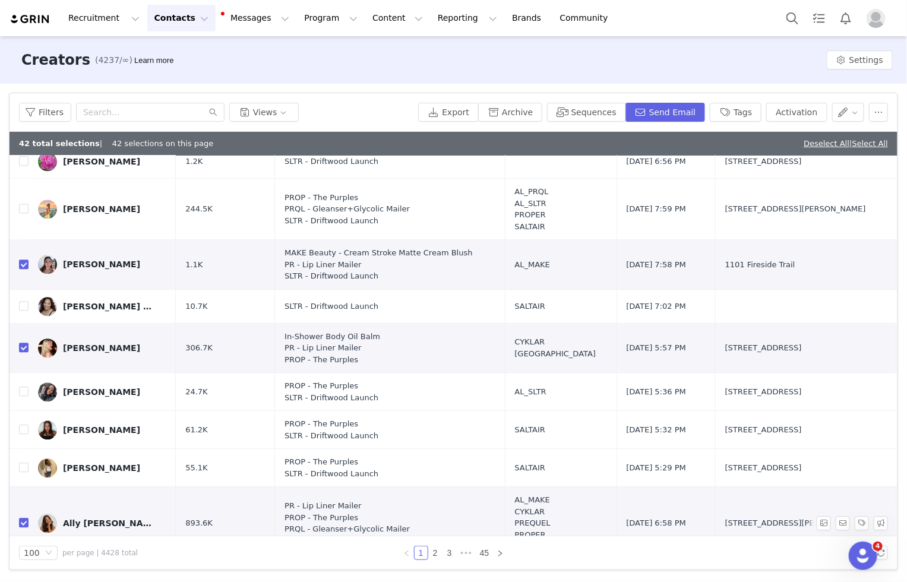
scroll to position [3110, 0]
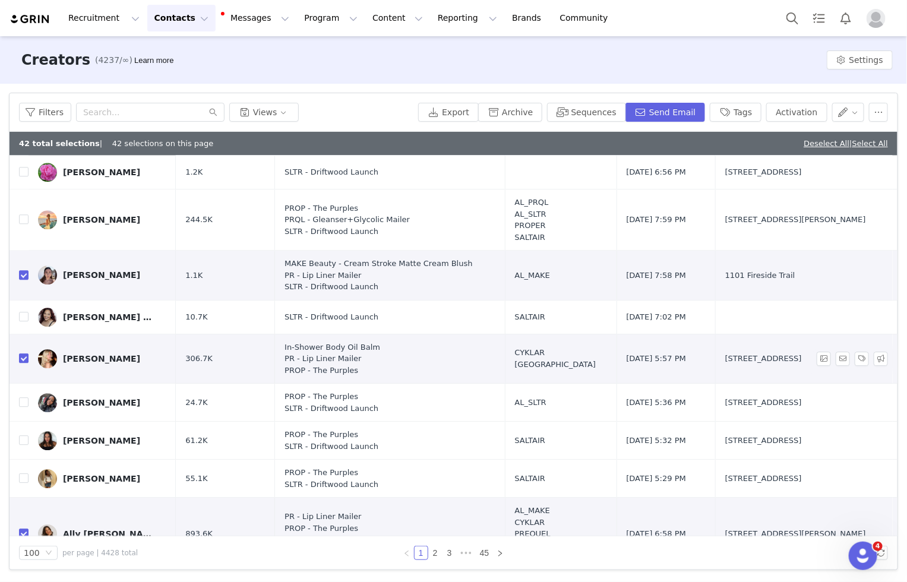
click at [26, 352] on label at bounding box center [24, 358] width 10 height 12
click at [26, 354] on input "checkbox" at bounding box center [24, 359] width 10 height 10
checkbox input "false"
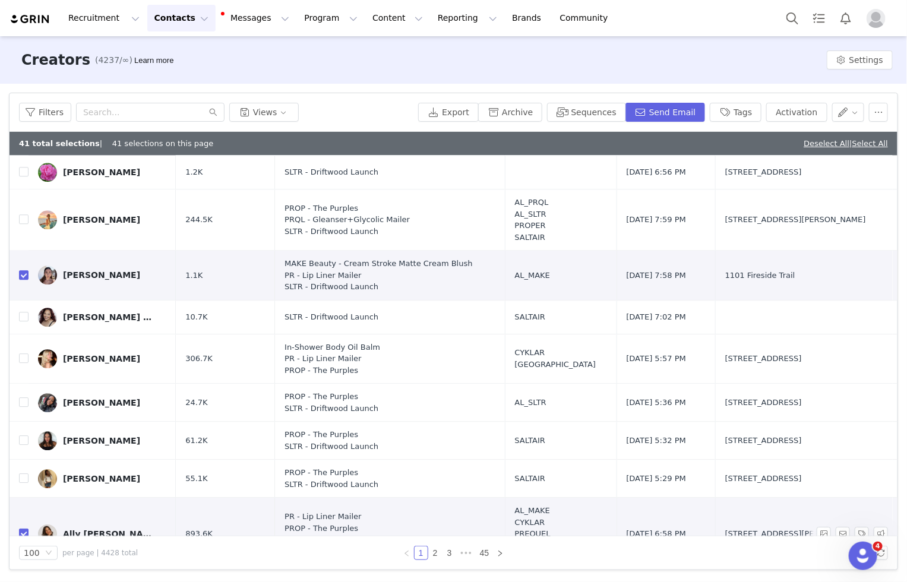
click at [24, 529] on input "checkbox" at bounding box center [24, 534] width 10 height 10
checkbox input "false"
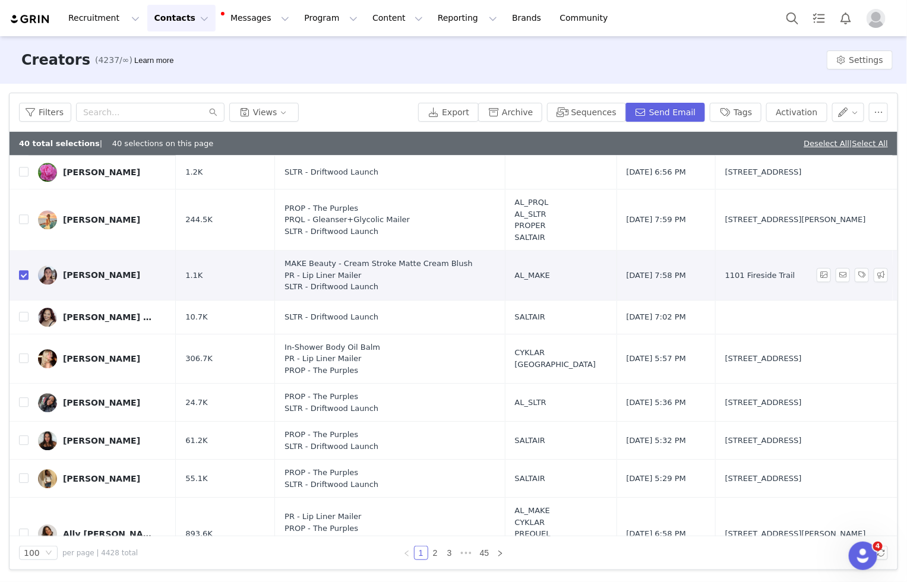
click at [22, 270] on input "checkbox" at bounding box center [24, 275] width 10 height 10
checkbox input "false"
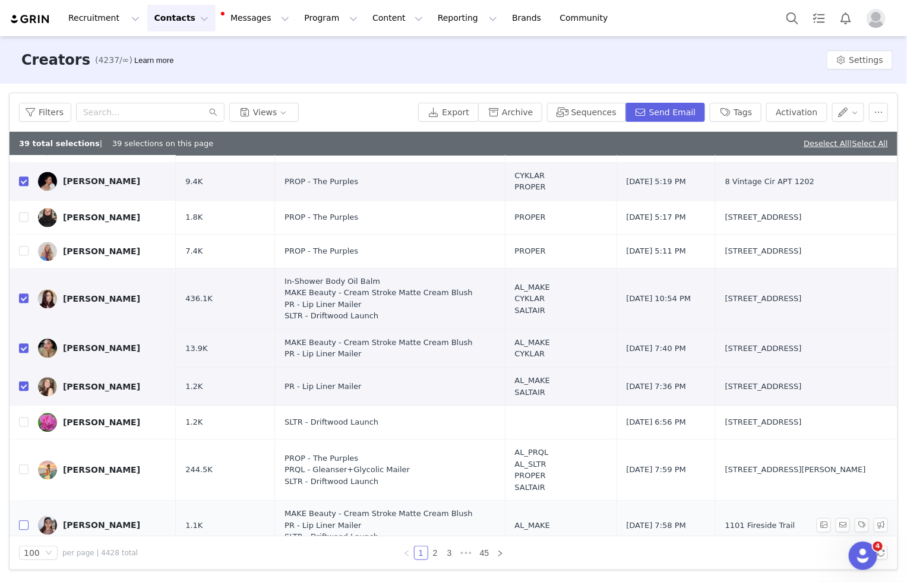
scroll to position [2851, 0]
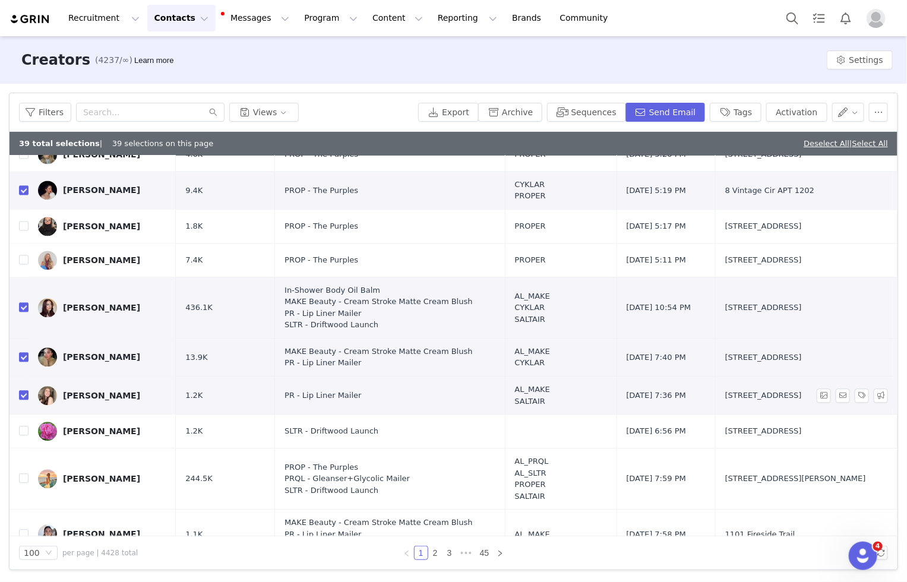
click at [20, 391] on input "checkbox" at bounding box center [24, 396] width 10 height 10
checkbox input "false"
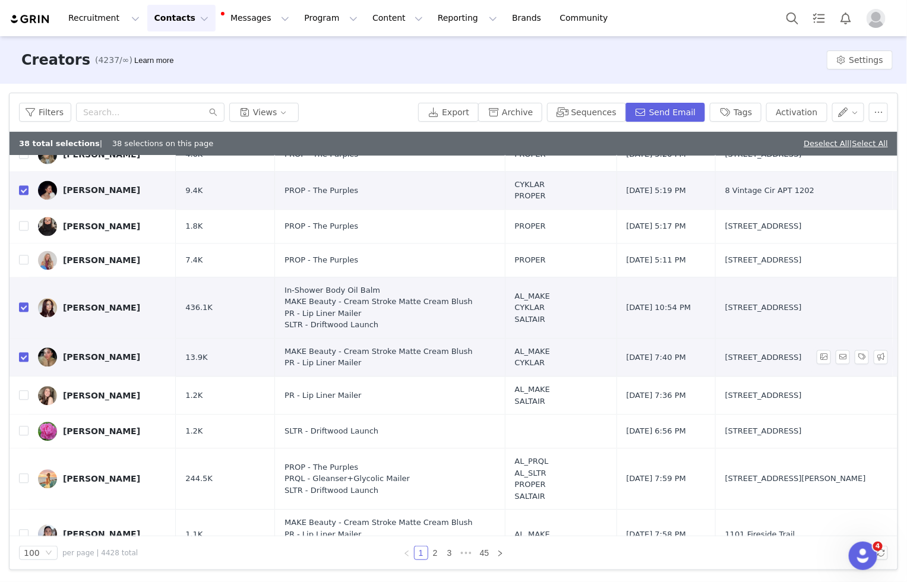
click at [21, 353] on input "checkbox" at bounding box center [24, 358] width 10 height 10
checkbox input "false"
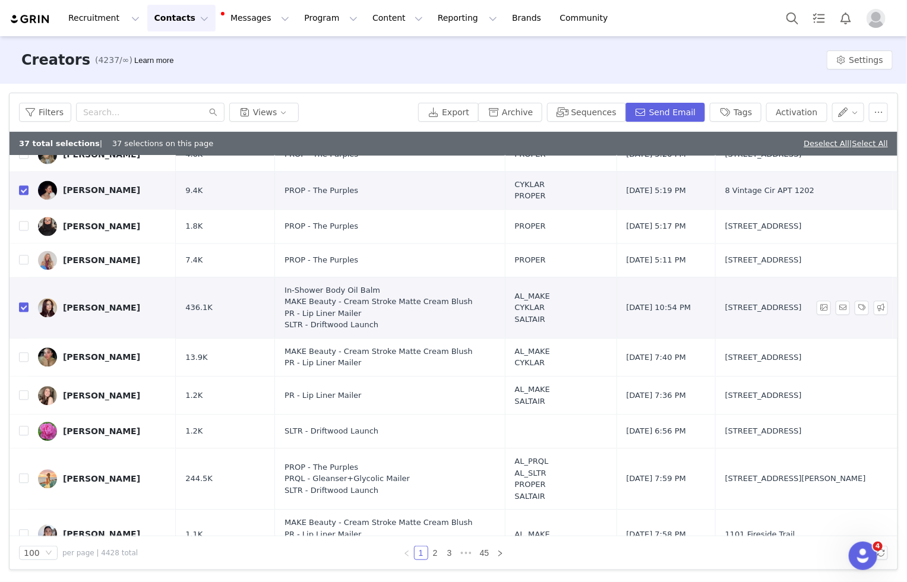
click at [21, 303] on input "checkbox" at bounding box center [24, 308] width 10 height 10
checkbox input "false"
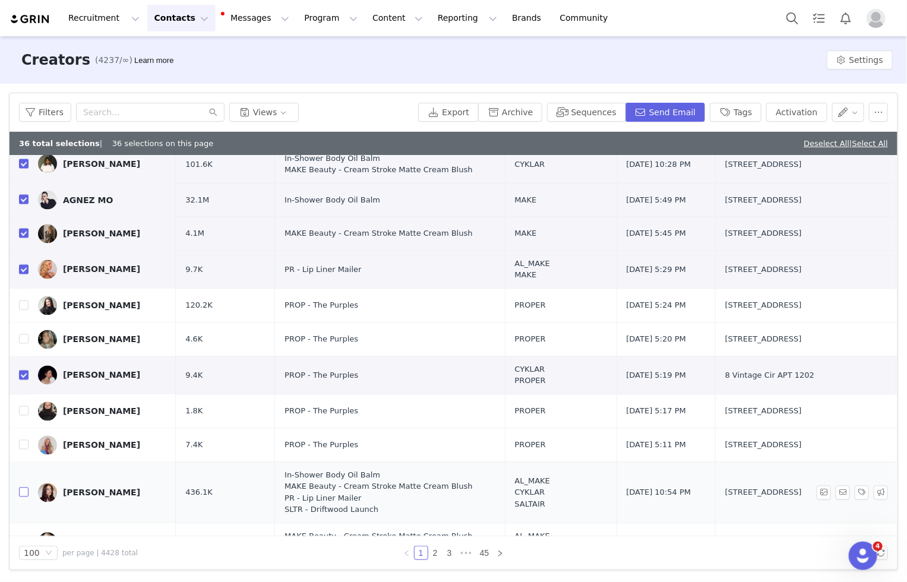
scroll to position [2665, 0]
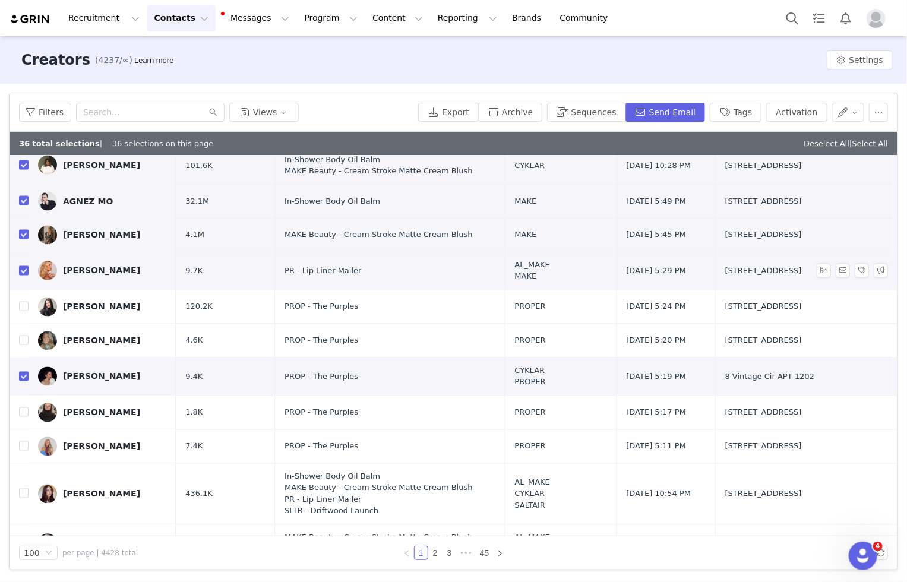
click at [21, 266] on input "checkbox" at bounding box center [24, 271] width 10 height 10
checkbox input "false"
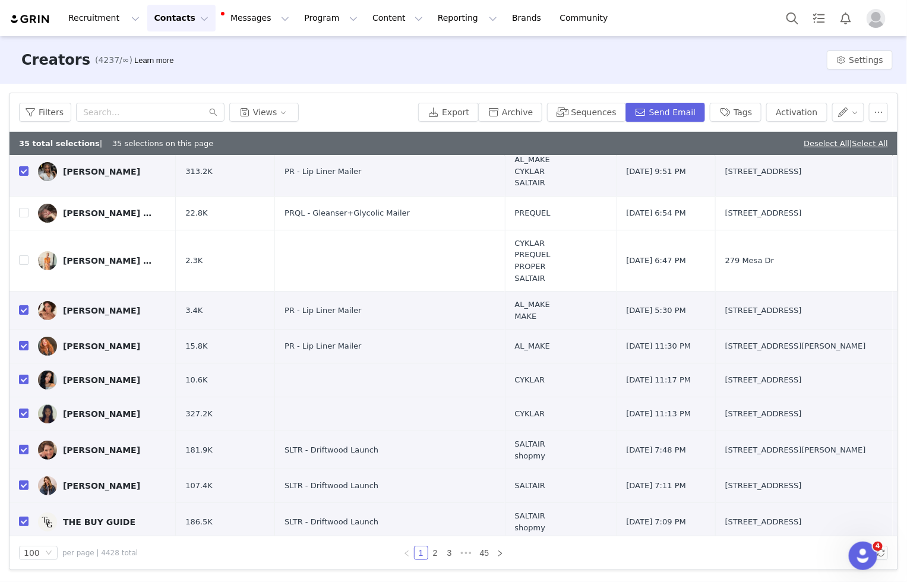
scroll to position [1860, 0]
click at [21, 306] on input "checkbox" at bounding box center [24, 311] width 10 height 10
checkbox input "false"
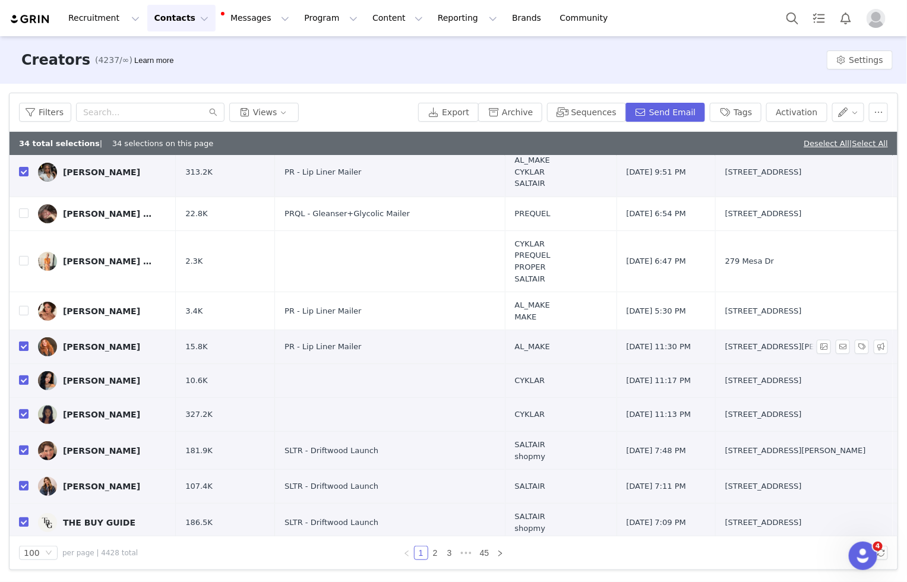
click at [23, 342] on input "checkbox" at bounding box center [24, 347] width 10 height 10
checkbox input "false"
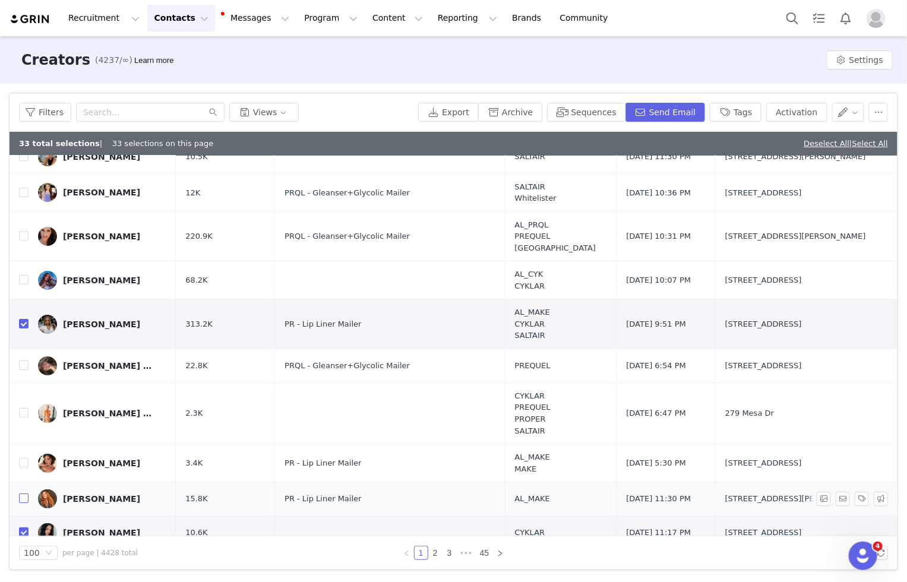
scroll to position [1705, 0]
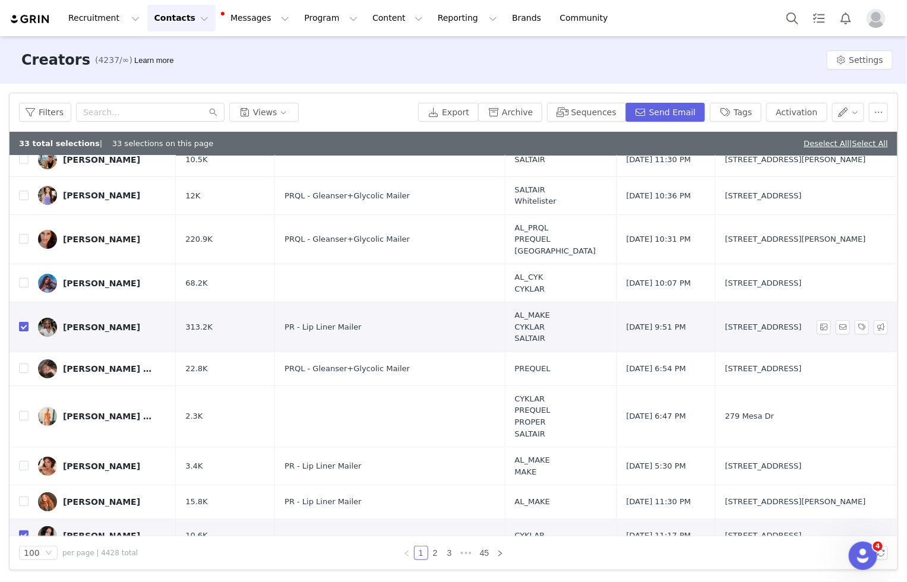
click at [23, 322] on input "checkbox" at bounding box center [24, 327] width 10 height 10
checkbox input "false"
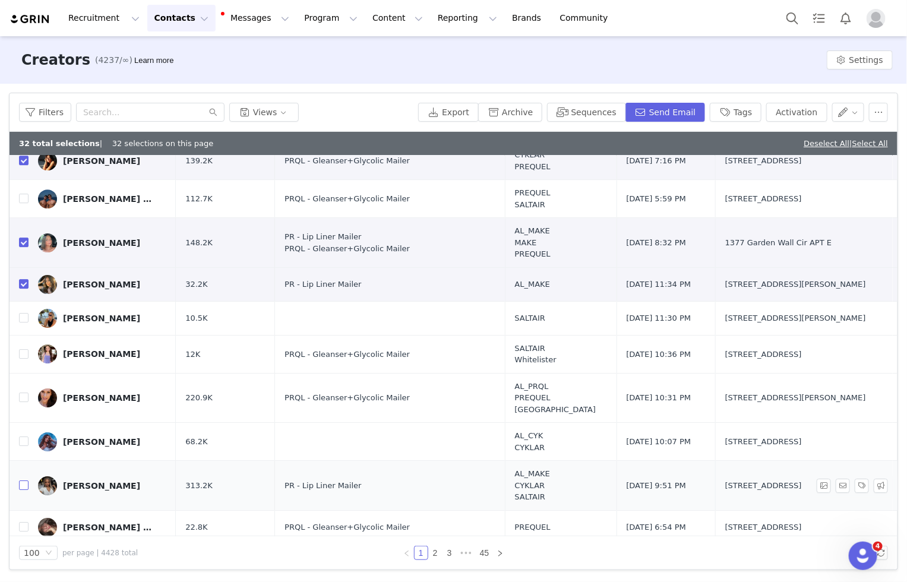
scroll to position [1535, 0]
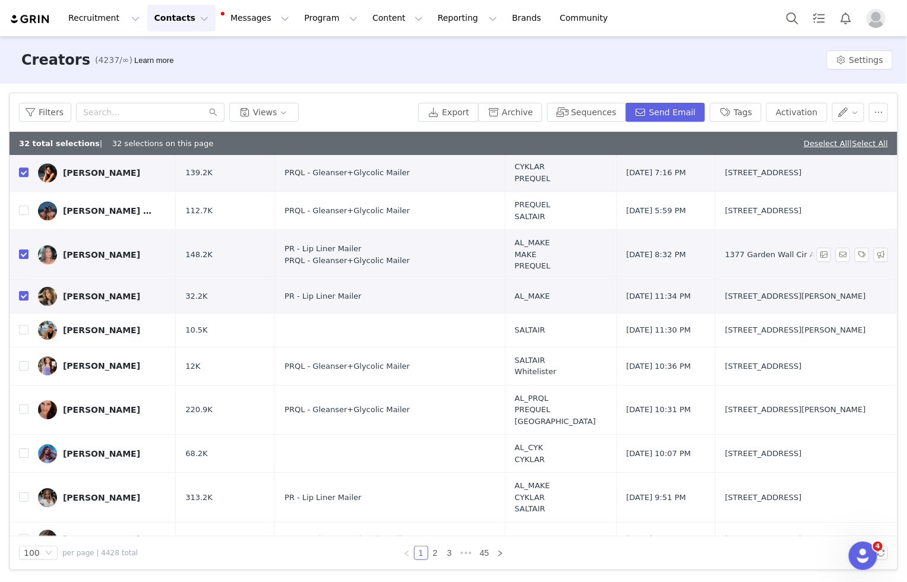
click at [20, 250] on input "checkbox" at bounding box center [24, 255] width 10 height 10
checkbox input "false"
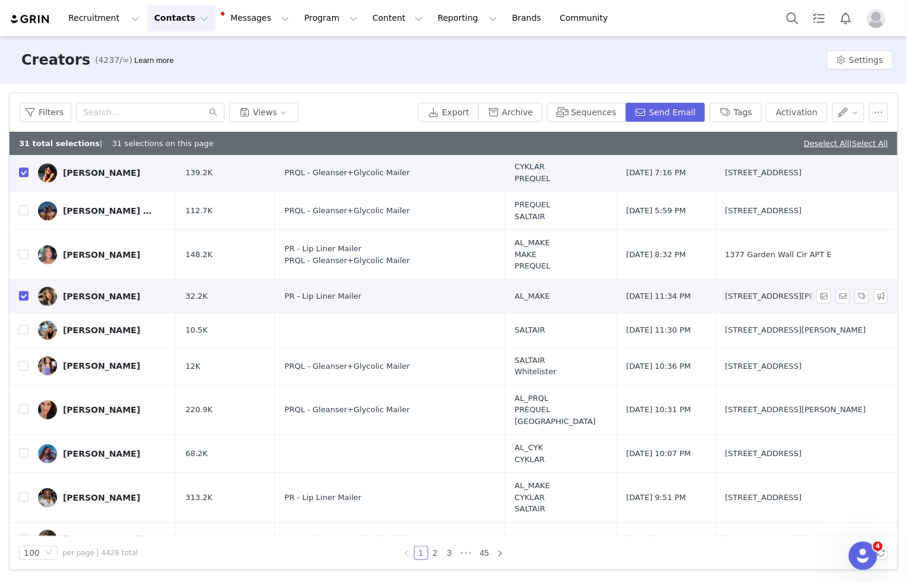
click at [21, 291] on input "checkbox" at bounding box center [24, 296] width 10 height 10
checkbox input "false"
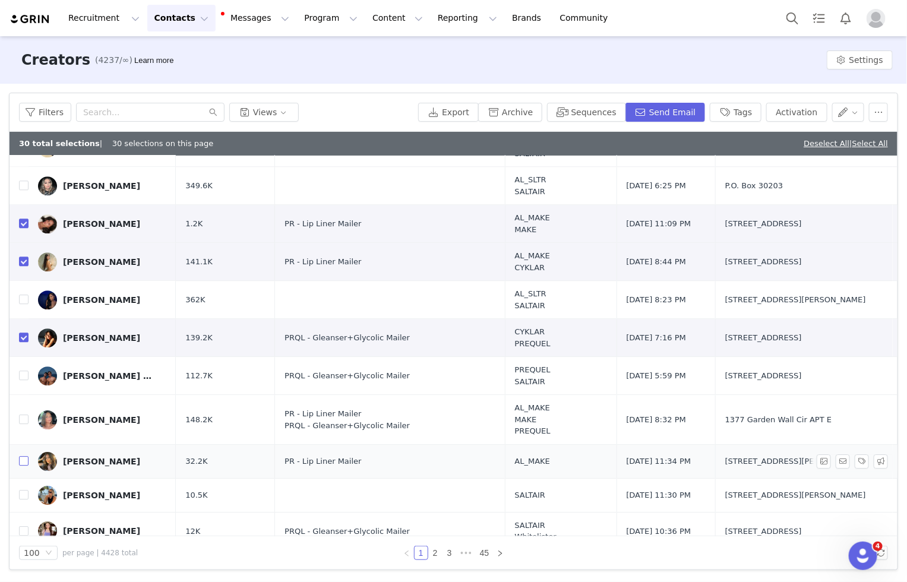
scroll to position [1365, 0]
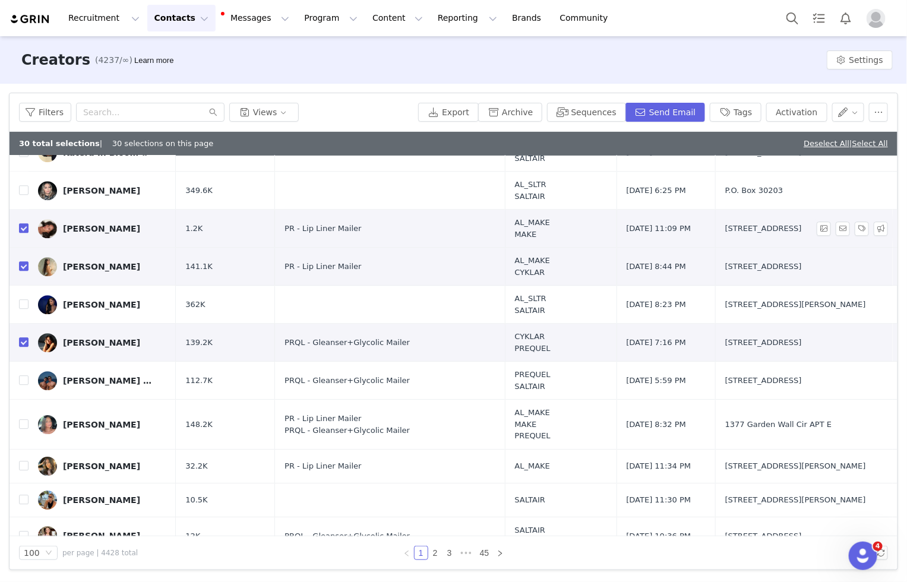
click at [24, 223] on input "checkbox" at bounding box center [24, 228] width 10 height 10
checkbox input "false"
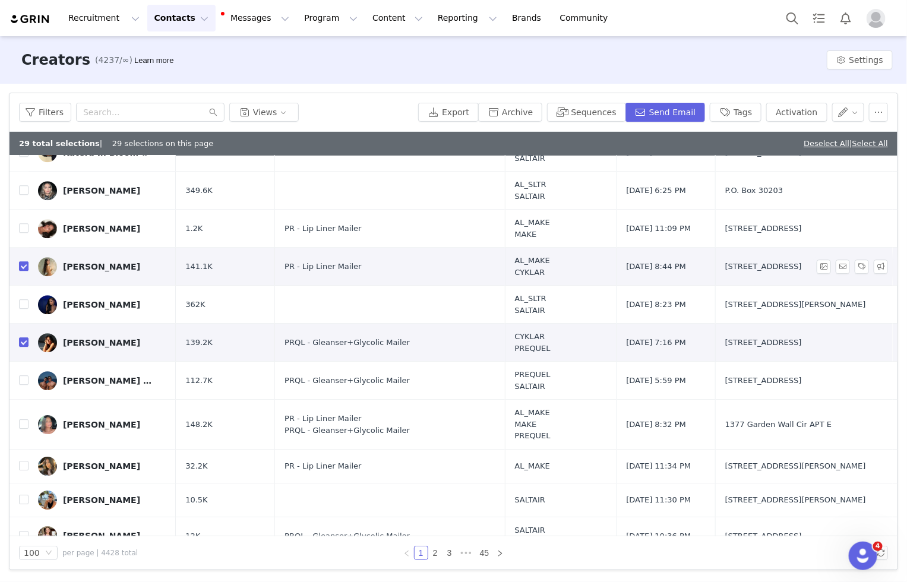
click at [24, 261] on input "checkbox" at bounding box center [24, 266] width 10 height 10
checkbox input "false"
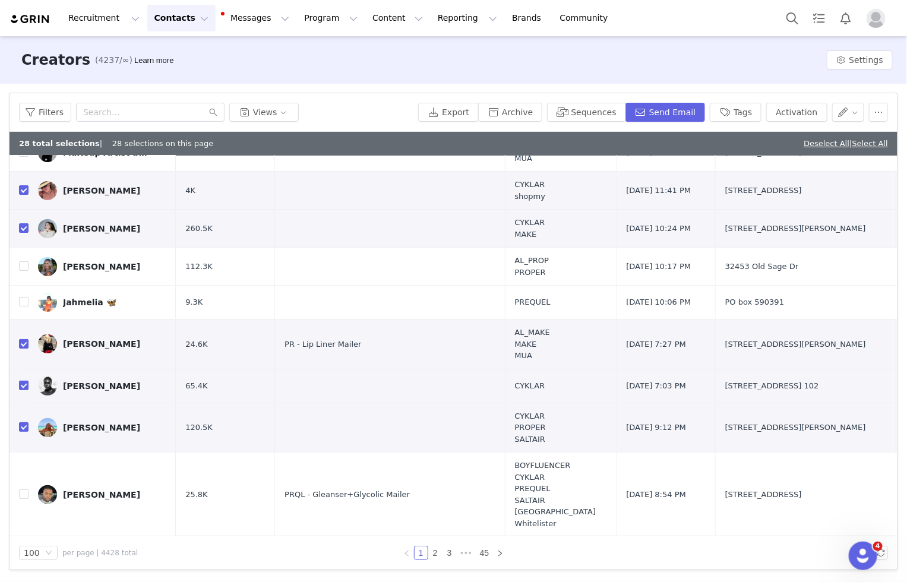
scroll to position [46, 0]
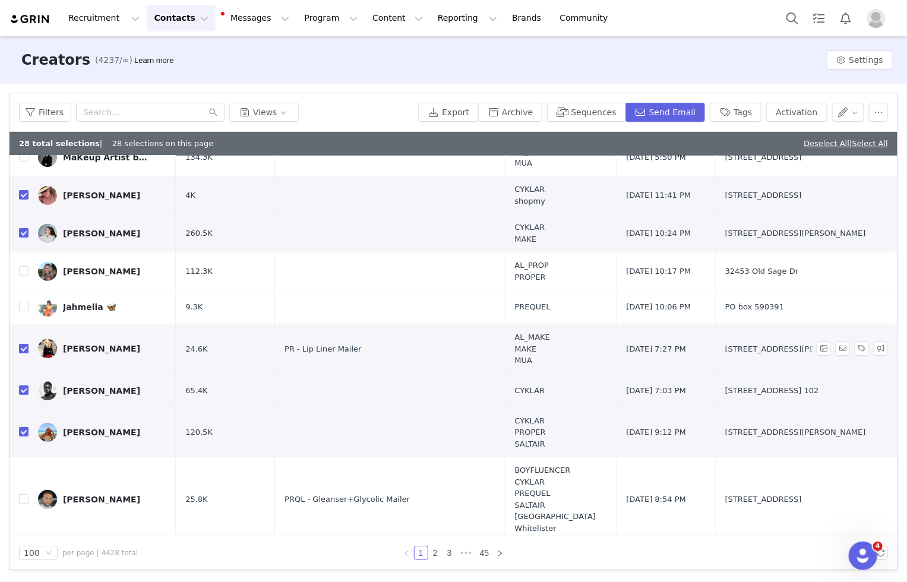
click at [24, 346] on input "checkbox" at bounding box center [24, 349] width 10 height 10
checkbox input "false"
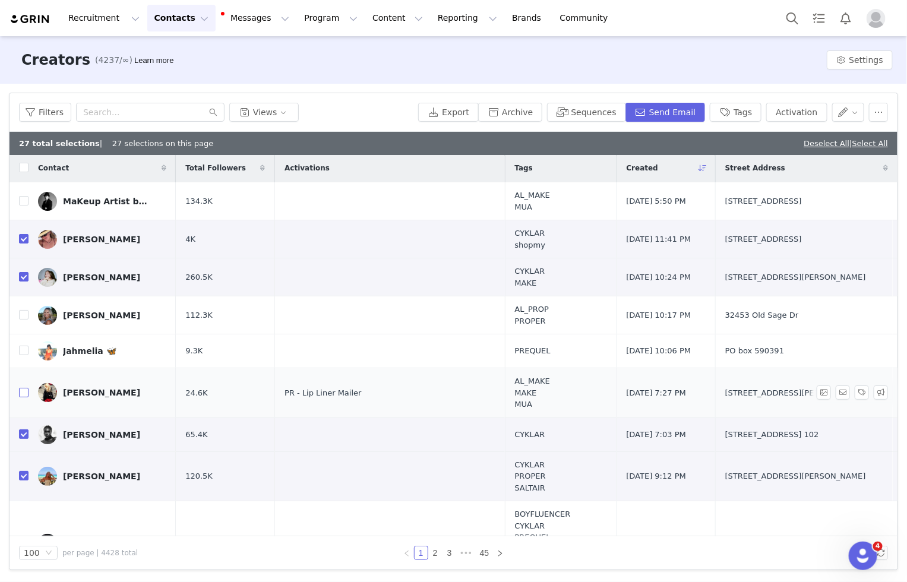
scroll to position [1, 0]
click at [792, 113] on button "Activation" at bounding box center [796, 112] width 61 height 19
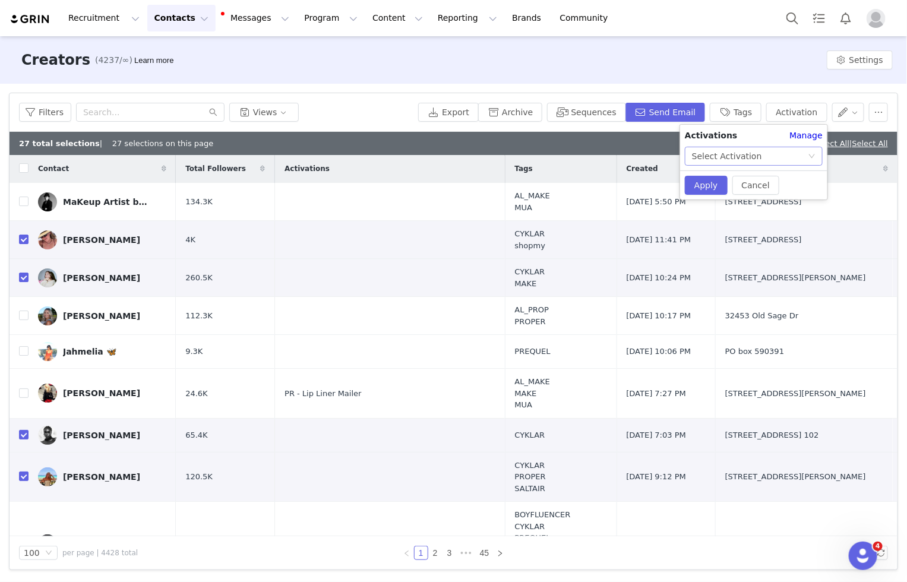
click at [766, 156] on div "Select Activation" at bounding box center [750, 156] width 116 height 18
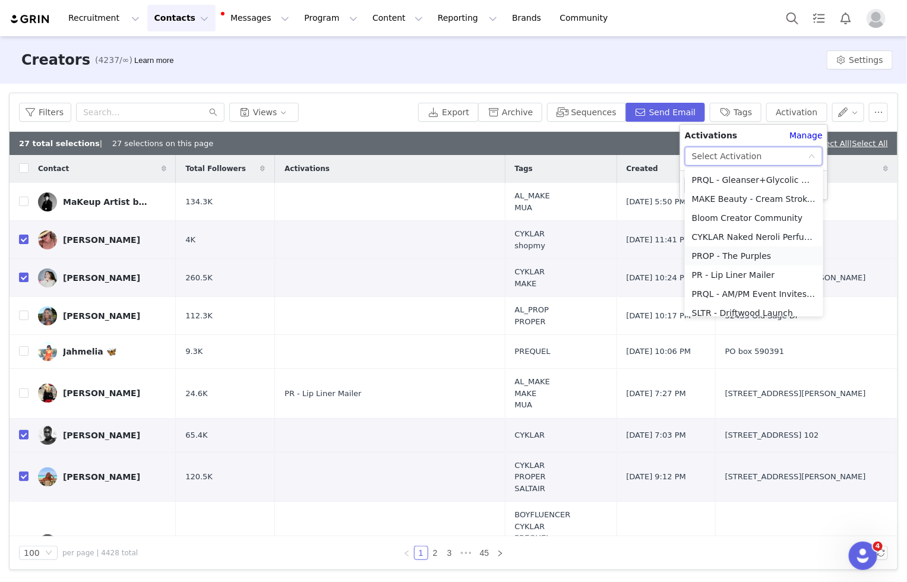
scroll to position [46, 0]
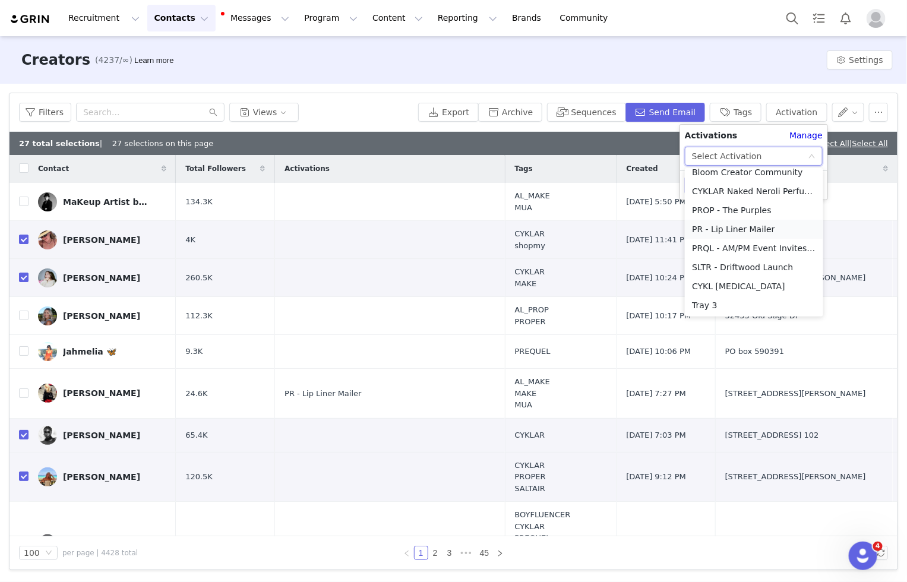
click at [734, 229] on li "PR - Lip Liner Mailer" at bounding box center [754, 229] width 138 height 19
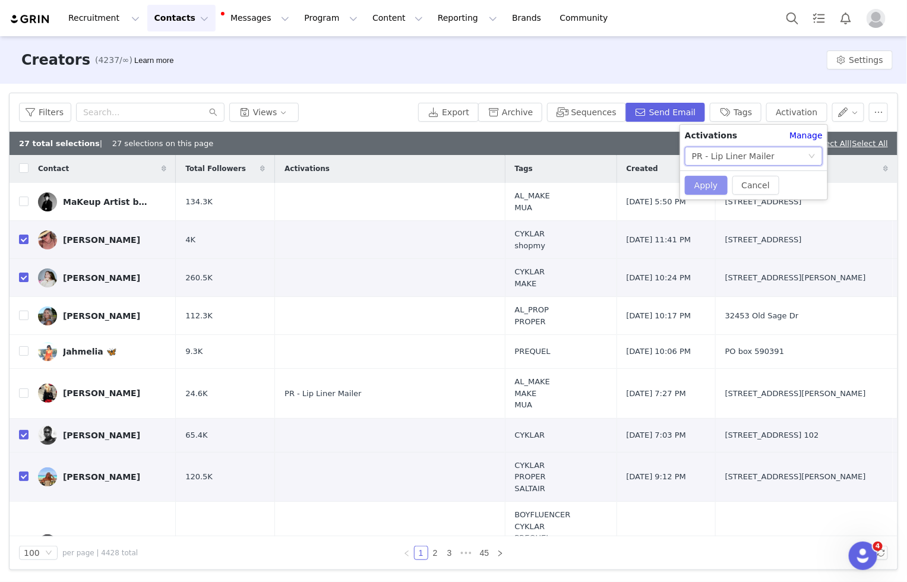
click at [709, 189] on button "Apply" at bounding box center [706, 185] width 43 height 19
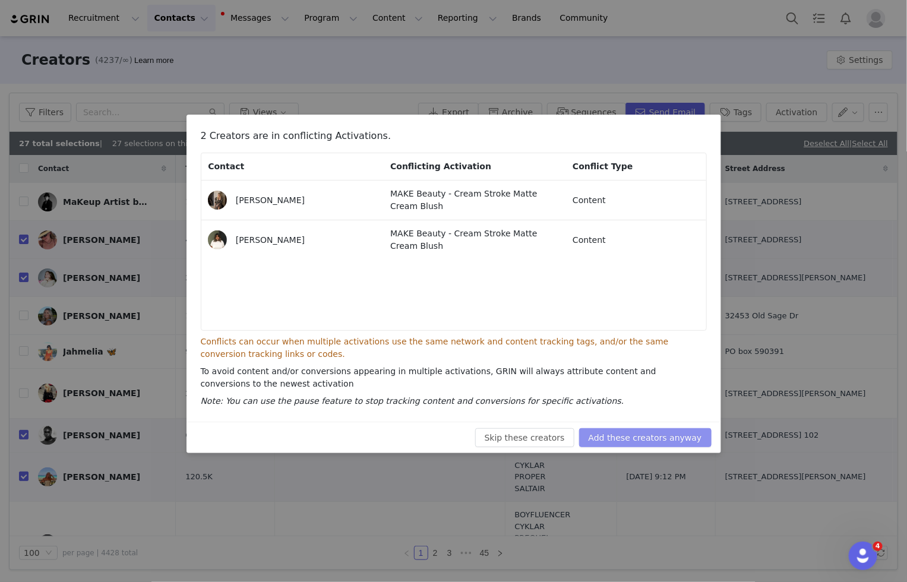
click at [645, 435] on button "Add these creators anyway" at bounding box center [645, 437] width 132 height 19
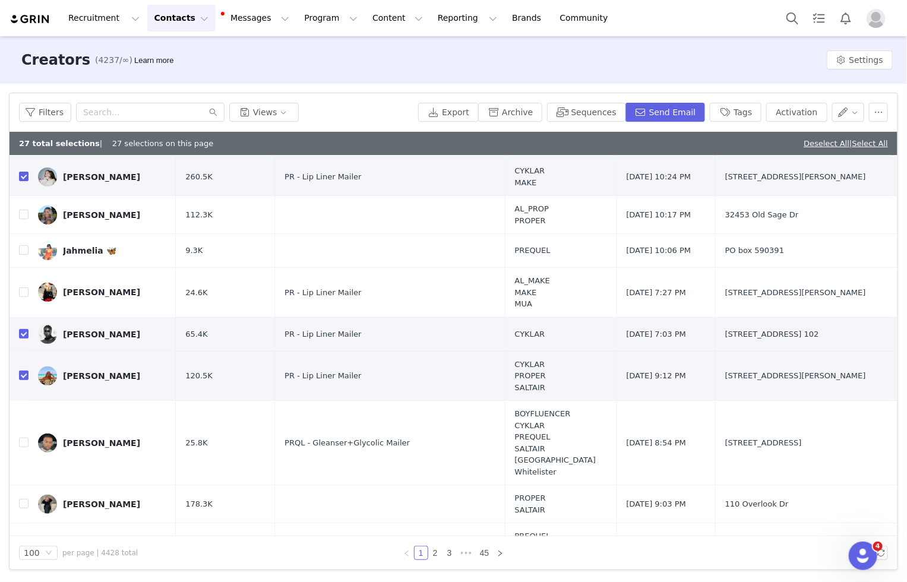
scroll to position [0, 0]
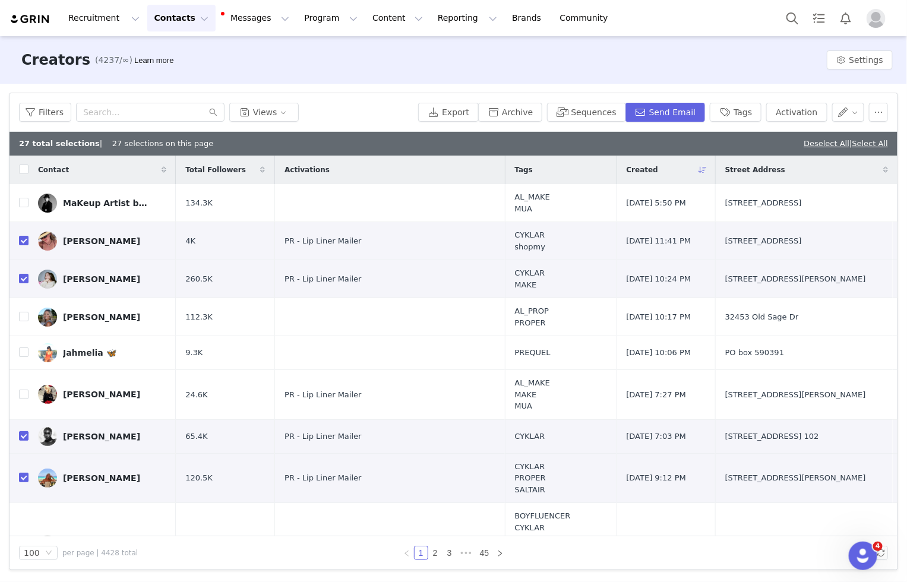
click at [822, 138] on div "Deselect All | Select All" at bounding box center [846, 144] width 84 height 12
click at [826, 144] on link "Deselect All" at bounding box center [827, 143] width 46 height 9
checkbox input "false"
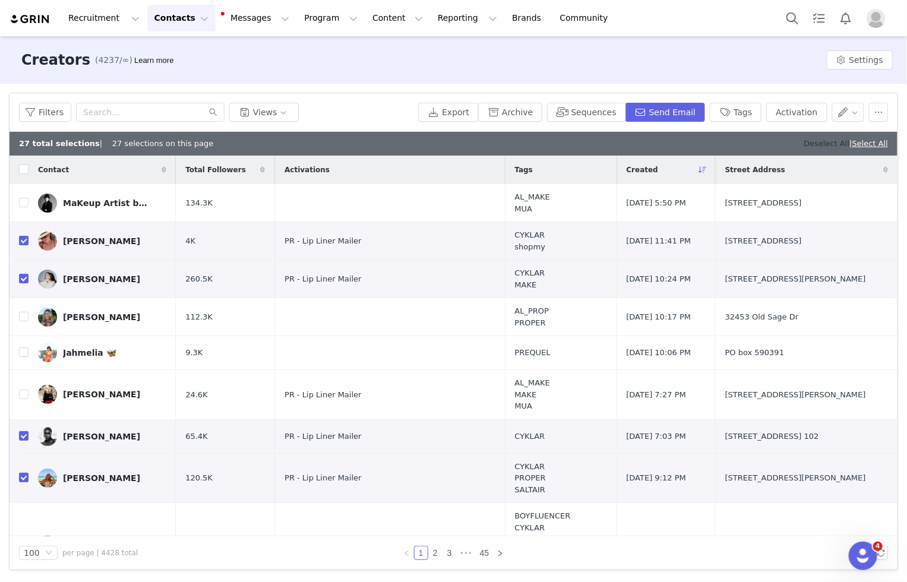
checkbox input "false"
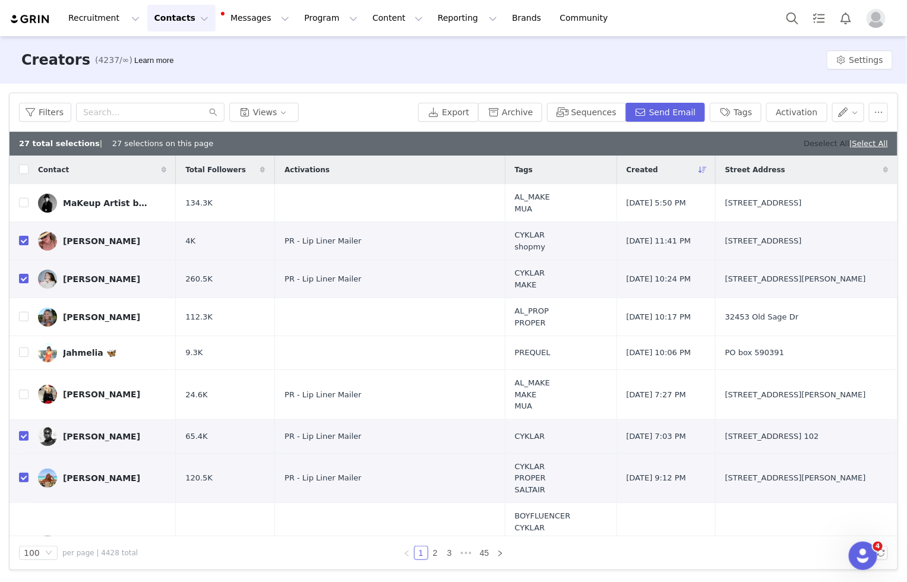
checkbox input "false"
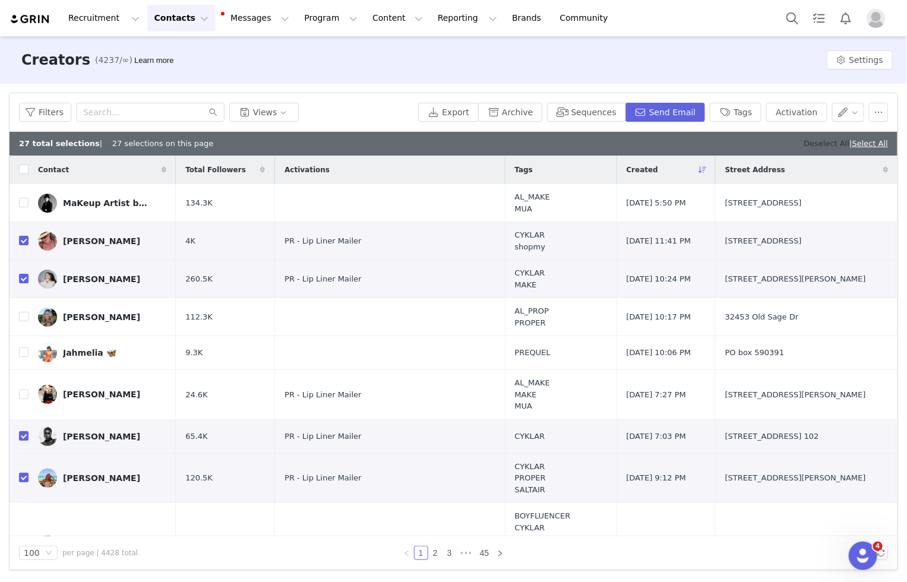
checkbox input "false"
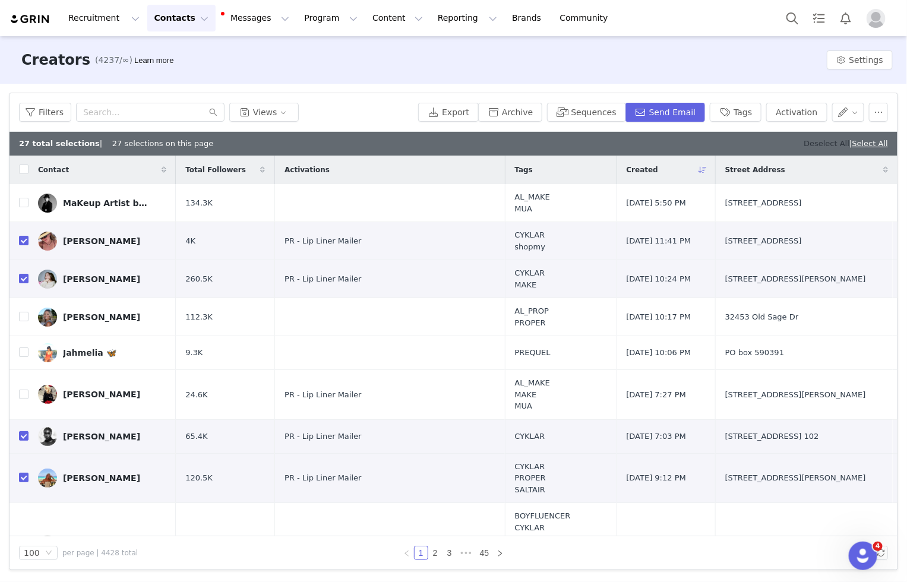
checkbox input "false"
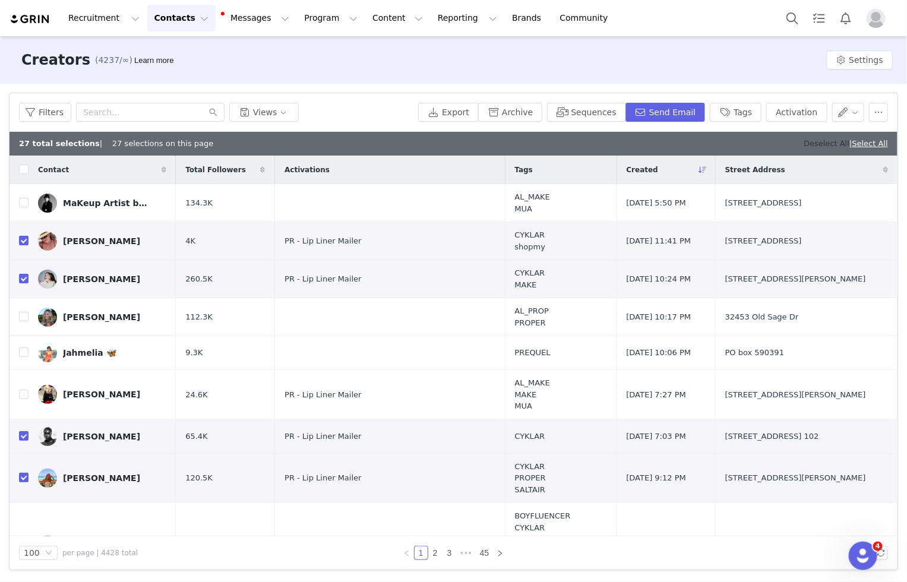
checkbox input "false"
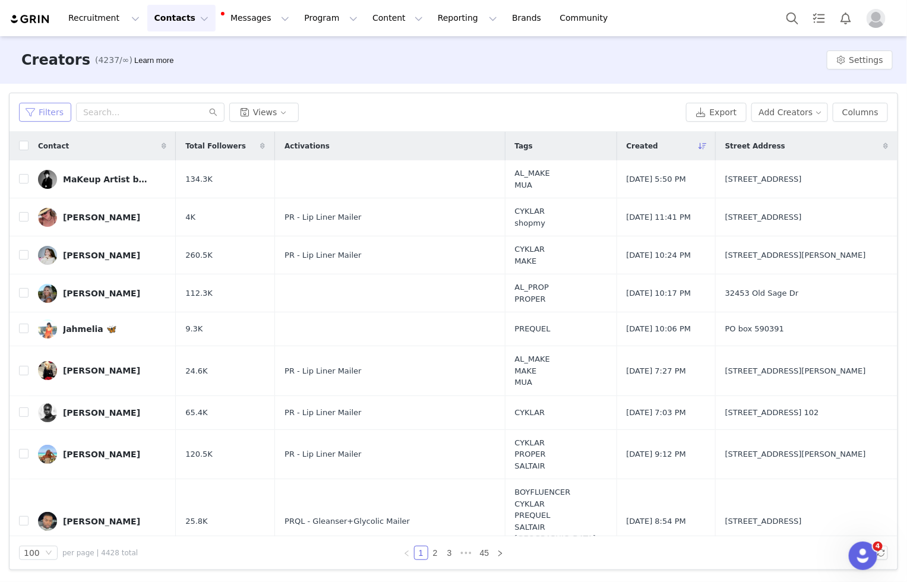
click at [36, 111] on button "Filters" at bounding box center [45, 112] width 52 height 19
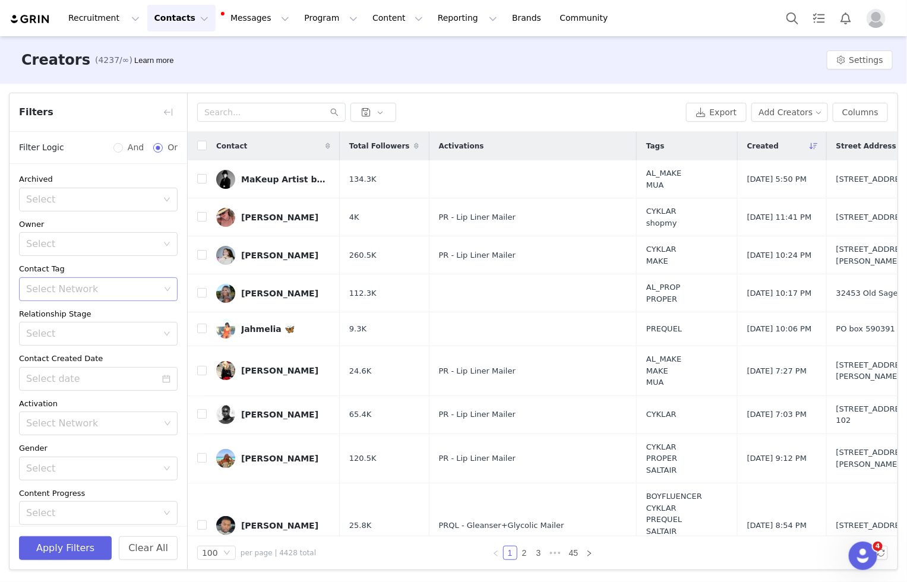
click at [97, 291] on div "Select Network" at bounding box center [93, 289] width 134 height 12
type input "make"
click at [74, 317] on li "MAKE" at bounding box center [98, 314] width 159 height 19
click at [173, 113] on button "button" at bounding box center [168, 112] width 19 height 19
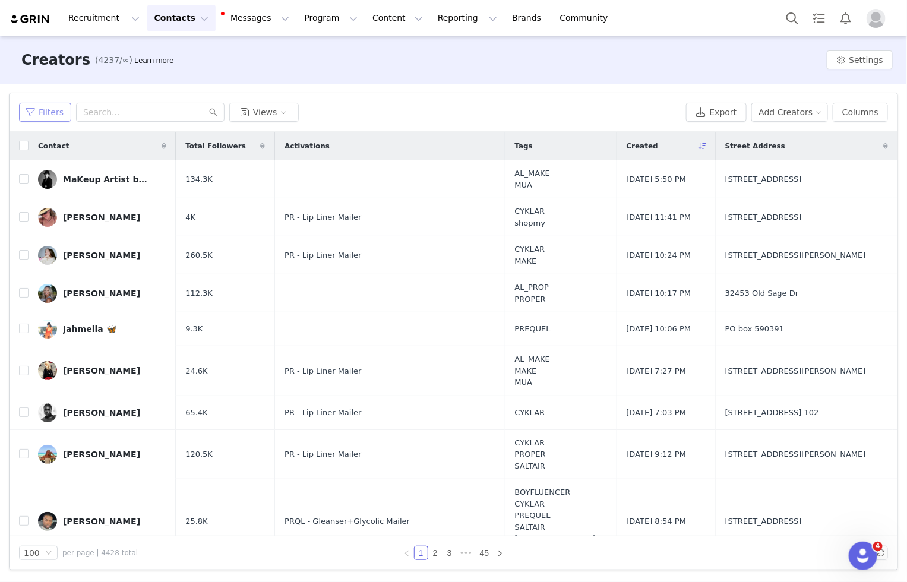
click at [56, 112] on button "Filters" at bounding box center [45, 112] width 52 height 19
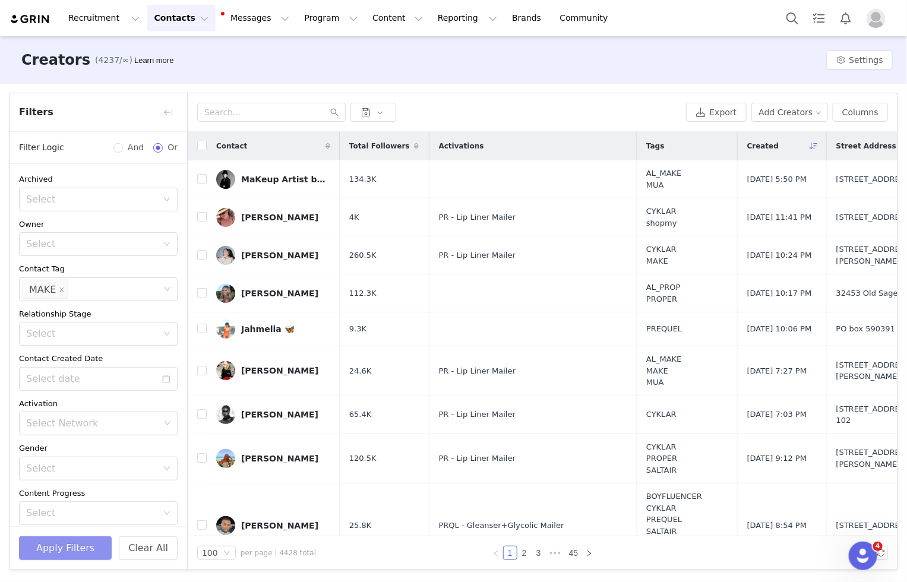
click at [77, 547] on button "Apply Filters" at bounding box center [65, 549] width 93 height 24
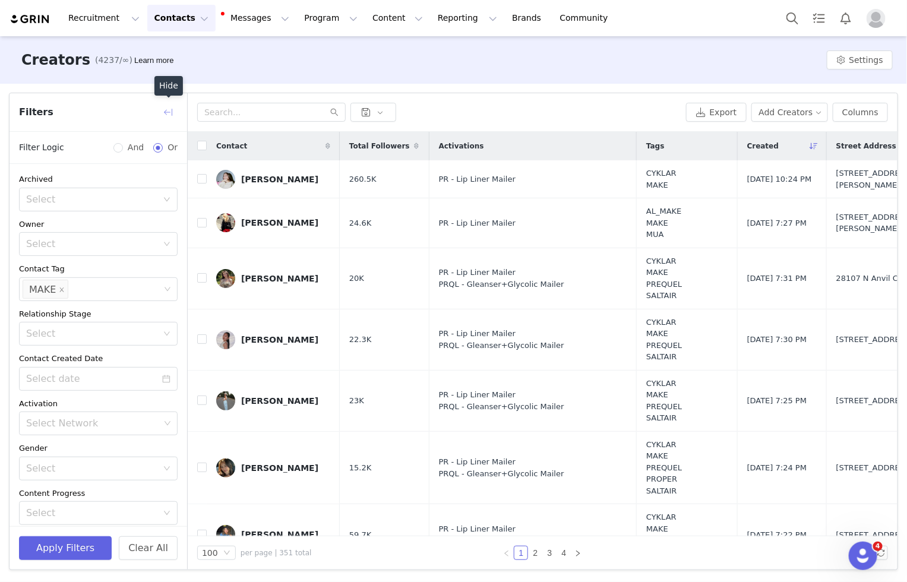
click at [171, 113] on button "button" at bounding box center [168, 112] width 19 height 19
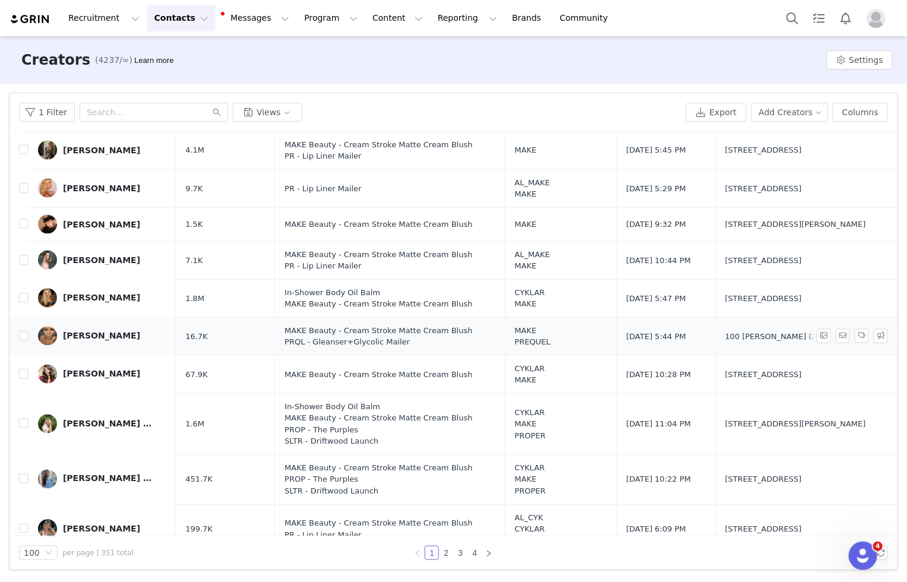
scroll to position [768, 0]
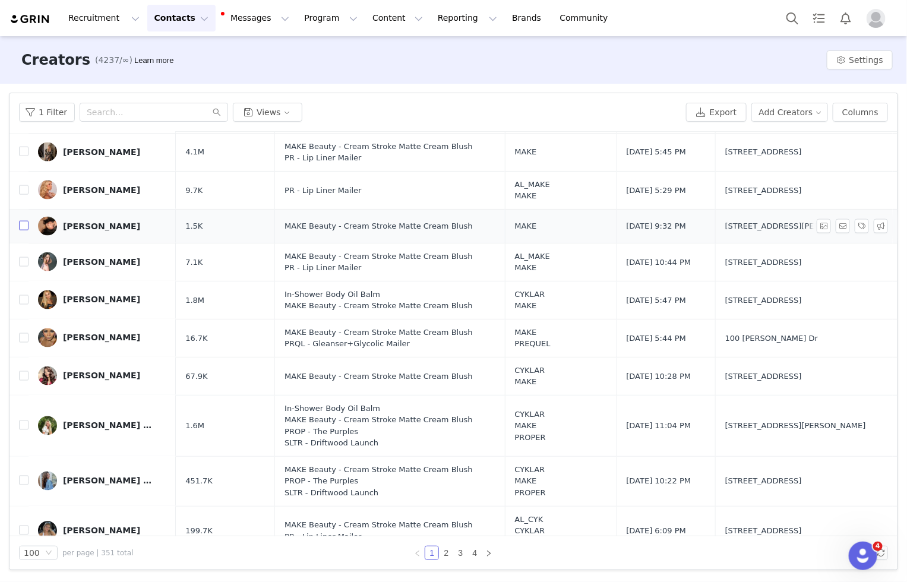
click at [24, 221] on input "checkbox" at bounding box center [24, 226] width 10 height 10
checkbox input "true"
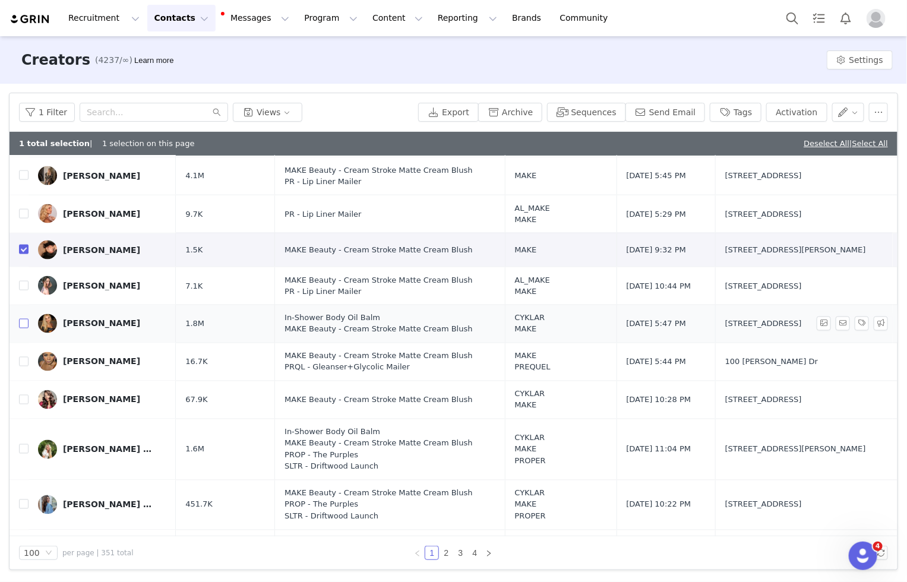
click at [22, 320] on input "checkbox" at bounding box center [24, 324] width 10 height 10
checkbox input "true"
click at [23, 361] on input "checkbox" at bounding box center [24, 362] width 10 height 10
checkbox input "true"
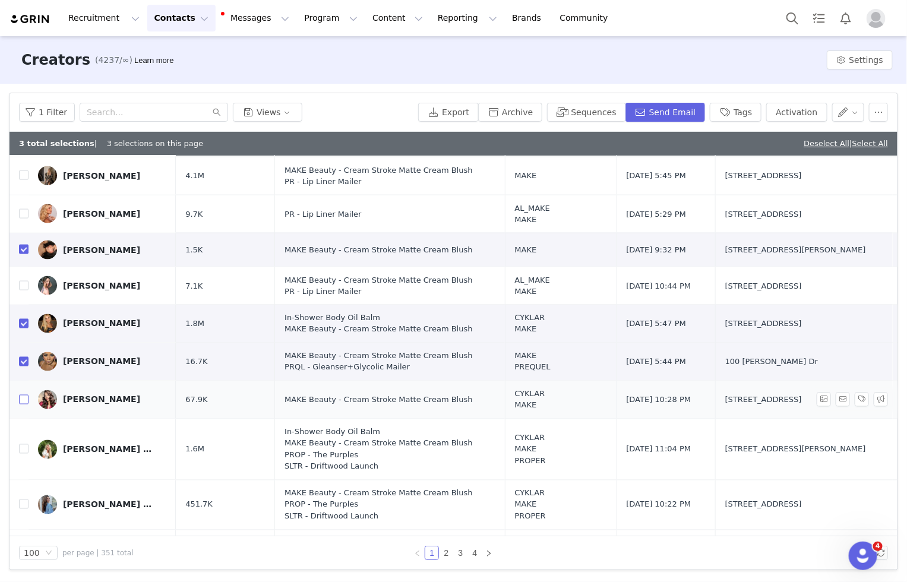
click at [26, 395] on input "checkbox" at bounding box center [24, 400] width 10 height 10
checkbox input "true"
click at [23, 444] on input "checkbox" at bounding box center [24, 449] width 10 height 10
checkbox input "true"
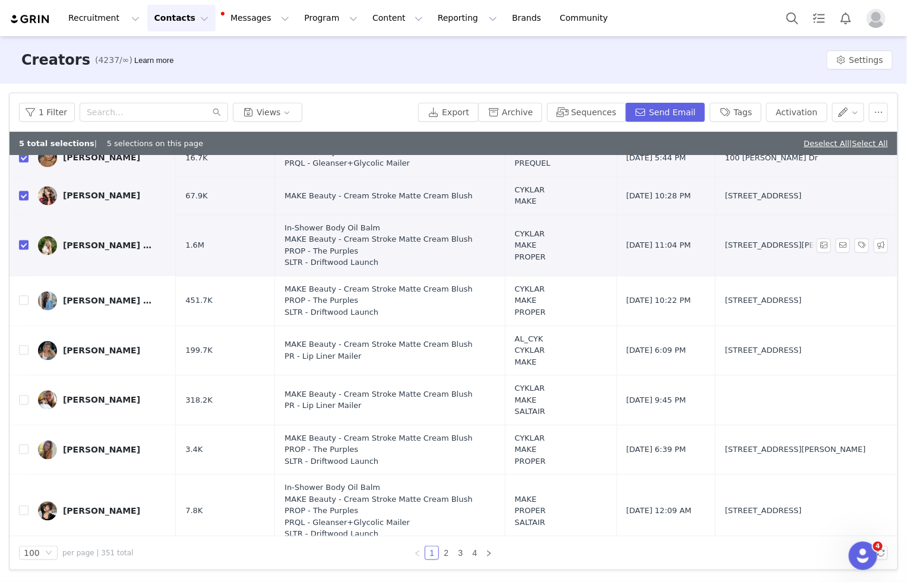
scroll to position [973, 0]
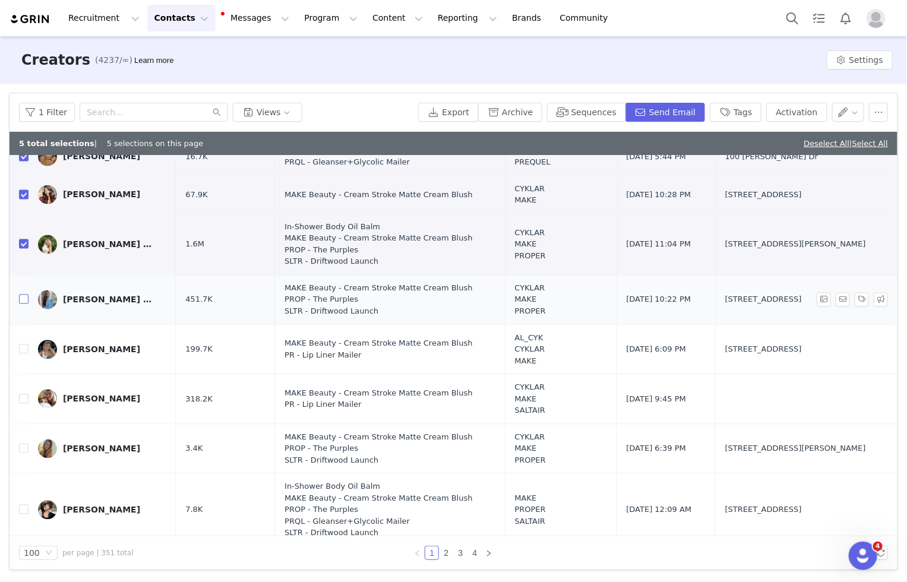
click at [25, 295] on input "checkbox" at bounding box center [24, 300] width 10 height 10
checkbox input "true"
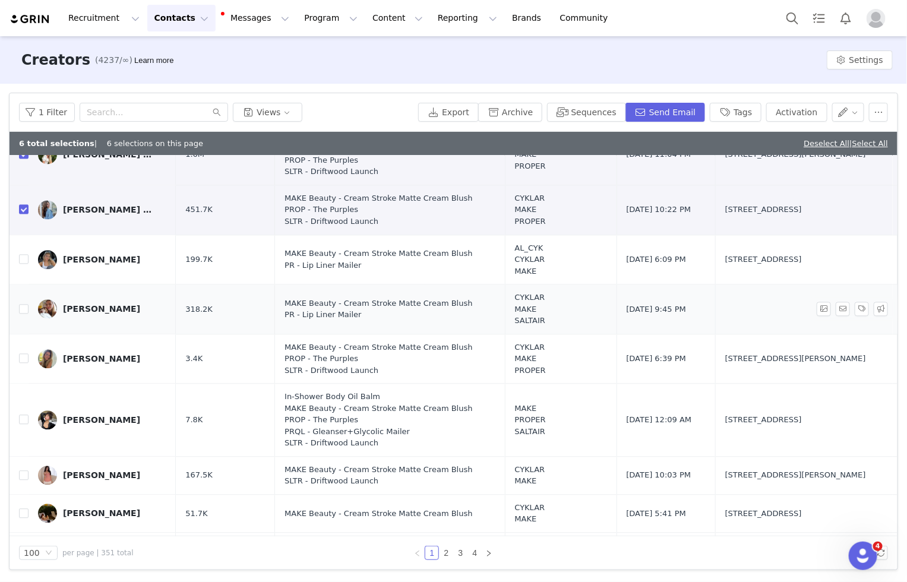
scroll to position [1070, 0]
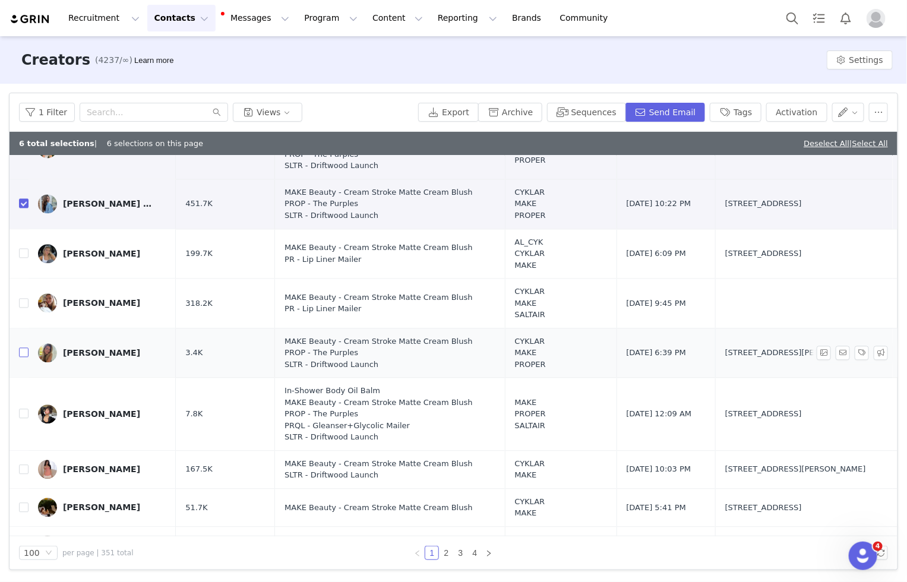
click at [23, 348] on input "checkbox" at bounding box center [24, 353] width 10 height 10
checkbox input "true"
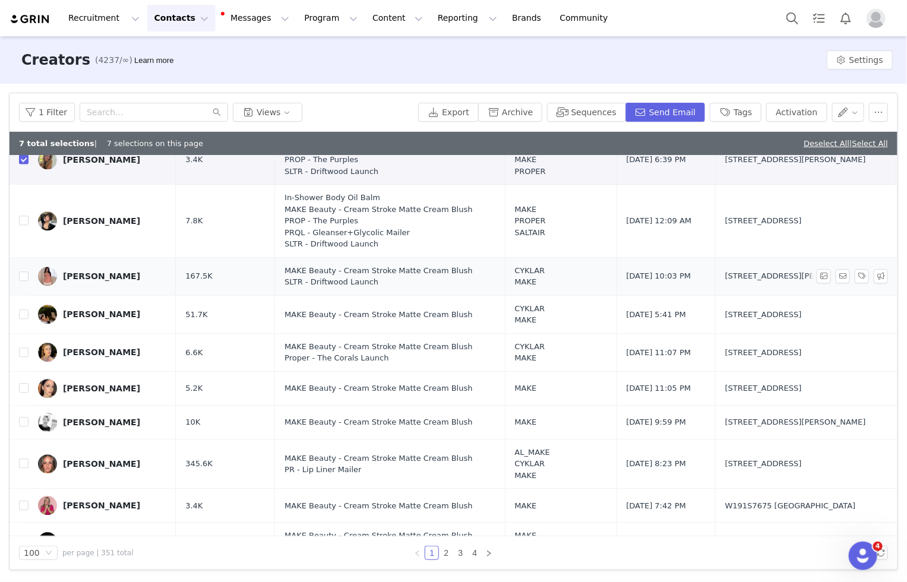
scroll to position [1270, 0]
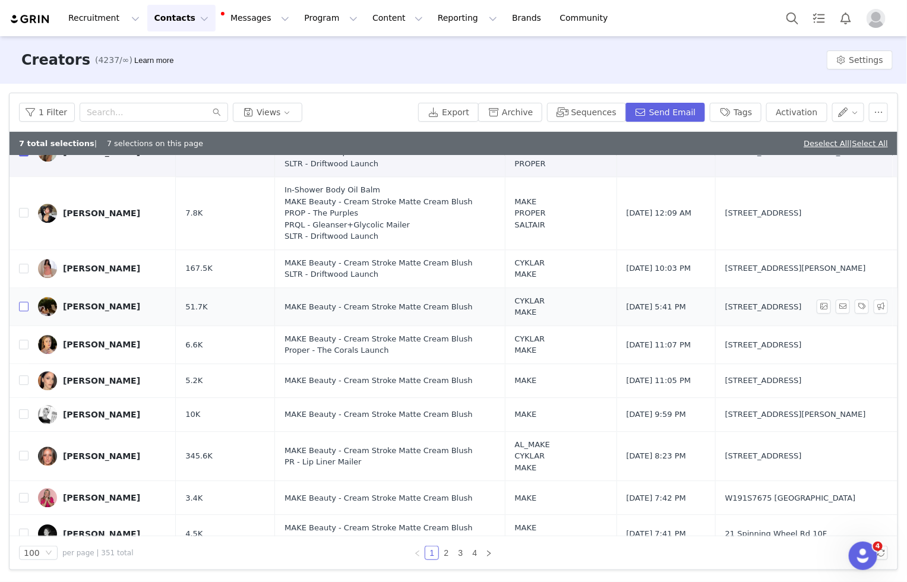
click at [23, 302] on input "checkbox" at bounding box center [24, 307] width 10 height 10
checkbox input "true"
click at [22, 340] on input "checkbox" at bounding box center [24, 345] width 10 height 10
checkbox input "true"
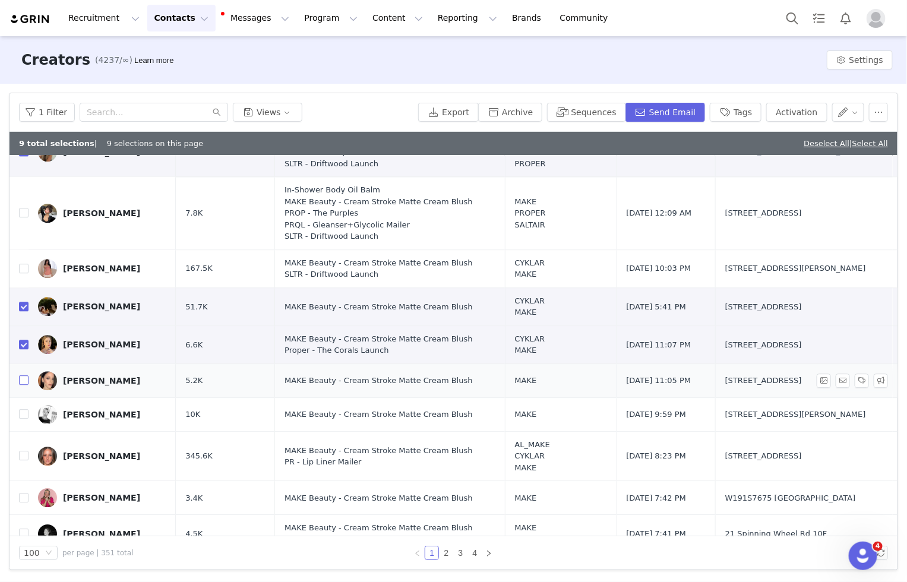
click at [21, 376] on input "checkbox" at bounding box center [24, 381] width 10 height 10
checkbox input "true"
click at [20, 409] on input "checkbox" at bounding box center [24, 414] width 10 height 10
checkbox input "true"
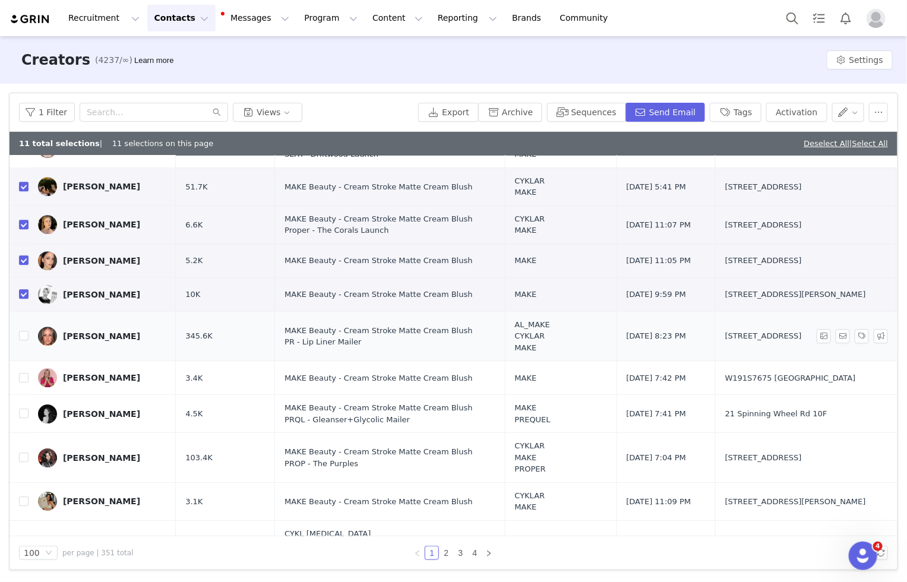
scroll to position [1395, 0]
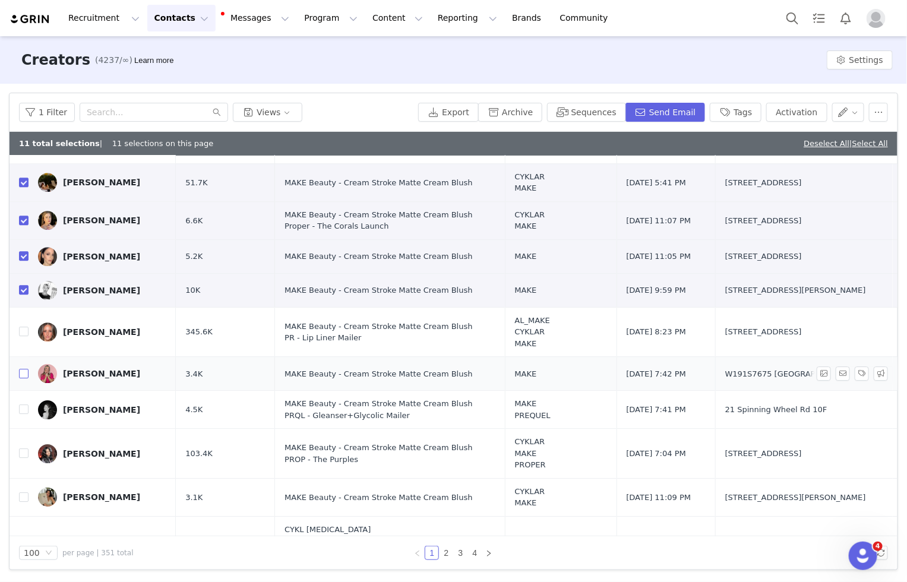
click at [24, 369] on input "checkbox" at bounding box center [24, 374] width 10 height 10
checkbox input "true"
click at [21, 405] on input "checkbox" at bounding box center [24, 410] width 10 height 10
checkbox input "true"
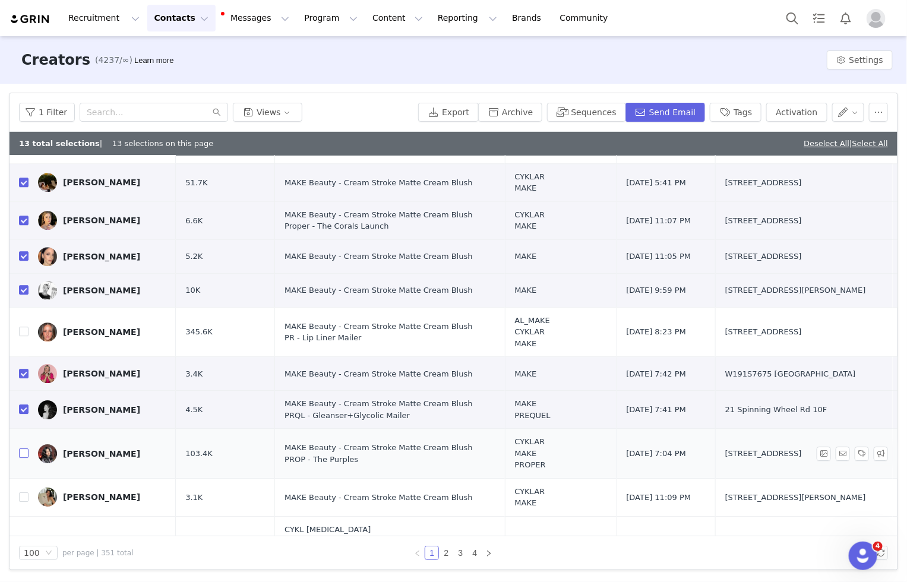
click at [23, 449] on input "checkbox" at bounding box center [24, 454] width 10 height 10
checkbox input "true"
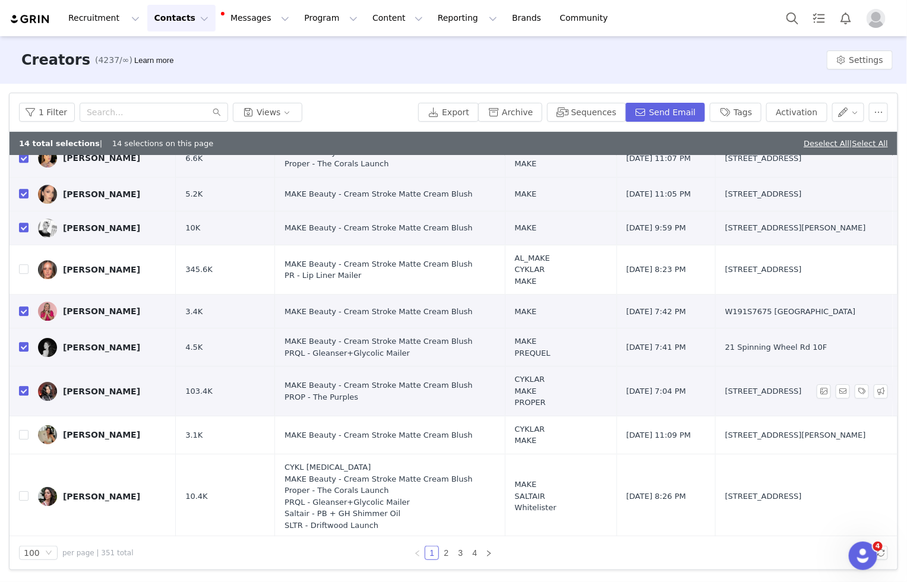
scroll to position [1459, 0]
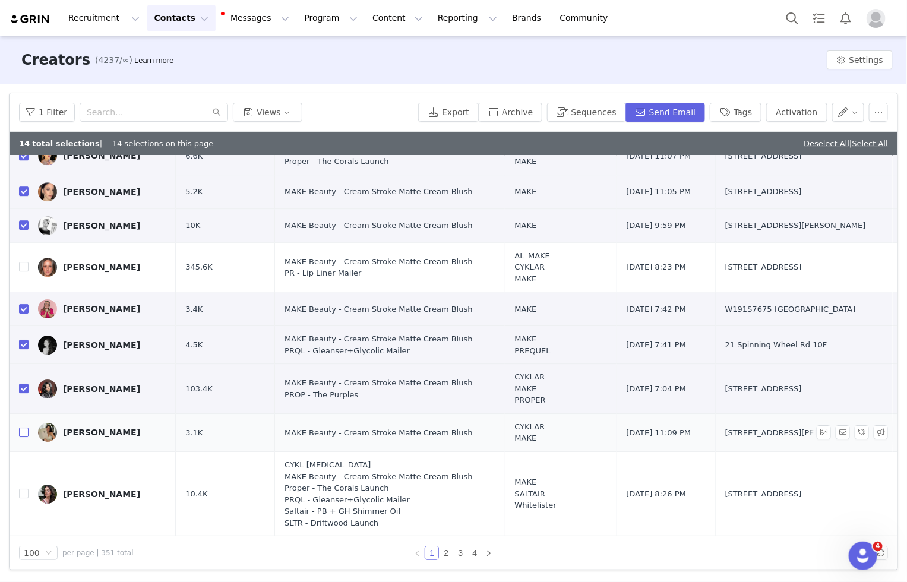
click at [19, 428] on input "checkbox" at bounding box center [24, 433] width 10 height 10
checkbox input "true"
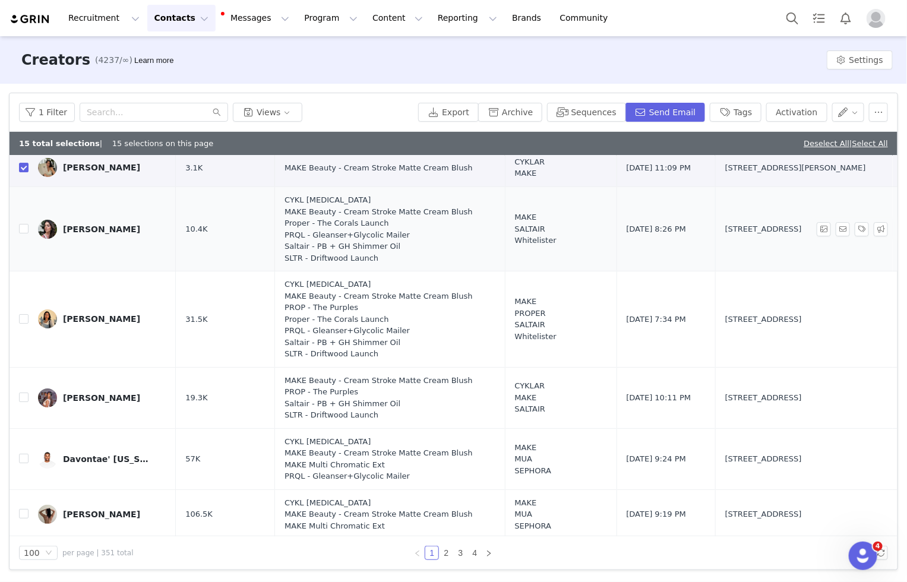
scroll to position [1726, 0]
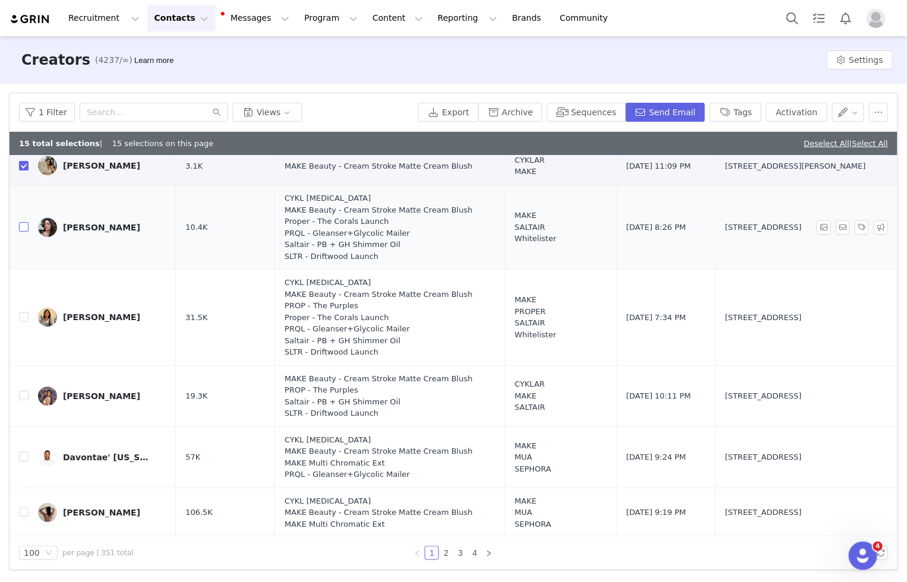
click at [25, 222] on input "checkbox" at bounding box center [24, 227] width 10 height 10
checkbox input "true"
click at [26, 313] on input "checkbox" at bounding box center [24, 318] width 10 height 10
checkbox input "true"
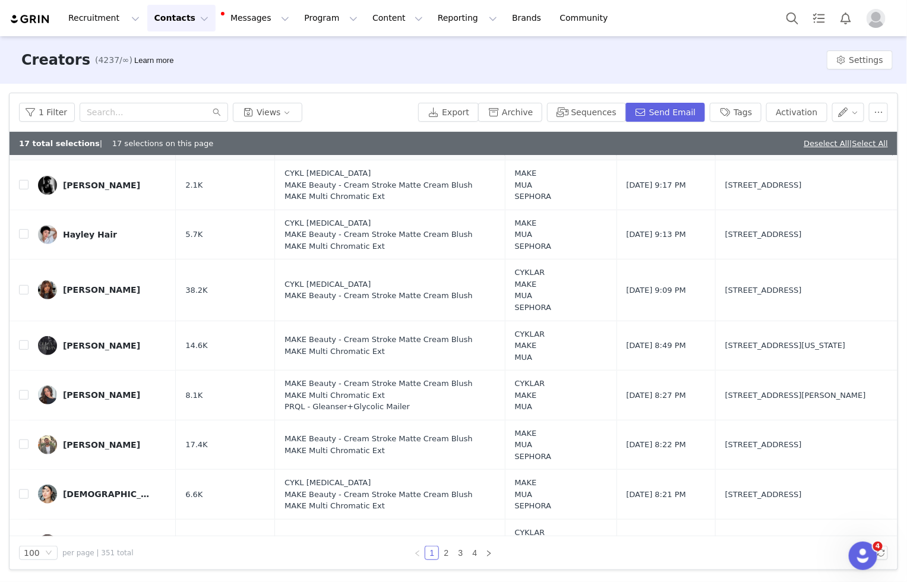
scroll to position [2107, 0]
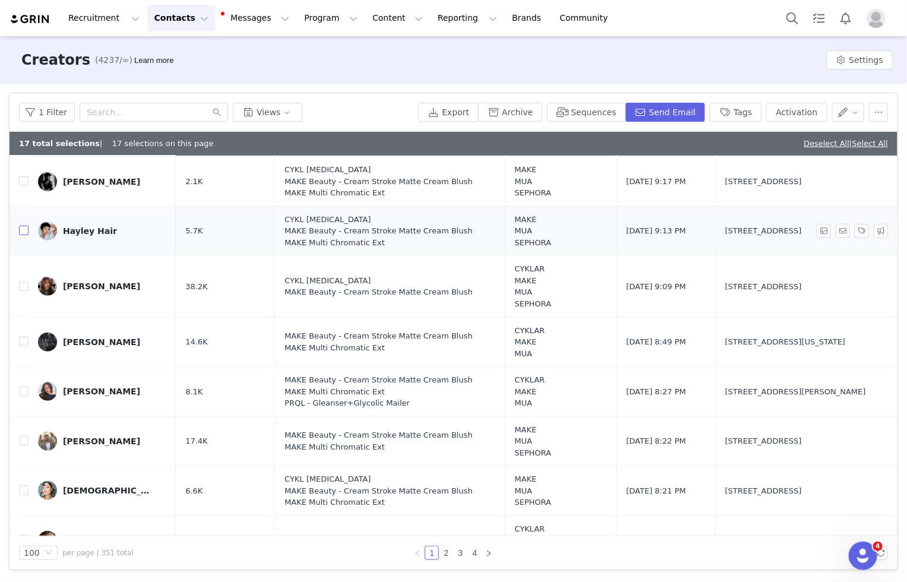
click at [26, 226] on input "checkbox" at bounding box center [24, 231] width 10 height 10
checkbox input "true"
click at [24, 282] on input "checkbox" at bounding box center [24, 287] width 10 height 10
checkbox input "true"
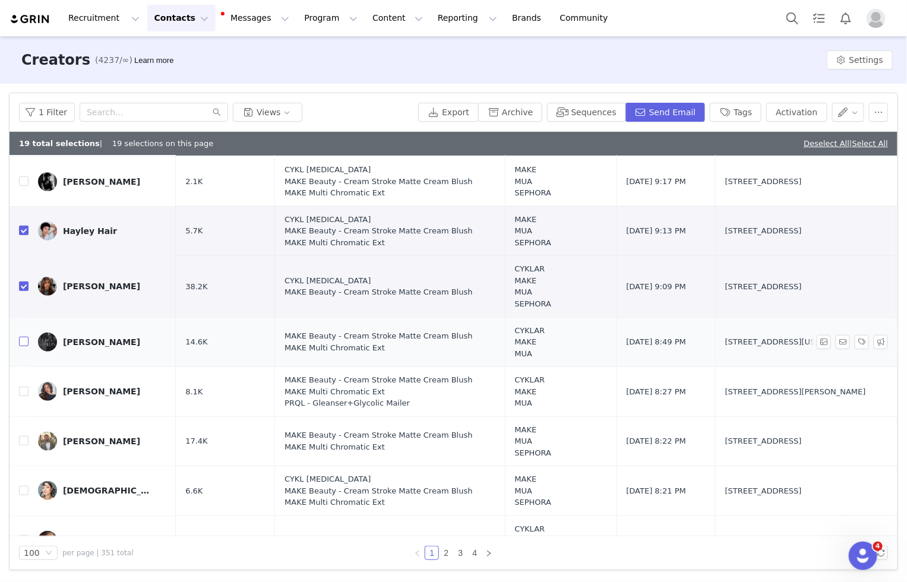
click at [19, 337] on input "checkbox" at bounding box center [24, 342] width 10 height 10
checkbox input "true"
click at [16, 381] on td at bounding box center [19, 392] width 19 height 50
click at [27, 387] on input "checkbox" at bounding box center [24, 392] width 10 height 10
checkbox input "true"
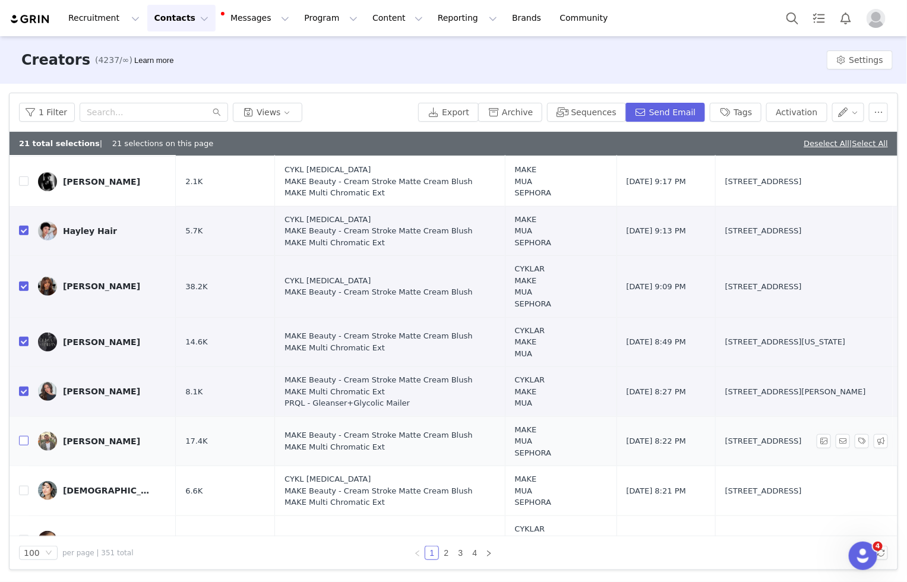
click at [24, 436] on input "checkbox" at bounding box center [24, 441] width 10 height 10
checkbox input "true"
click at [27, 485] on label at bounding box center [24, 491] width 10 height 12
click at [27, 486] on input "checkbox" at bounding box center [24, 491] width 10 height 10
checkbox input "true"
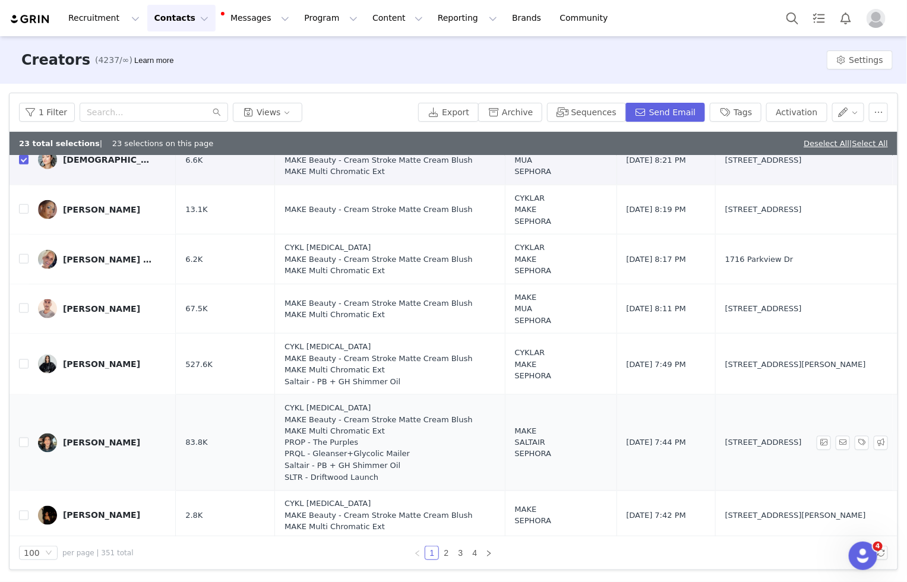
scroll to position [2437, 0]
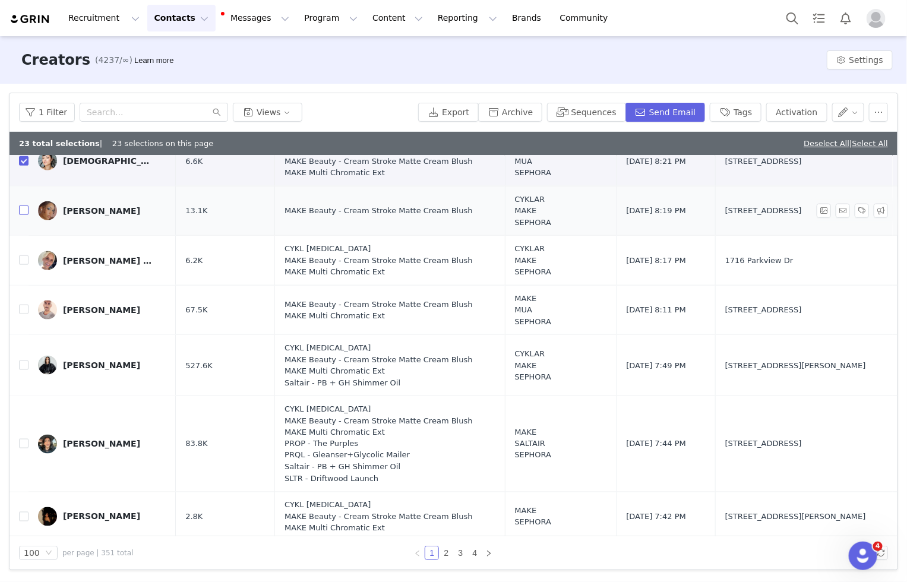
click at [24, 206] on input "checkbox" at bounding box center [24, 211] width 10 height 10
checkbox input "true"
click at [19, 255] on input "checkbox" at bounding box center [24, 260] width 10 height 10
checkbox input "true"
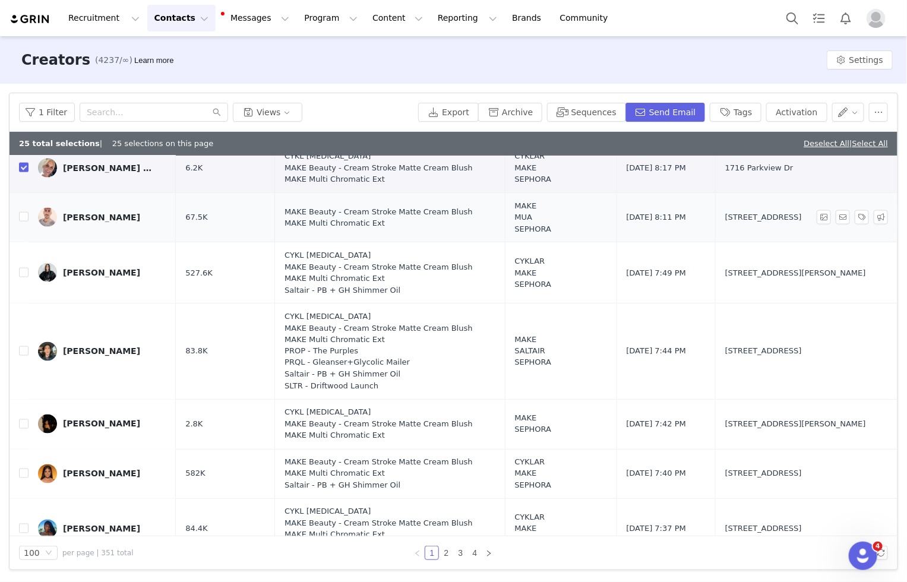
scroll to position [2532, 0]
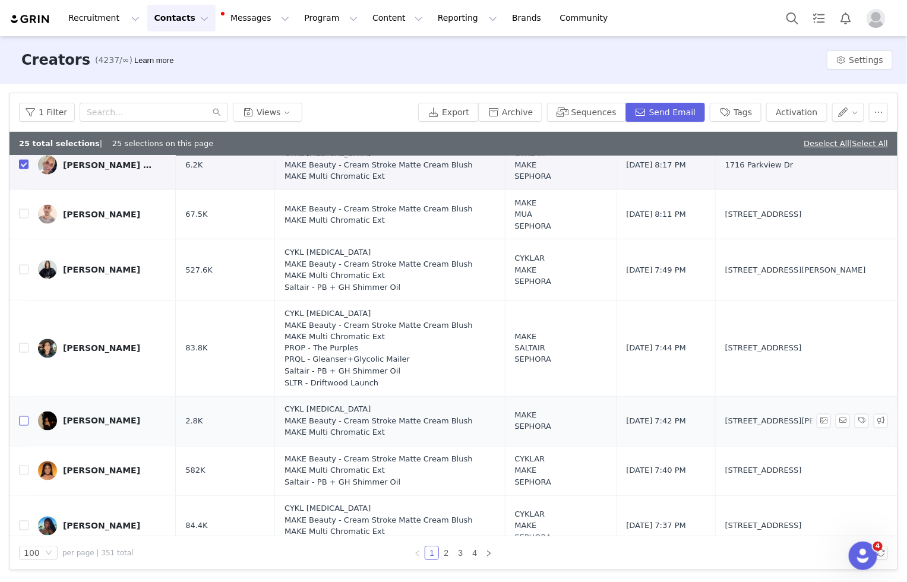
click at [26, 417] on input "checkbox" at bounding box center [24, 422] width 10 height 10
checkbox input "true"
click at [27, 466] on input "checkbox" at bounding box center [24, 471] width 10 height 10
checkbox input "true"
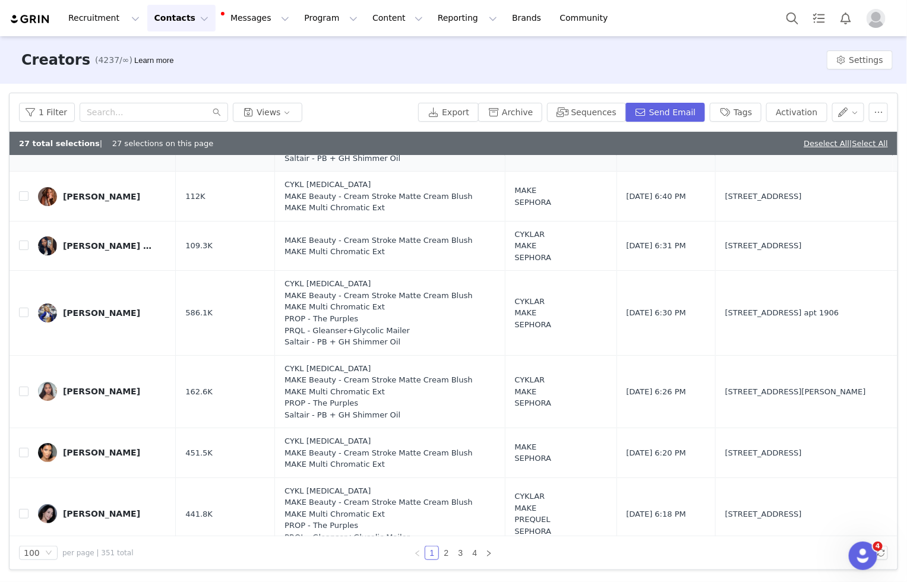
scroll to position [3560, 0]
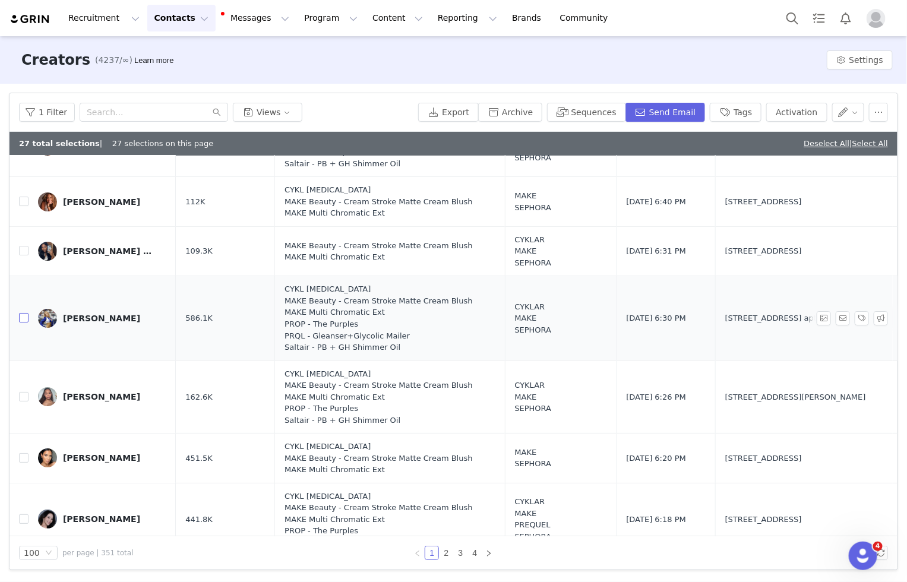
click at [25, 313] on input "checkbox" at bounding box center [24, 318] width 10 height 10
checkbox input "true"
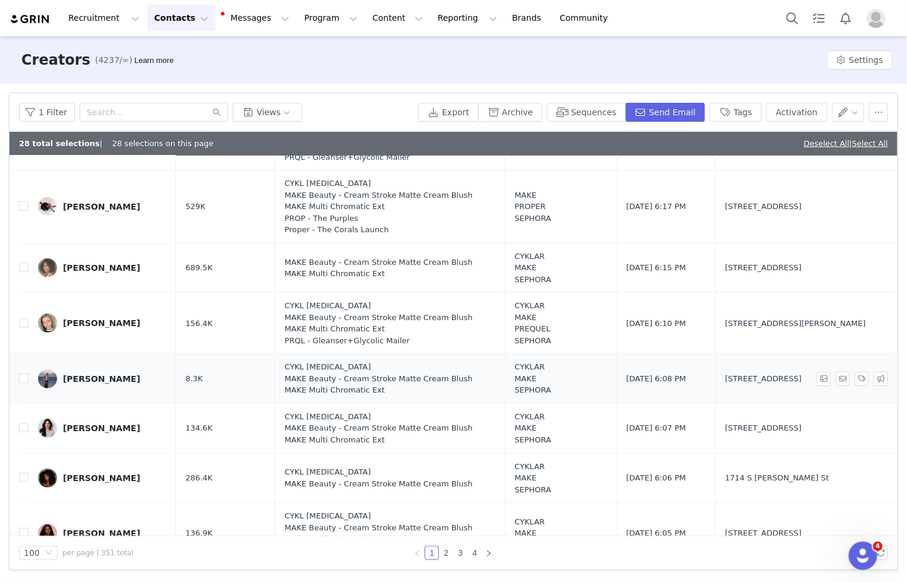
scroll to position [3950, 0]
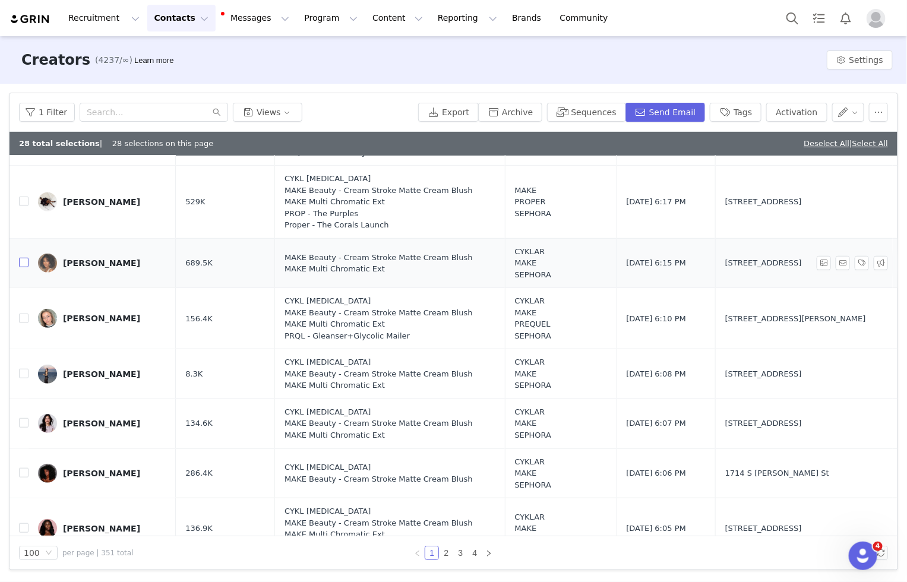
click at [22, 258] on input "checkbox" at bounding box center [24, 263] width 10 height 10
checkbox input "true"
click at [789, 111] on button "Activation" at bounding box center [796, 112] width 61 height 19
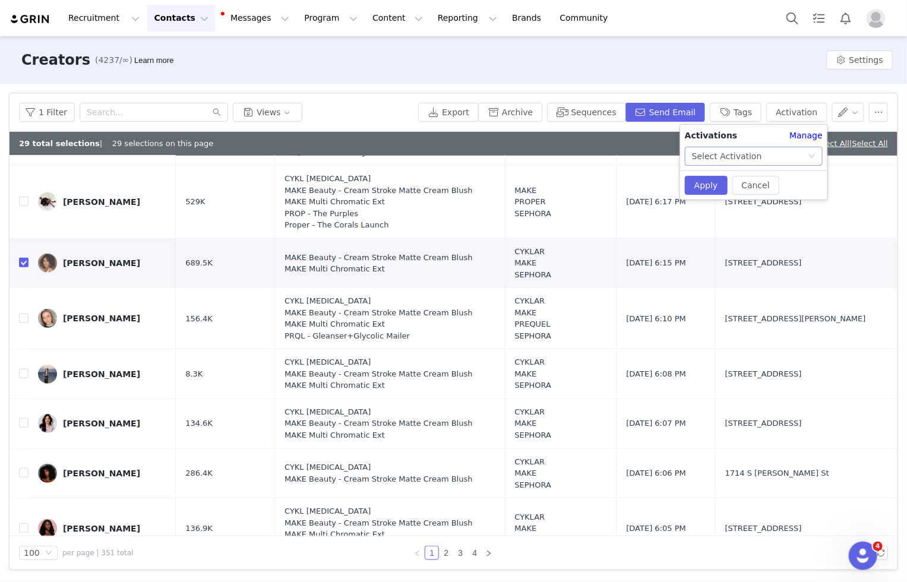
click at [735, 159] on div "Select Activation" at bounding box center [727, 156] width 70 height 18
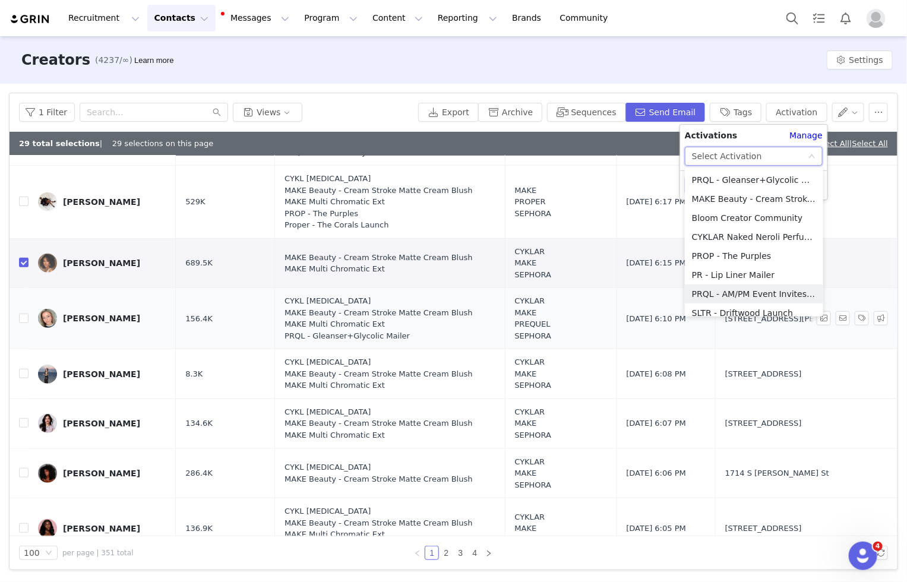
scroll to position [5, 0]
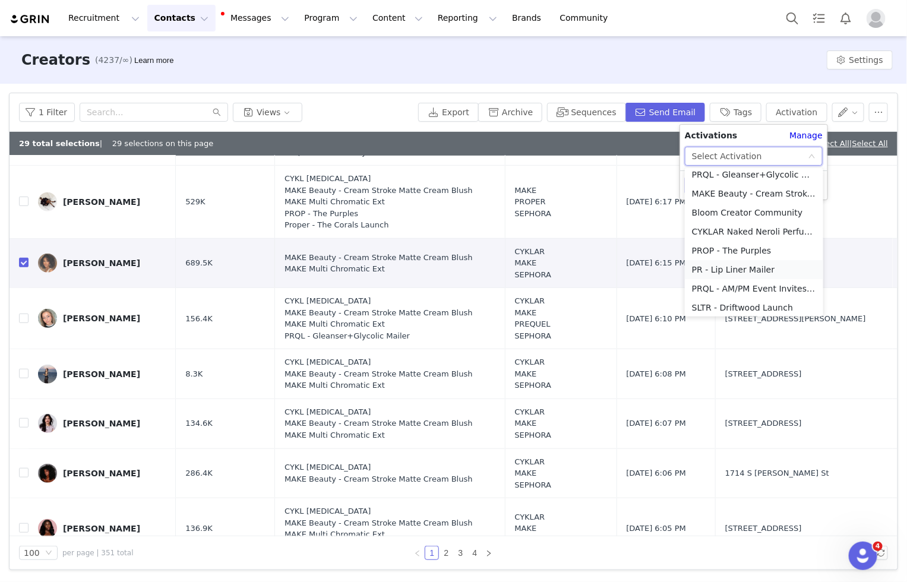
click at [744, 270] on li "PR - Lip Liner Mailer" at bounding box center [754, 269] width 138 height 19
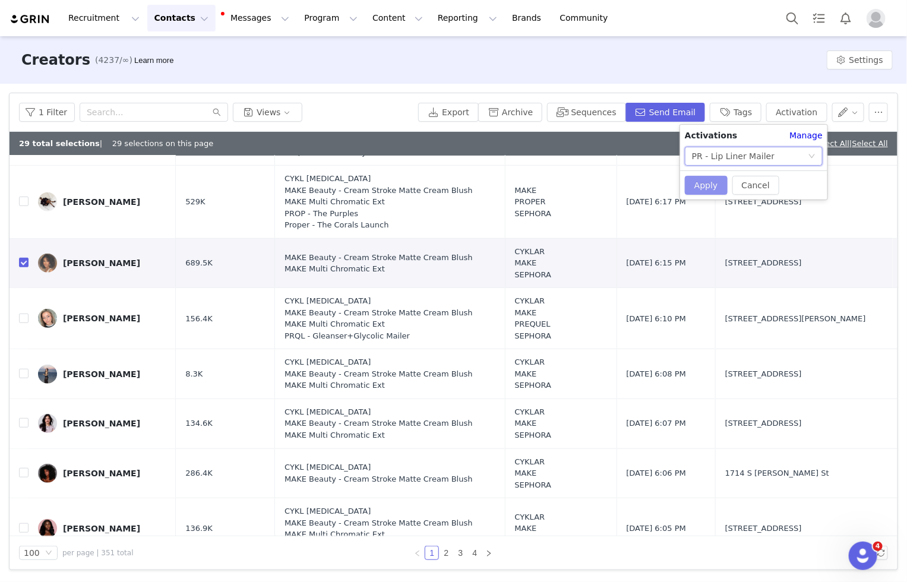
click at [695, 186] on button "Apply" at bounding box center [706, 185] width 43 height 19
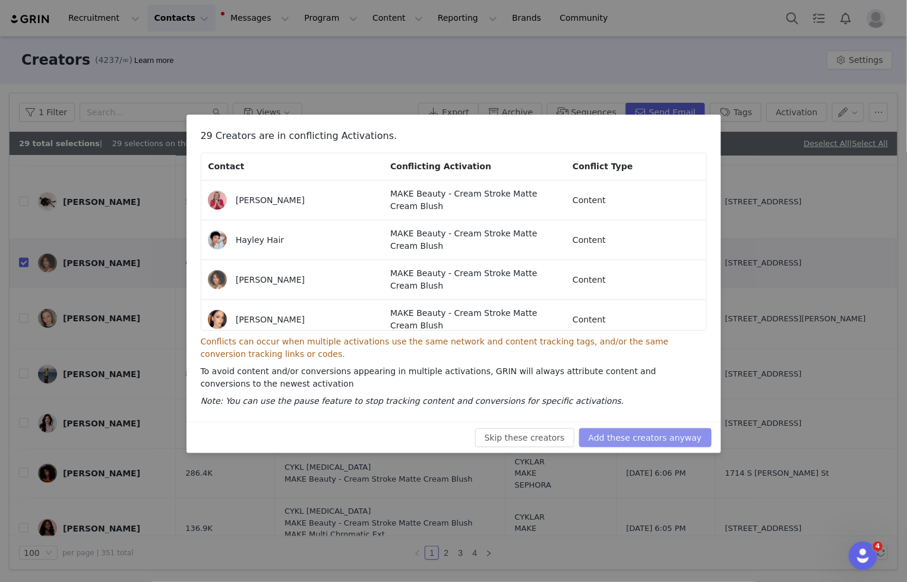
click at [627, 438] on button "Add these creators anyway" at bounding box center [645, 437] width 132 height 19
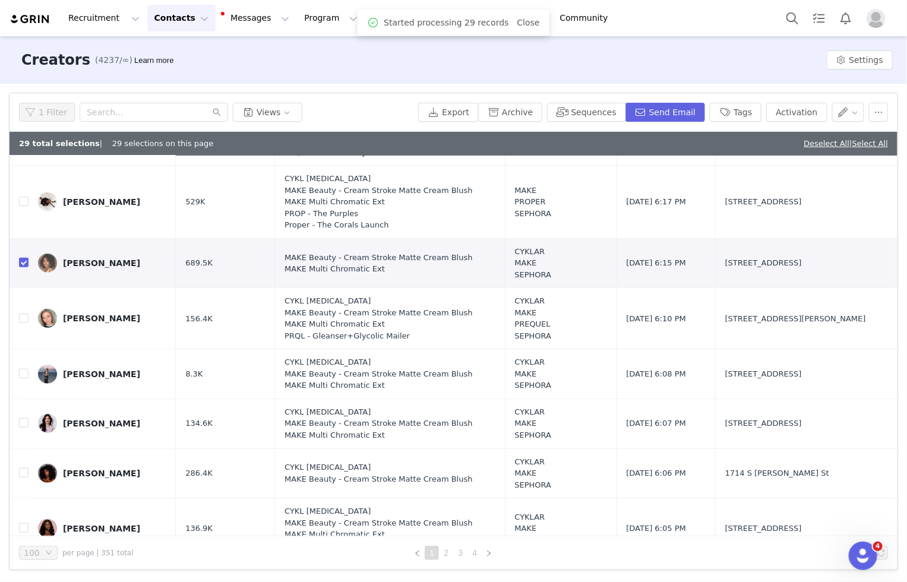
scroll to position [0, 0]
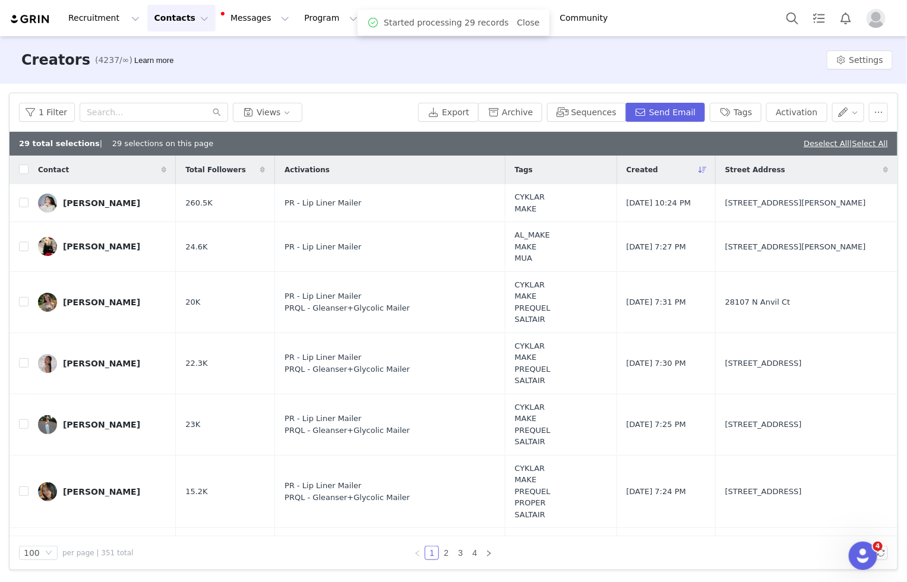
click at [529, 29] on div "Started processing 29 records Close" at bounding box center [453, 22] width 172 height 14
click at [528, 24] on link "Close" at bounding box center [529, 23] width 23 height 10
click at [297, 15] on button "Program Program" at bounding box center [331, 18] width 68 height 27
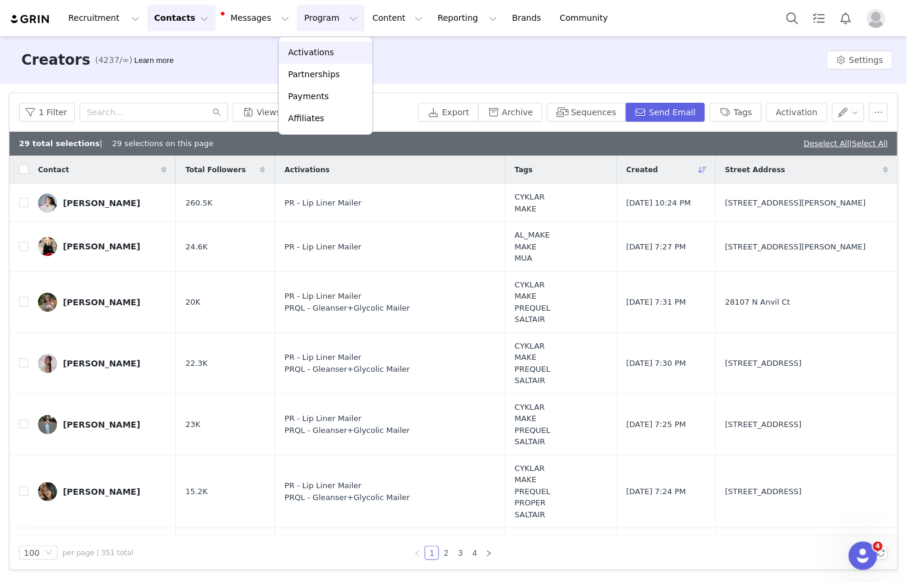
click at [295, 53] on p "Activations" at bounding box center [311, 52] width 46 height 12
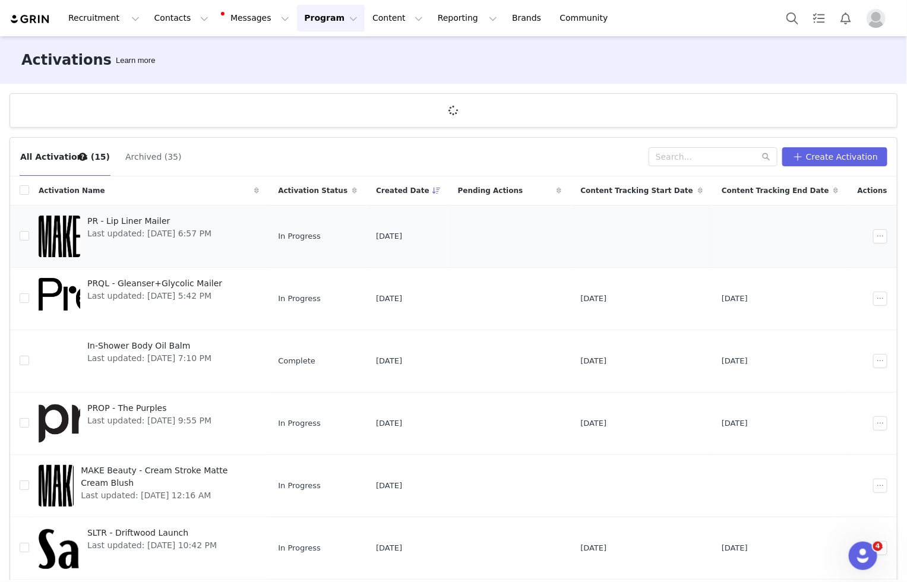
click at [212, 218] on span "PR - Lip Liner Mailer" at bounding box center [149, 221] width 124 height 12
